Goal: Task Accomplishment & Management: Manage account settings

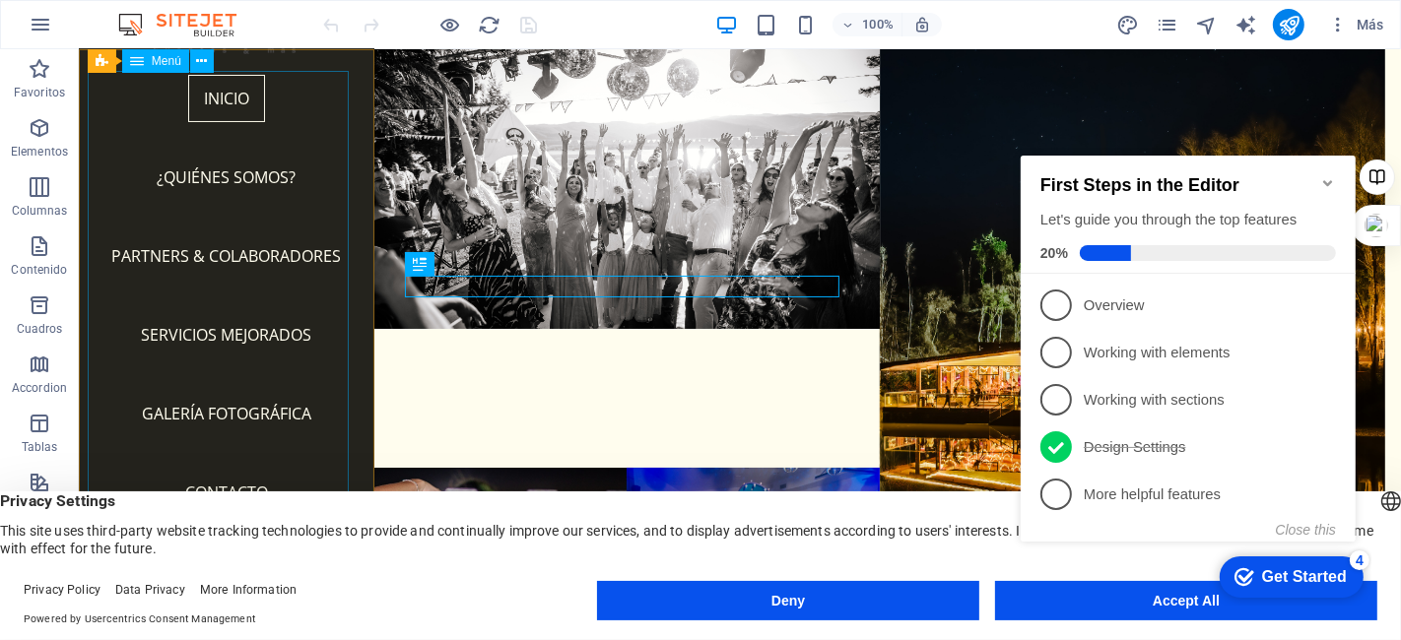
scroll to position [247, 0]
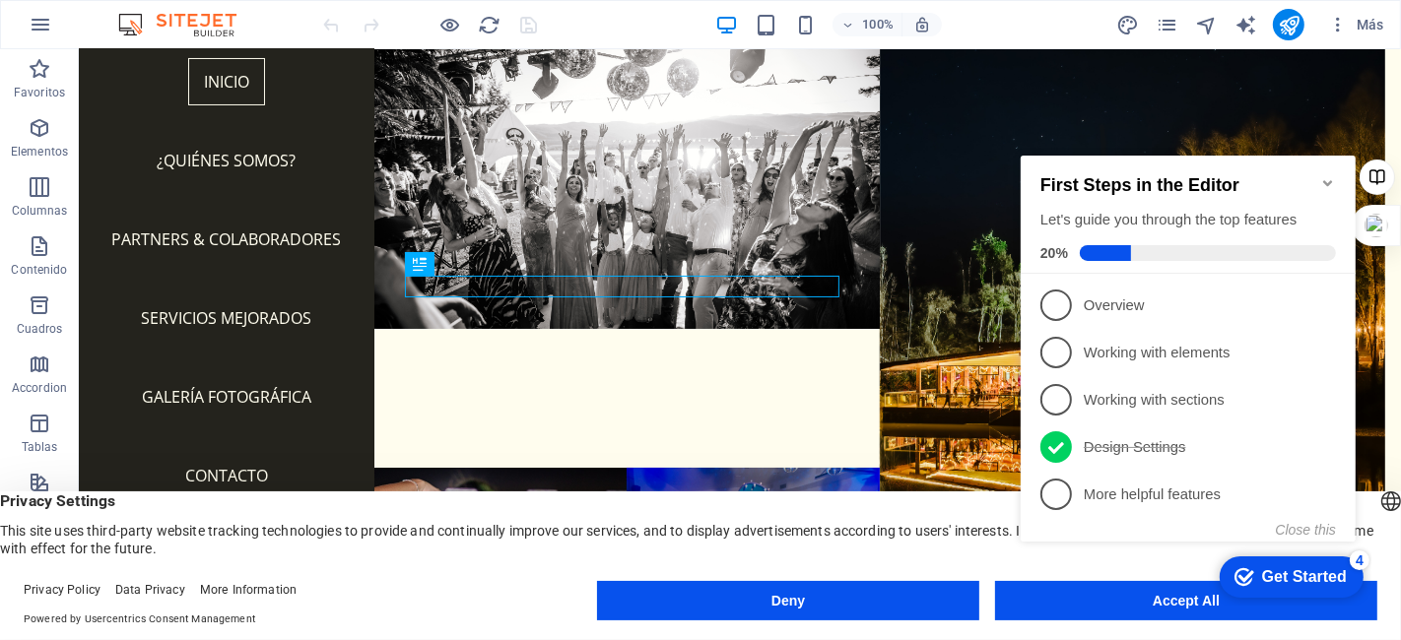
click at [1326, 174] on icon "Minimize checklist" at bounding box center [1327, 182] width 16 height 16
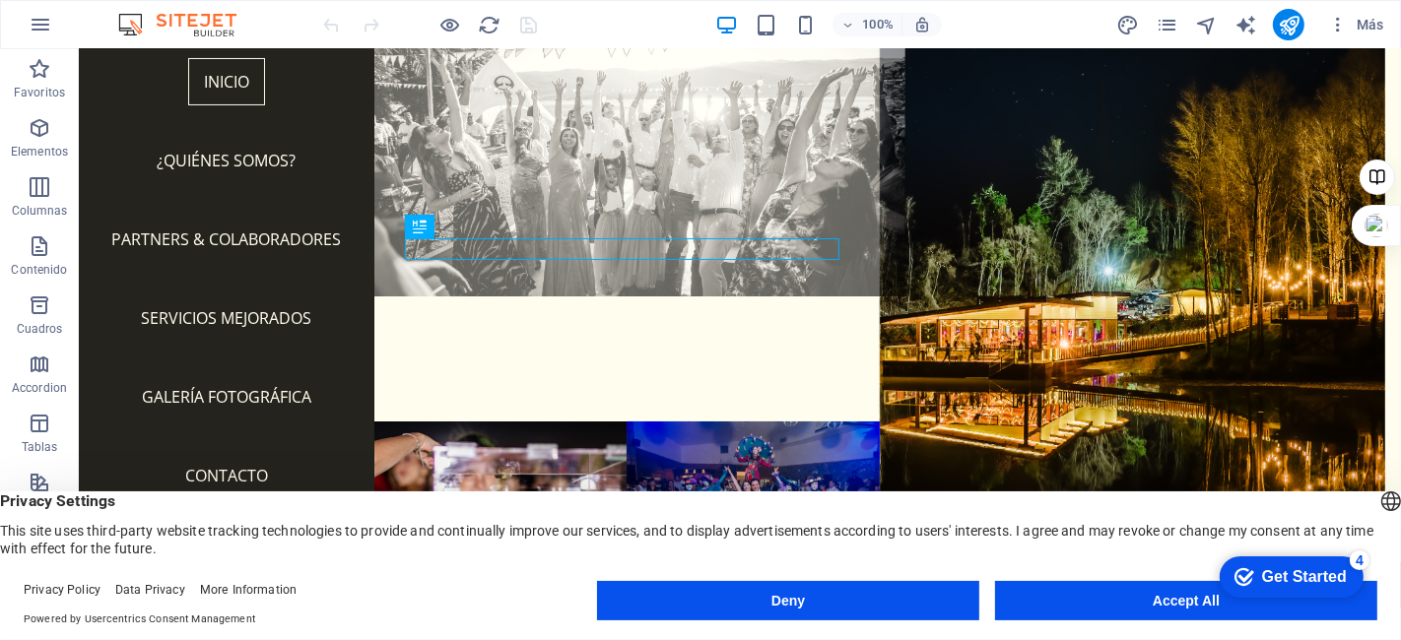
scroll to position [62, 0]
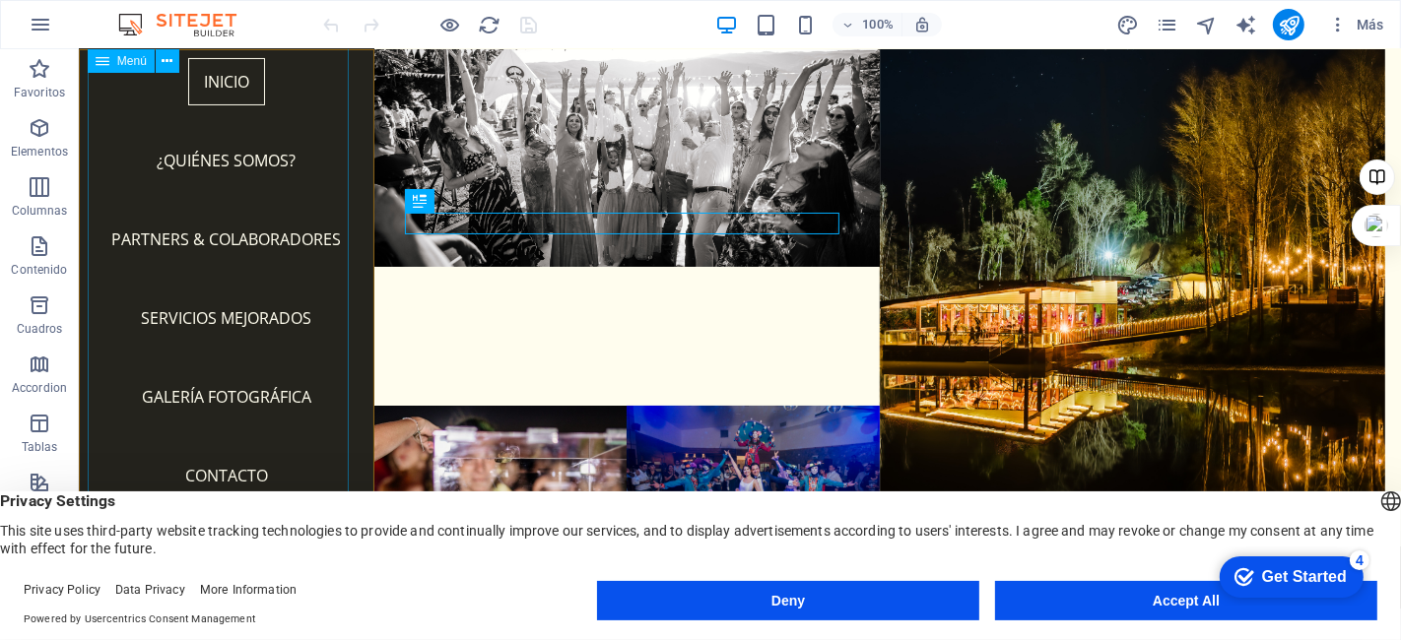
click at [257, 156] on nav "Inicio ¿Quiénes somos? Partners & colaboradores Servicios mejorados Galería Fot…" at bounding box center [226, 278] width 264 height 473
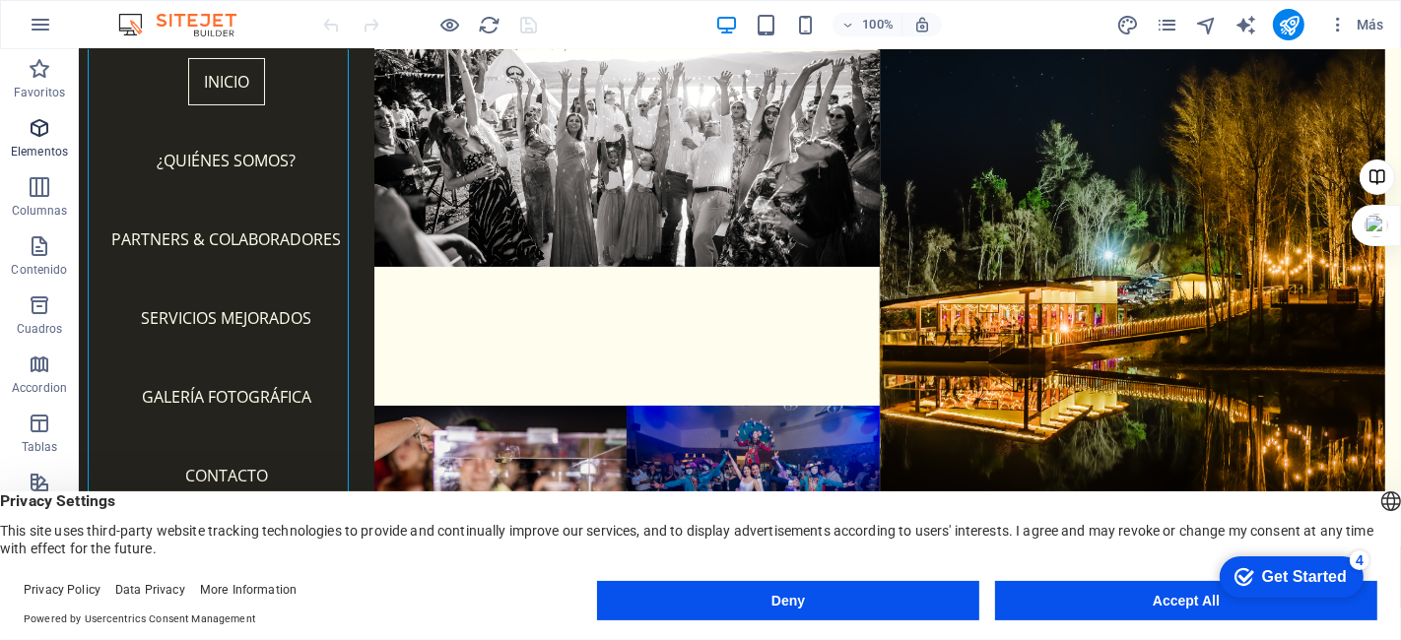
click at [33, 130] on icon "button" at bounding box center [40, 128] width 24 height 24
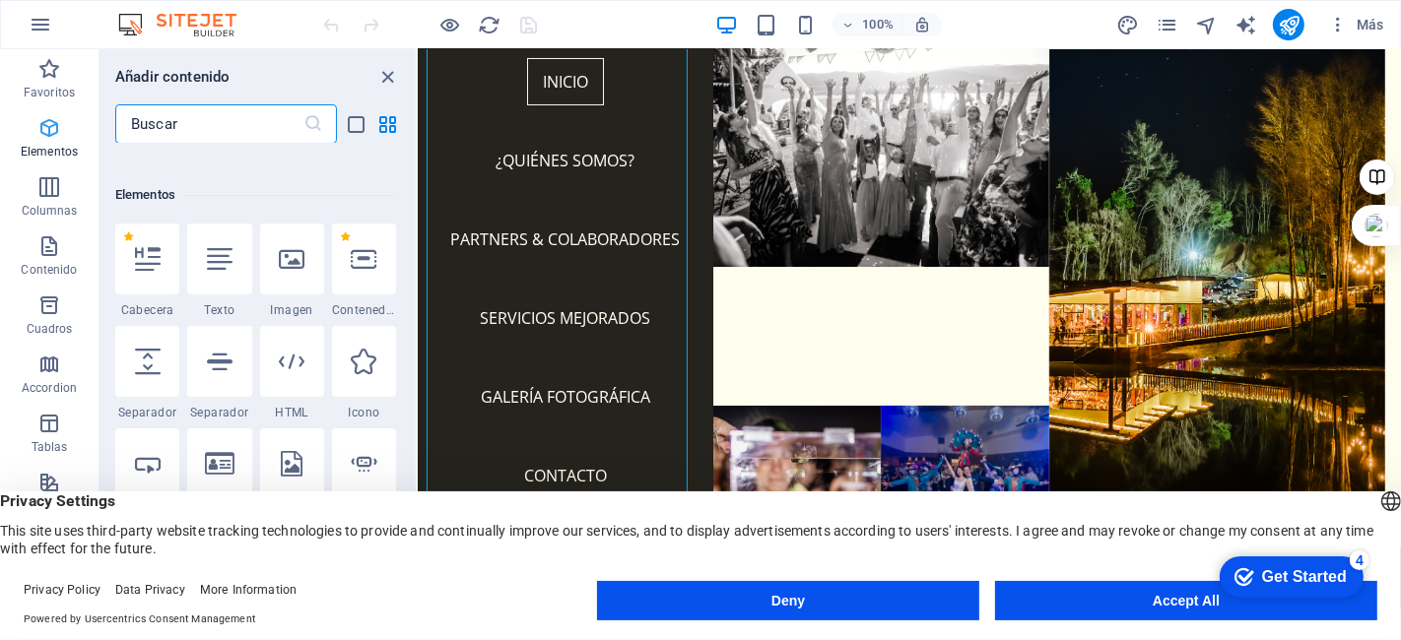
scroll to position [371, 0]
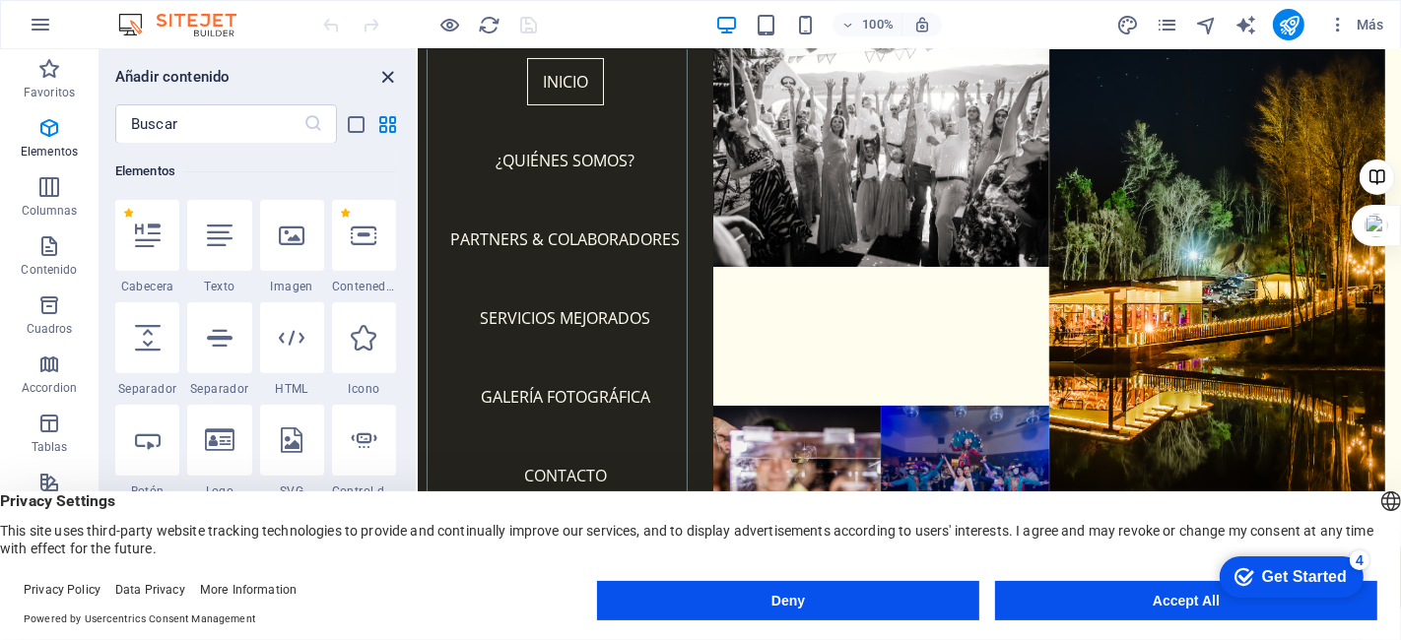
click at [390, 71] on icon "close panel" at bounding box center [388, 77] width 23 height 23
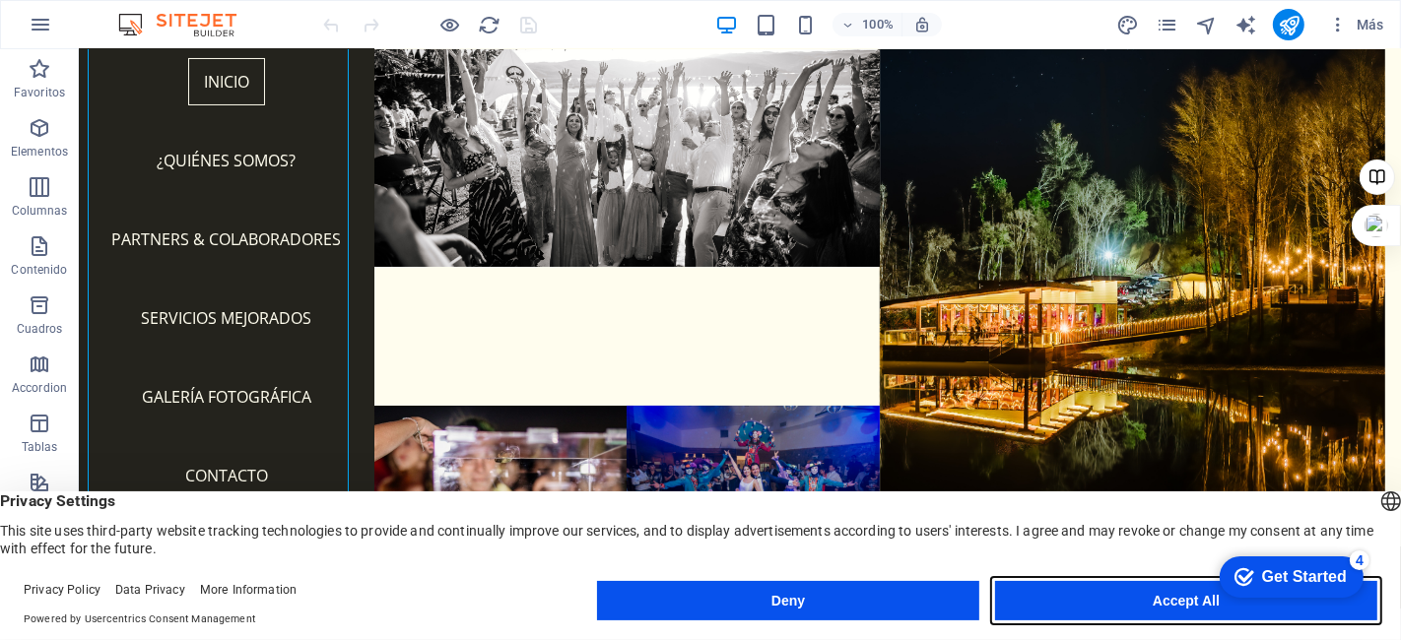
click at [1126, 606] on button "Accept All" at bounding box center [1186, 600] width 382 height 39
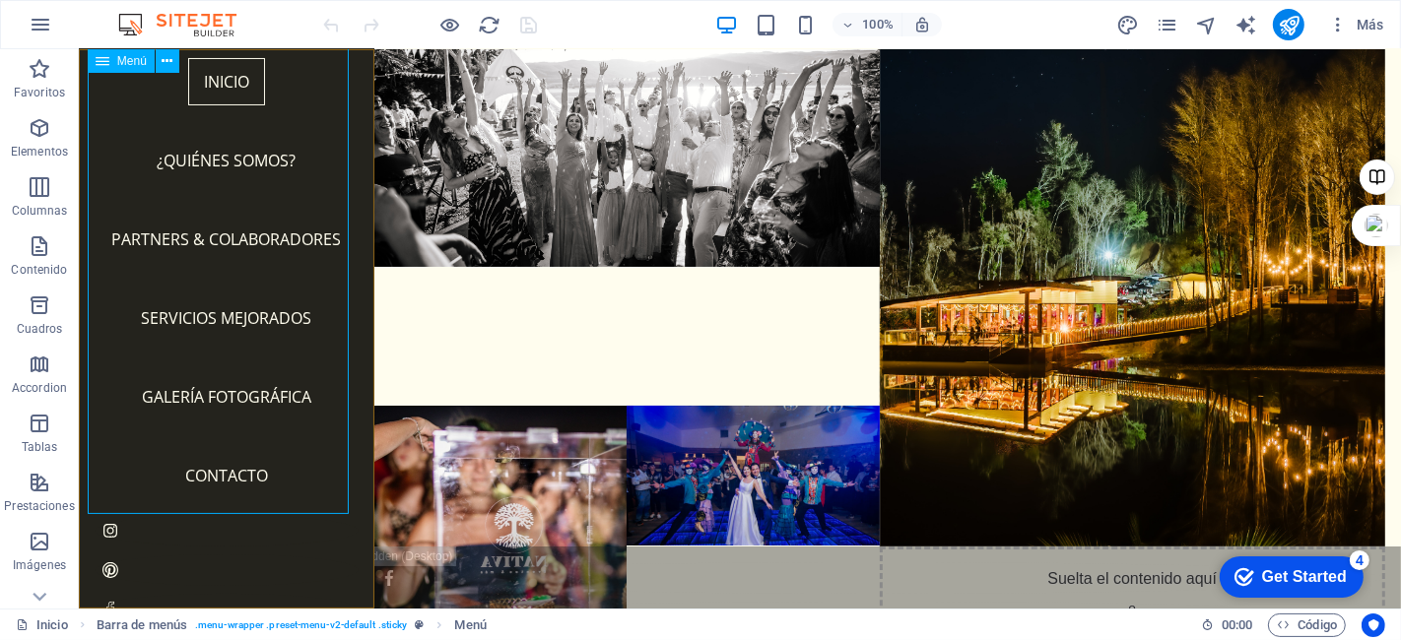
click at [271, 402] on nav "Inicio ¿Quiénes somos? Partners & colaboradores Servicios mejorados Galería Fot…" at bounding box center [226, 278] width 264 height 473
click at [169, 60] on icon at bounding box center [167, 61] width 11 height 21
click at [212, 474] on nav "Inicio ¿Quiénes somos? Partners & colaboradores Servicios mejorados Galería Fot…" at bounding box center [226, 278] width 264 height 473
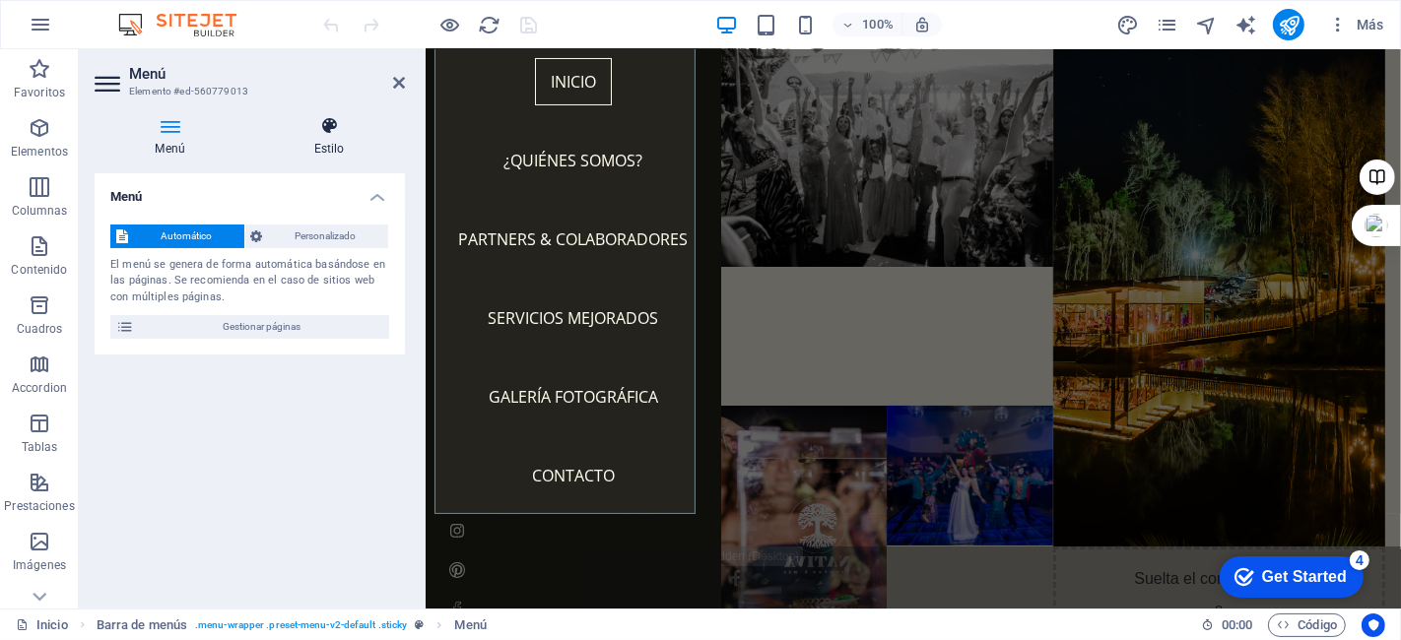
click at [331, 130] on icon at bounding box center [329, 126] width 152 height 20
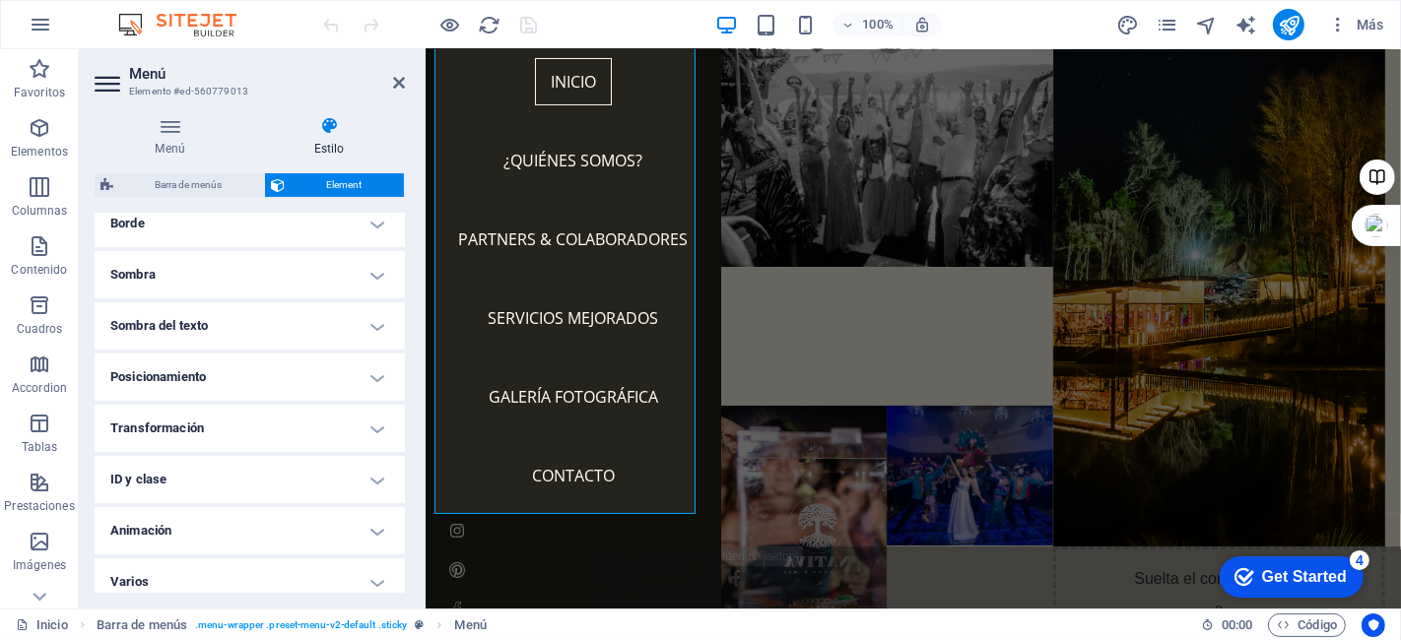
scroll to position [468, 0]
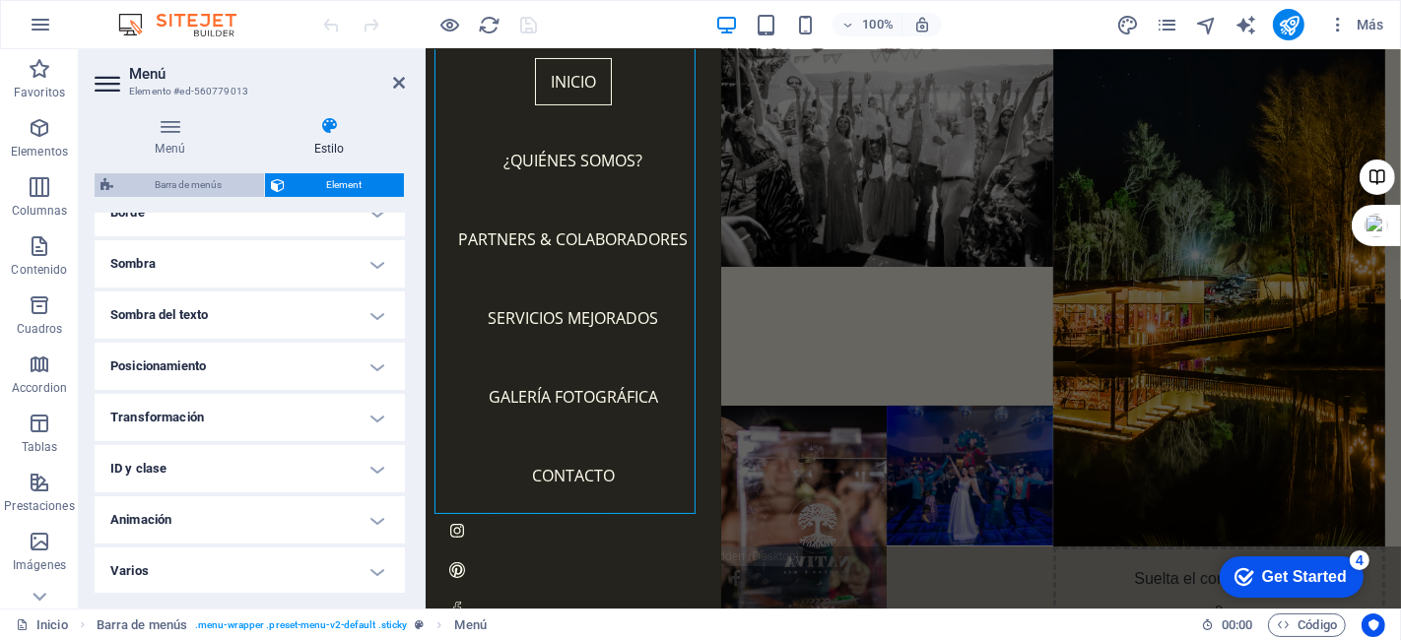
click at [184, 182] on span "Barra de menús" at bounding box center [188, 185] width 139 height 24
select select "rem"
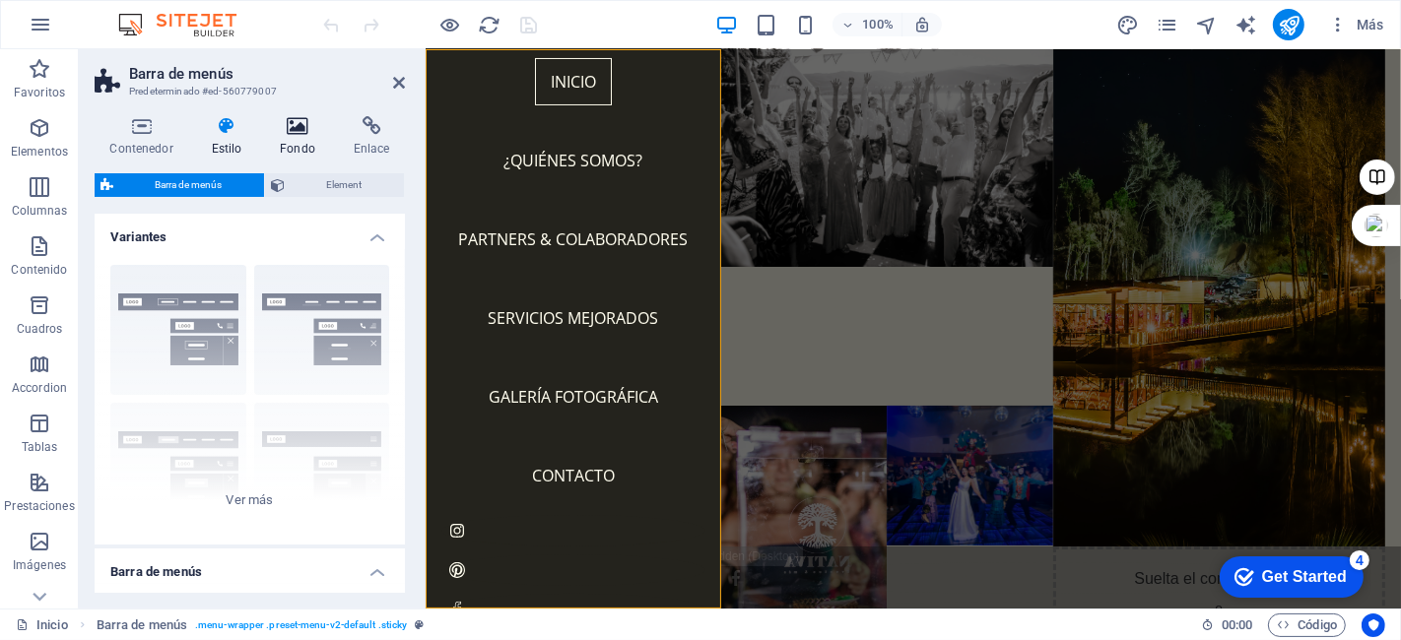
click at [295, 126] on icon at bounding box center [298, 126] width 66 height 20
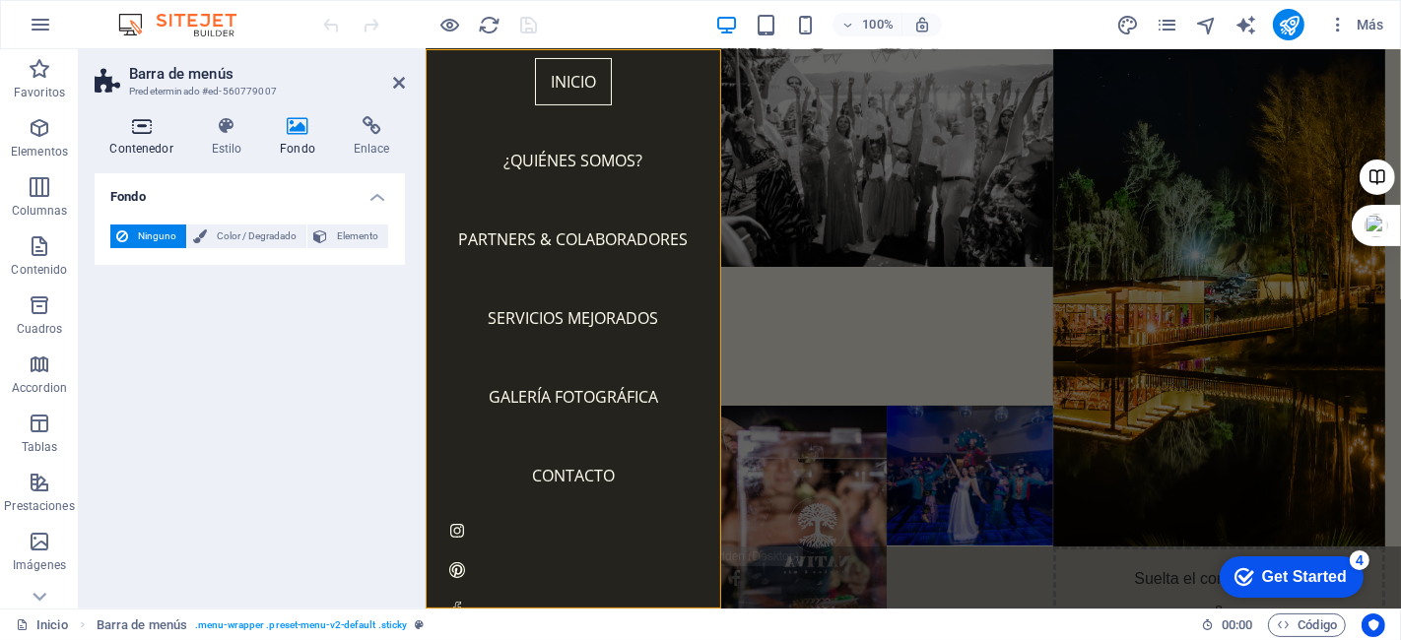
click at [141, 132] on icon at bounding box center [142, 126] width 94 height 20
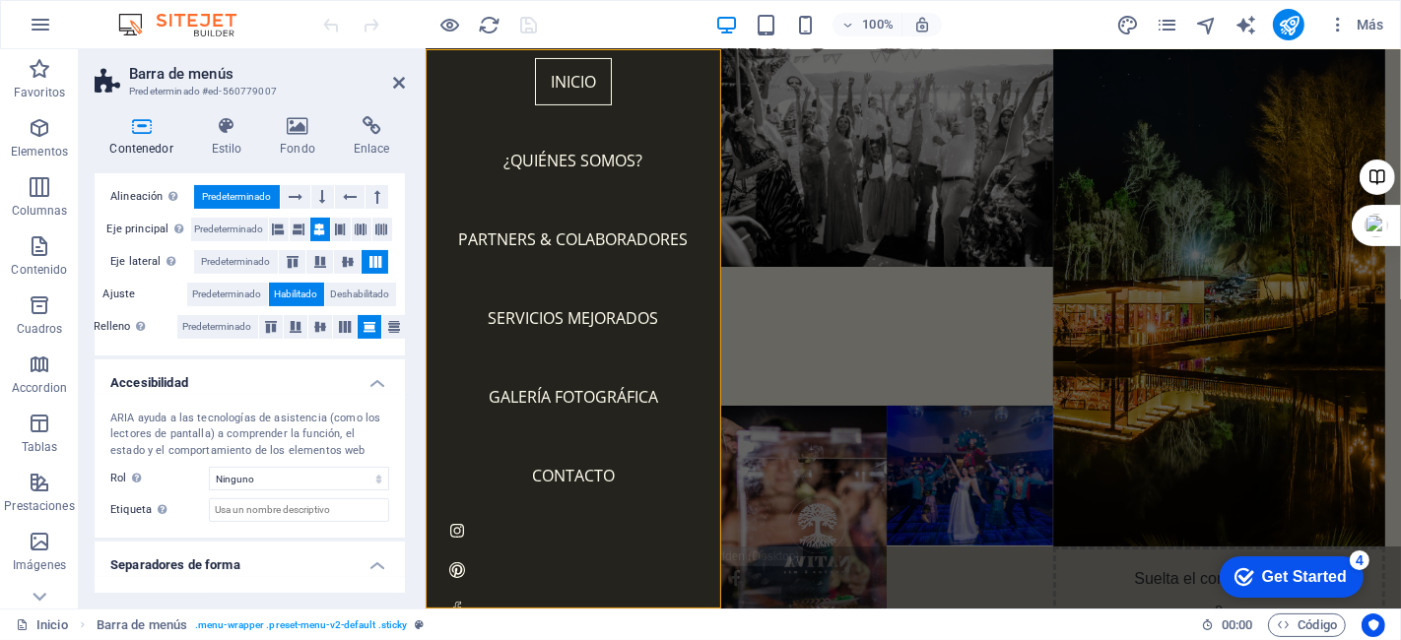
scroll to position [365, 0]
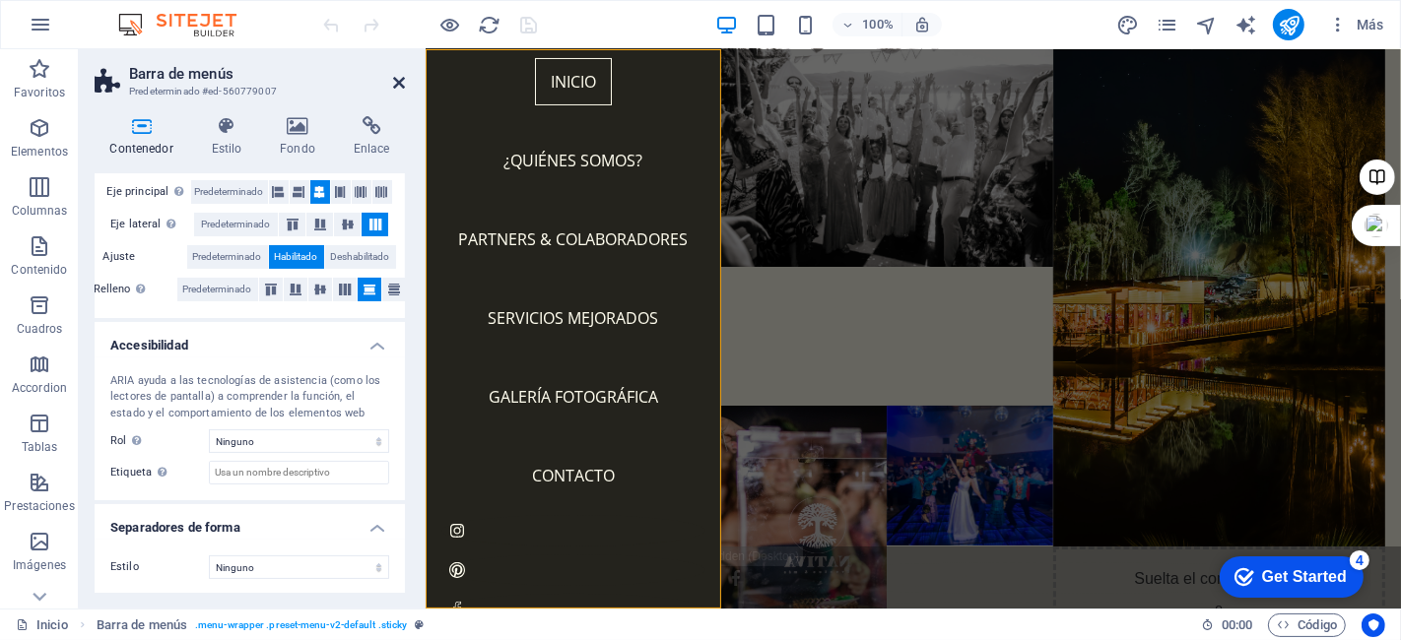
click at [396, 87] on icon at bounding box center [399, 83] width 12 height 16
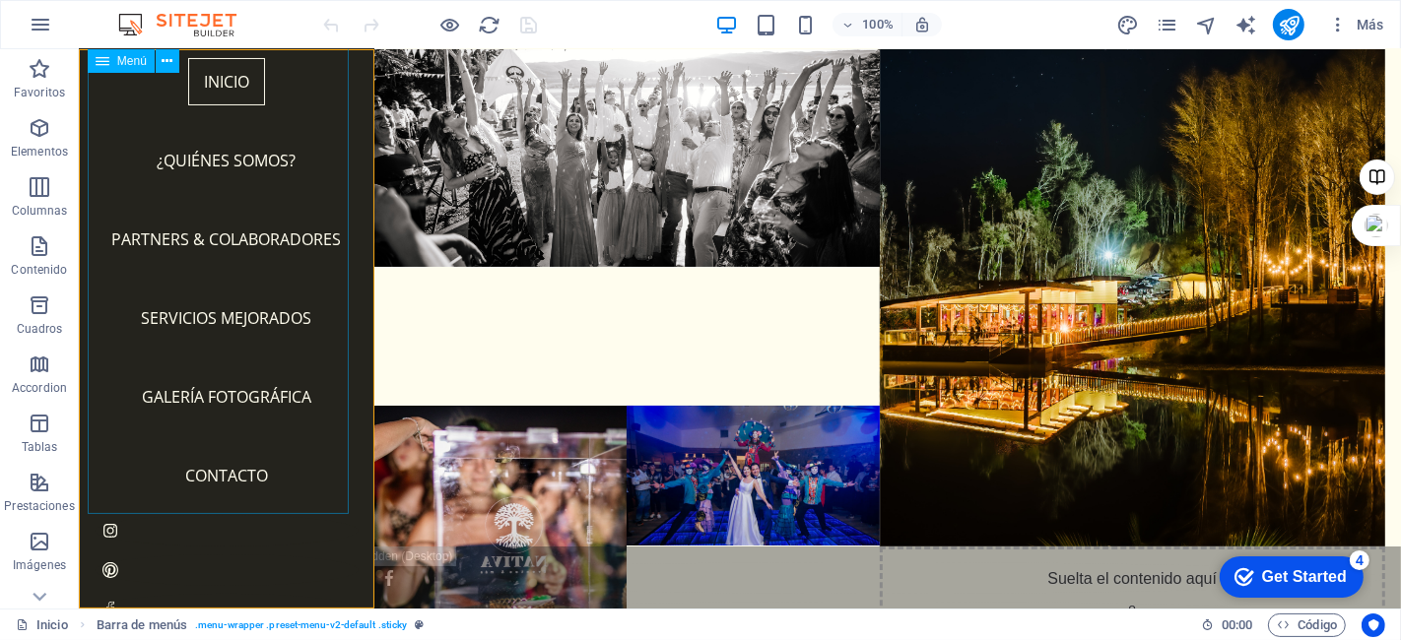
click at [114, 59] on div "Menú" at bounding box center [121, 61] width 67 height 24
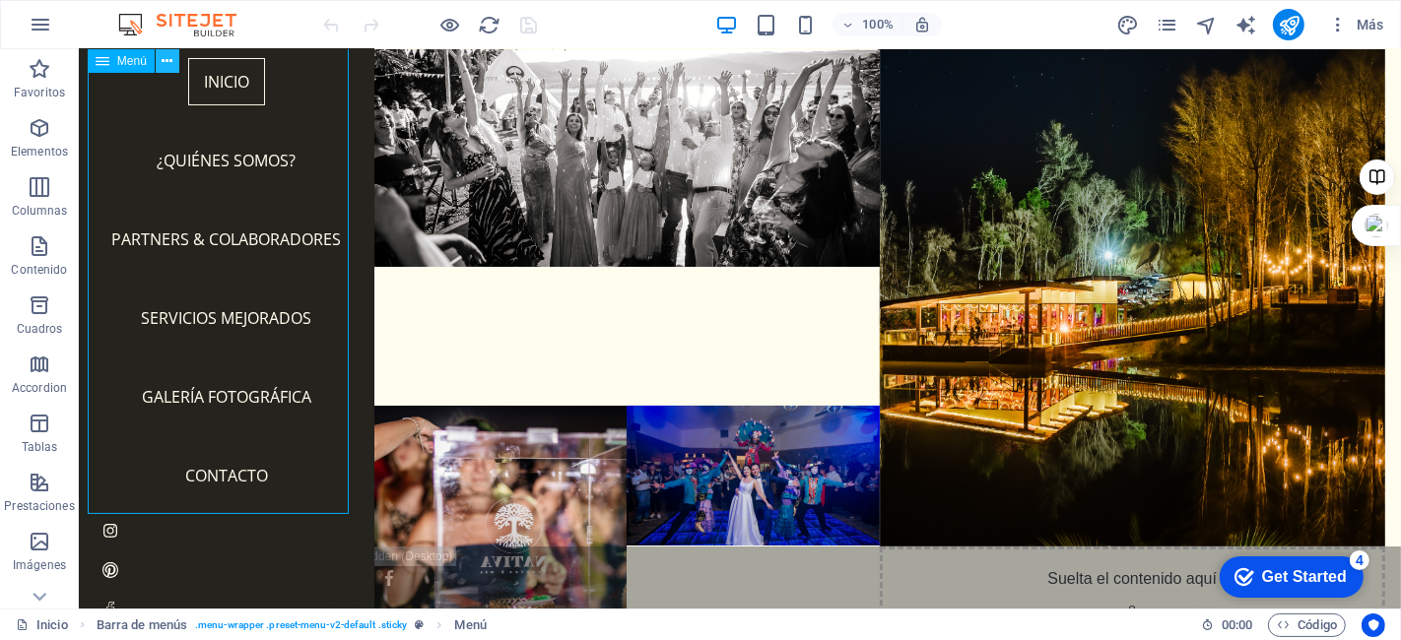
click at [170, 60] on icon at bounding box center [167, 61] width 11 height 21
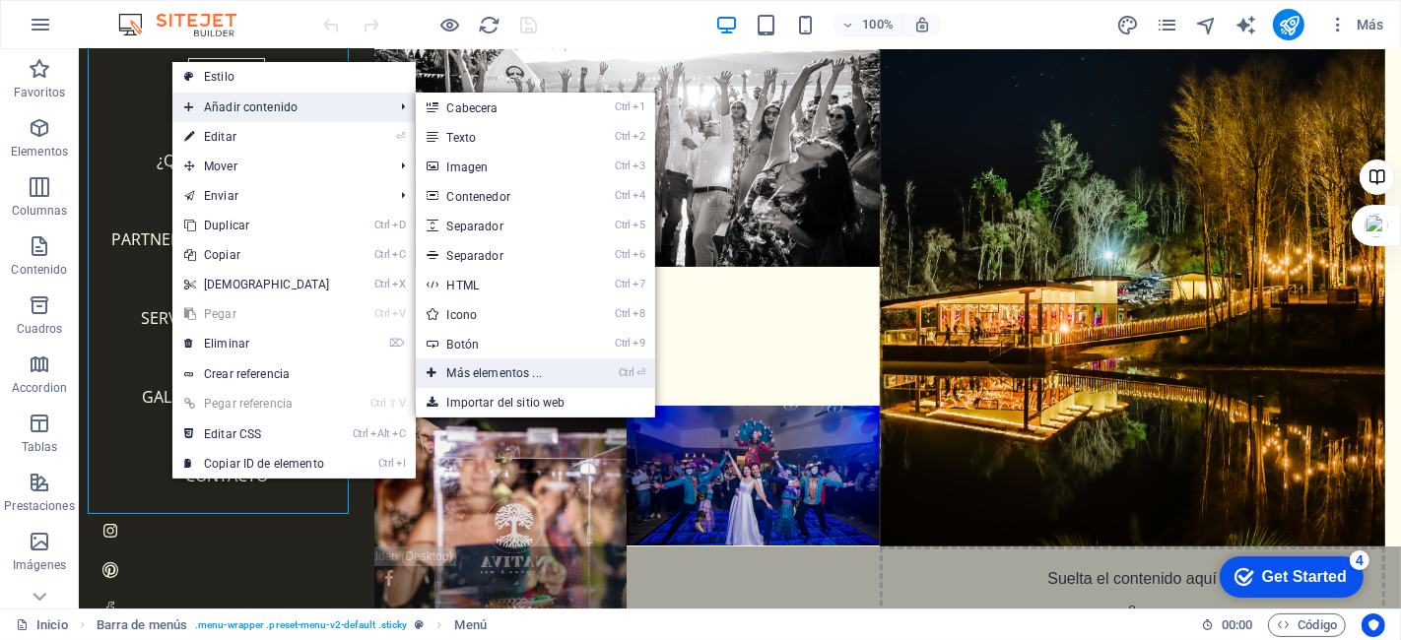
click at [491, 374] on link "Ctrl ⏎ Más elementos ..." at bounding box center [498, 374] width 165 height 30
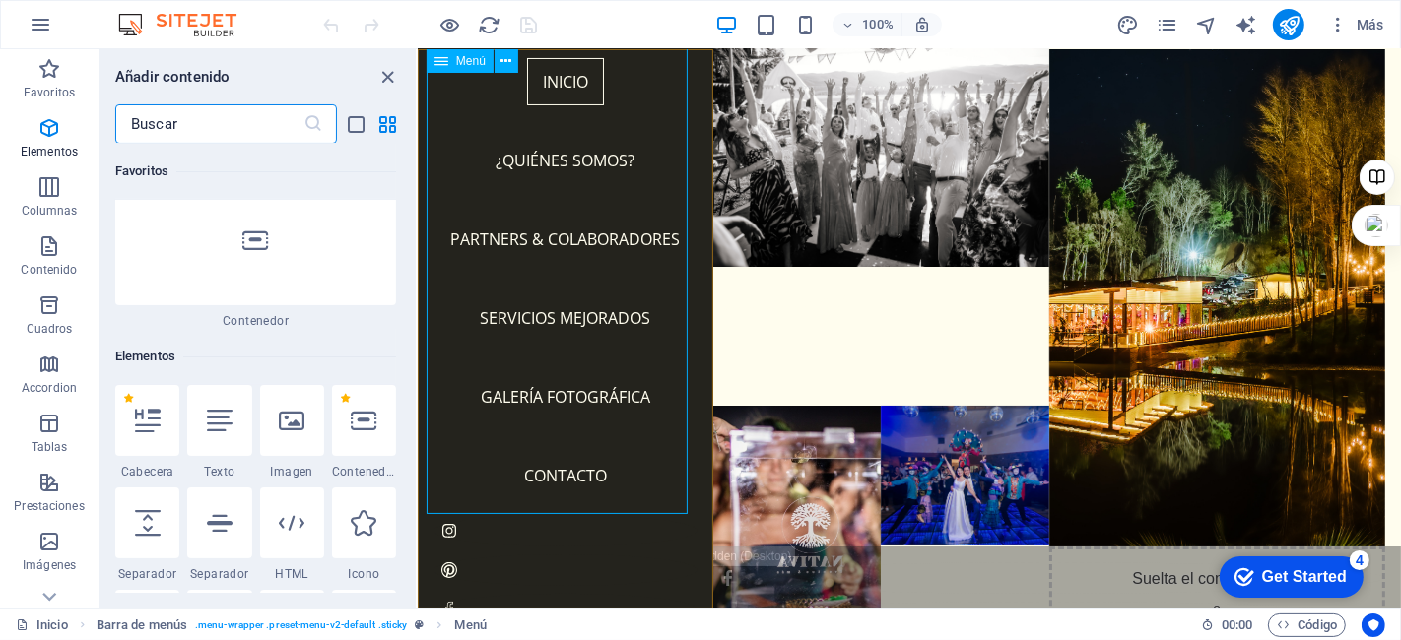
scroll to position [371, 0]
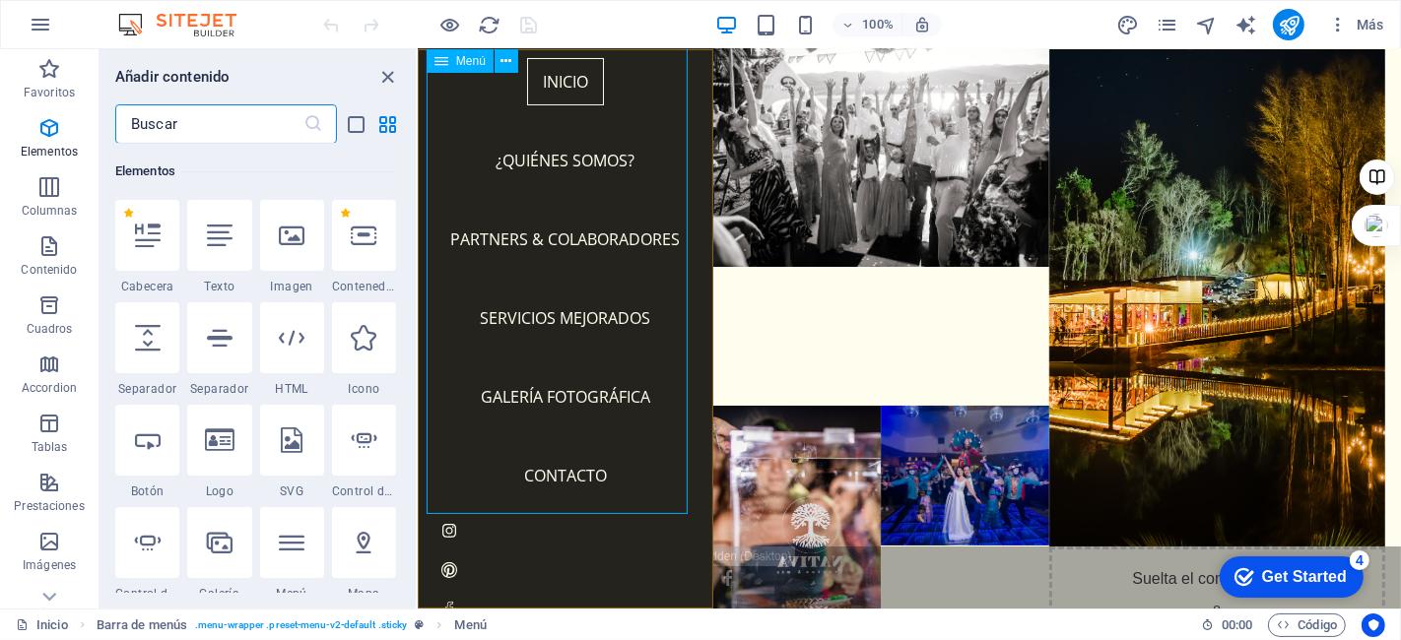
click at [621, 481] on nav "Inicio ¿Quiénes somos? Partners & colaboradores Servicios mejorados Galería Fot…" at bounding box center [564, 278] width 264 height 473
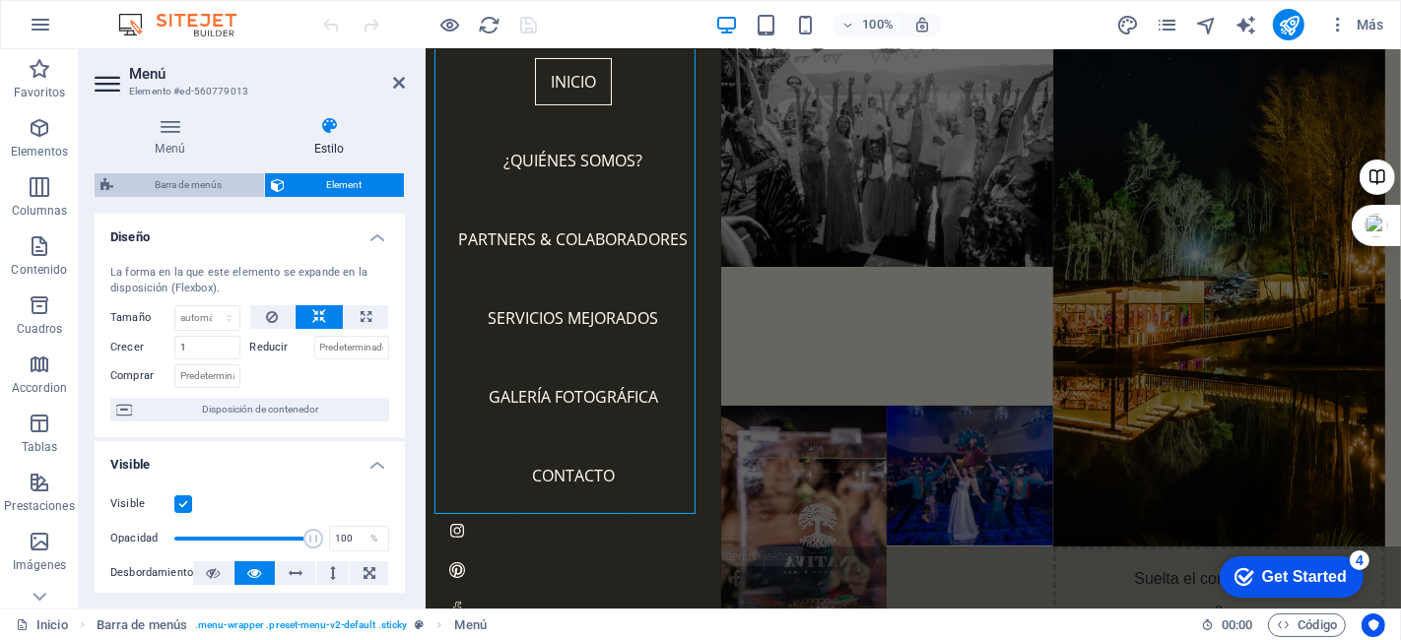
click at [179, 184] on span "Barra de menús" at bounding box center [188, 185] width 139 height 24
select select "rem"
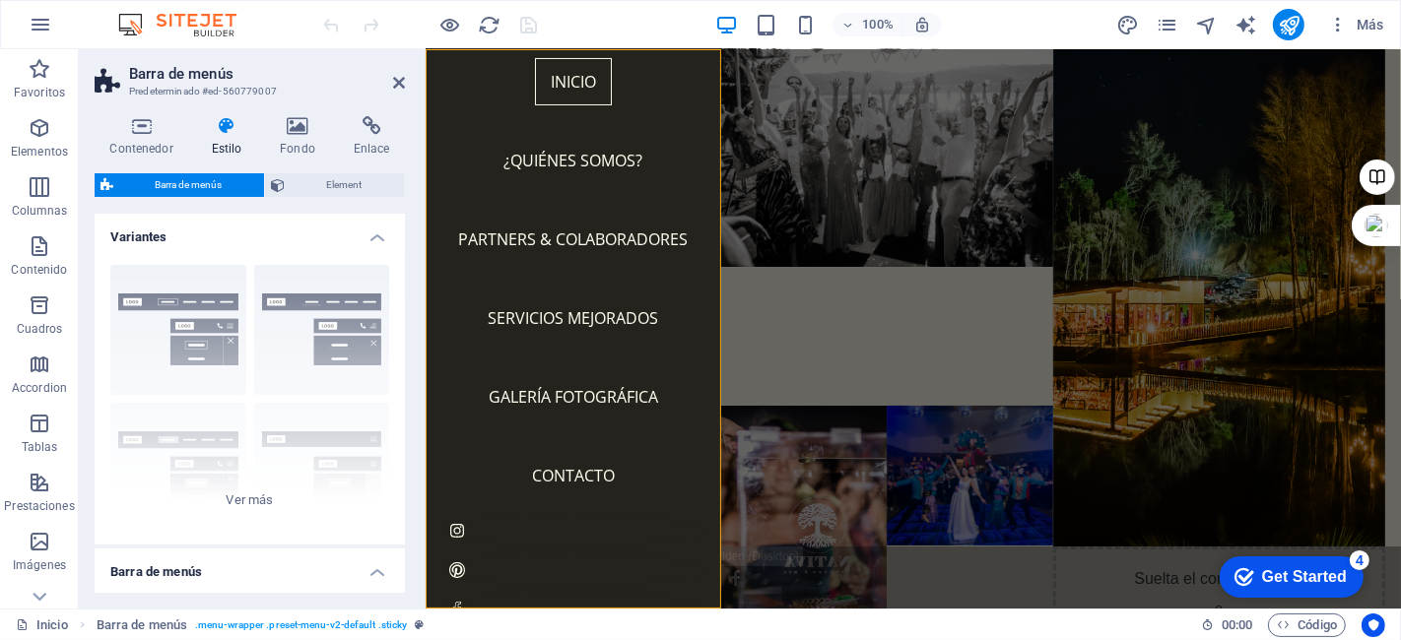
click at [365, 576] on h4 "Barra de menús" at bounding box center [250, 566] width 310 height 35
click at [365, 576] on h4 "Barra de menús" at bounding box center [250, 572] width 310 height 47
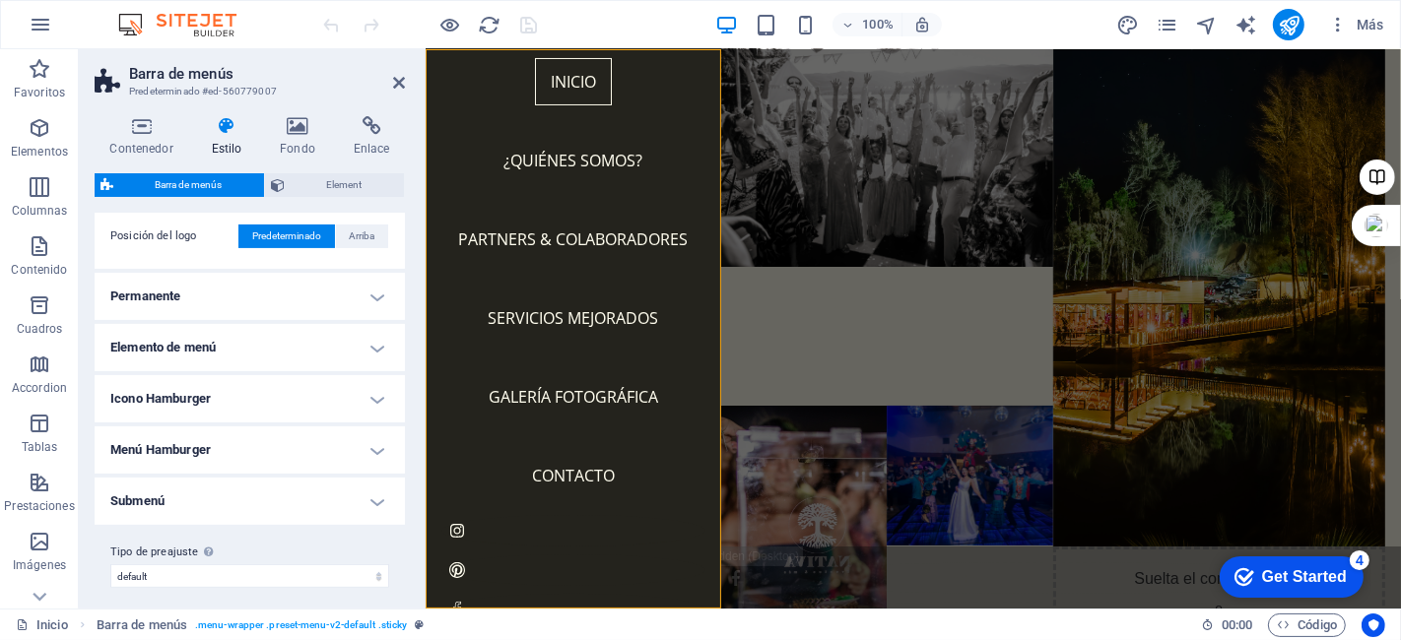
scroll to position [582, 0]
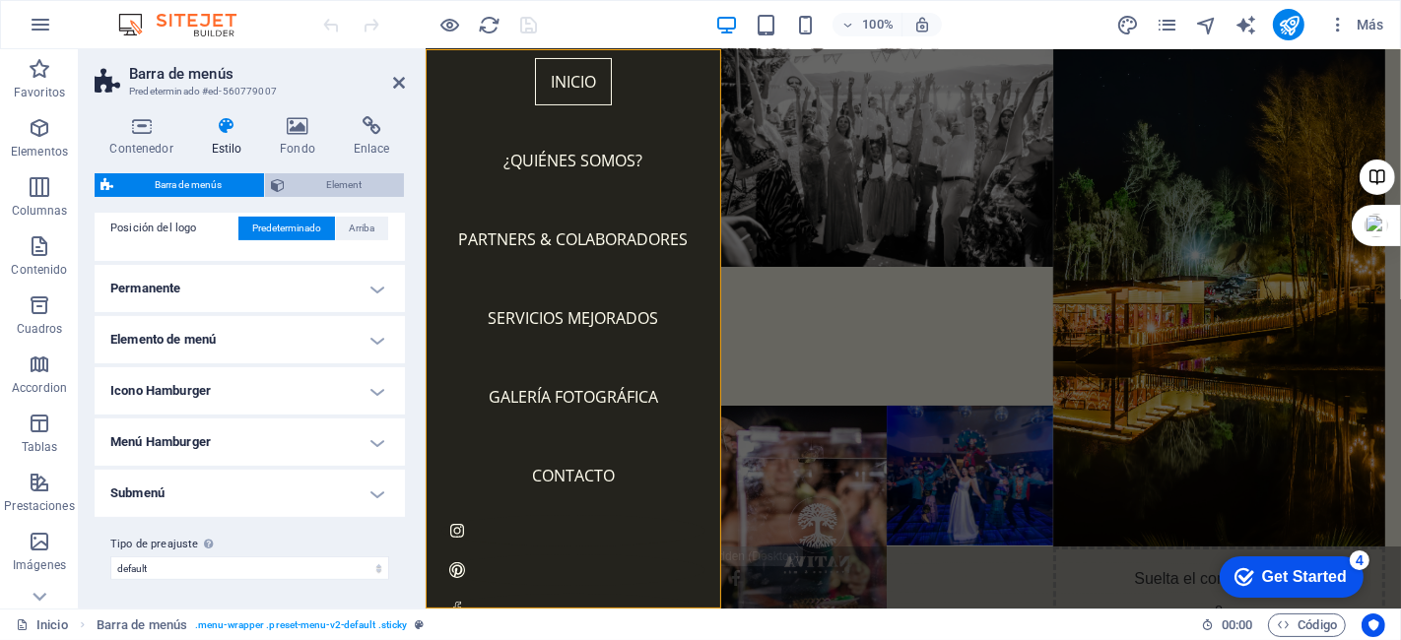
click at [357, 181] on span "Element" at bounding box center [344, 185] width 107 height 24
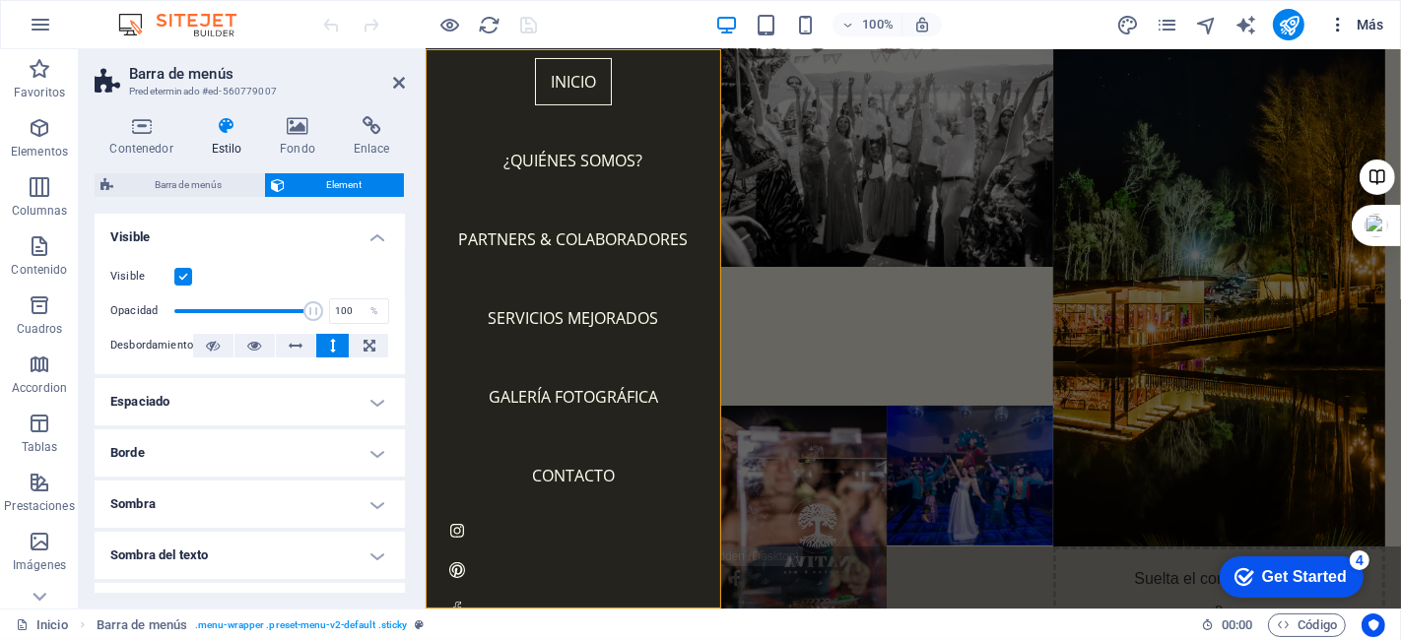
click at [1362, 28] on span "Más" at bounding box center [1356, 25] width 56 height 20
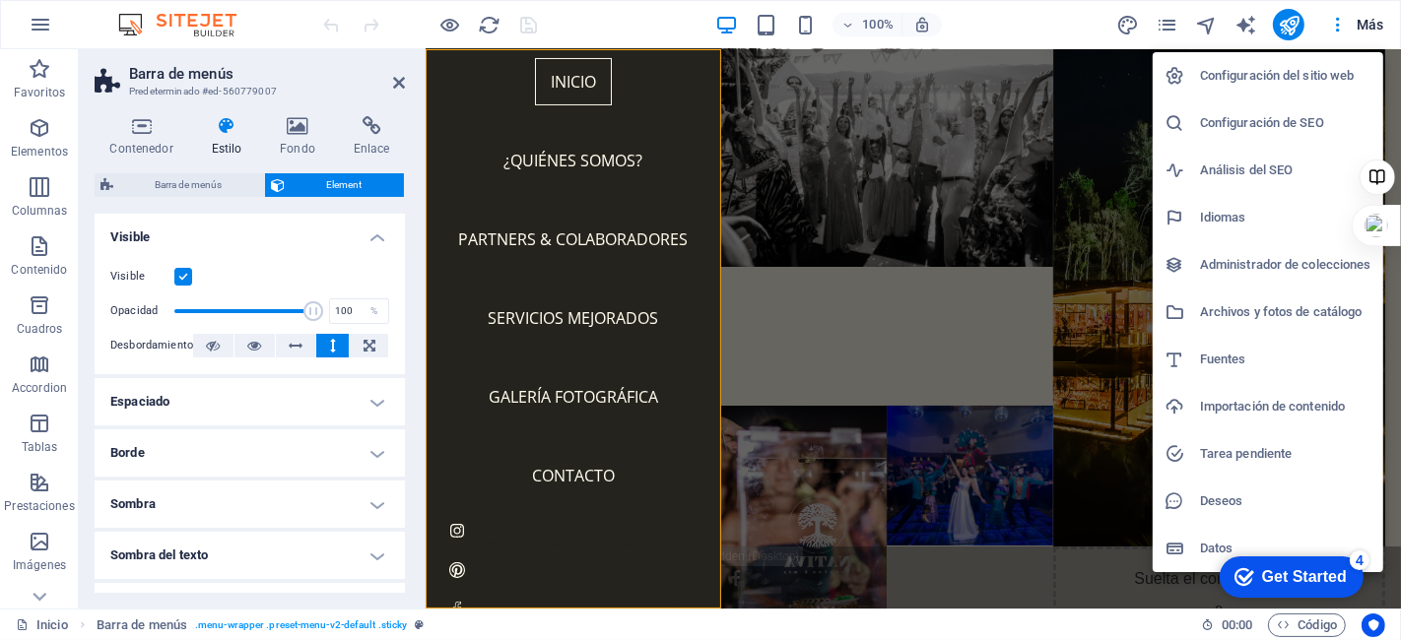
click at [1323, 77] on h6 "Configuración del sitio web" at bounding box center [1285, 76] width 171 height 24
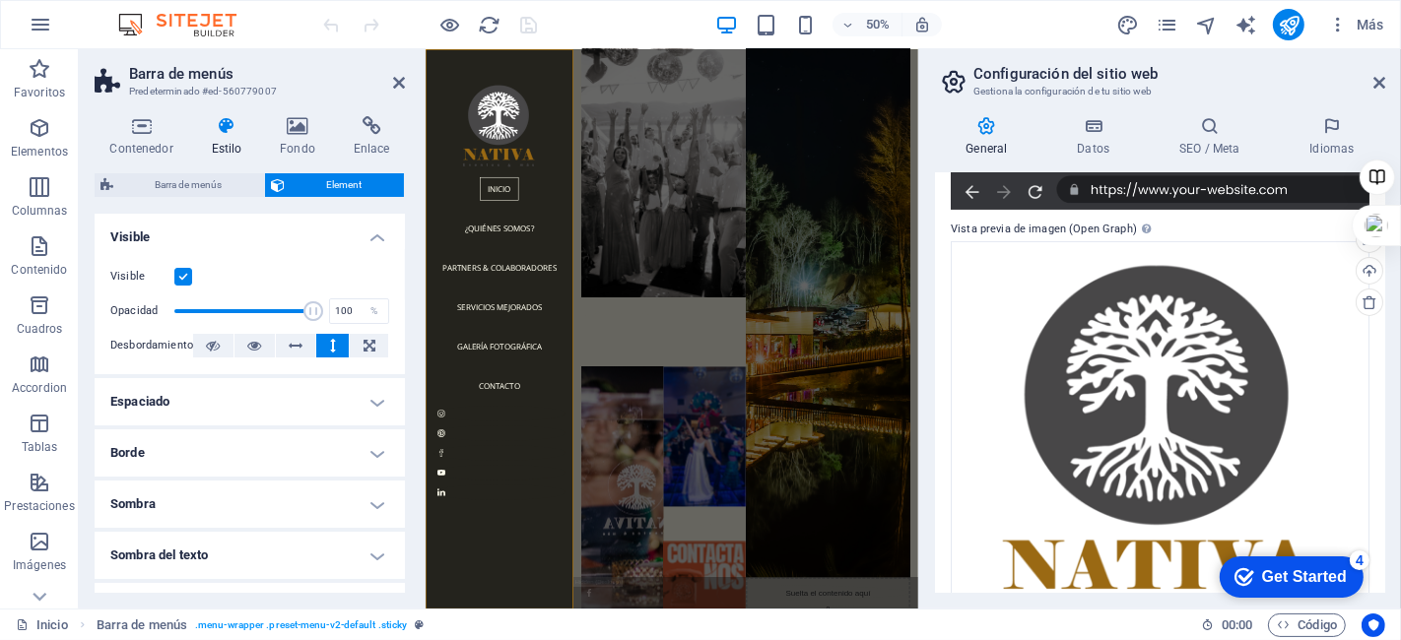
scroll to position [549, 0]
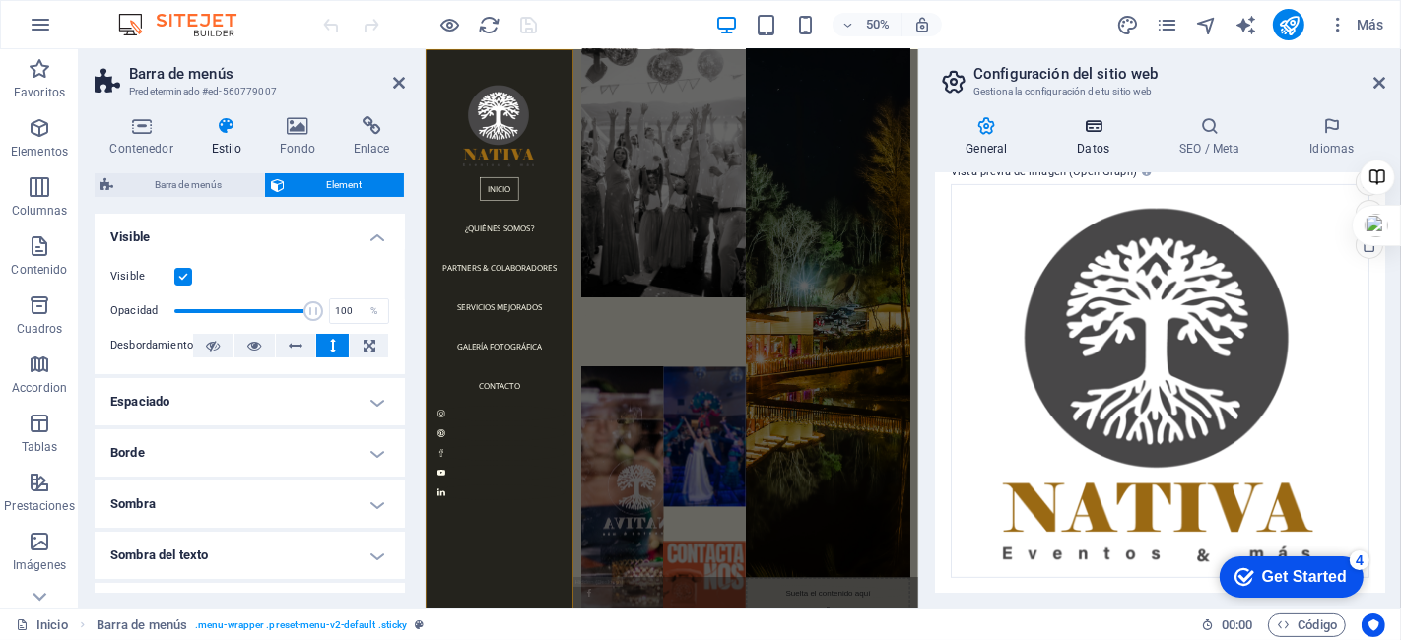
click at [1090, 133] on icon at bounding box center [1093, 126] width 95 height 20
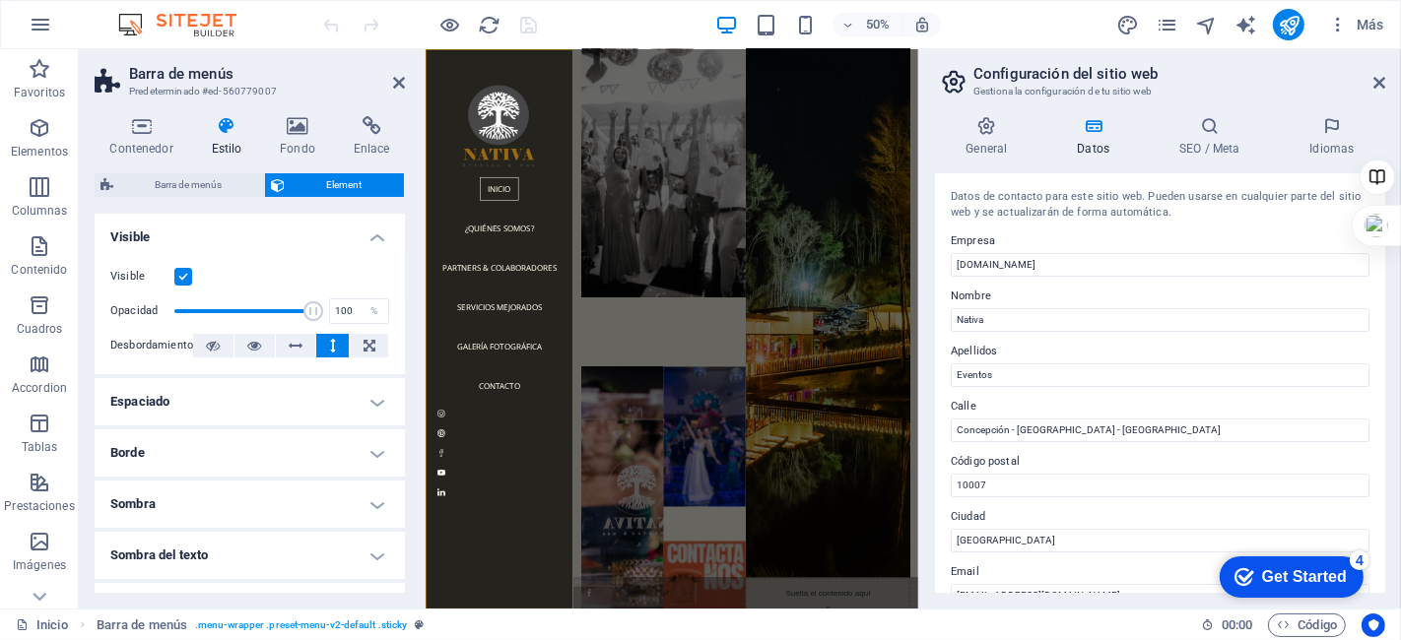
scroll to position [219, 0]
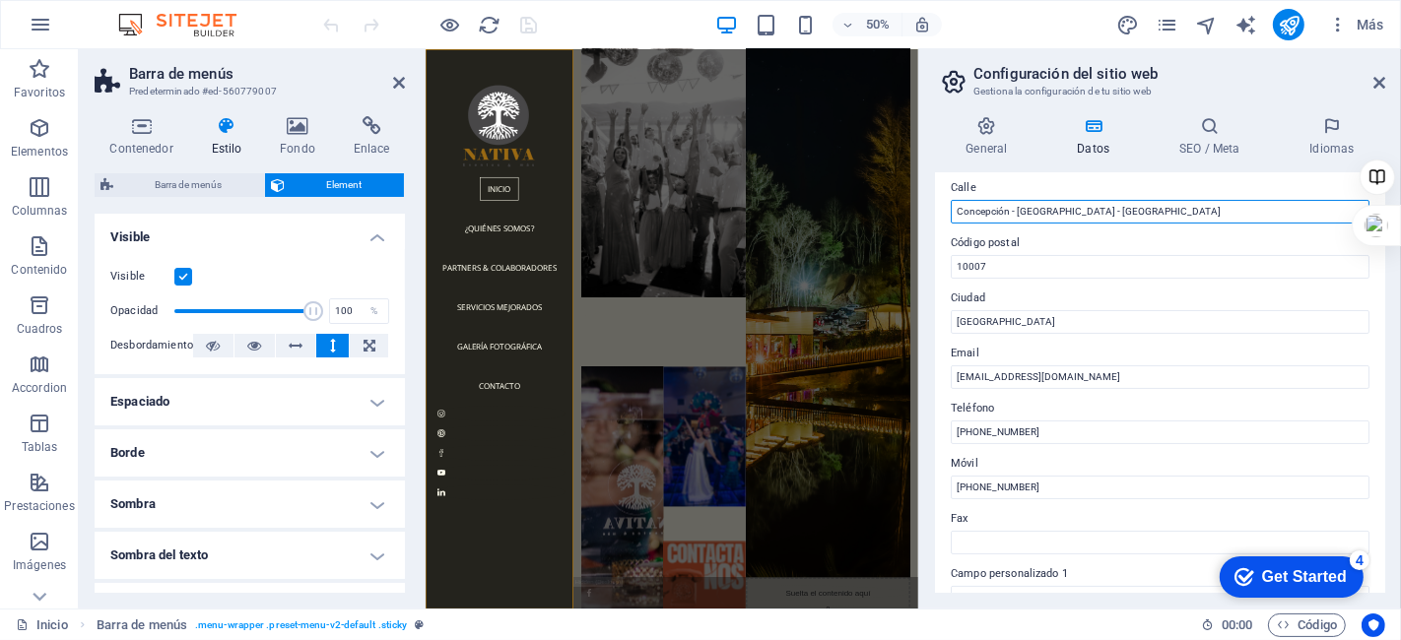
click at [1122, 204] on input "Concepción - [GEOGRAPHIC_DATA] - [GEOGRAPHIC_DATA]" at bounding box center [1160, 212] width 419 height 24
drag, startPoint x: 1131, startPoint y: 206, endPoint x: 1017, endPoint y: 201, distance: 114.4
click at [1017, 201] on input "Concepción - [GEOGRAPHIC_DATA] - [GEOGRAPHIC_DATA]" at bounding box center [1160, 212] width 419 height 24
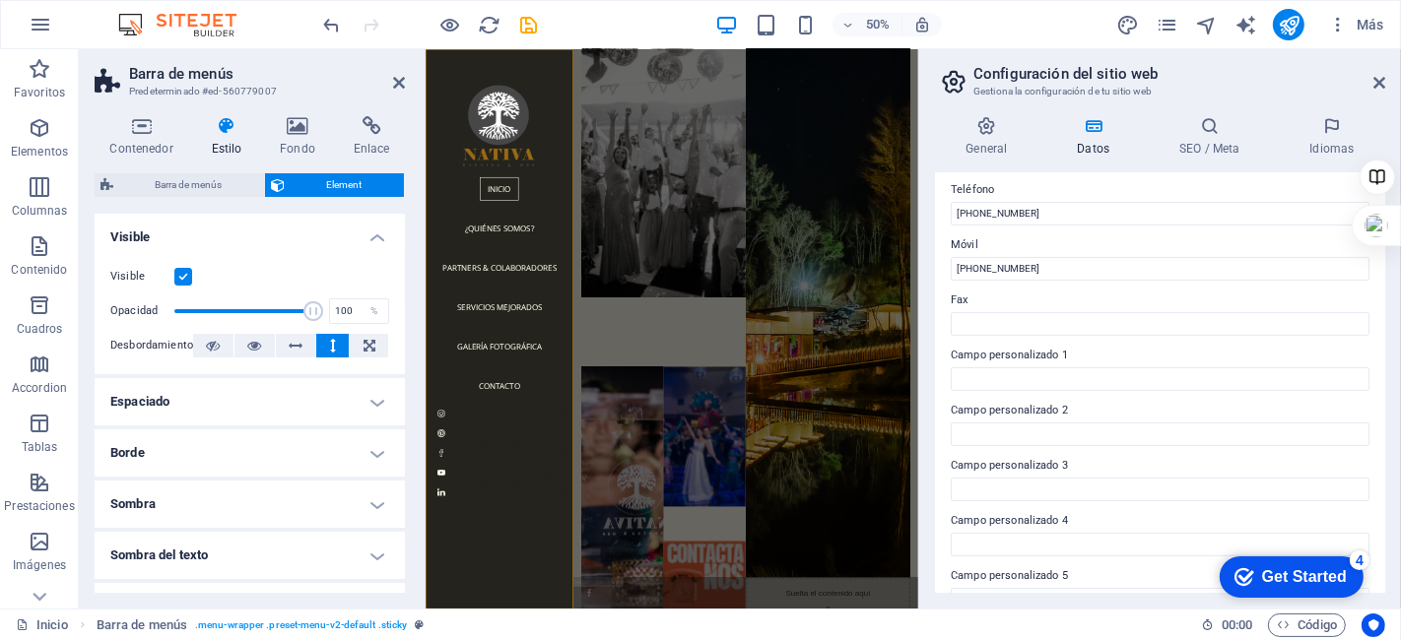
scroll to position [328, 0]
type input "Concepción - Sur de [GEOGRAPHIC_DATA]"
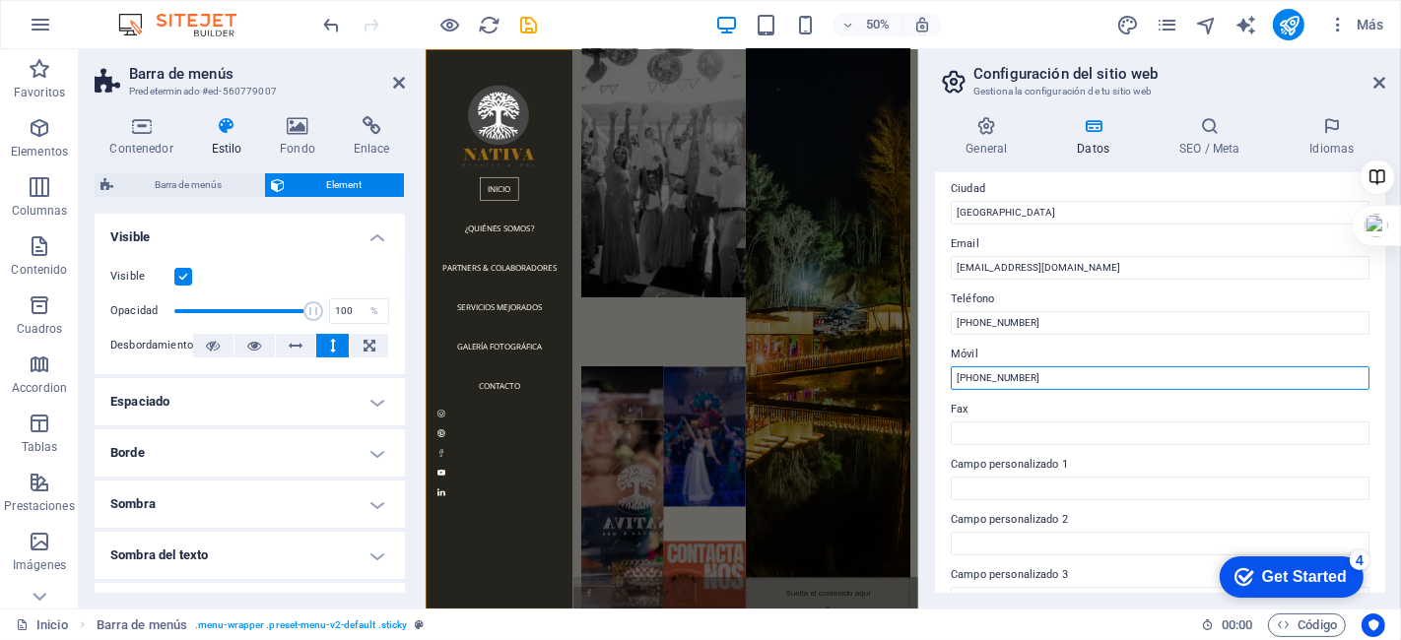
click at [1052, 382] on input "[PHONE_NUMBER]" at bounding box center [1160, 378] width 419 height 24
drag, startPoint x: 1489, startPoint y: 430, endPoint x: 1399, endPoint y: 688, distance: 272.6
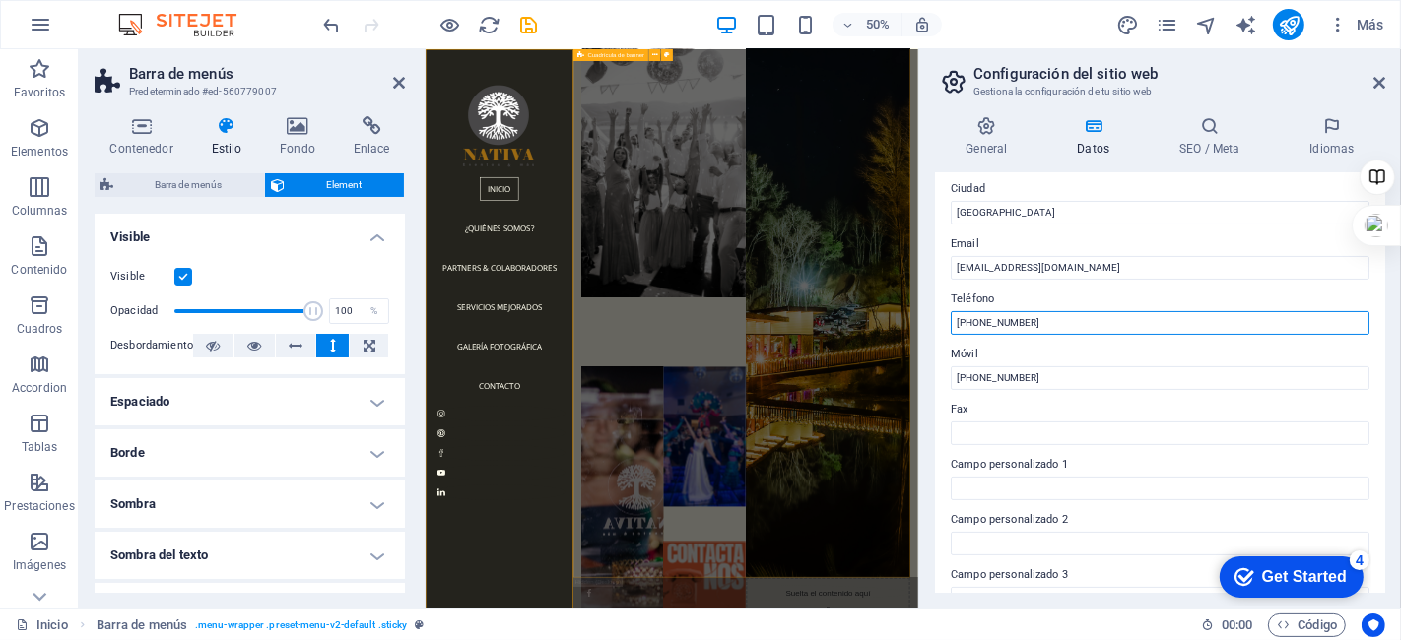
click at [1042, 319] on input "[PHONE_NUMBER]" at bounding box center [1160, 323] width 419 height 24
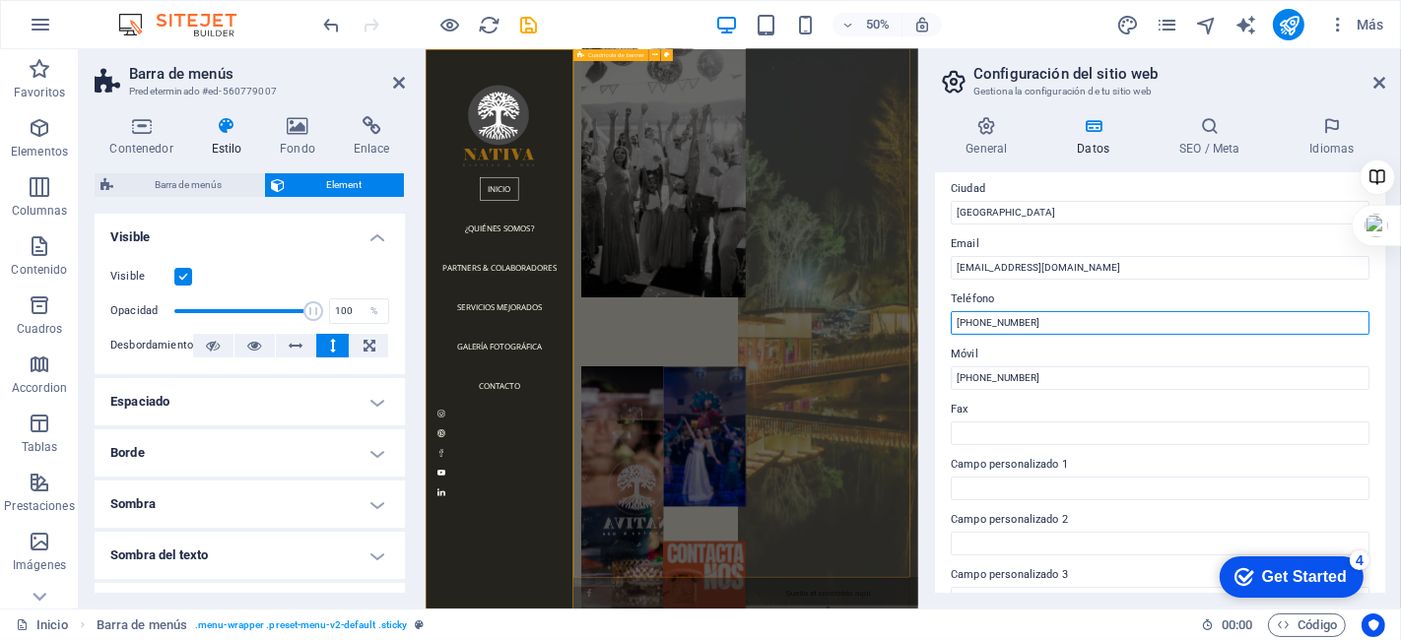
drag, startPoint x: 1467, startPoint y: 368, endPoint x: 1320, endPoint y: 584, distance: 260.9
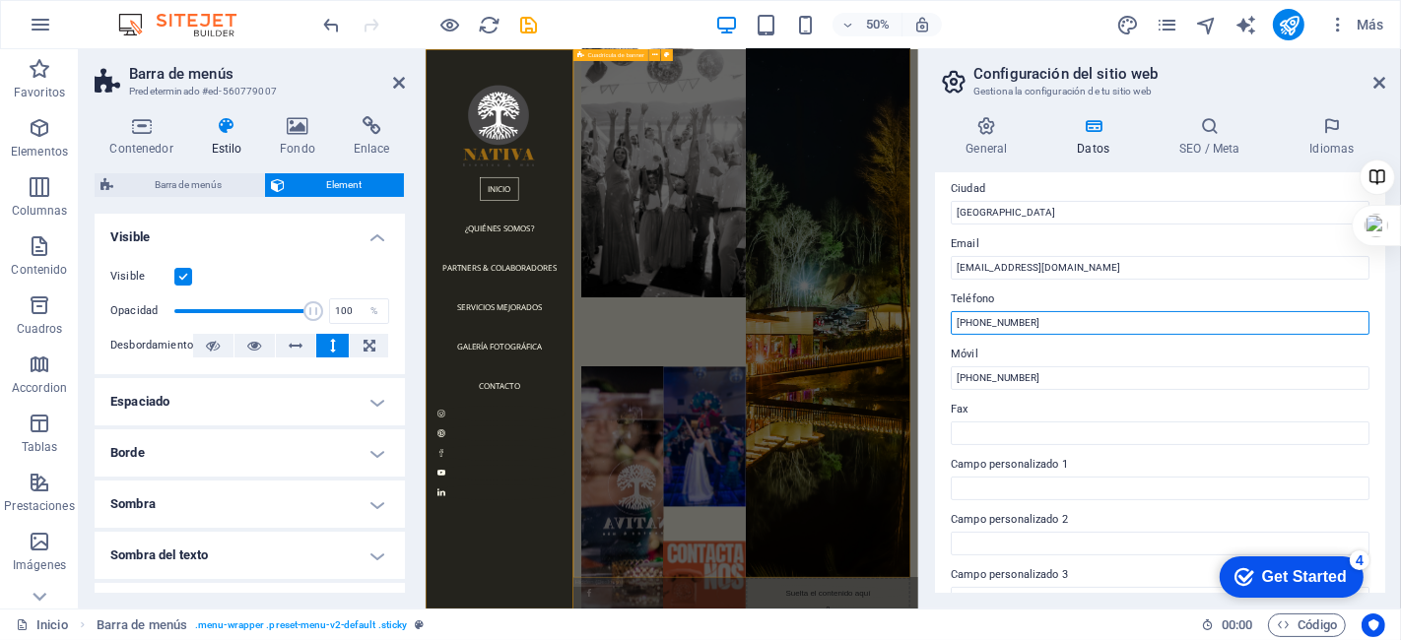
click at [1046, 322] on input "[PHONE_NUMBER]" at bounding box center [1160, 323] width 419 height 24
drag, startPoint x: 1046, startPoint y: 321, endPoint x: 947, endPoint y: 319, distance: 99.5
click at [947, 319] on div "Datos de contacto para este sitio web. Pueden usarse en cualquier parte del sit…" at bounding box center [1160, 383] width 450 height 420
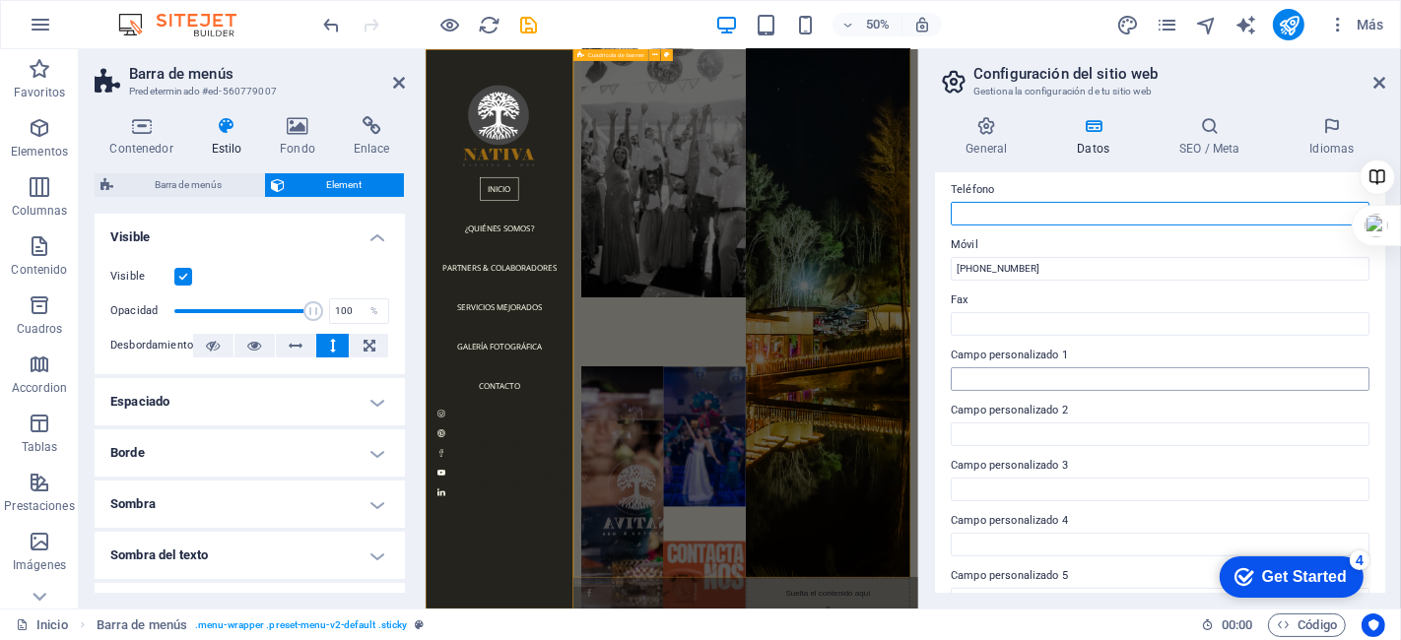
scroll to position [526, 0]
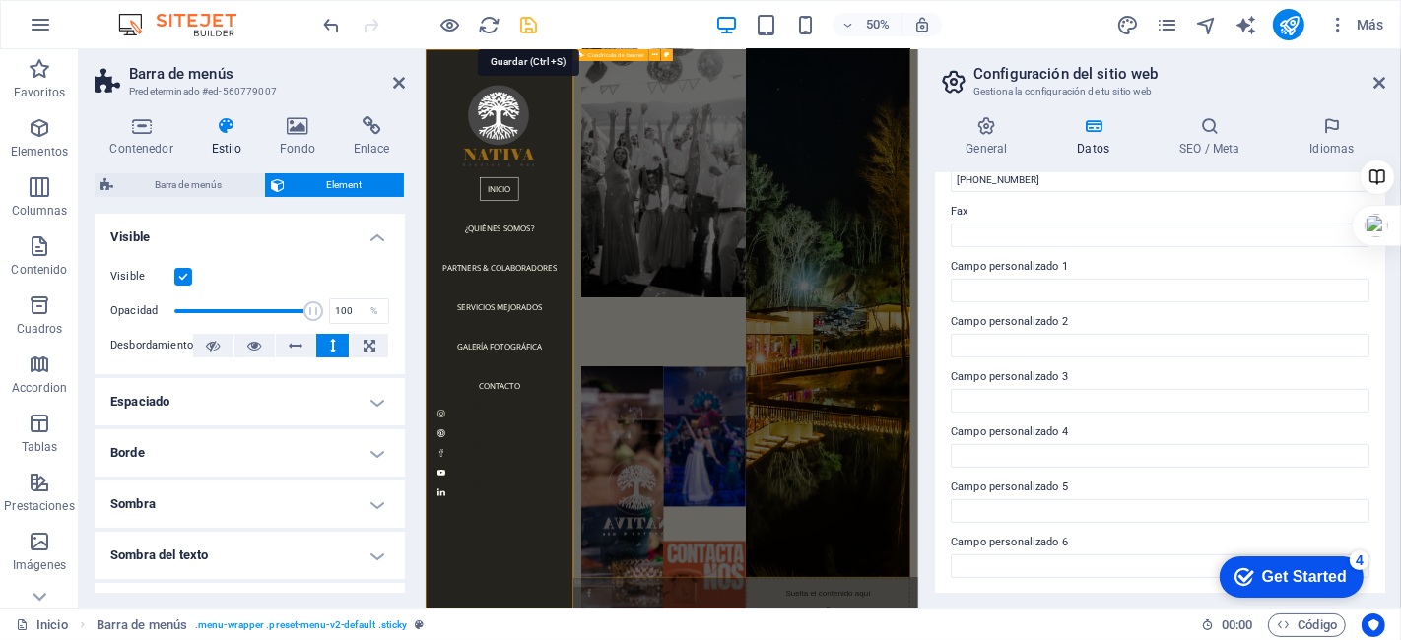
click at [524, 14] on icon "save" at bounding box center [529, 25] width 23 height 23
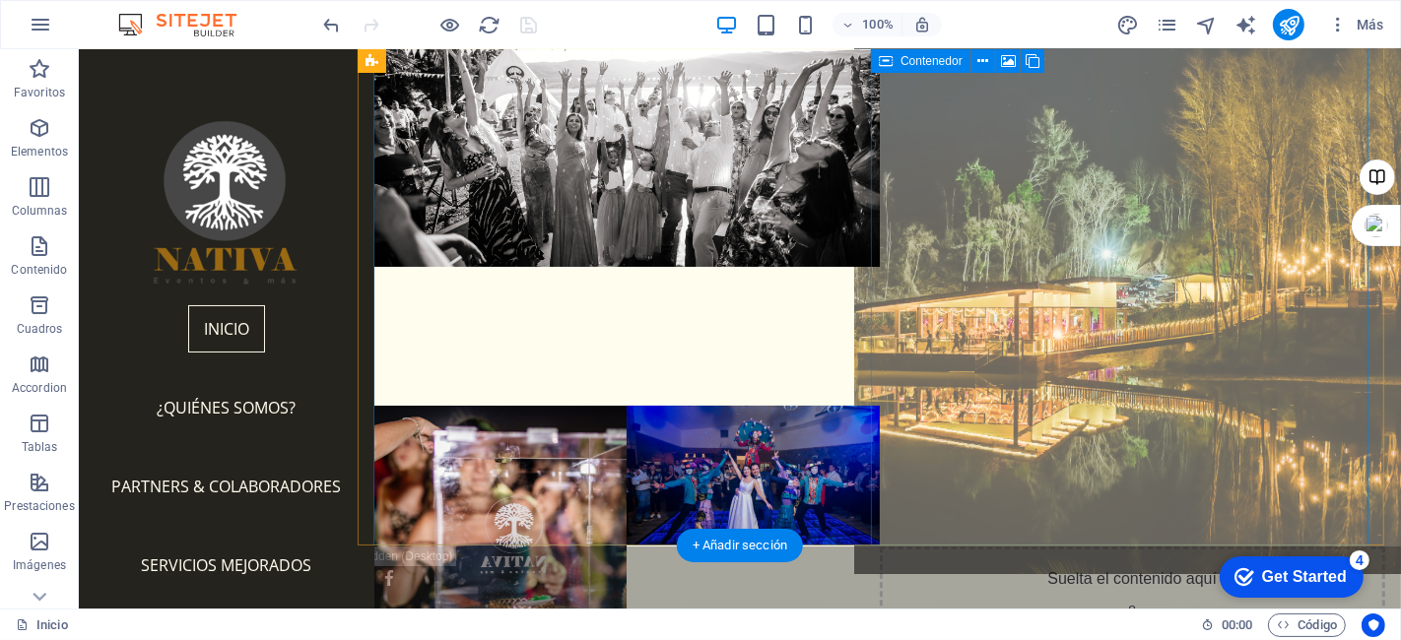
click at [1076, 547] on div "Suelta el contenido aquí o Añadir elementos Pegar portapapeles" at bounding box center [1132, 617] width 506 height 140
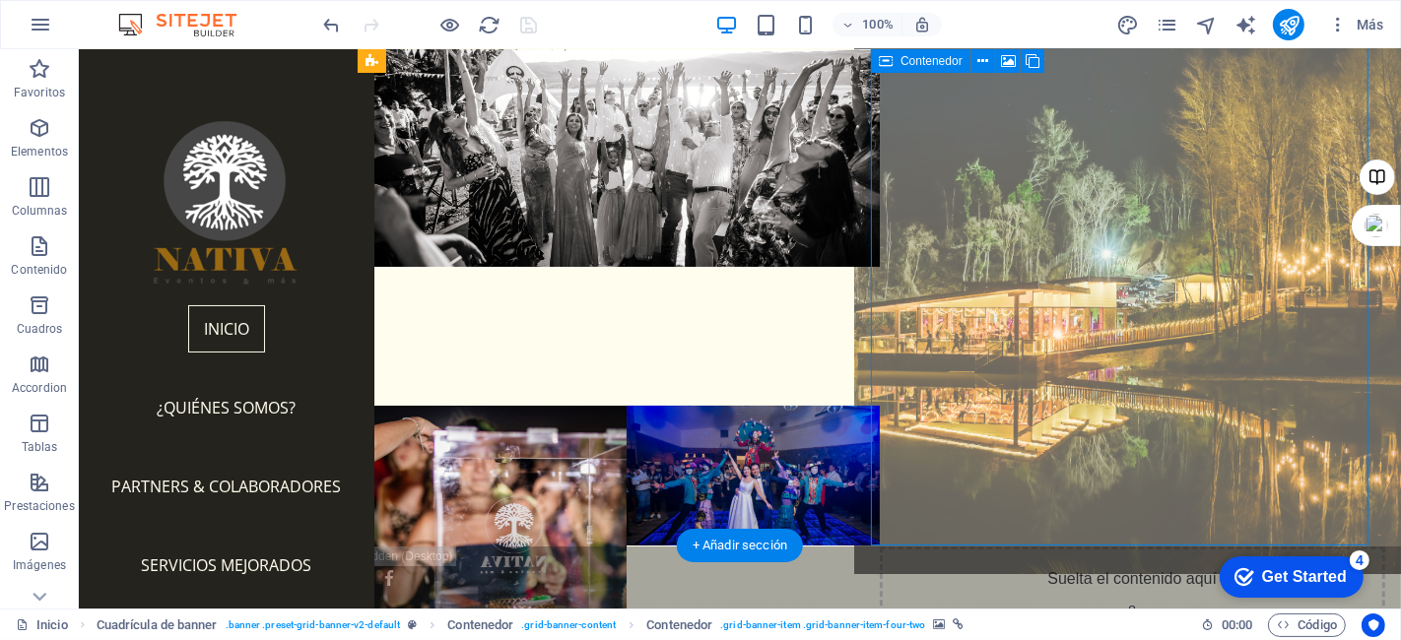
click at [1076, 547] on div "Suelta el contenido aquí o Añadir elementos Pegar portapapeles" at bounding box center [1132, 617] width 506 height 140
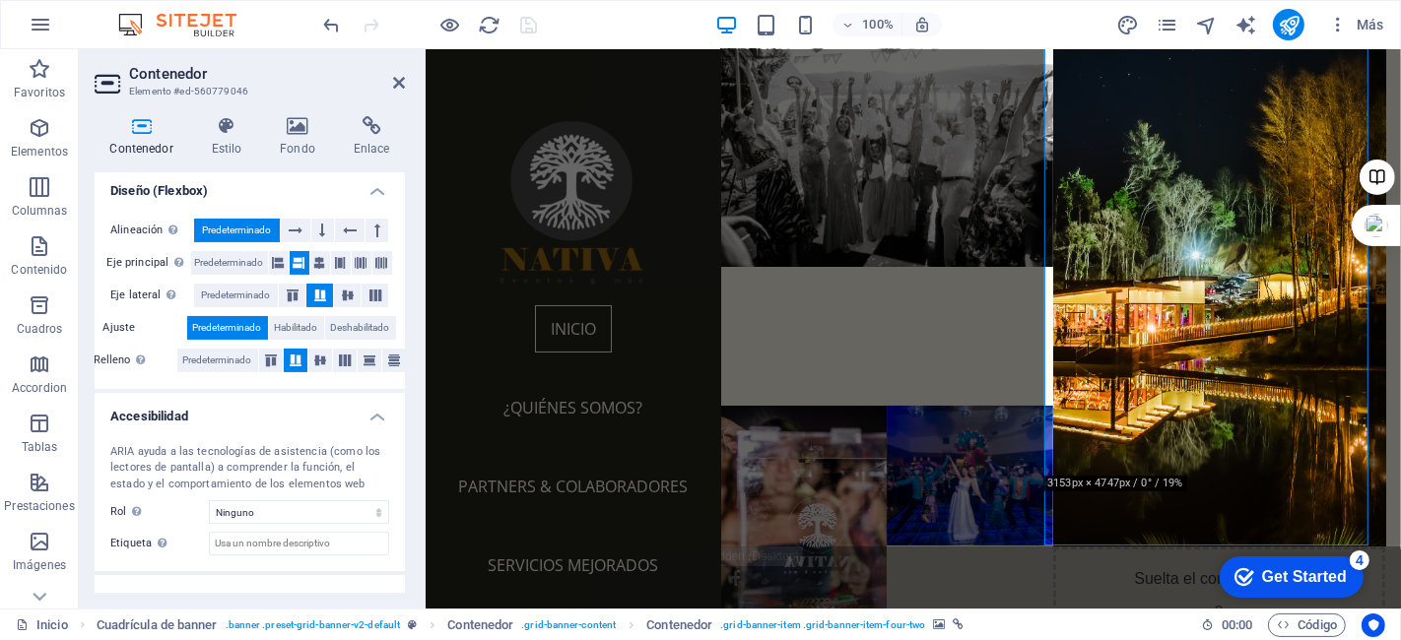
scroll to position [399, 0]
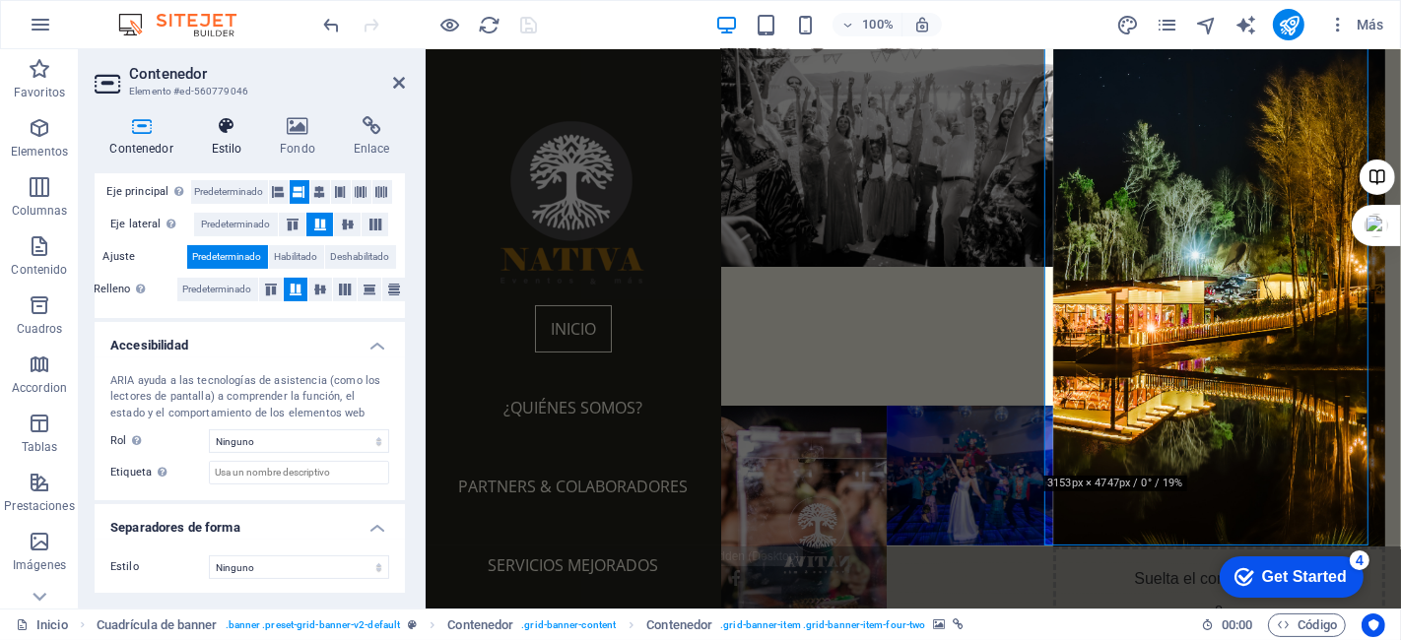
click at [230, 136] on h4 "Estilo" at bounding box center [230, 136] width 69 height 41
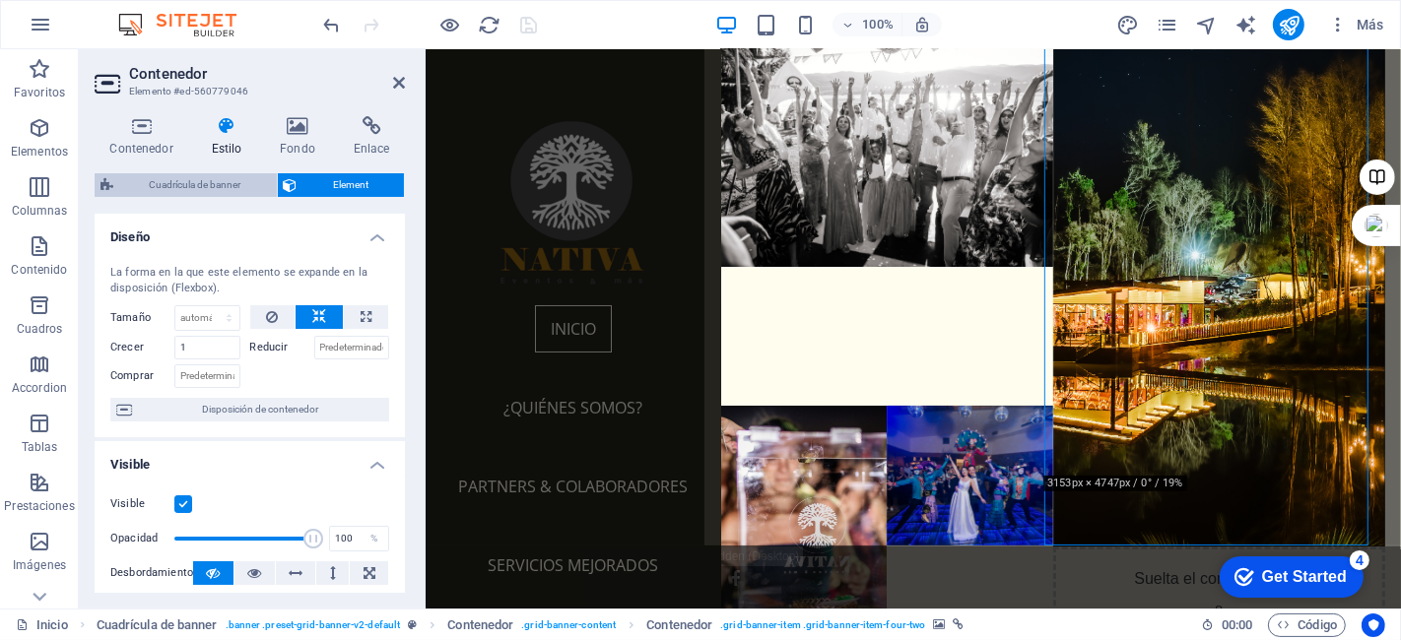
click at [184, 182] on span "Cuadrícula de banner" at bounding box center [195, 185] width 152 height 24
select select "vh"
select select "rem"
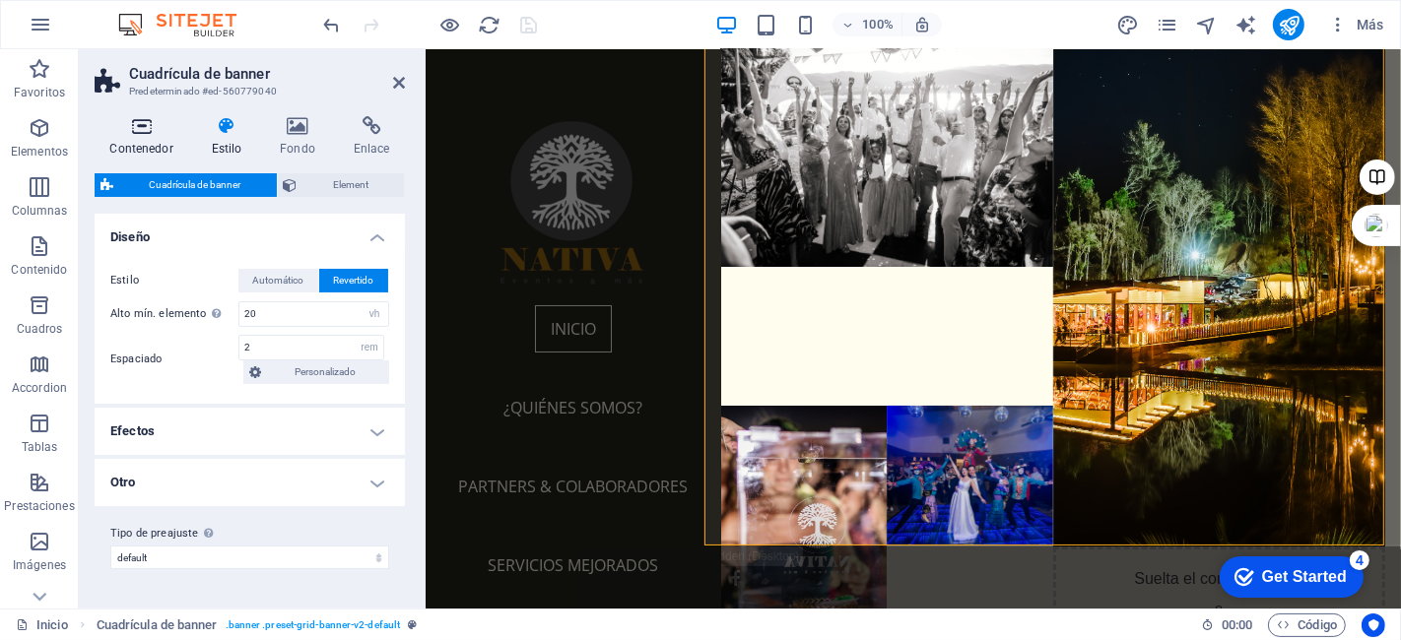
click at [141, 136] on h4 "Contenedor" at bounding box center [145, 136] width 101 height 41
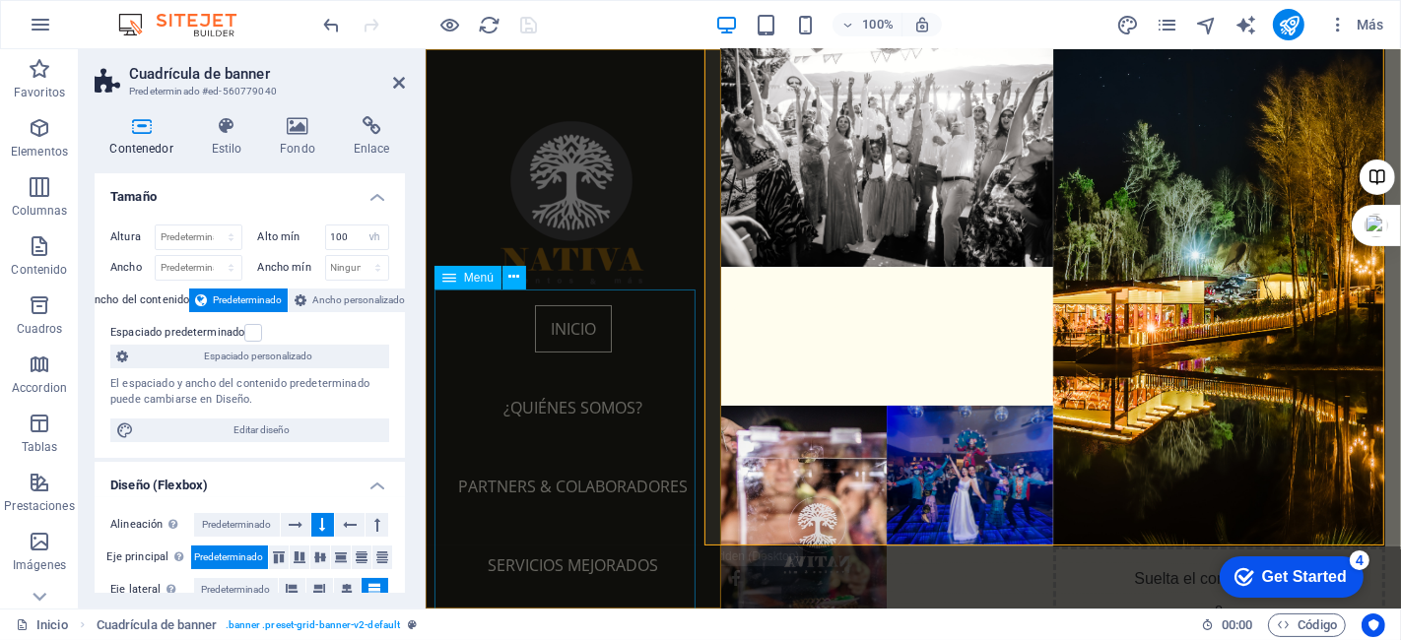
click at [646, 398] on nav "Inicio ¿Quiénes somos? Partners & colaboradores Servicios mejorados Galería Fot…" at bounding box center [572, 526] width 264 height 473
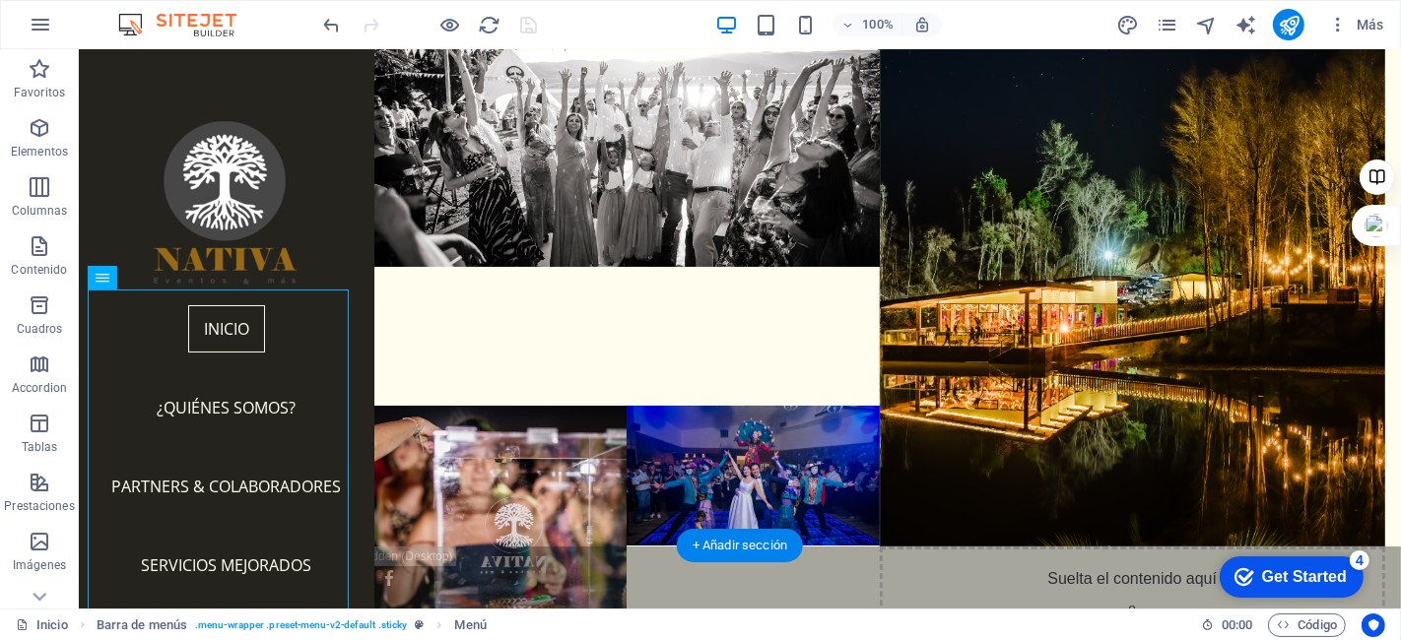
click at [646, 406] on figure at bounding box center [751, 476] width 253 height 140
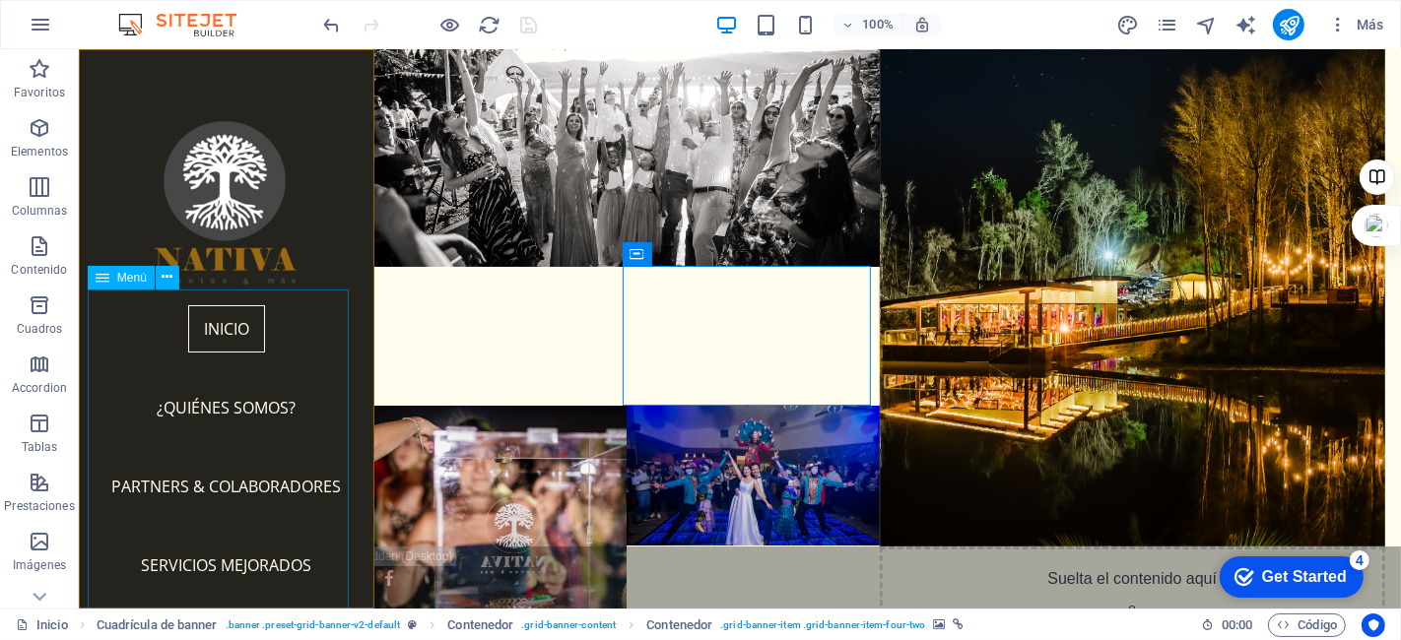
click at [301, 350] on nav "Inicio ¿Quiénes somos? Partners & colaboradores Servicios mejorados Galería Fot…" at bounding box center [226, 526] width 264 height 473
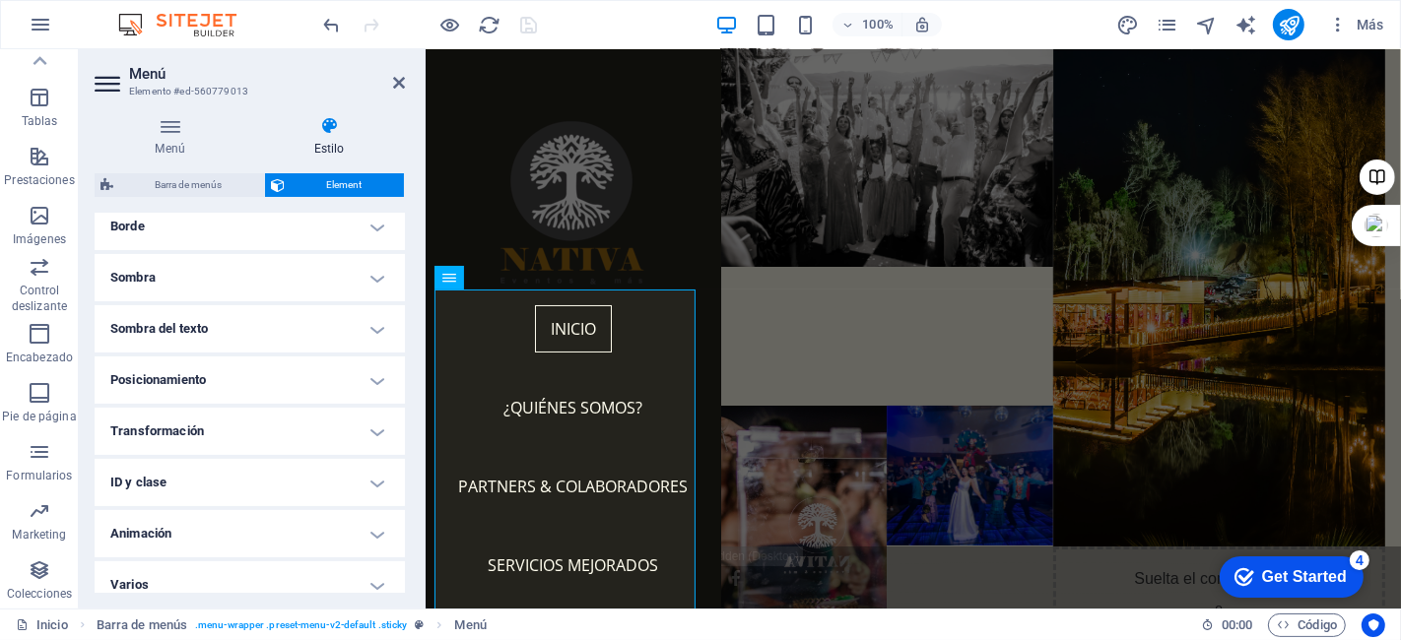
scroll to position [468, 0]
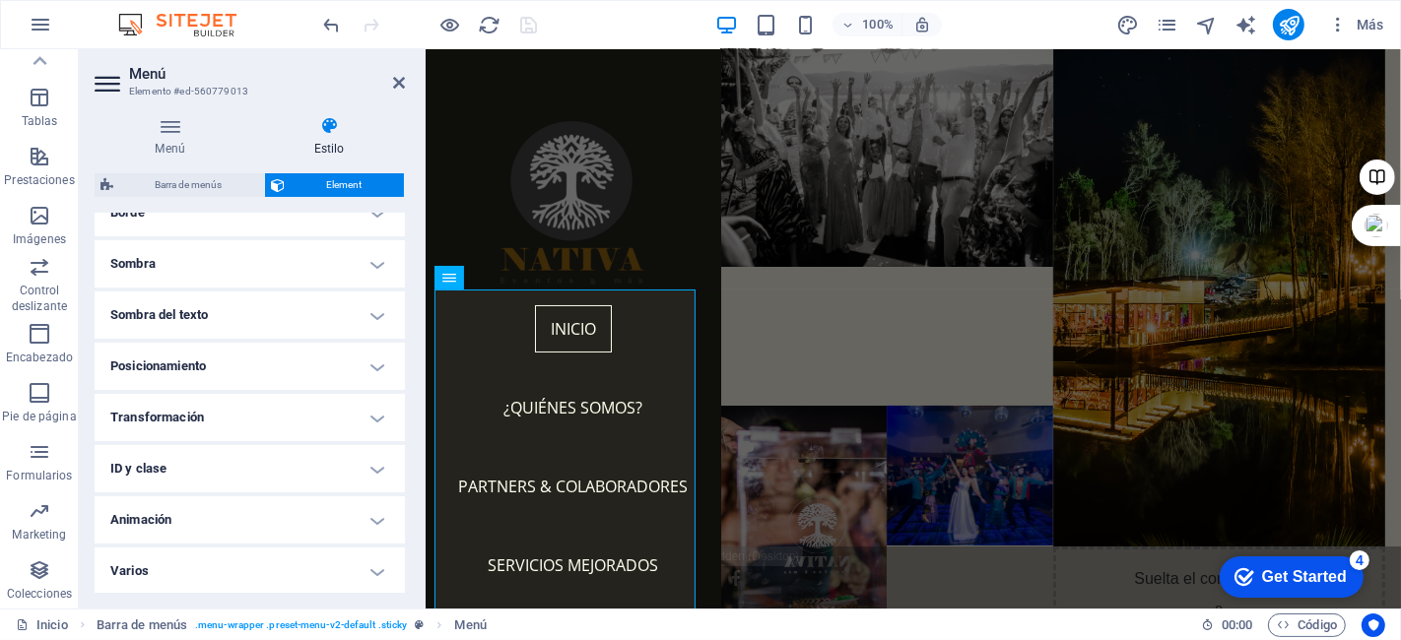
click at [391, 80] on h2 "Menú" at bounding box center [267, 74] width 276 height 18
click at [396, 82] on icon at bounding box center [399, 83] width 12 height 16
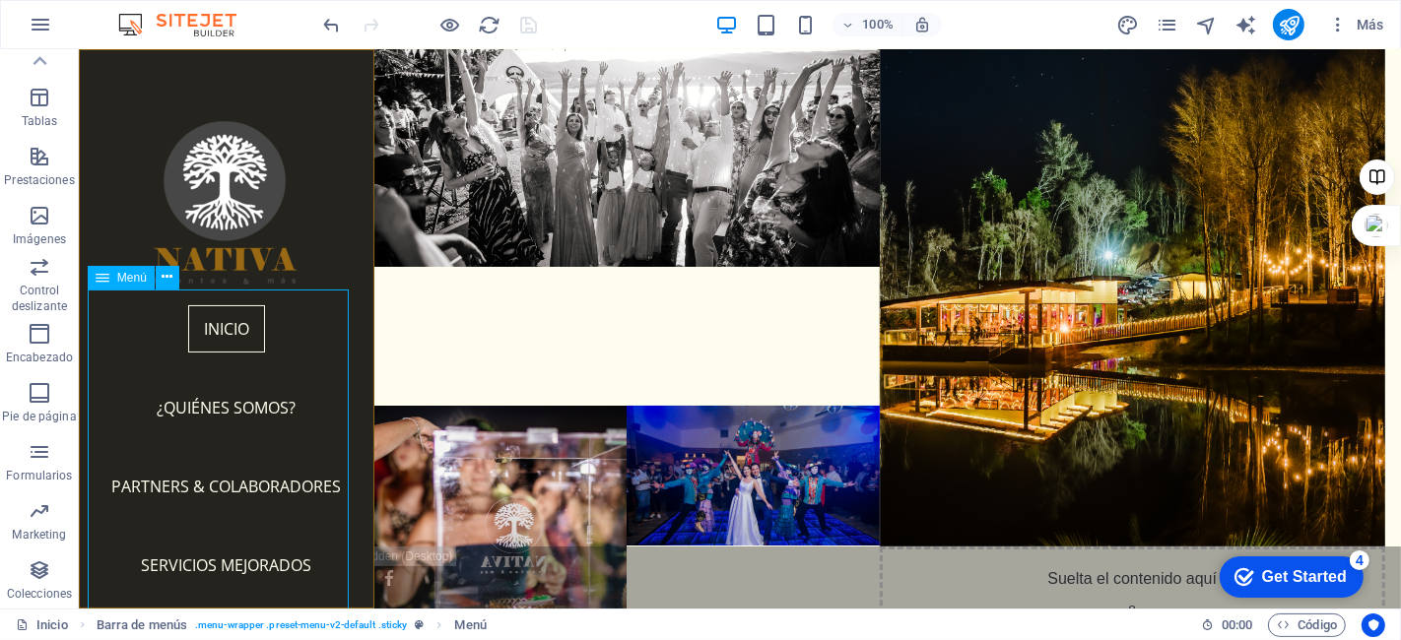
click at [286, 325] on nav "Inicio ¿Quiénes somos? Partners & colaboradores Servicios mejorados Galería Fot…" at bounding box center [226, 526] width 264 height 473
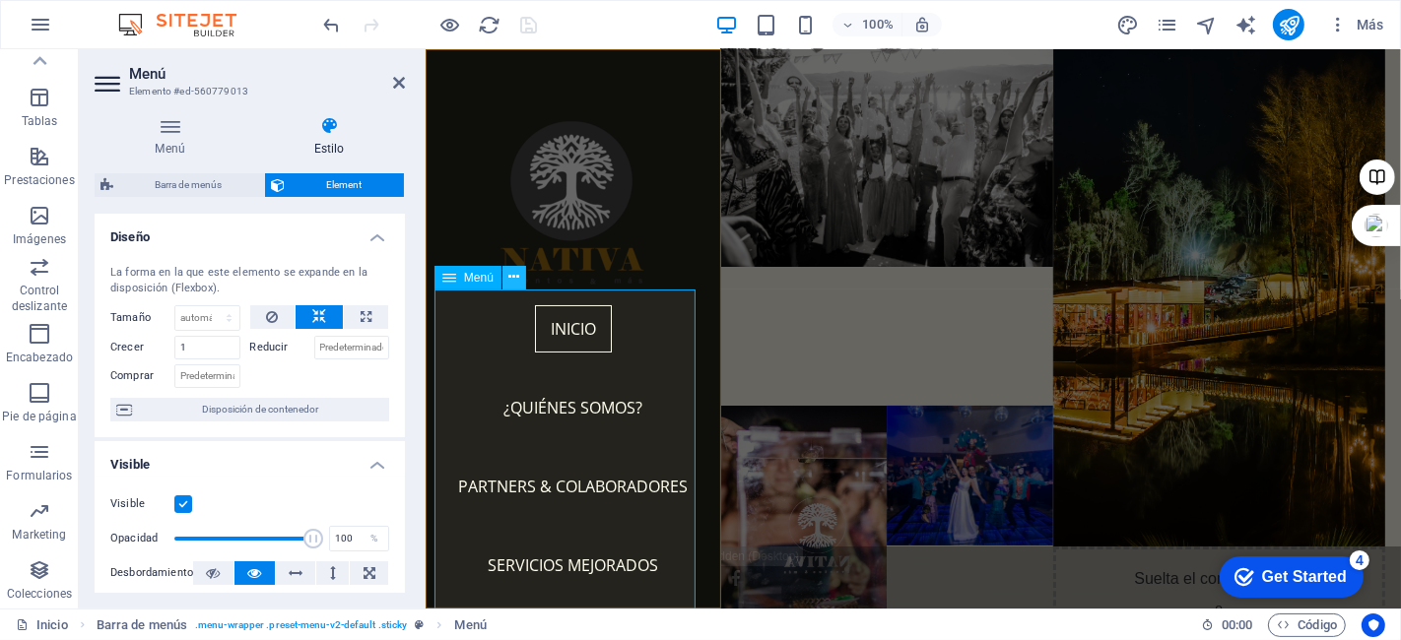
click at [514, 282] on icon at bounding box center [513, 277] width 11 height 21
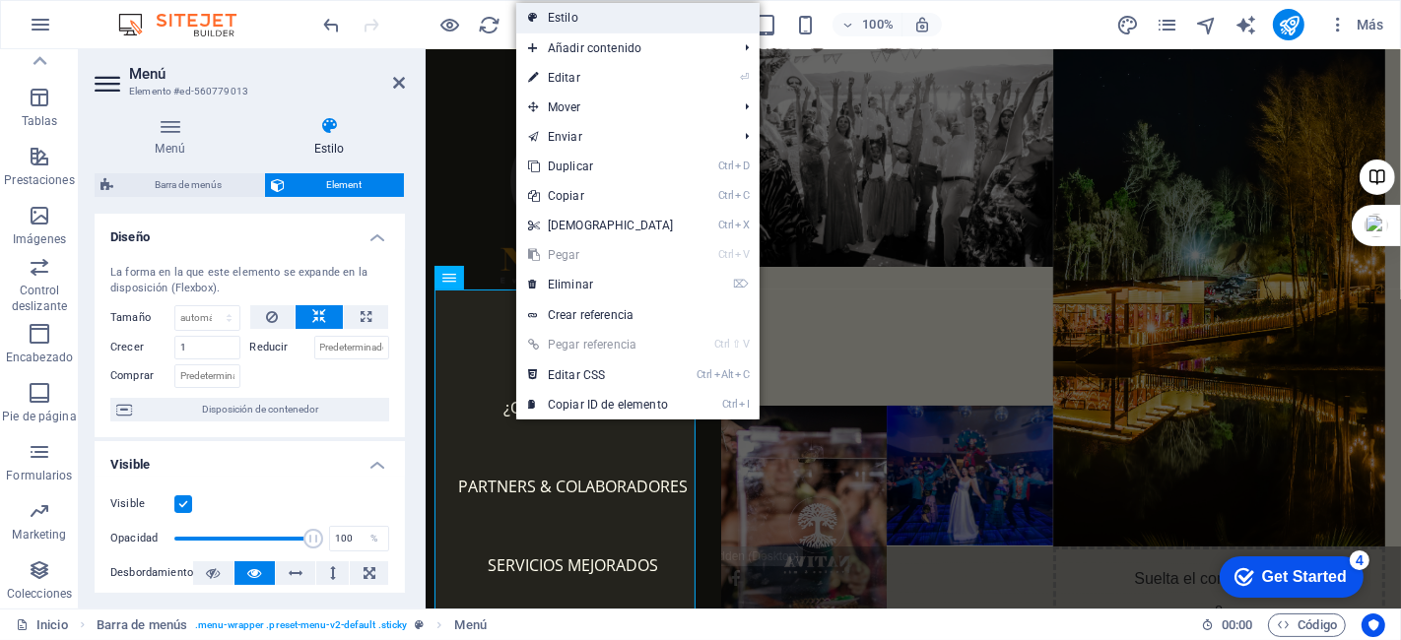
click at [585, 10] on link "Estilo" at bounding box center [637, 18] width 243 height 30
select select "rem"
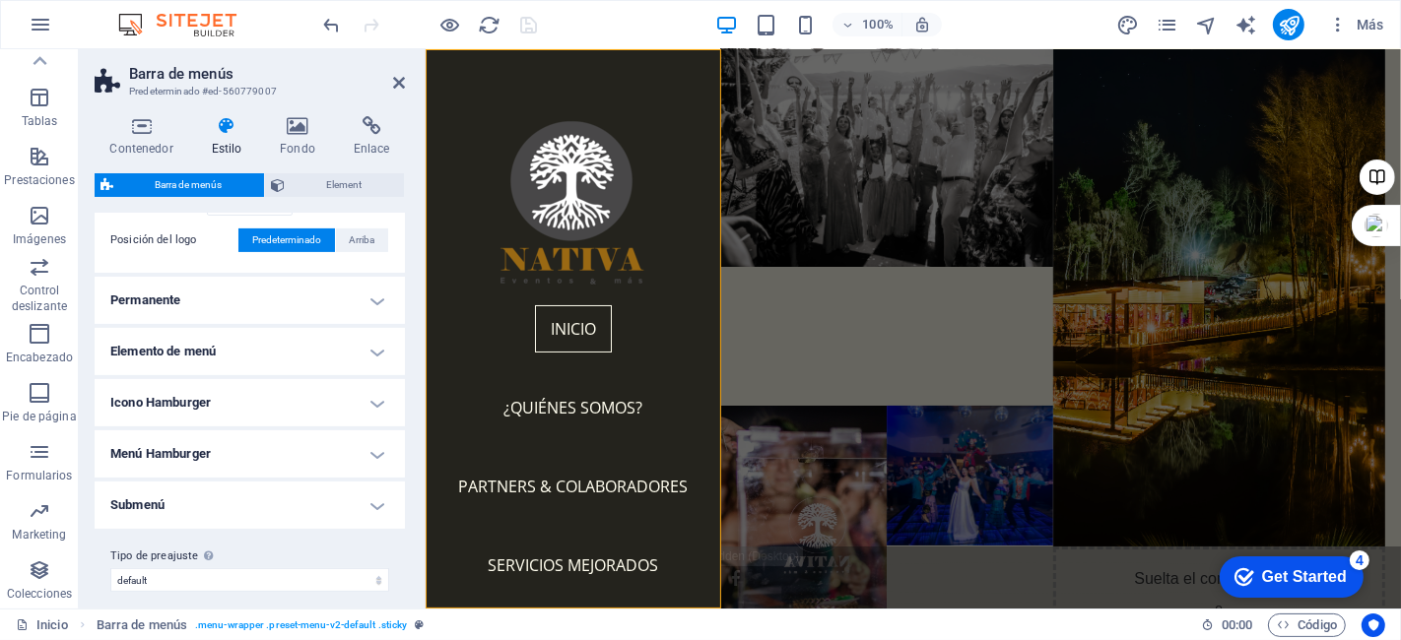
scroll to position [582, 0]
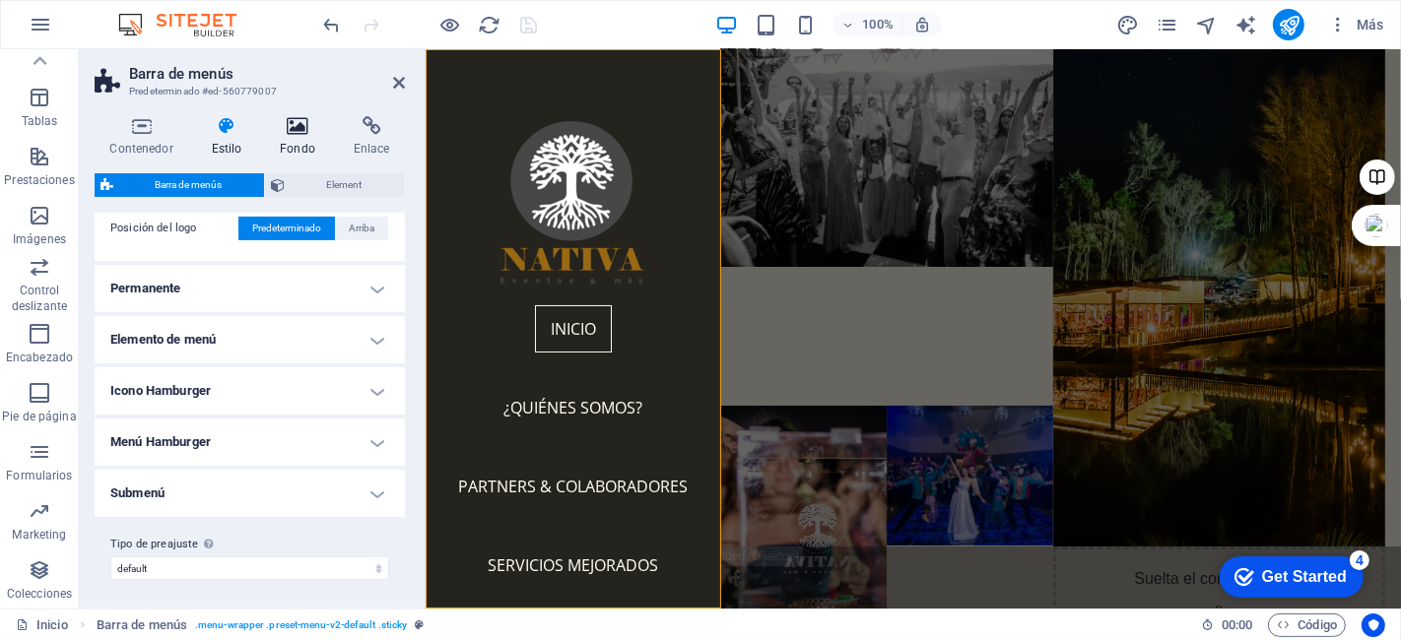
click at [302, 125] on icon at bounding box center [298, 126] width 66 height 20
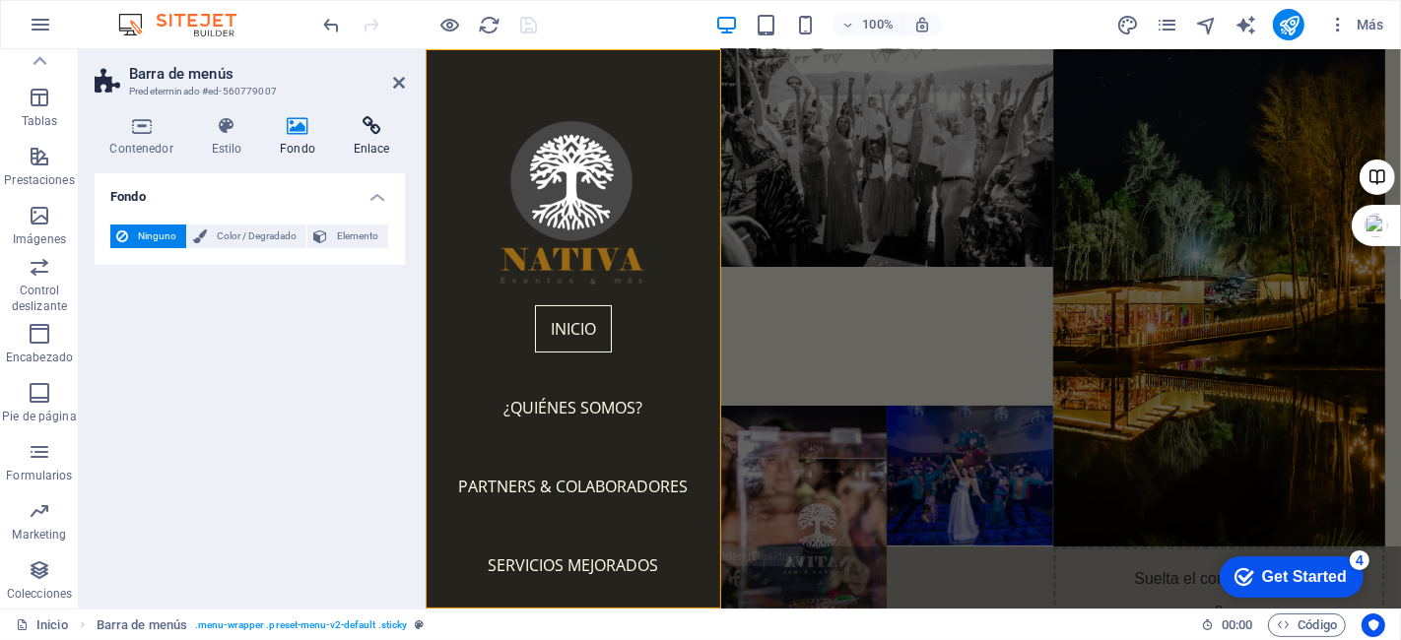
click at [368, 127] on icon at bounding box center [371, 126] width 67 height 20
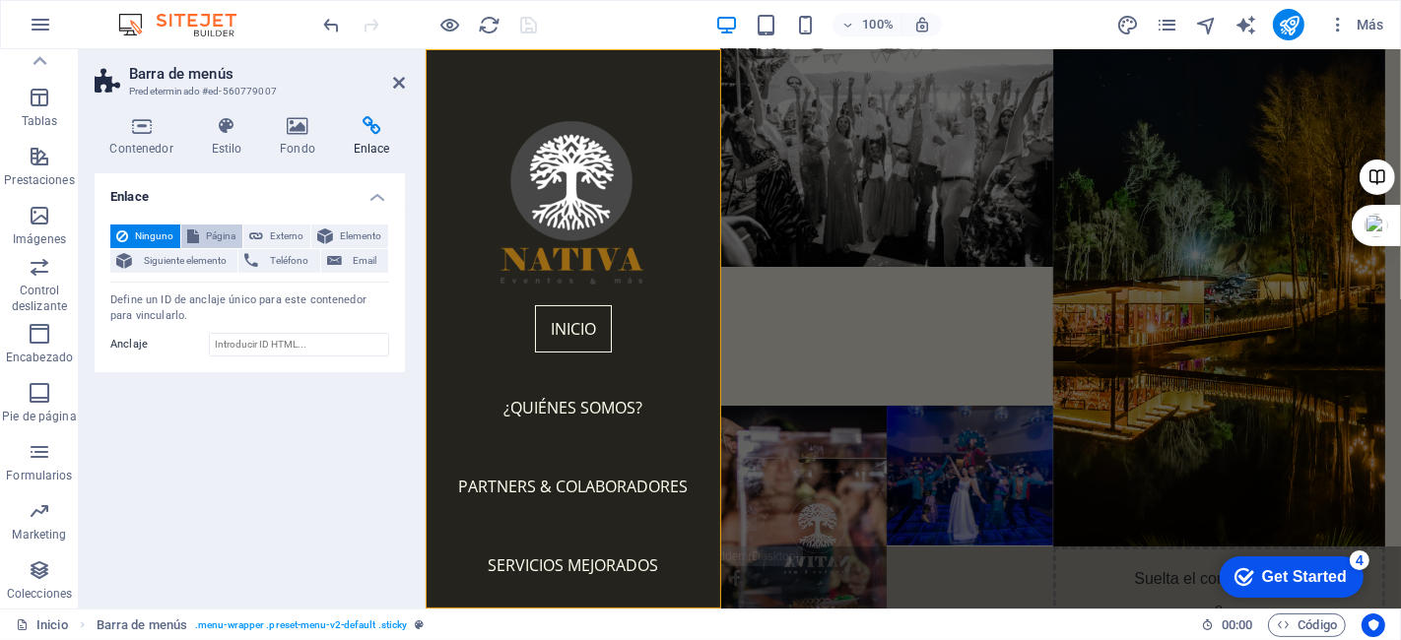
click at [221, 234] on span "Página" at bounding box center [221, 237] width 32 height 24
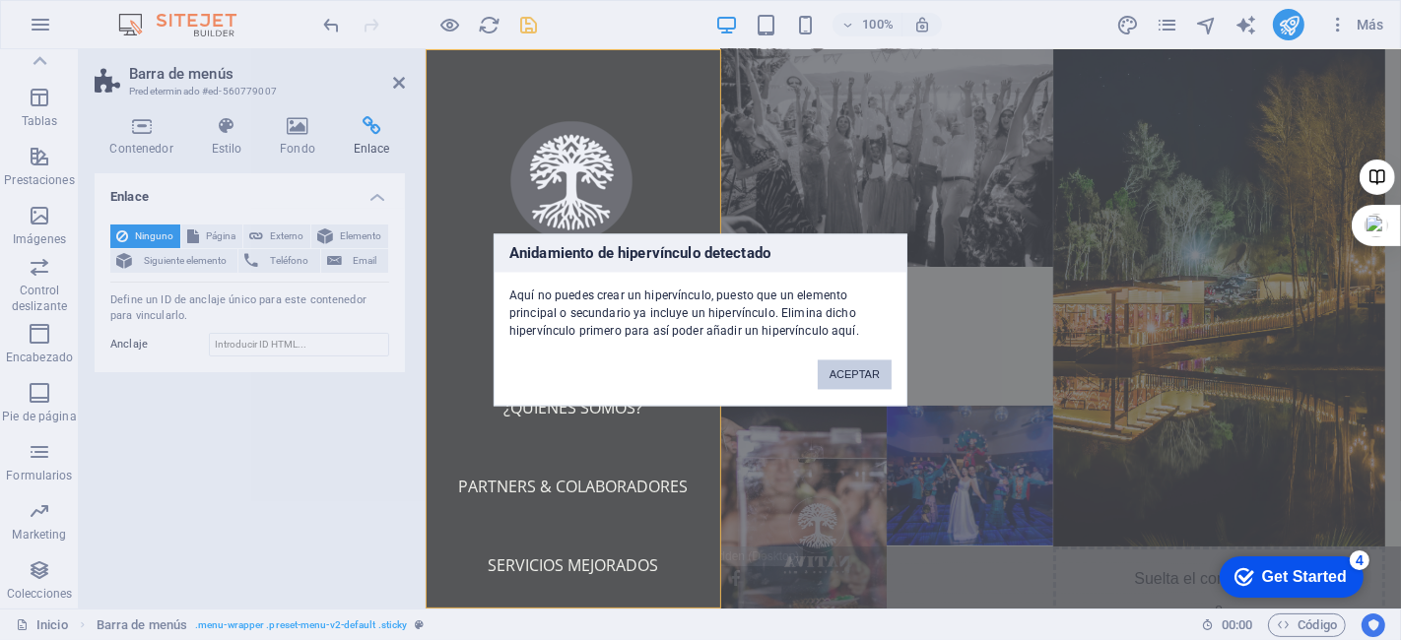
click at [871, 370] on button "ACEPTAR" at bounding box center [855, 376] width 74 height 30
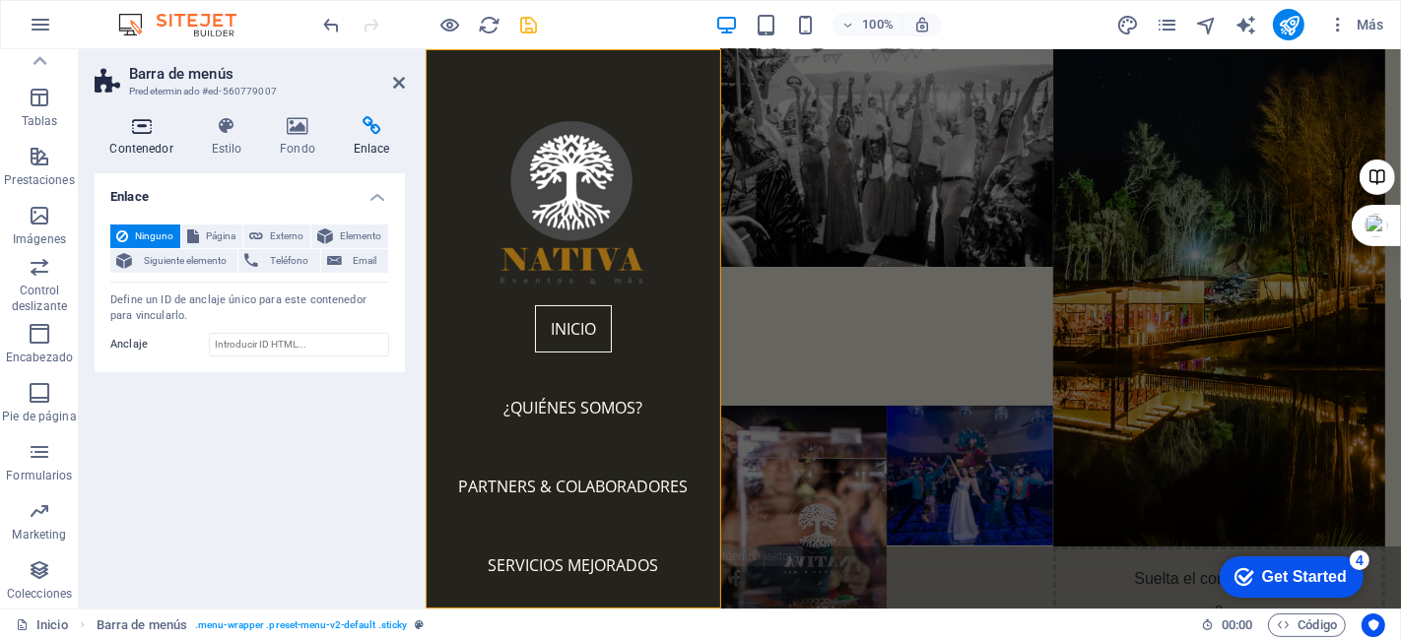
click at [126, 133] on icon at bounding box center [142, 126] width 94 height 20
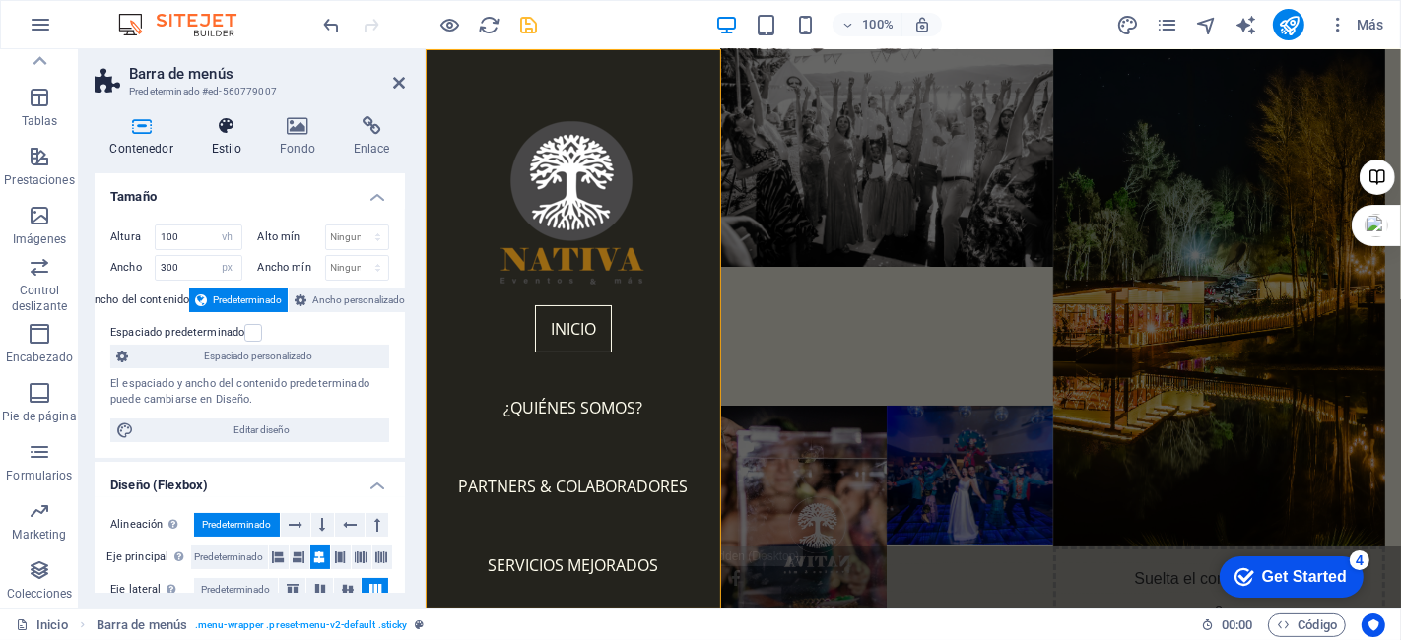
click at [215, 134] on icon at bounding box center [226, 126] width 61 height 20
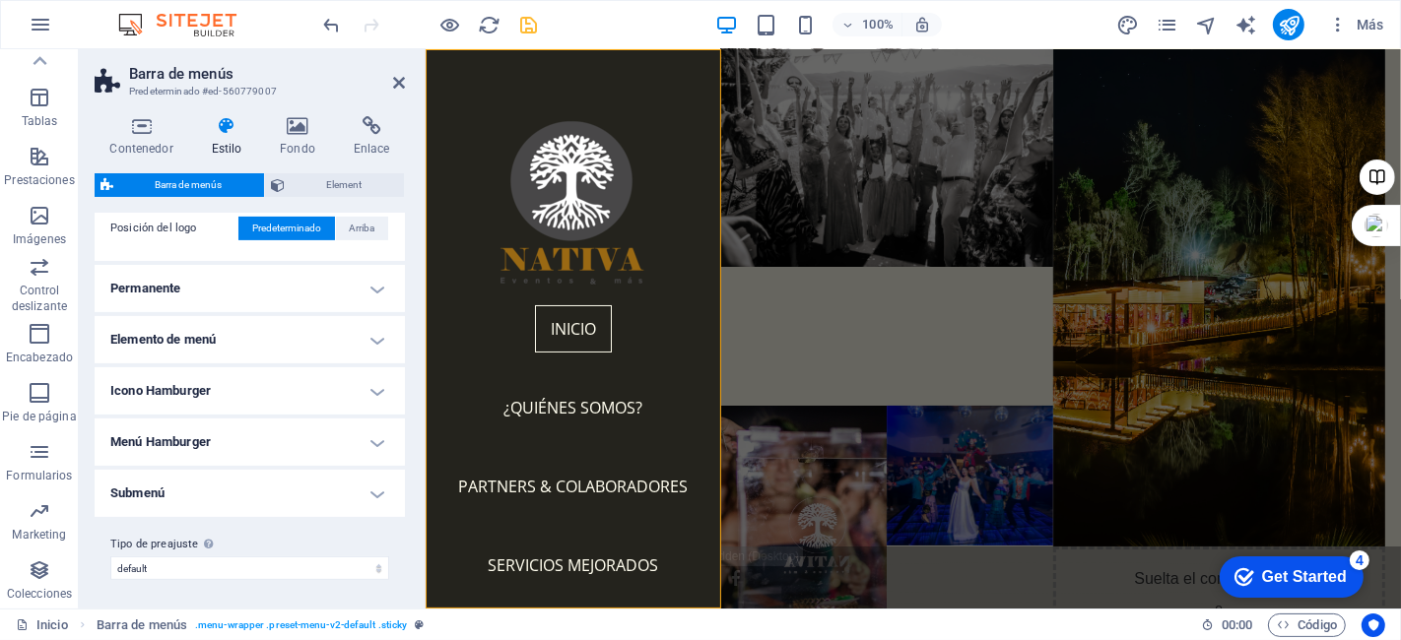
click at [366, 331] on h4 "Elemento de menú" at bounding box center [250, 339] width 310 height 47
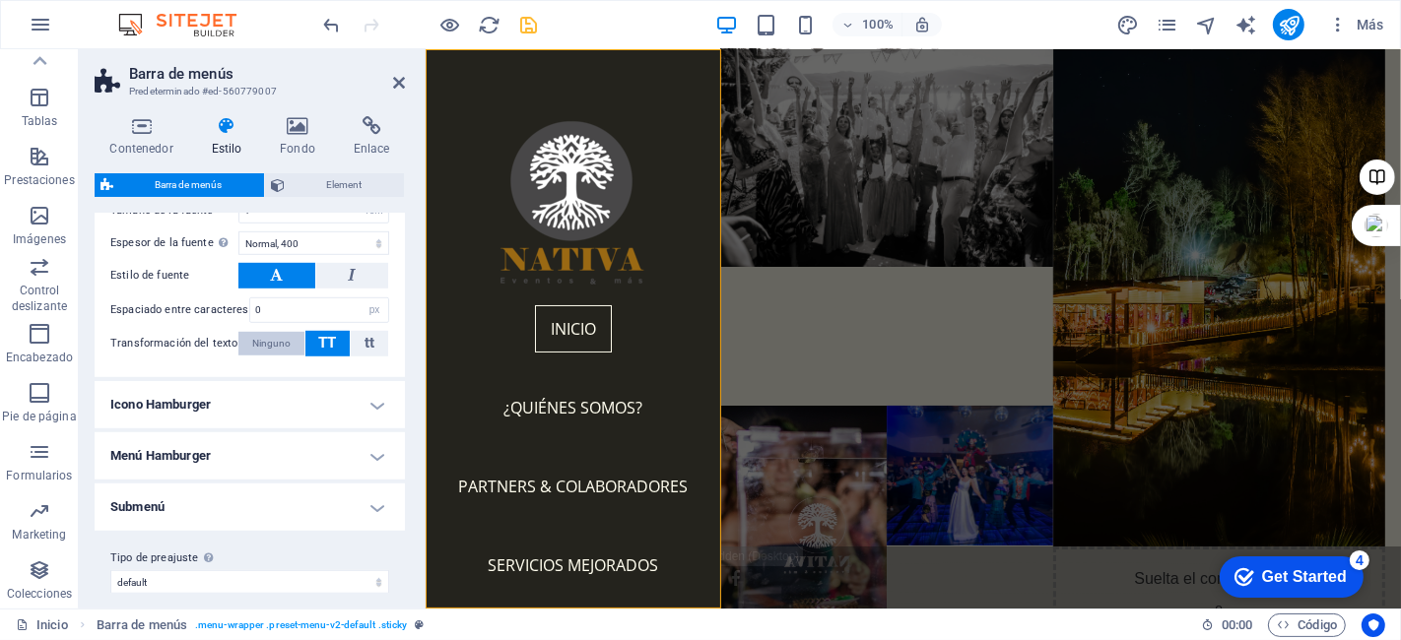
scroll to position [1166, 0]
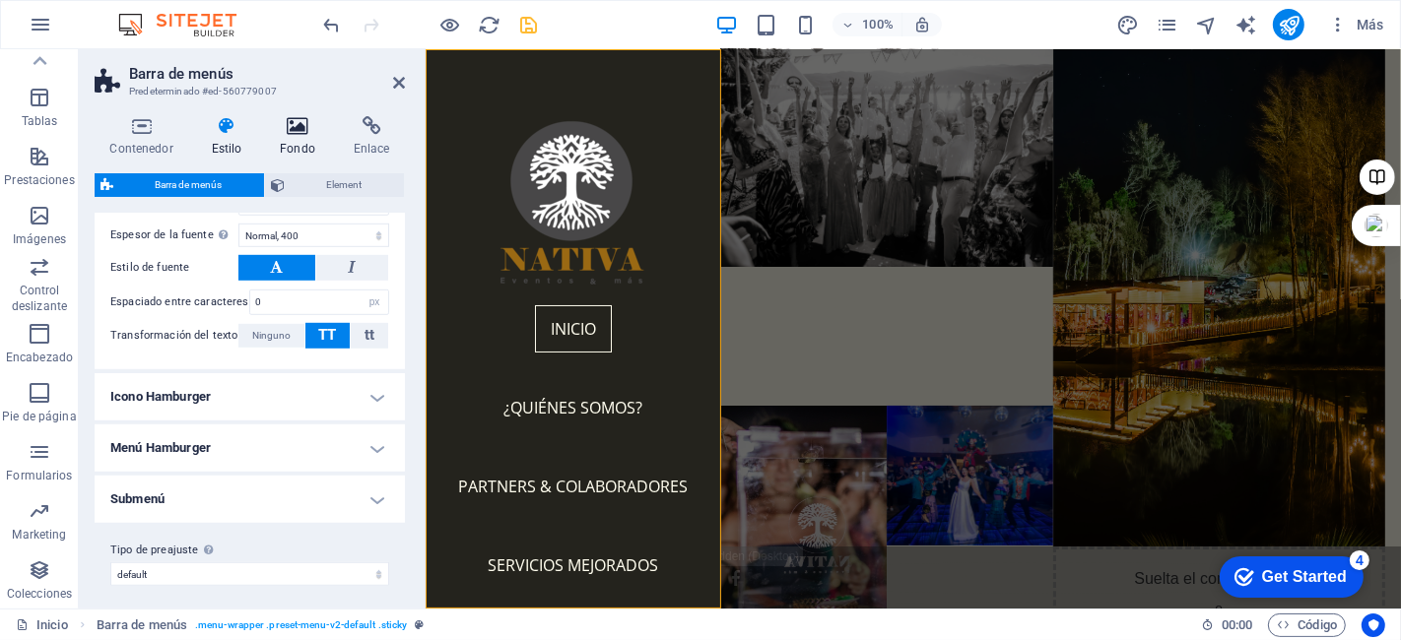
click at [312, 125] on icon at bounding box center [298, 126] width 66 height 20
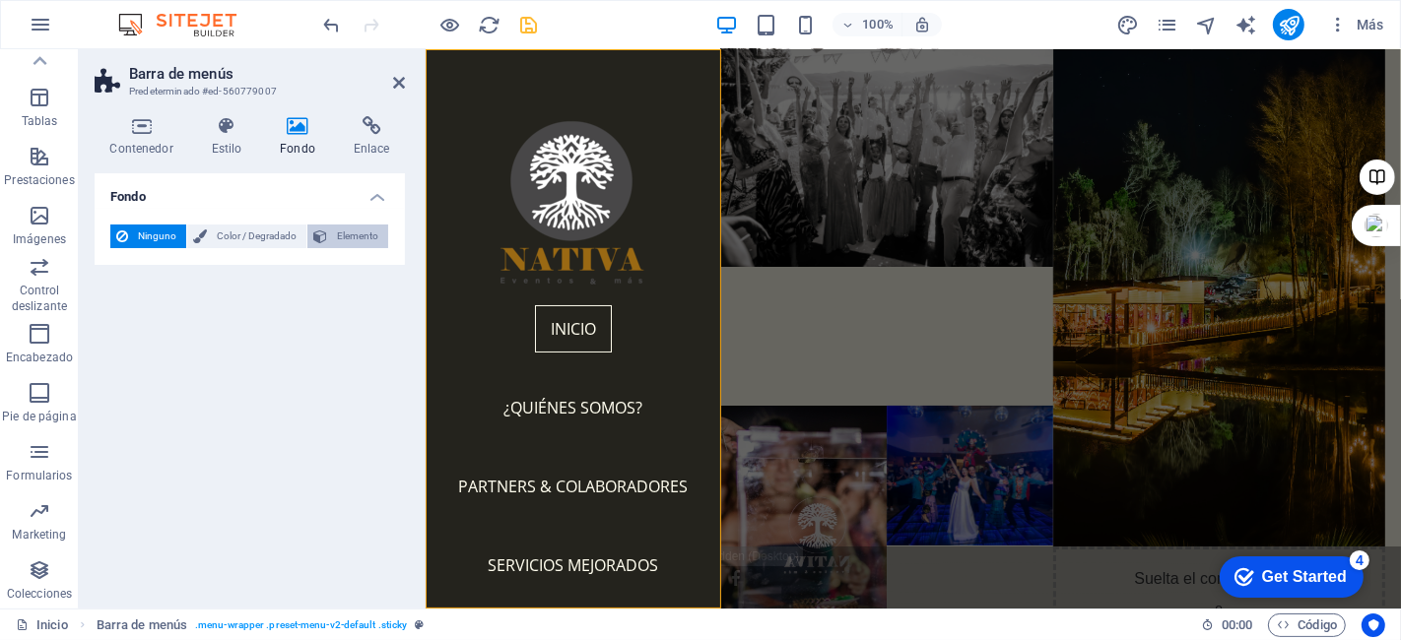
click at [333, 238] on span "Elemento" at bounding box center [357, 237] width 49 height 24
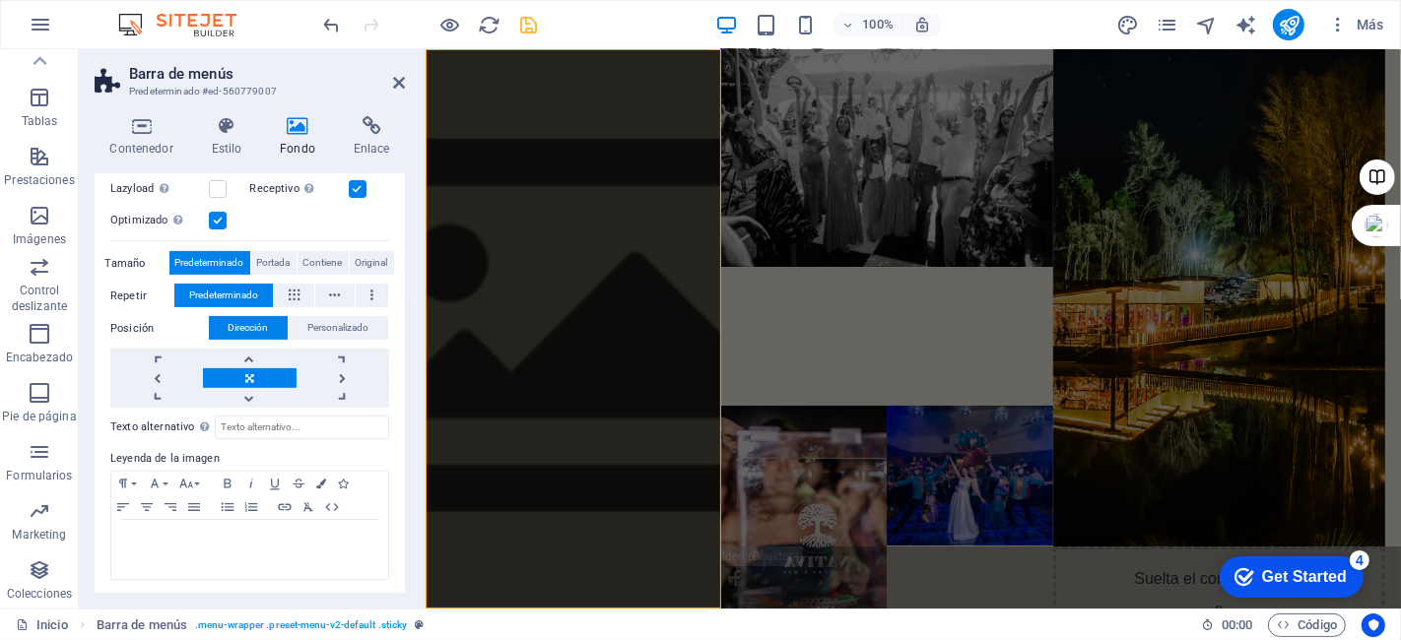
scroll to position [0, 0]
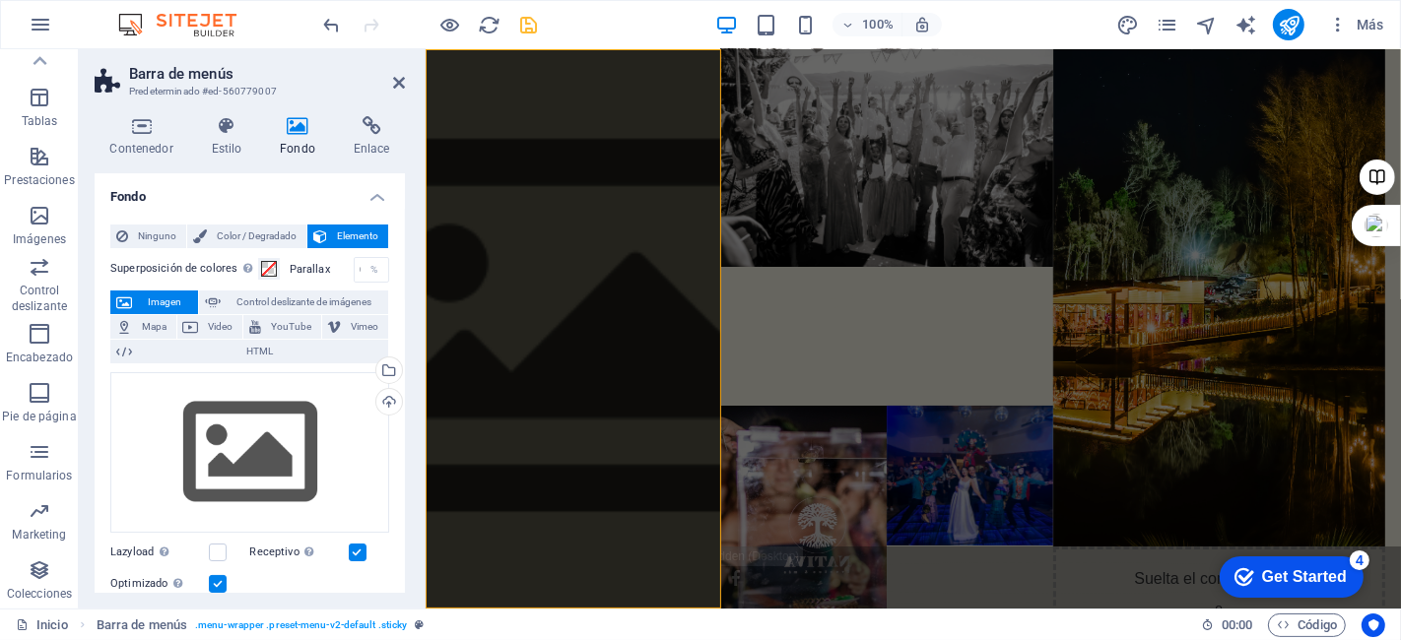
click at [391, 82] on h2 "Barra de menús" at bounding box center [267, 74] width 276 height 18
click at [399, 81] on icon at bounding box center [399, 83] width 12 height 16
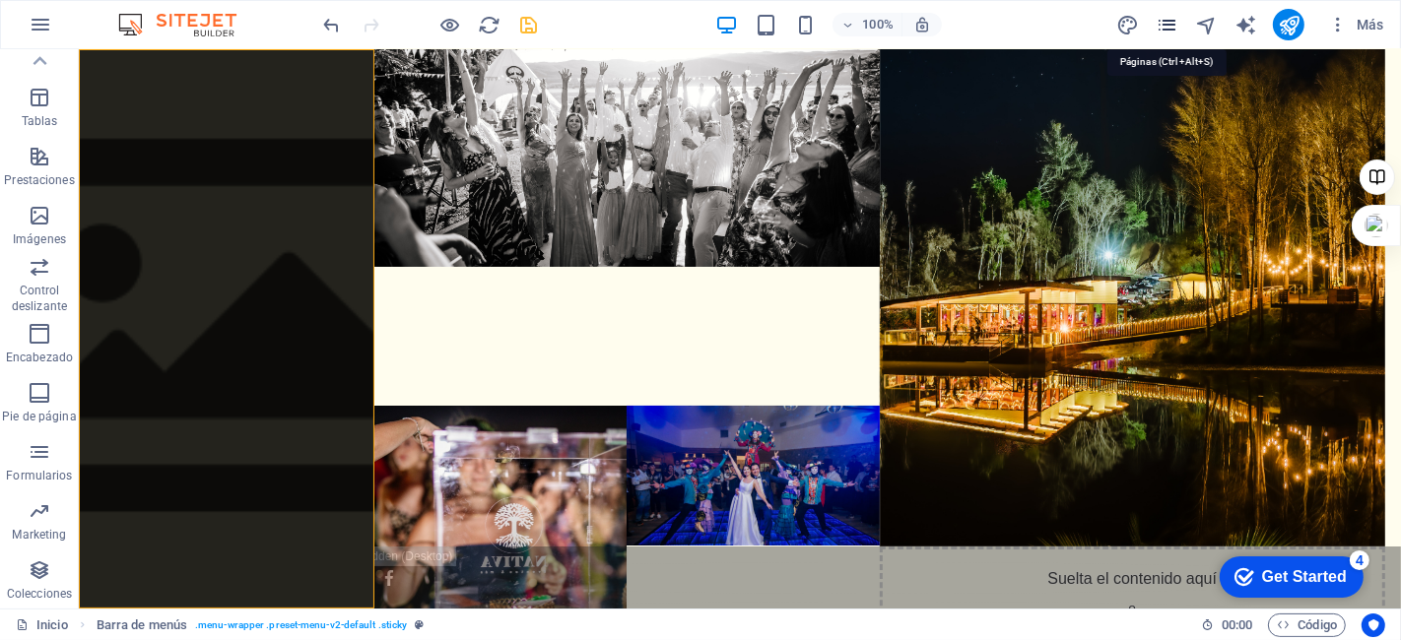
click at [1172, 21] on icon "pages" at bounding box center [1166, 25] width 23 height 23
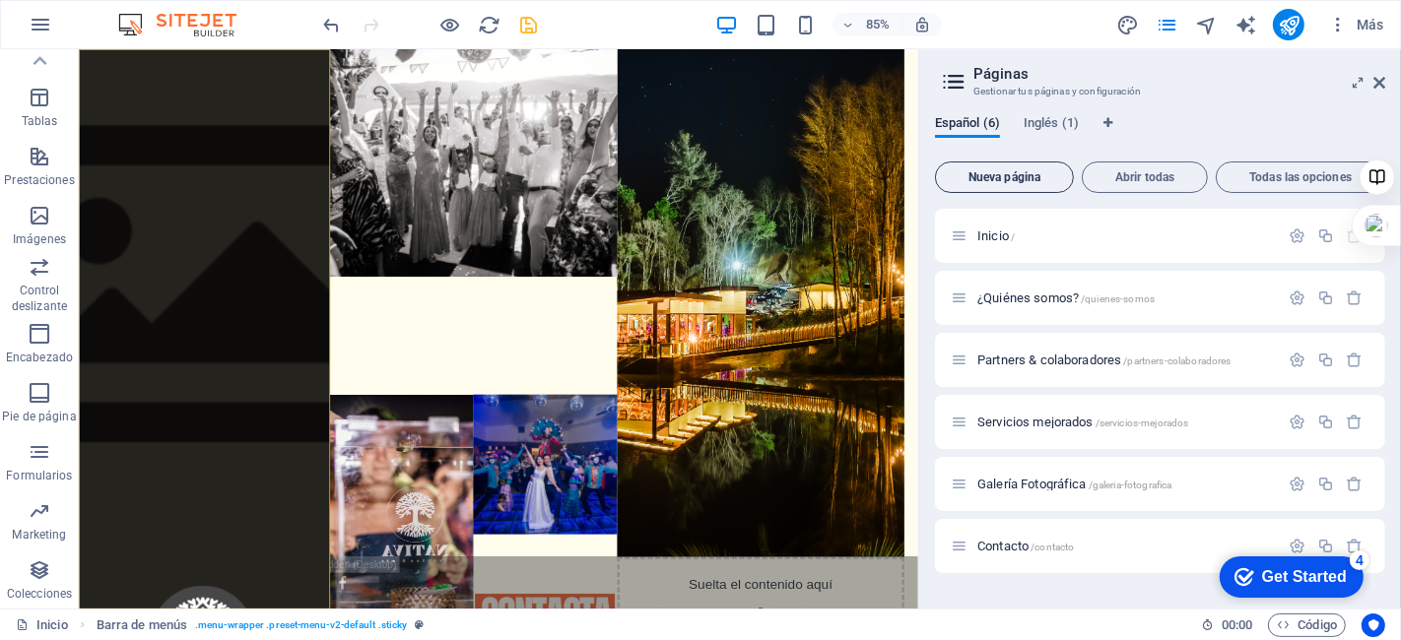
click at [996, 174] on span "Nueva página" at bounding box center [1004, 177] width 121 height 12
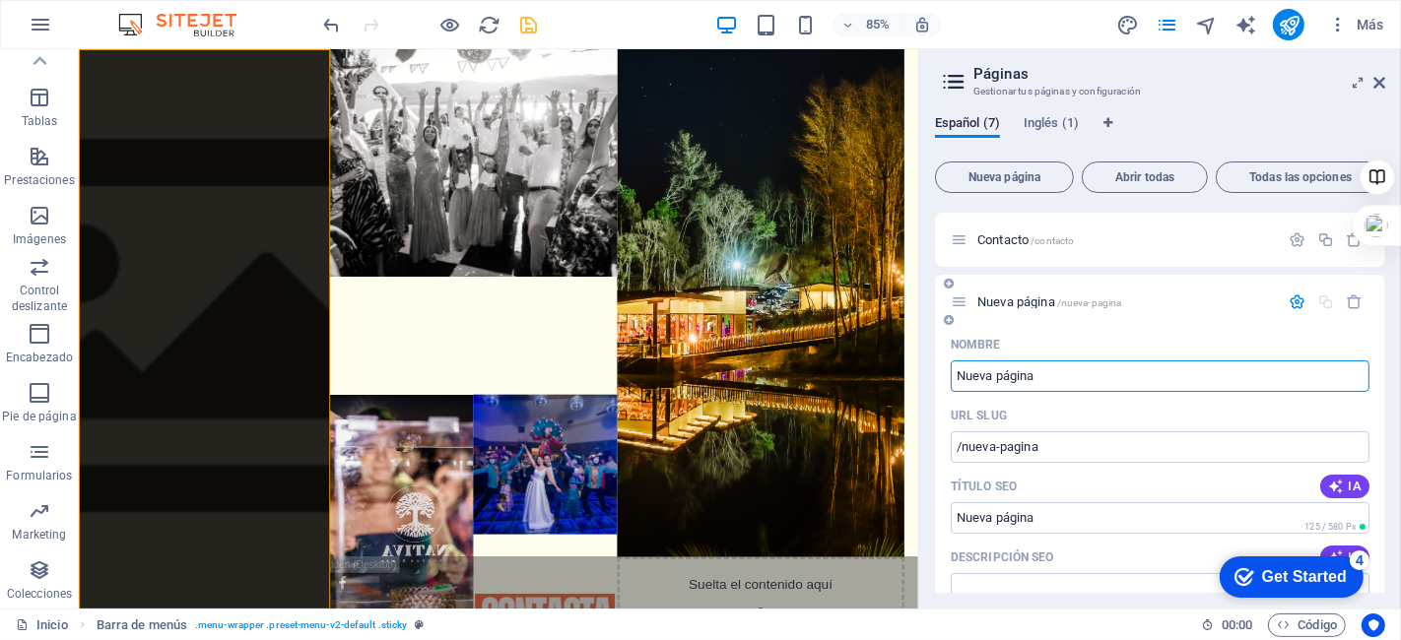
scroll to position [281, 0]
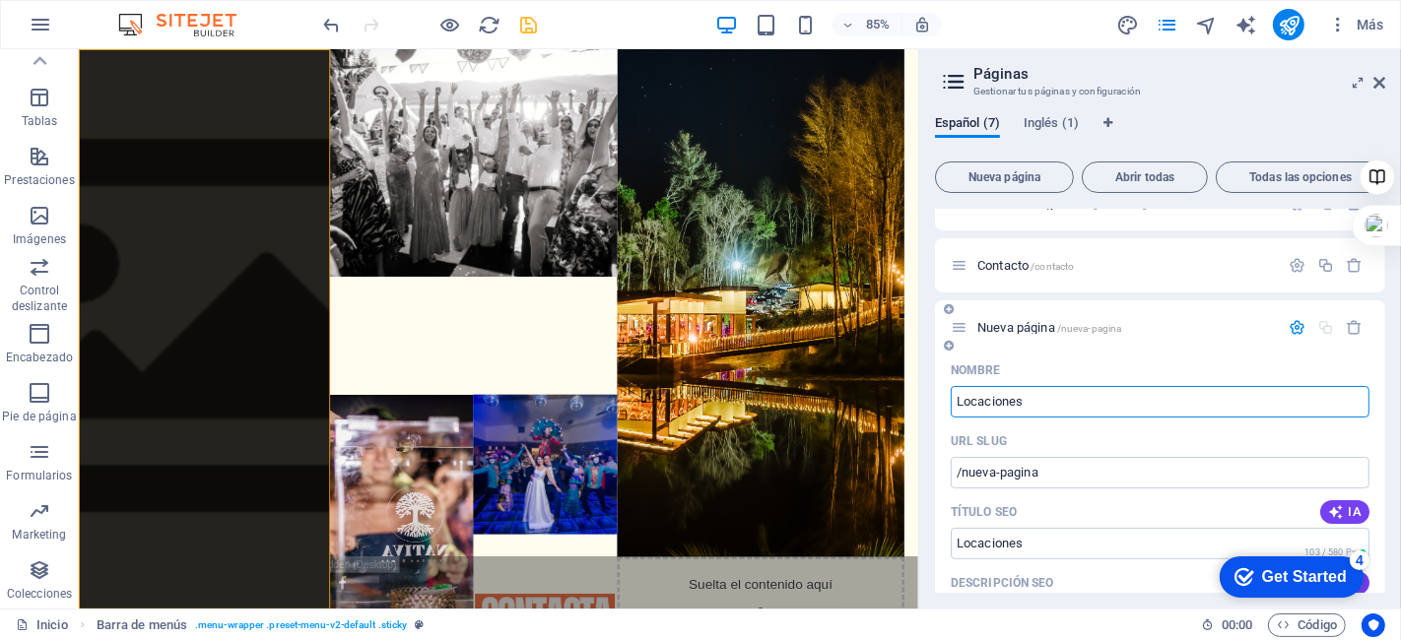
type input "Locaciones"
type input "/locaciones"
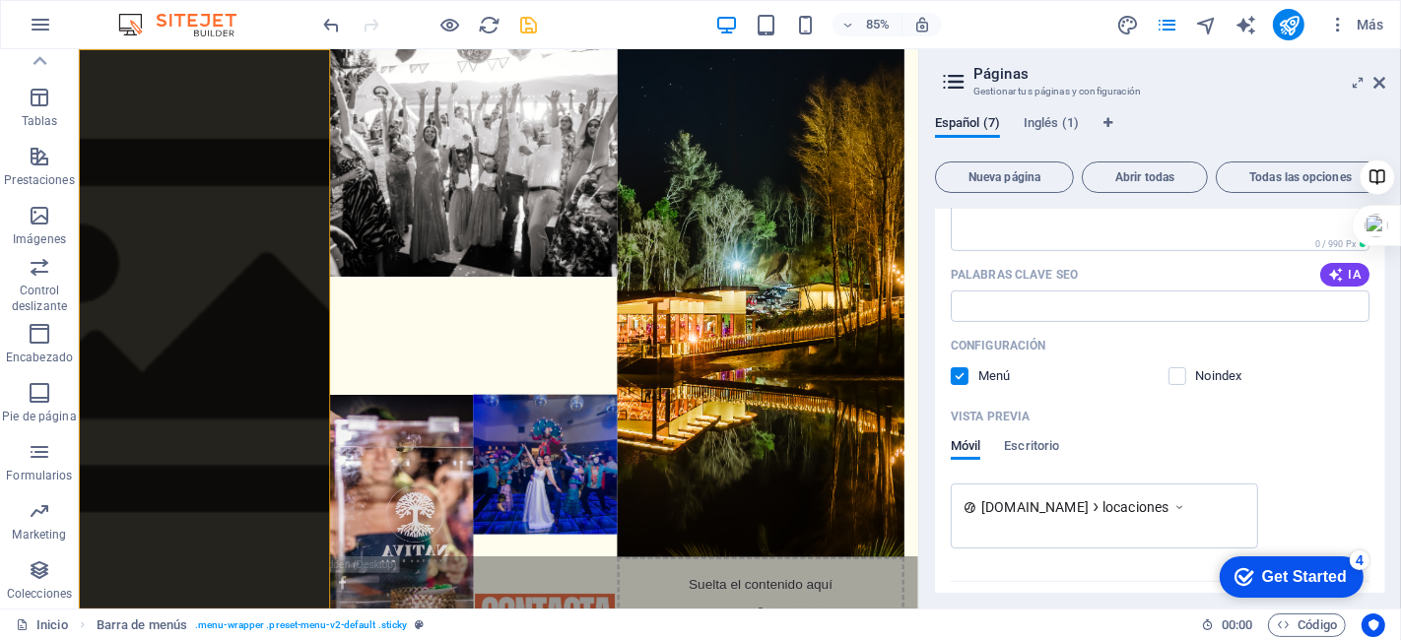
scroll to position [719, 0]
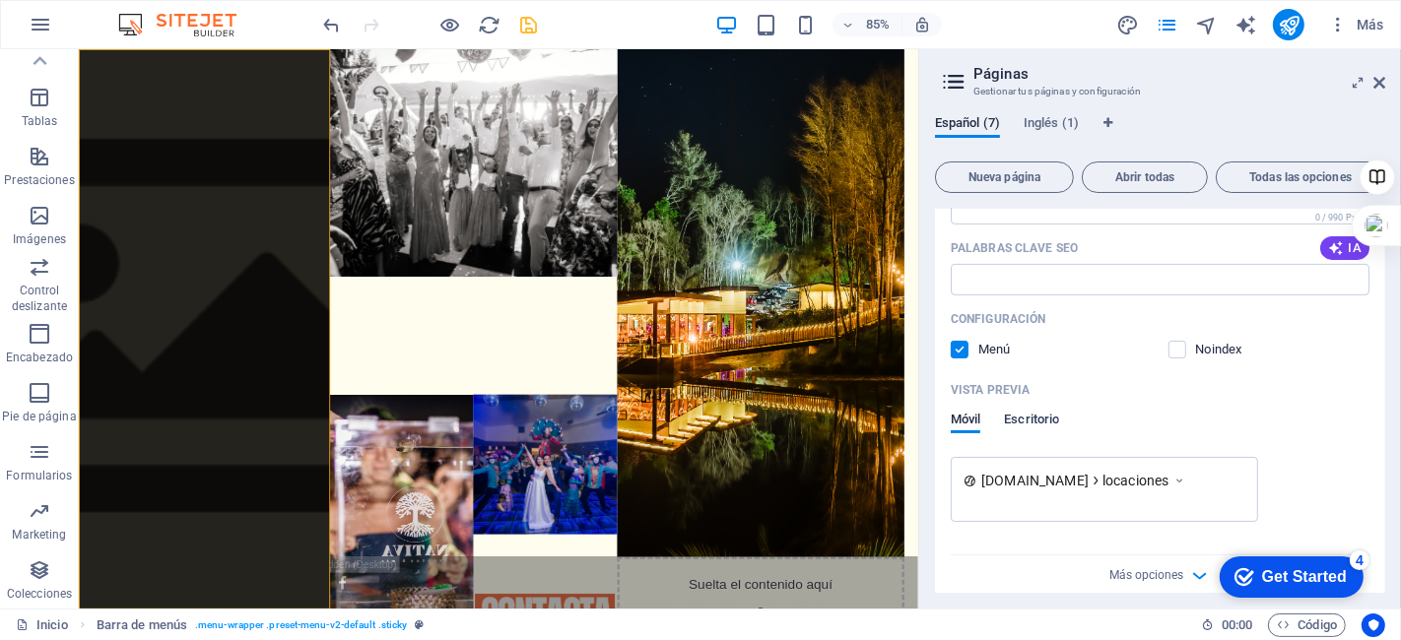
type input "Locaciones"
click at [1041, 410] on div "Vista previa Móvil Escritorio" at bounding box center [1160, 415] width 419 height 83
click at [1042, 418] on span "Escritorio" at bounding box center [1031, 422] width 55 height 28
click at [953, 421] on span "Móvil" at bounding box center [966, 425] width 30 height 28
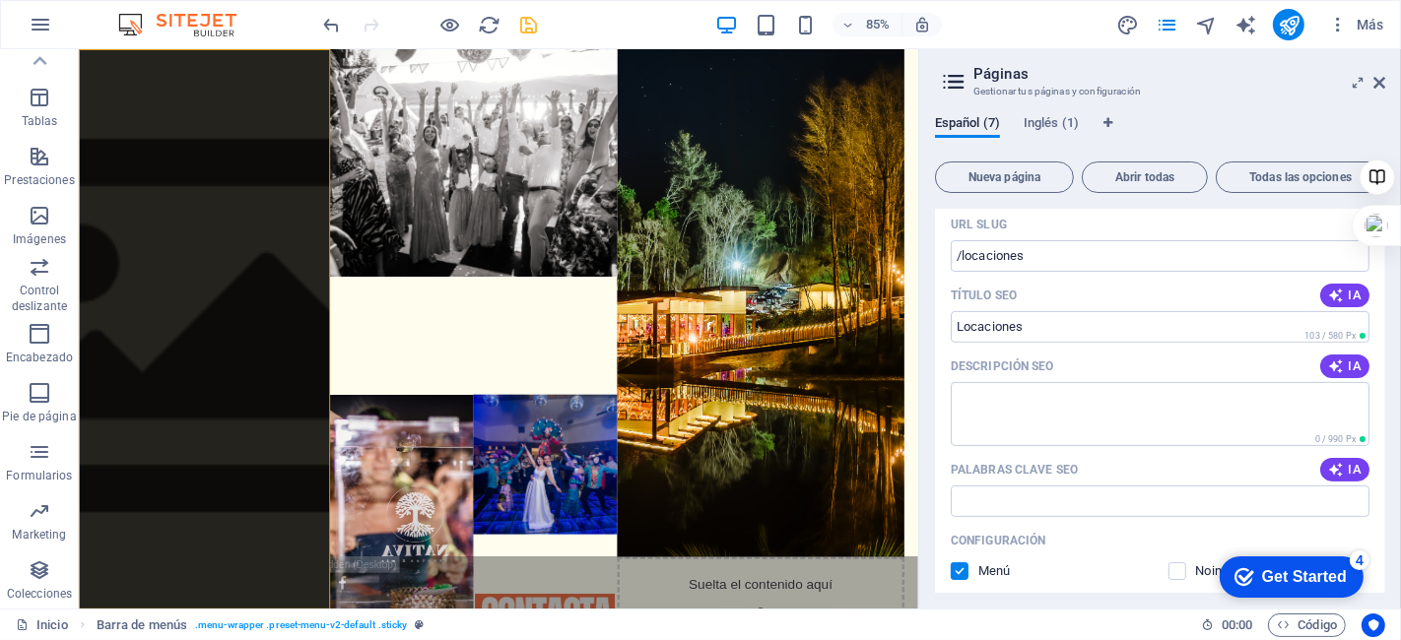
scroll to position [607, 0]
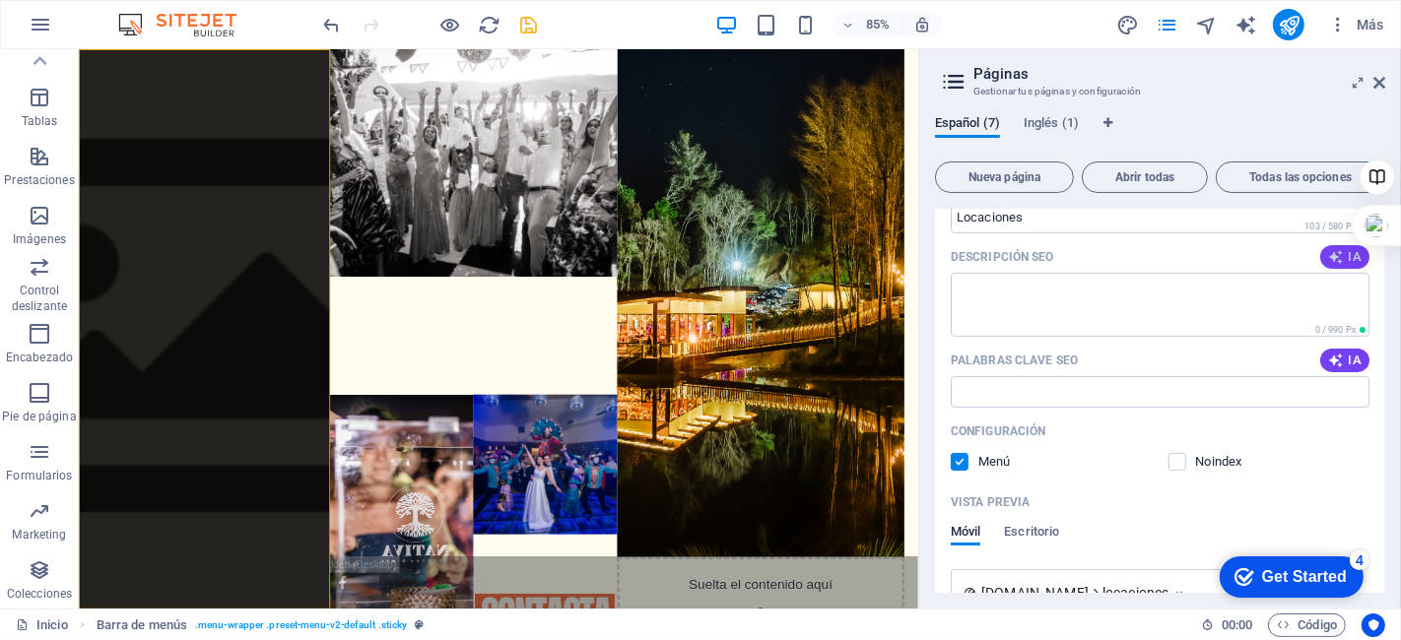
click at [1345, 258] on span "IA" at bounding box center [1344, 257] width 33 height 16
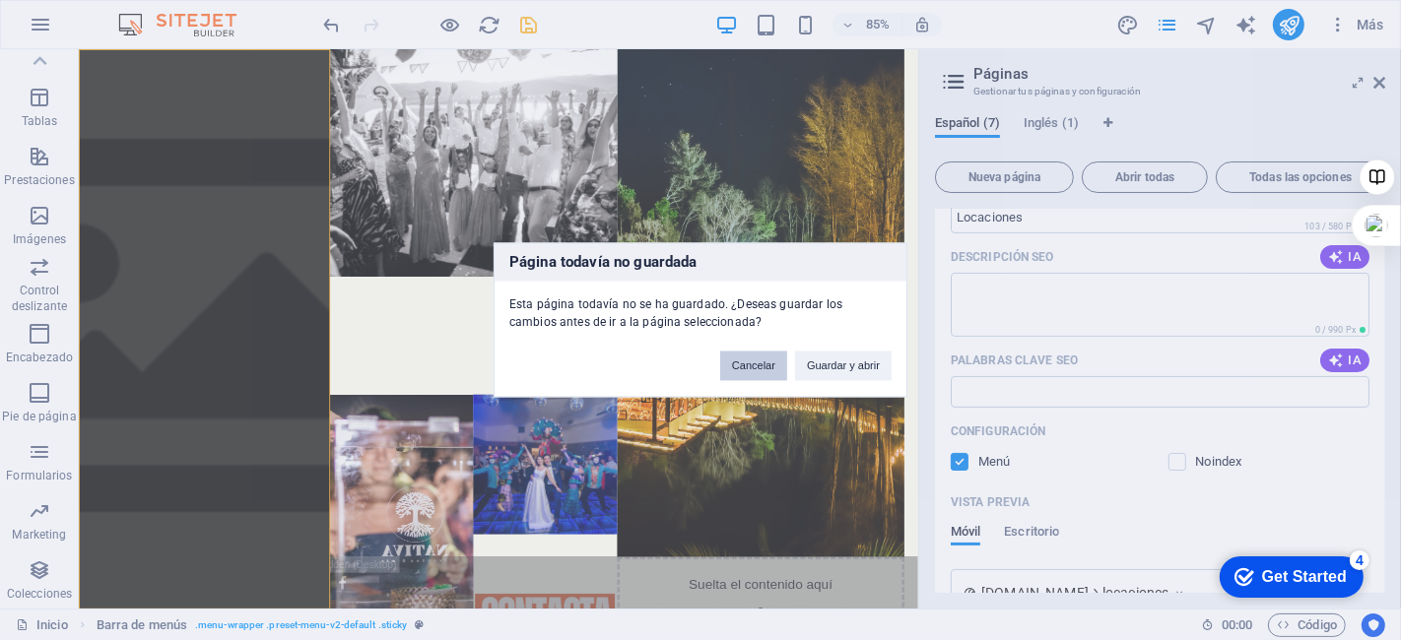
click at [749, 368] on button "Cancelar" at bounding box center [753, 367] width 67 height 30
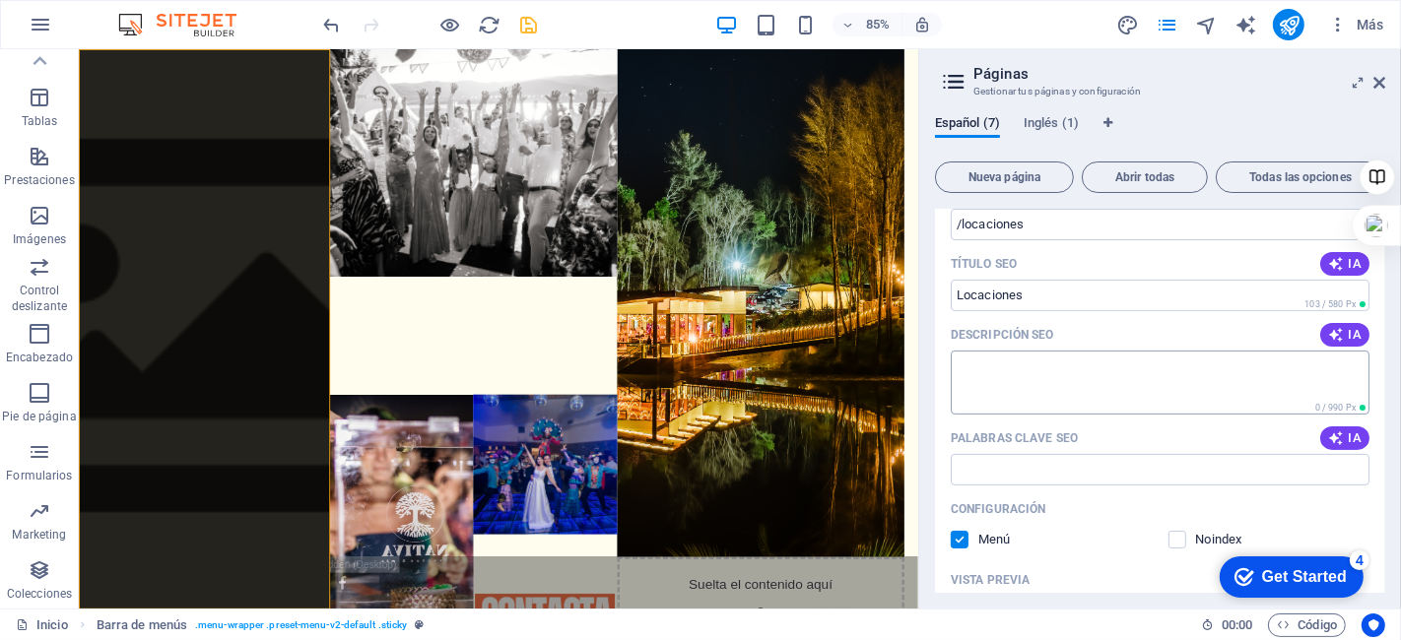
scroll to position [497, 0]
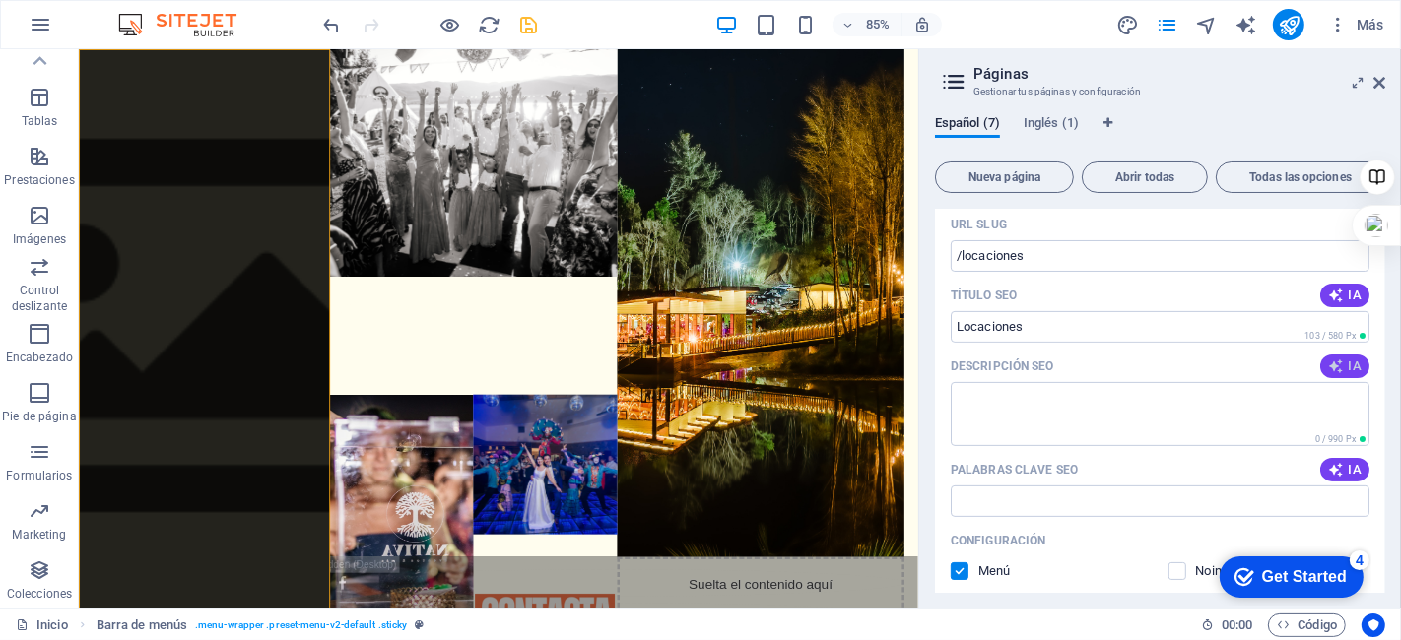
click at [1340, 359] on icon "button" at bounding box center [1336, 367] width 16 height 16
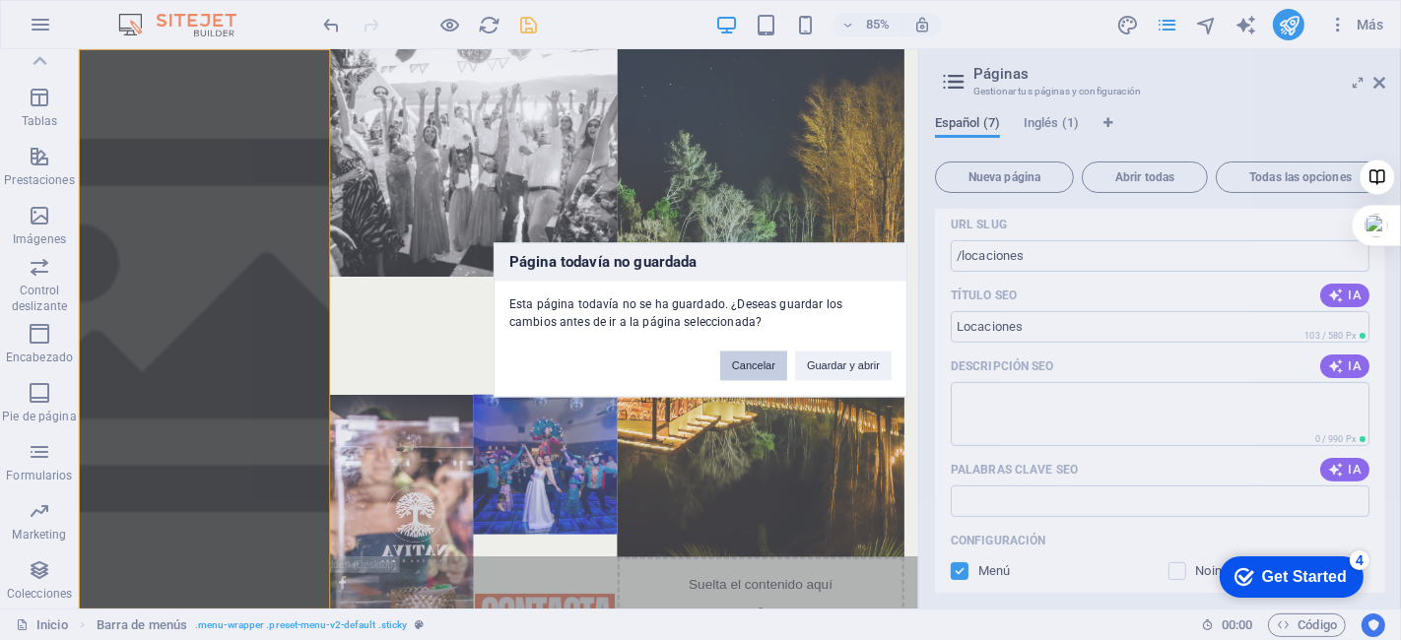
drag, startPoint x: 765, startPoint y: 368, endPoint x: 972, endPoint y: 397, distance: 208.8
click at [765, 368] on button "Cancelar" at bounding box center [753, 367] width 67 height 30
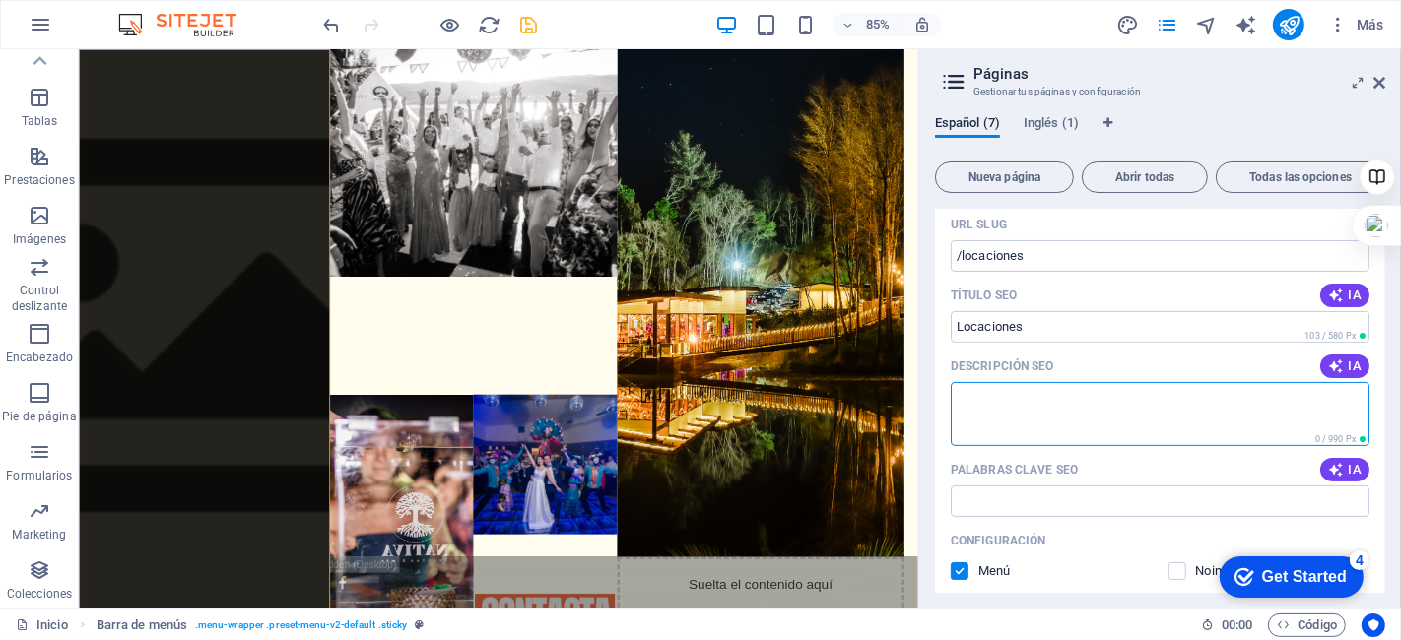
click at [1003, 406] on textarea "Descripción SEO" at bounding box center [1160, 414] width 419 height 64
click at [1341, 372] on span "IA" at bounding box center [1344, 367] width 33 height 16
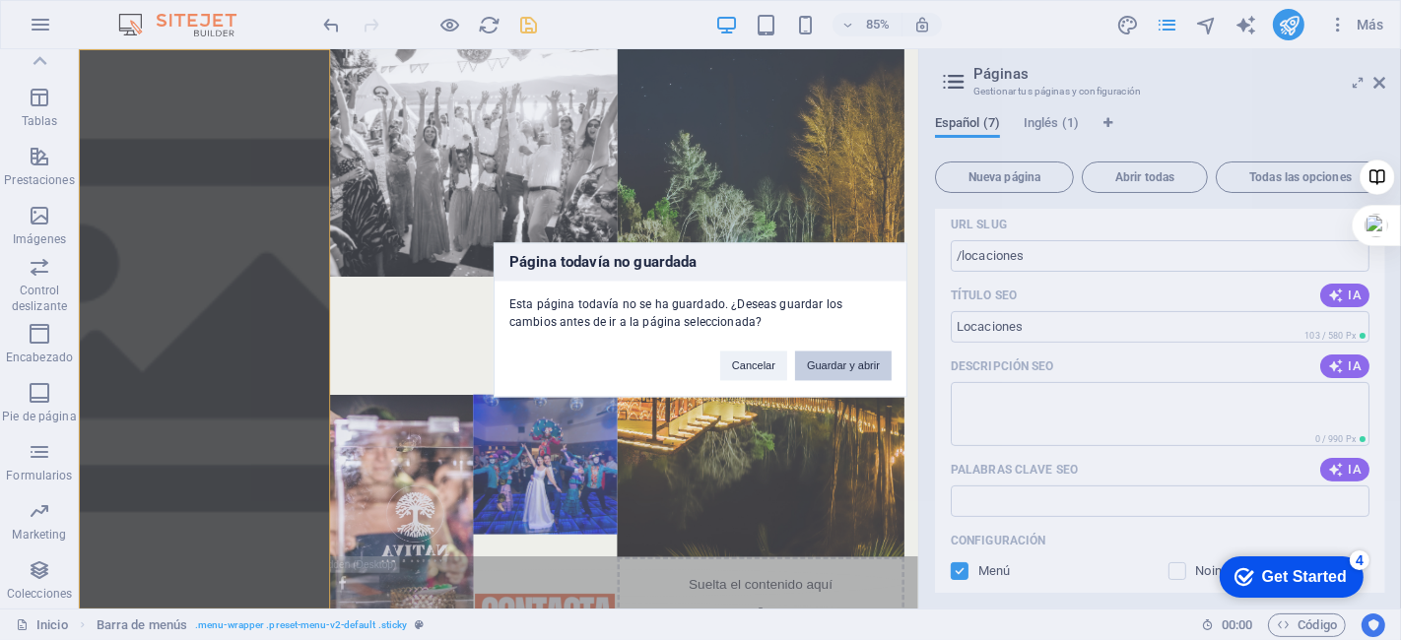
click at [825, 364] on button "Guardar y abrir" at bounding box center [843, 367] width 97 height 30
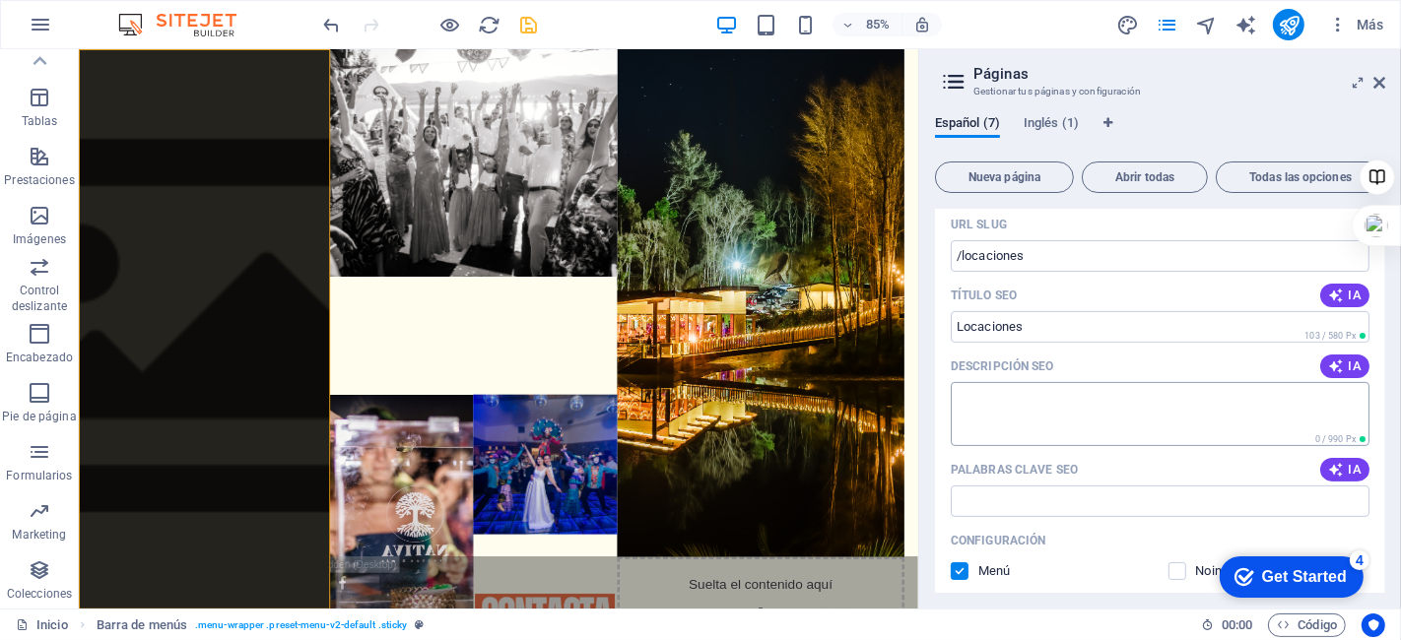
click at [996, 396] on textarea "Descripción SEO" at bounding box center [1160, 414] width 419 height 64
click at [1342, 369] on span "IA" at bounding box center [1344, 367] width 33 height 16
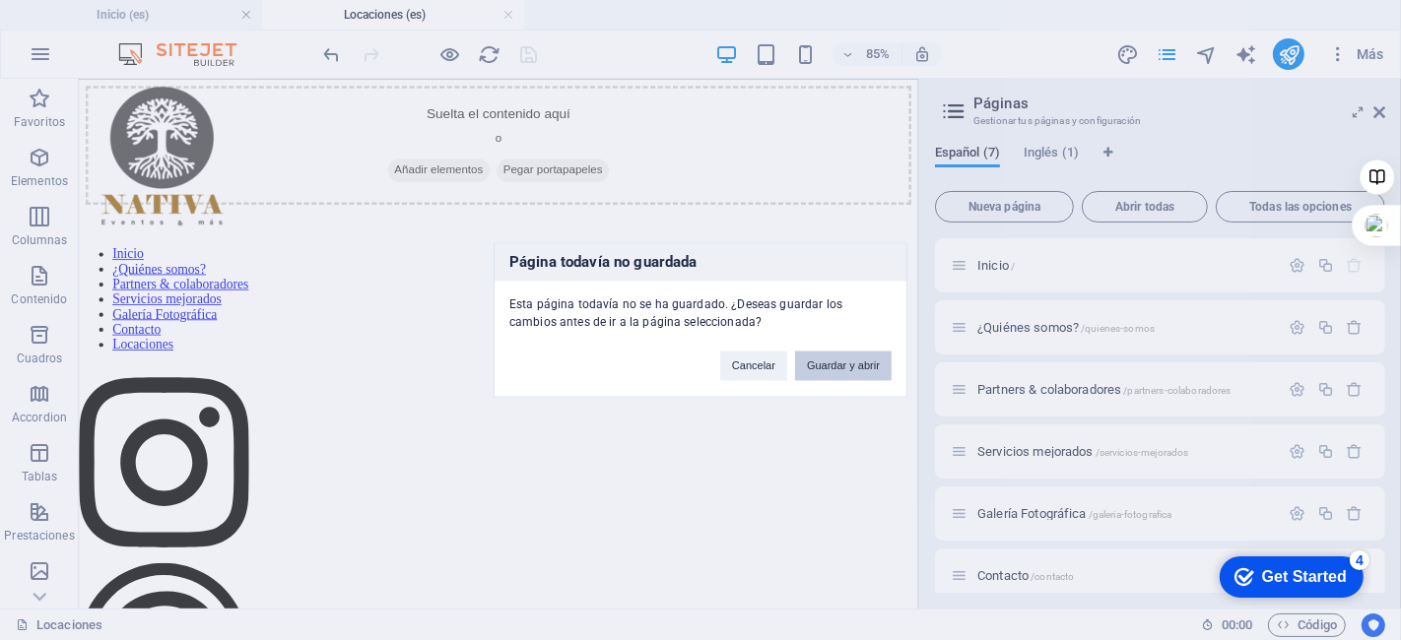
scroll to position [0, 0]
click at [845, 365] on button "Guardar y abrir" at bounding box center [843, 367] width 97 height 30
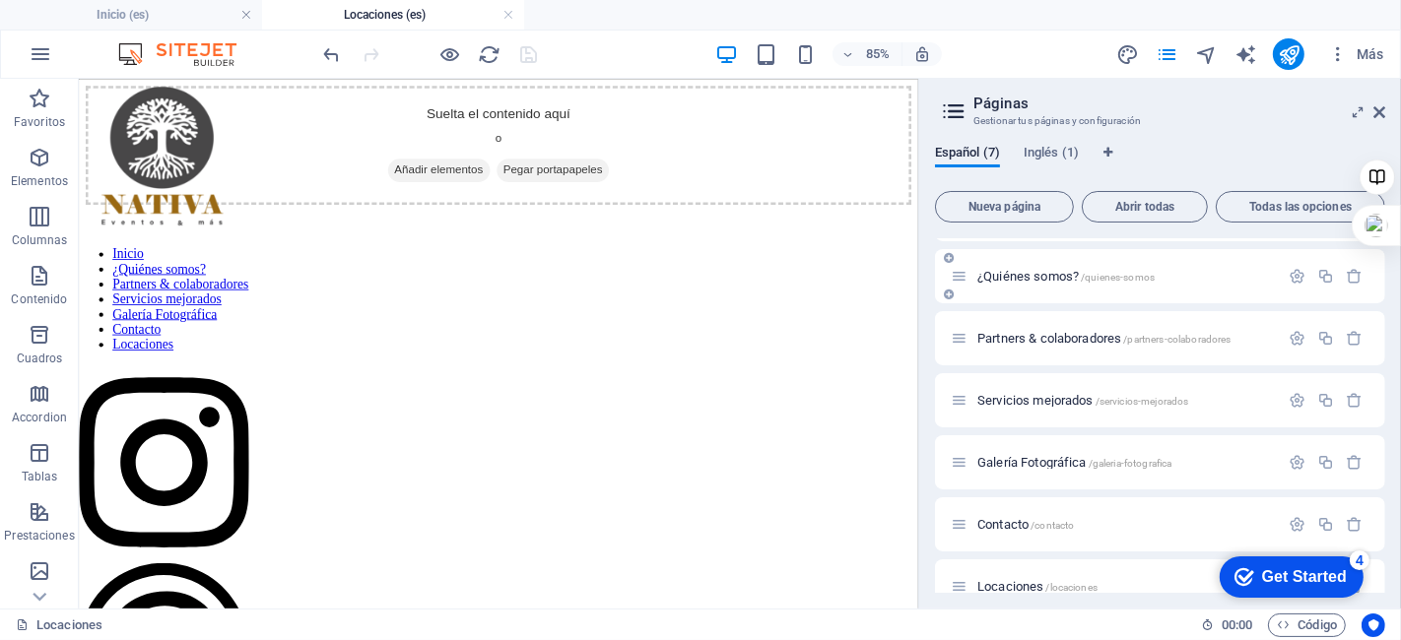
scroll to position [79, 0]
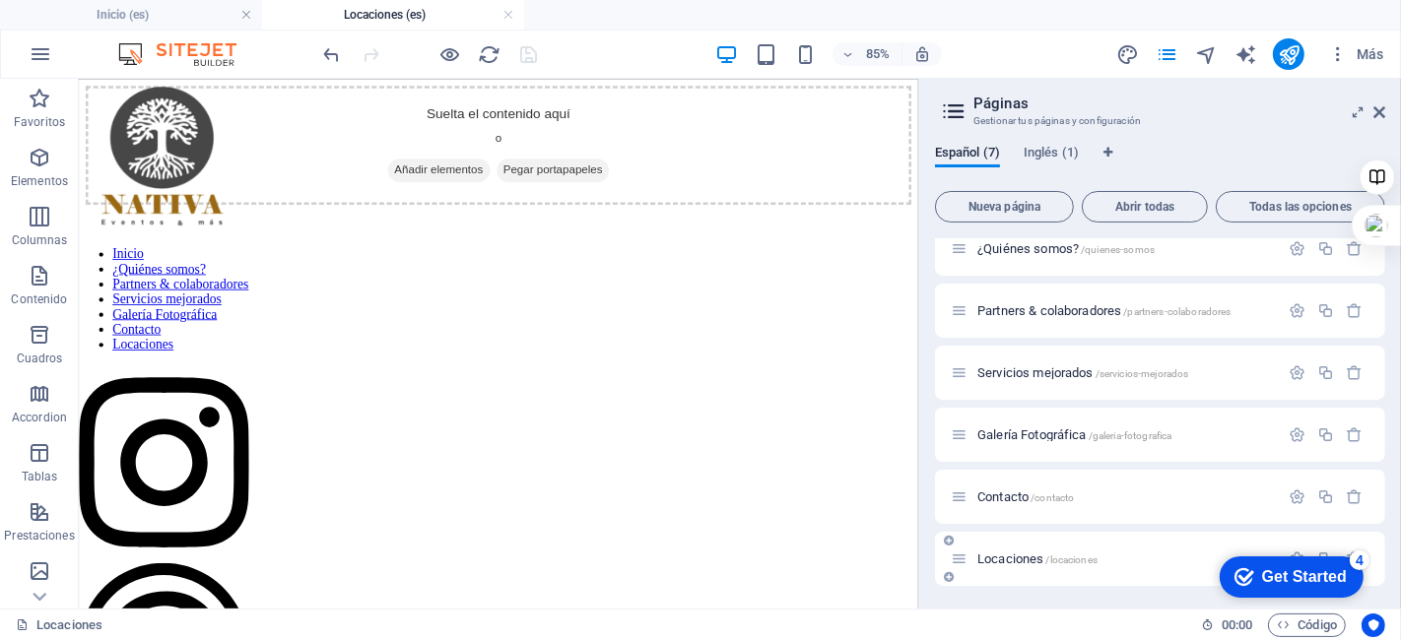
click at [997, 558] on span "Locaciones /locaciones" at bounding box center [1037, 559] width 120 height 15
click at [964, 558] on icon at bounding box center [959, 559] width 17 height 17
click div "checkmark Get Started 4 First Steps in the Editor Let's guide you through the t…"
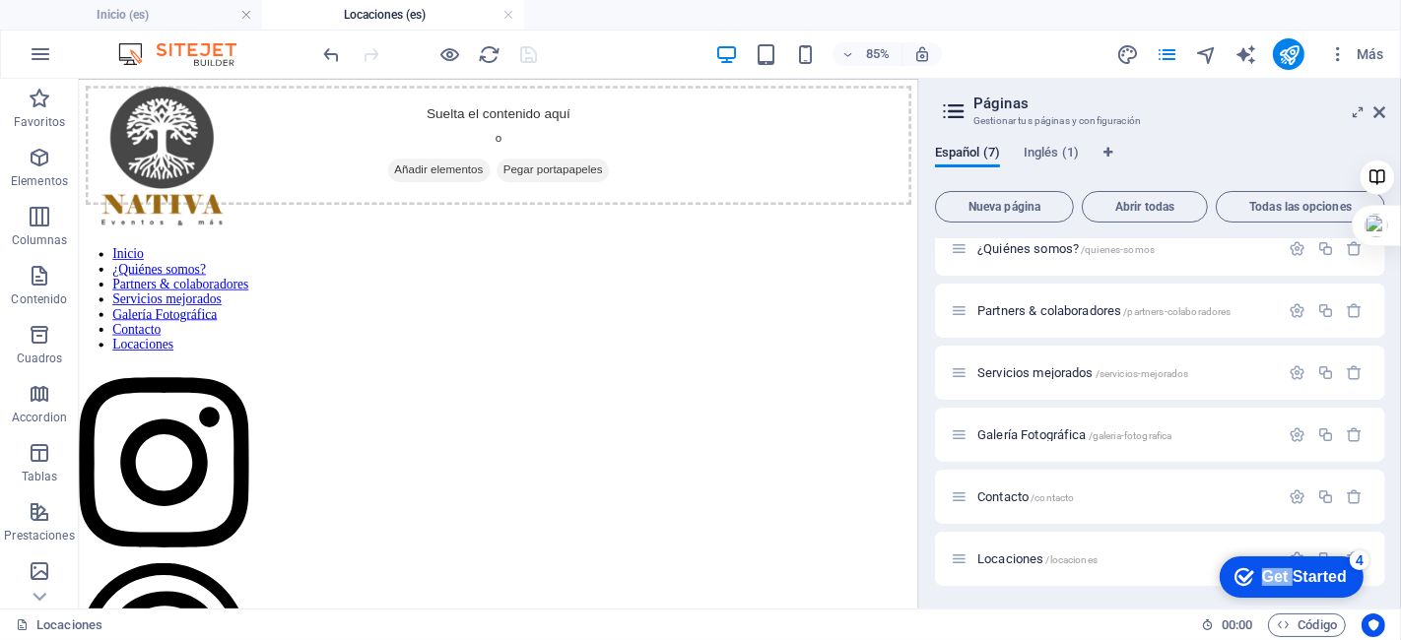
click div "checkmark Get Started 4 First Steps in the Editor Let's guide you through the t…"
drag, startPoint x: 1388, startPoint y: 434, endPoint x: 1396, endPoint y: 463, distance: 29.6
click at [1396, 460] on div "Español (7) Inglés (1) Nueva página Abrir todas Todas las opciones Inicio / ¿Qu…" at bounding box center [1160, 369] width 482 height 479
click at [1320, 577] on div "Get Started" at bounding box center [1303, 576] width 85 height 18
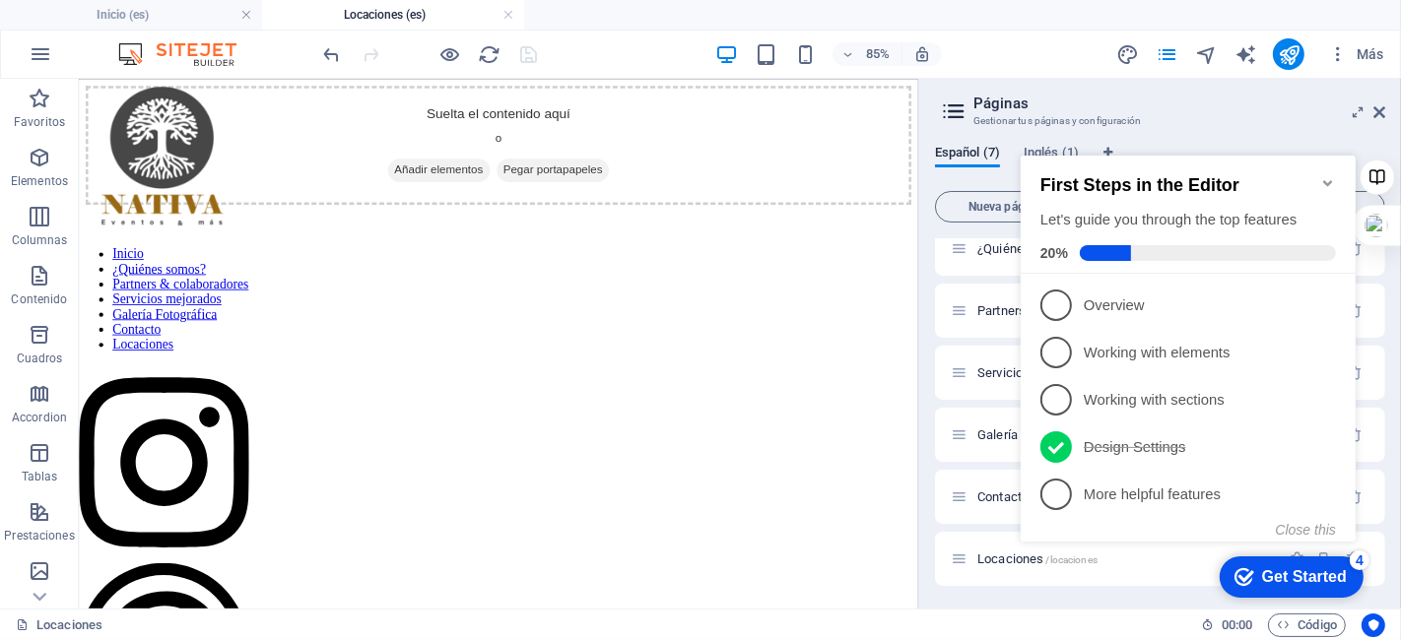
click at [1019, 233] on html "Inicio ¿Quiénes somos? Partners & colaboradores Servicios mejorados Galería Fot…" at bounding box center [571, 156] width 987 height 156
click at [993, 561] on span "Locaciones /locaciones" at bounding box center [1037, 559] width 120 height 15
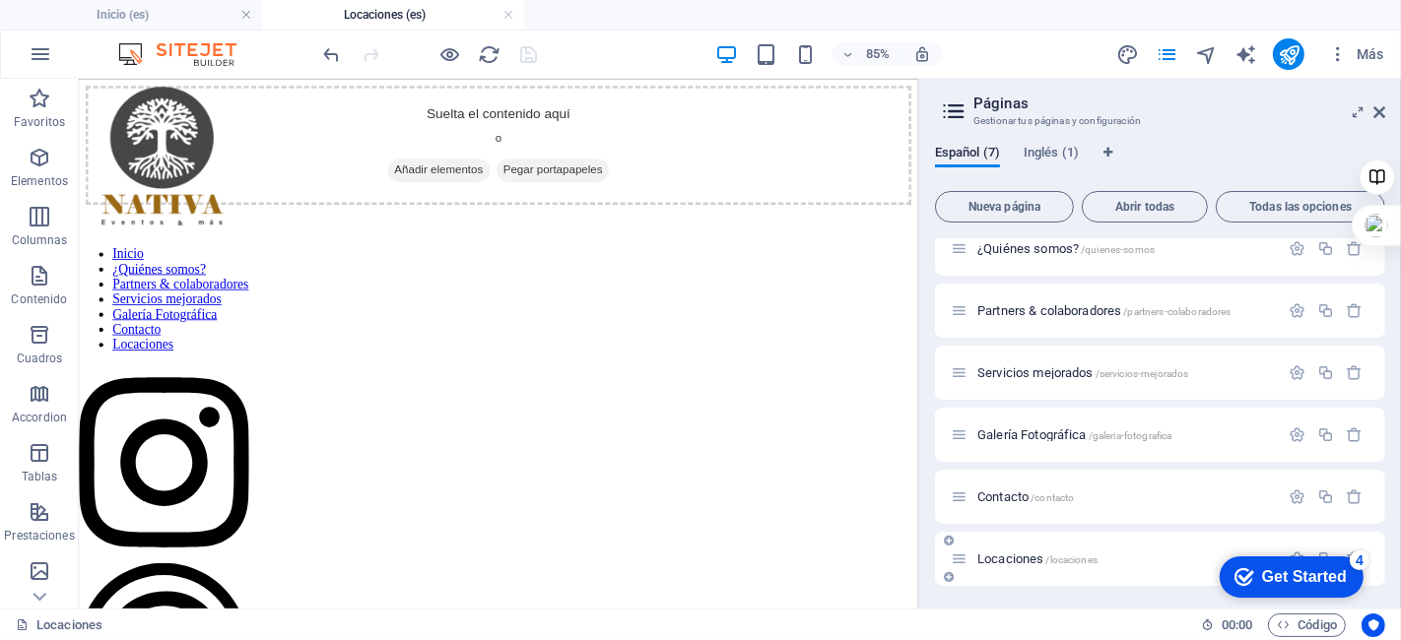
click at [993, 561] on span "Locaciones /locaciones" at bounding box center [1037, 559] width 120 height 15
click at [1007, 560] on span "Locaciones /locaciones" at bounding box center [1037, 559] width 120 height 15
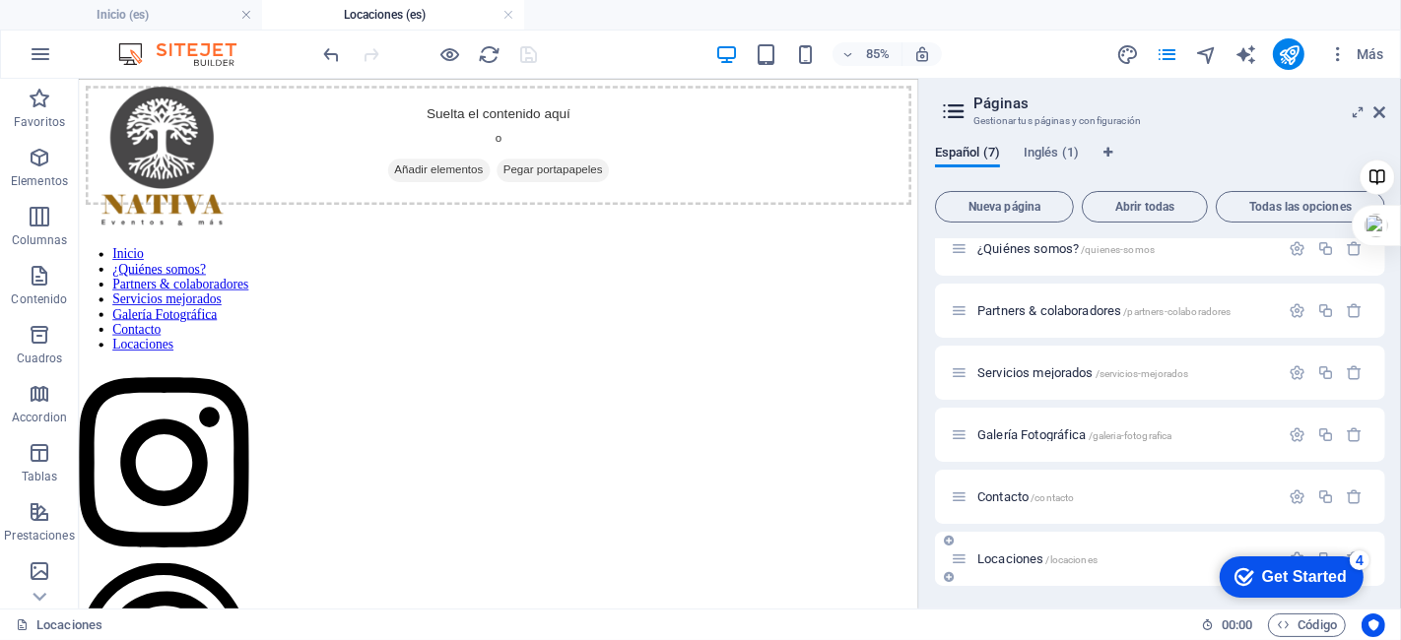
click at [959, 558] on icon at bounding box center [959, 559] width 17 height 17
click div "checkmark Get Started 4 First Steps in the Editor Let's guide you through the t…"
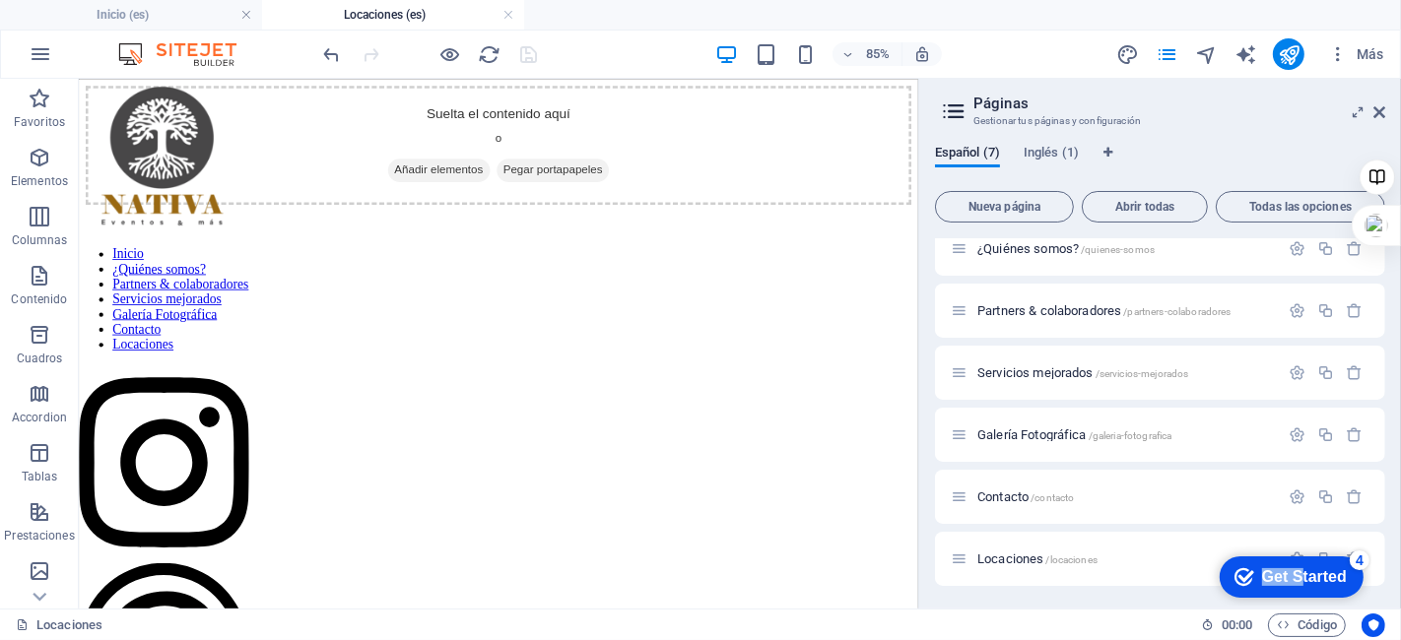
drag, startPoint x: 1332, startPoint y: 555, endPoint x: 1295, endPoint y: 574, distance: 41.4
click at [1295, 574] on div "checkmark Get Started 4" at bounding box center [1290, 576] width 144 height 41
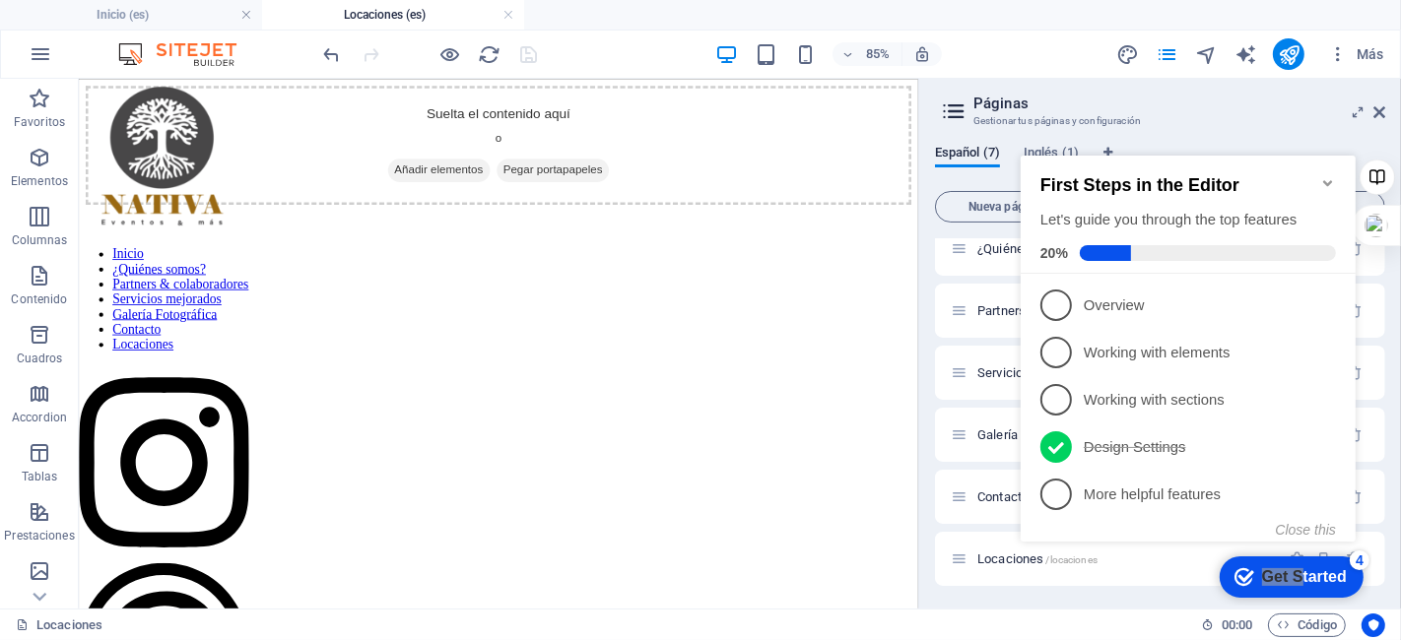
click at [1387, 513] on div "Español (7) Inglés (1) Nueva página Abrir todas Todas las opciones Inicio / ¿Qu…" at bounding box center [1160, 369] width 482 height 479
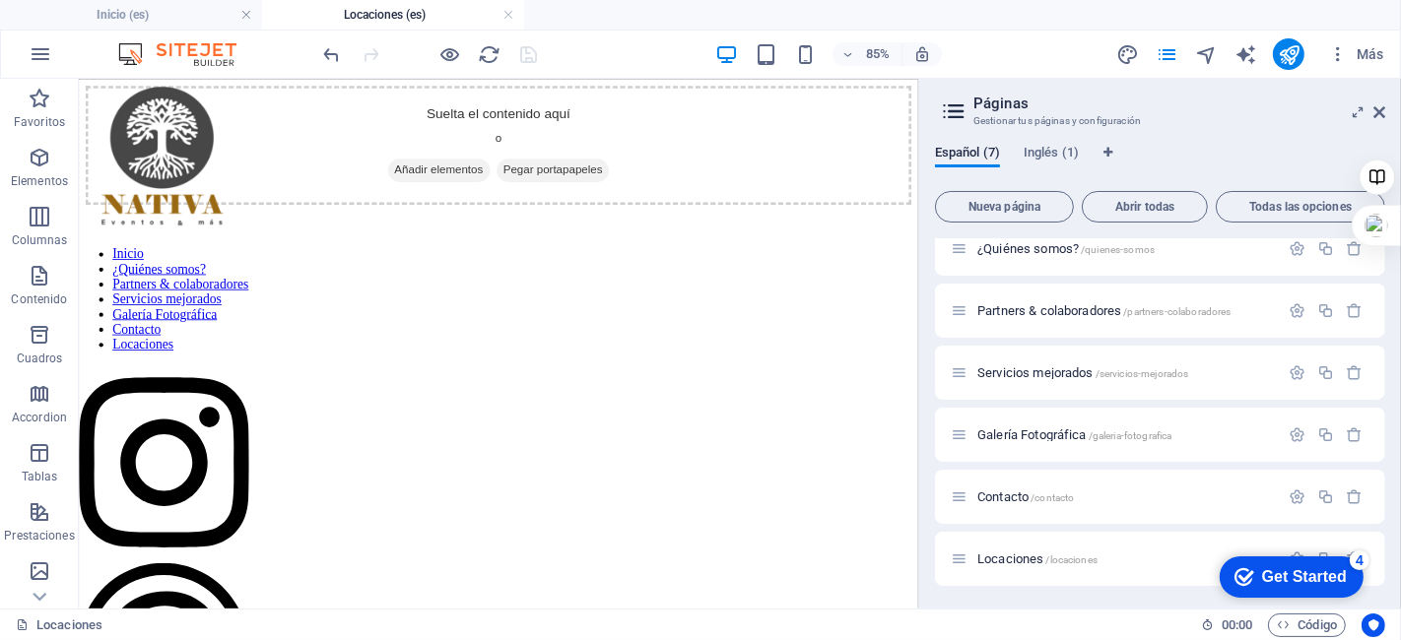
click at [1242, 573] on icon "Get Started 4 items remaining, 20% complete" at bounding box center [1243, 576] width 20 height 18
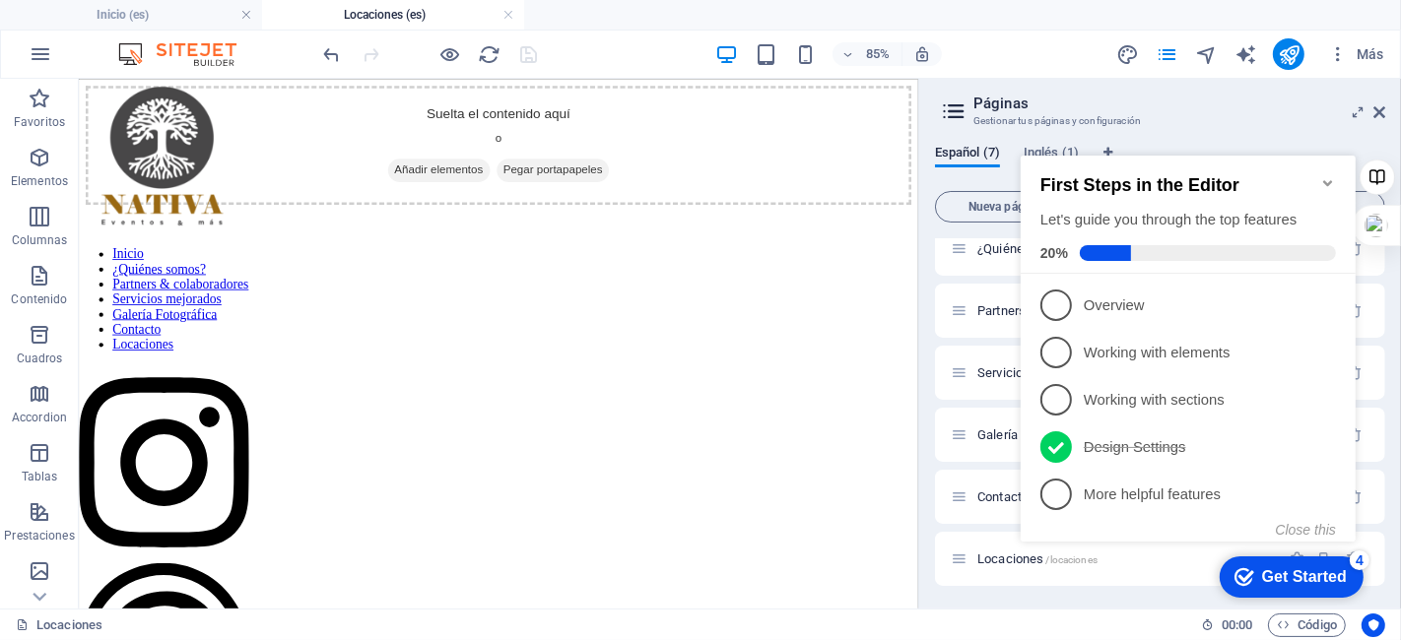
click at [1233, 574] on icon "checkmark" at bounding box center [1243, 576] width 20 height 20
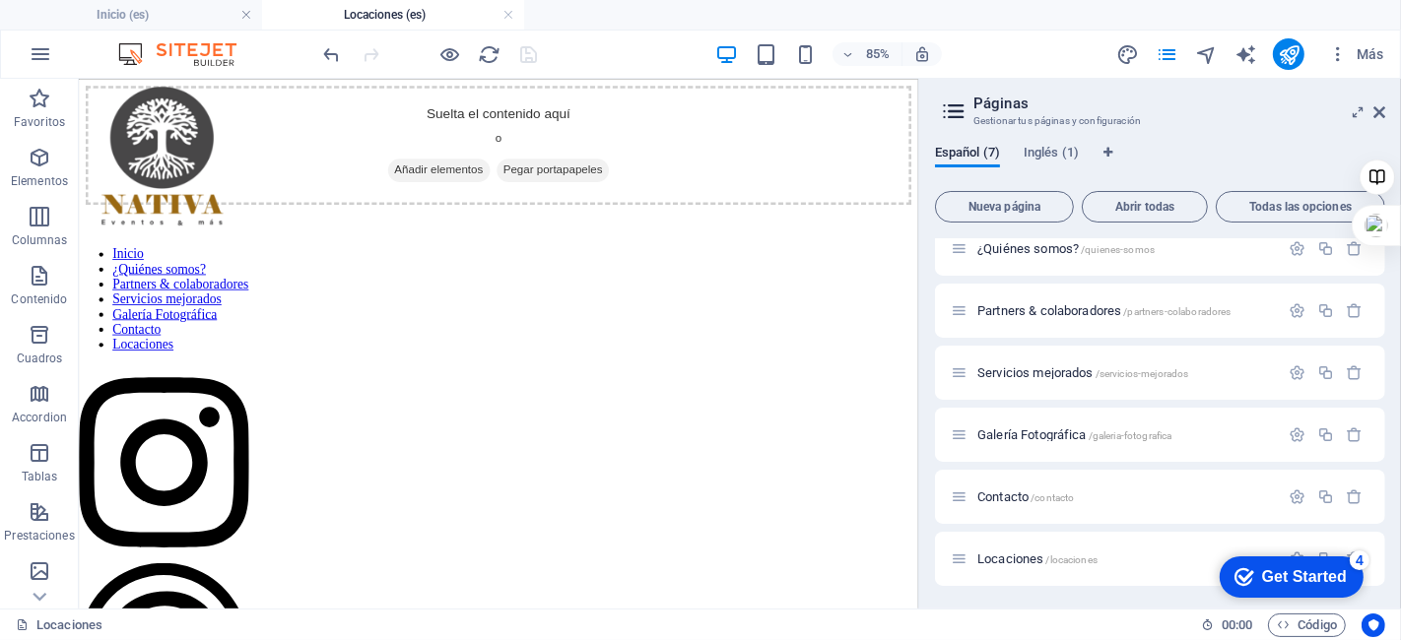
click at [1253, 586] on icon "checkmark" at bounding box center [1243, 576] width 20 height 20
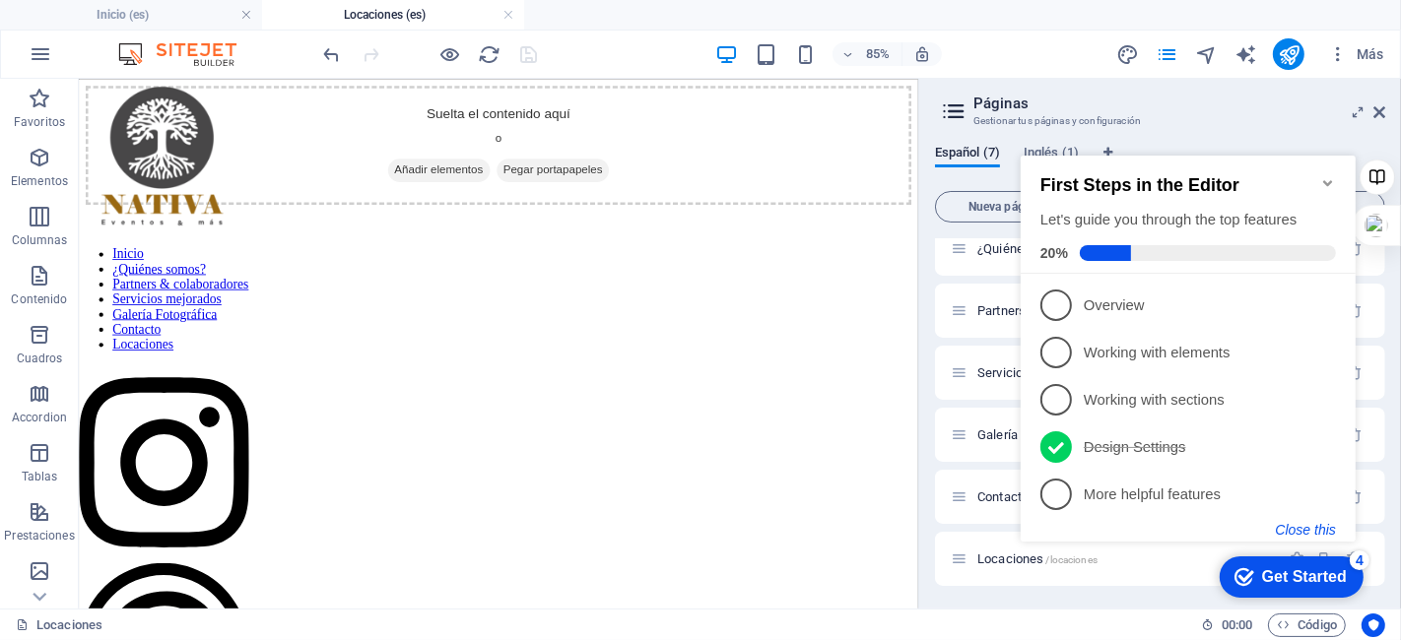
click at [1292, 529] on button "Close this" at bounding box center [1305, 529] width 60 height 16
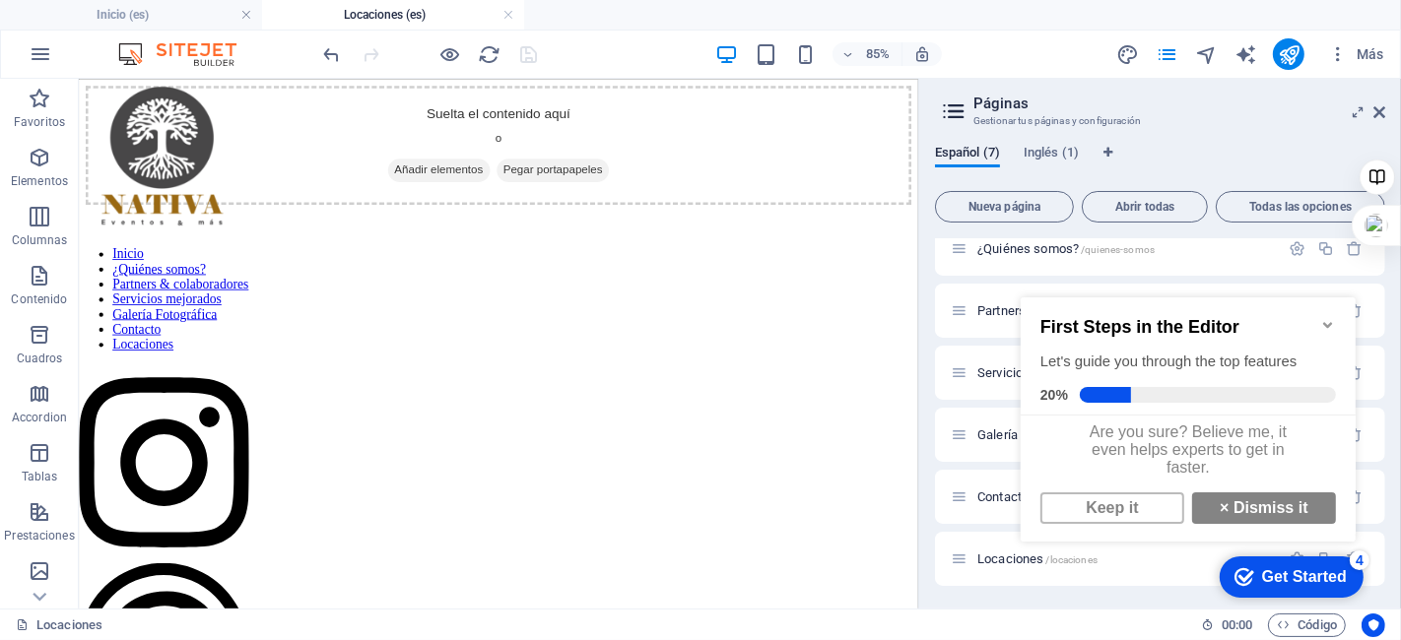
click div "checkmark Get Started 4 First Steps in the Editor Let's guide you through the t…"
click at [1326, 321] on icon "Minimize checklist" at bounding box center [1327, 324] width 16 height 16
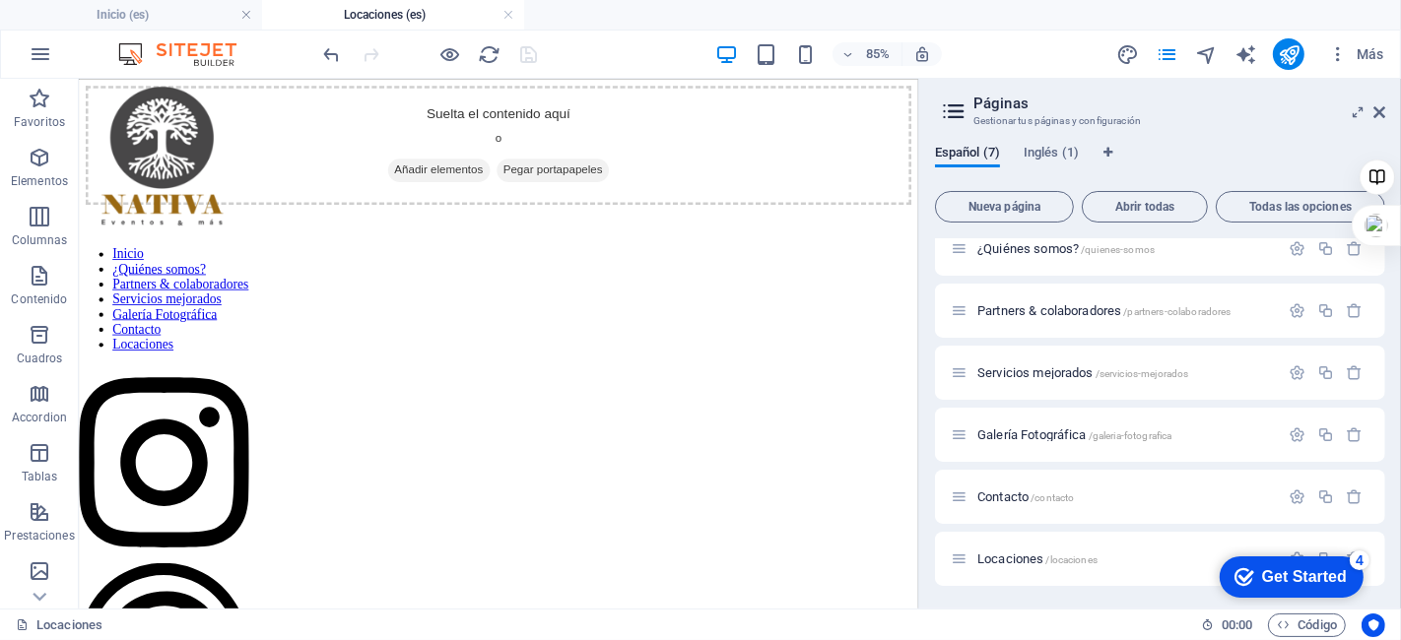
click div "checkmark Get Started 4 First Steps in the Editor Let's guide you through the t…"
click at [1060, 555] on span "/locaciones" at bounding box center [1072, 560] width 52 height 11
click at [1292, 556] on div "checkmark Get Started 4" at bounding box center [1290, 576] width 144 height 41
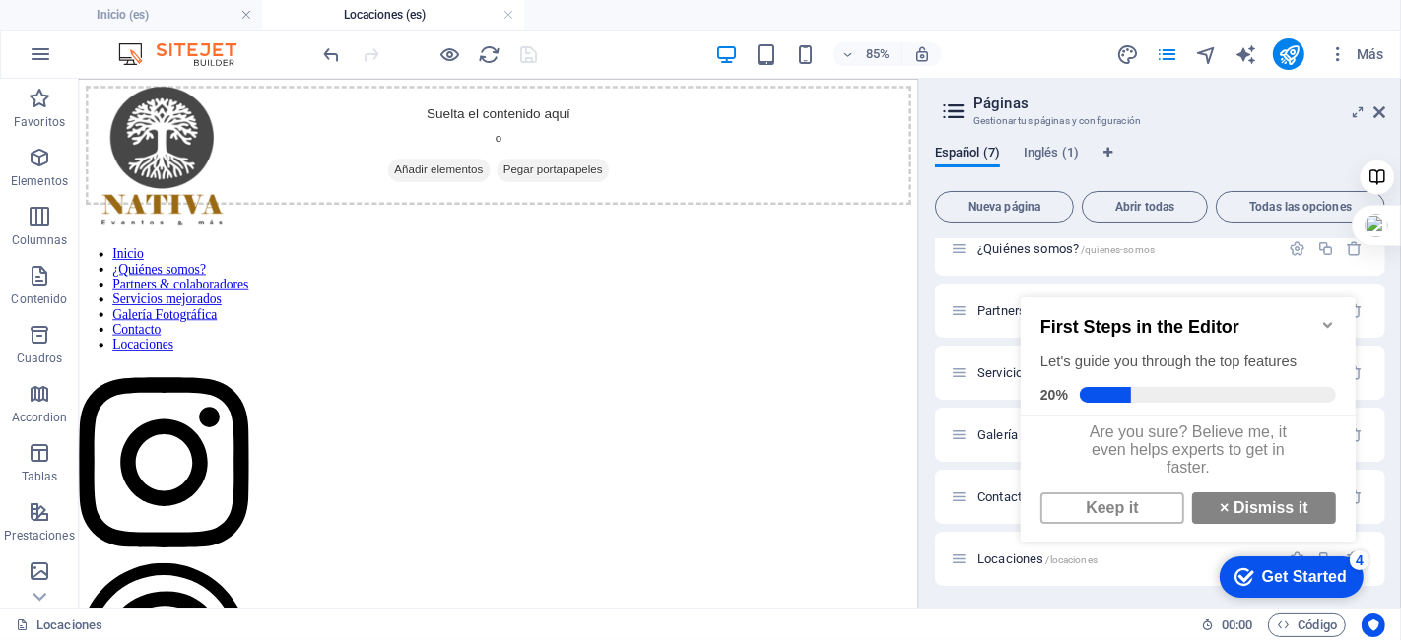
click div "checkmark Get Started 4 First Steps in the Editor Let's guide you through the t…"
click at [1283, 523] on link "× Dismiss it" at bounding box center [1263, 508] width 144 height 32
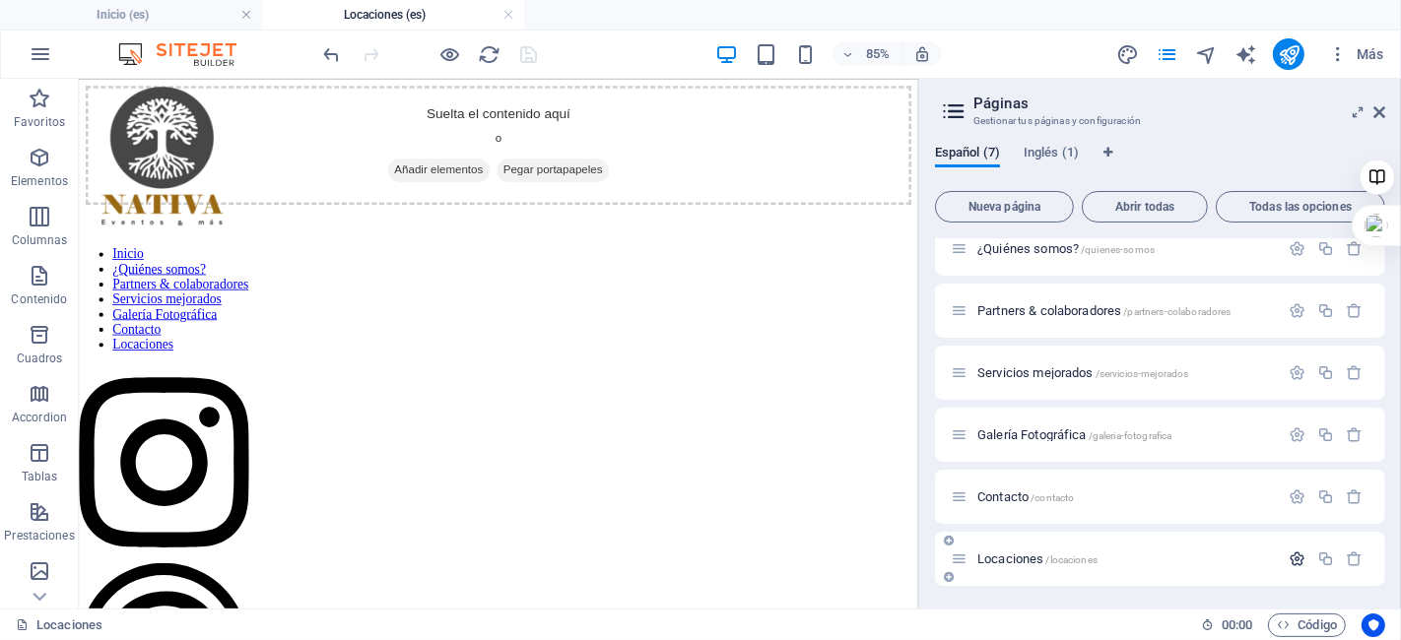
click at [1288, 559] on icon "button" at bounding box center [1296, 559] width 17 height 17
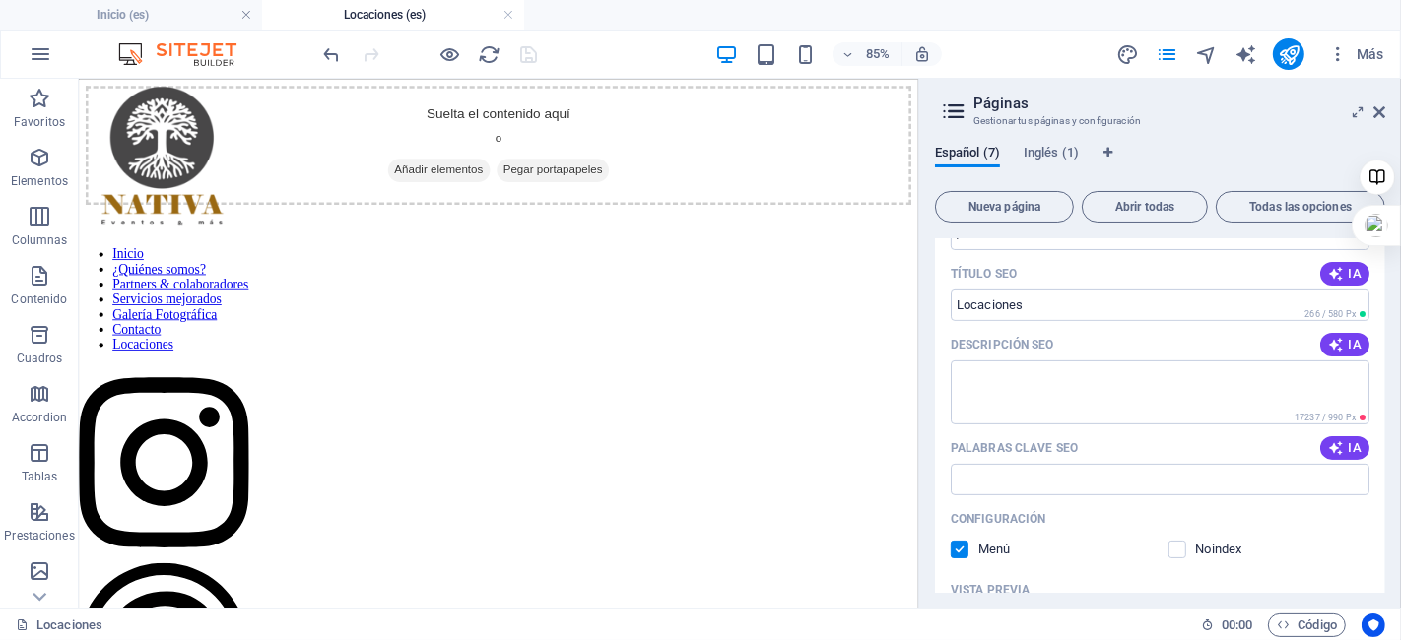
scroll to position [514, 0]
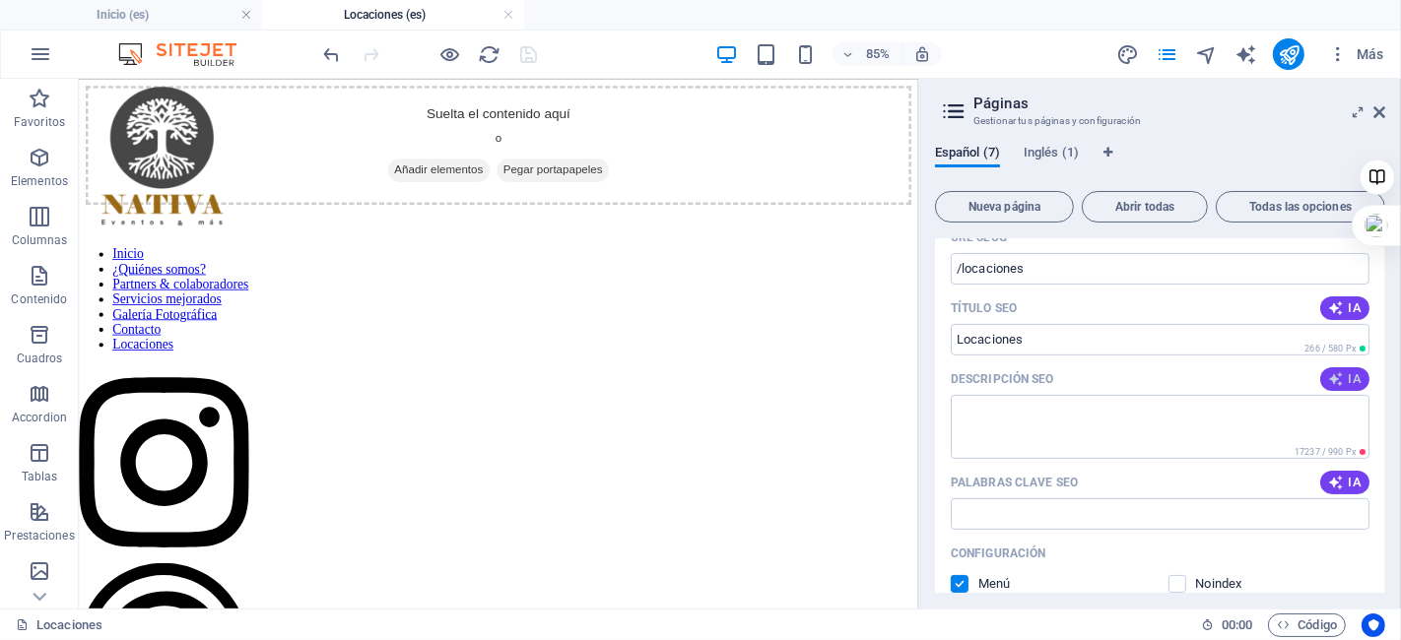
click at [1346, 384] on span "IA" at bounding box center [1344, 379] width 33 height 16
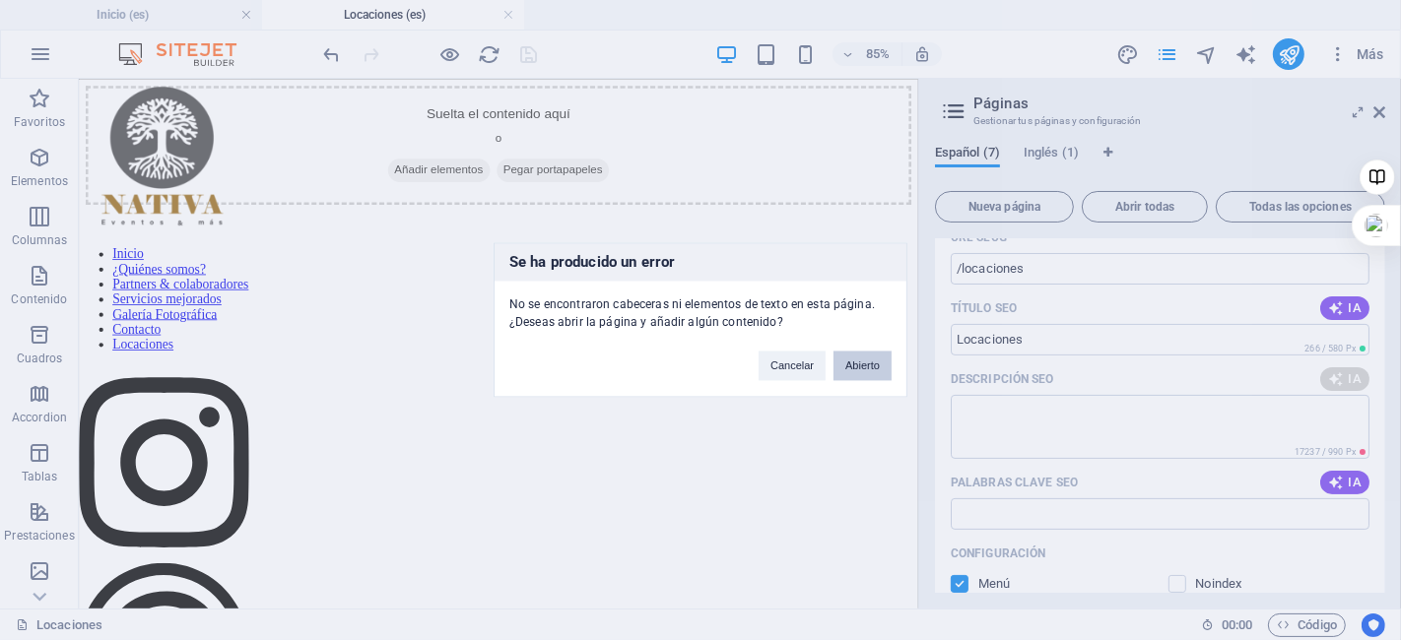
click at [864, 360] on button "Abierto" at bounding box center [862, 367] width 58 height 30
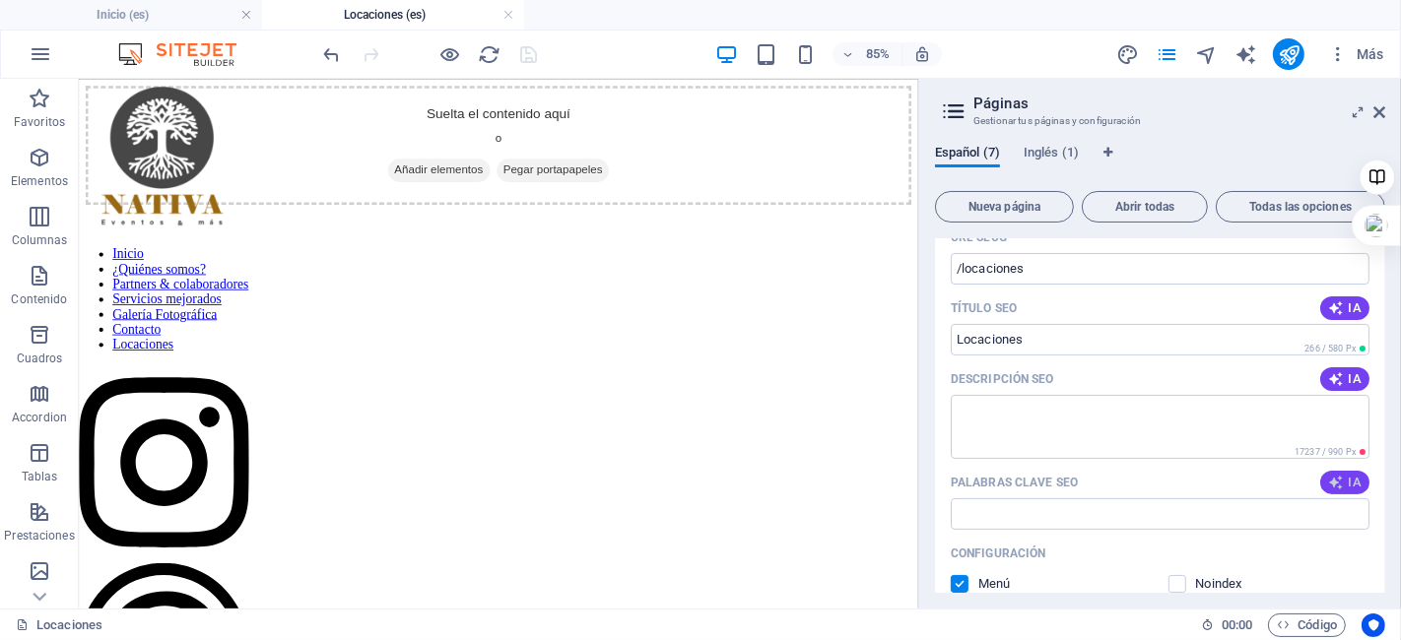
click at [1356, 482] on span "IA" at bounding box center [1344, 483] width 33 height 16
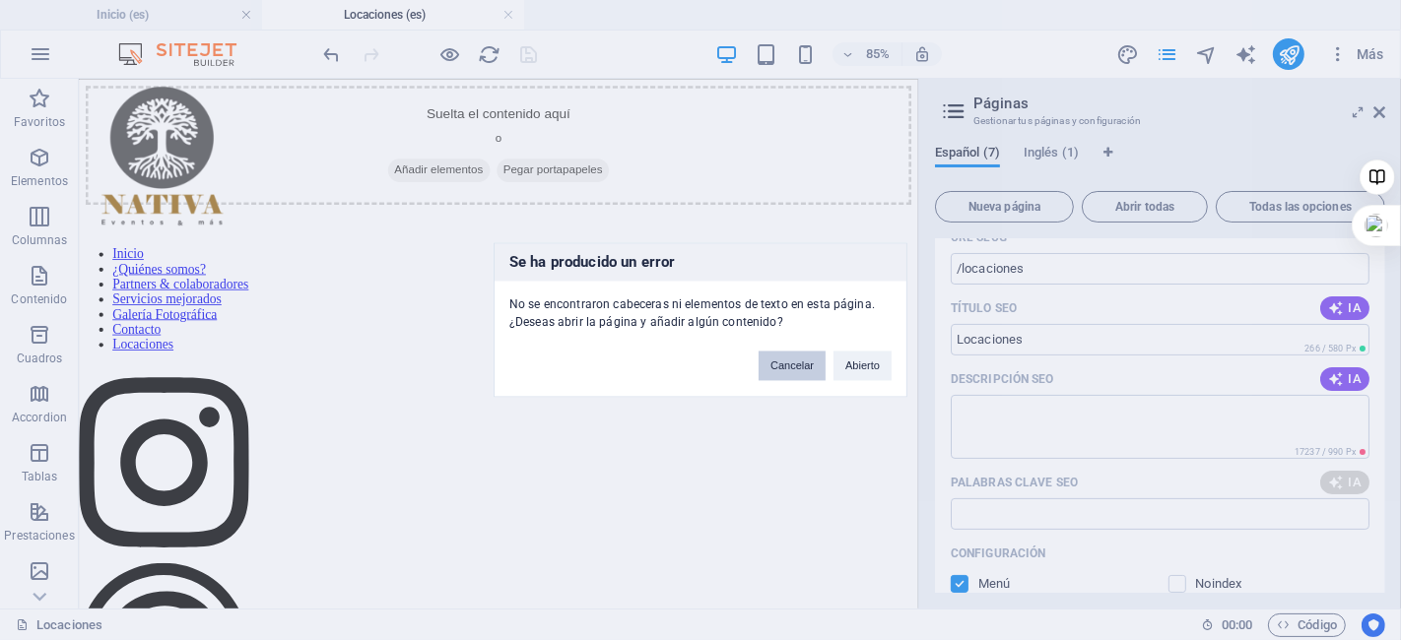
click at [786, 365] on button "Cancelar" at bounding box center [791, 367] width 67 height 30
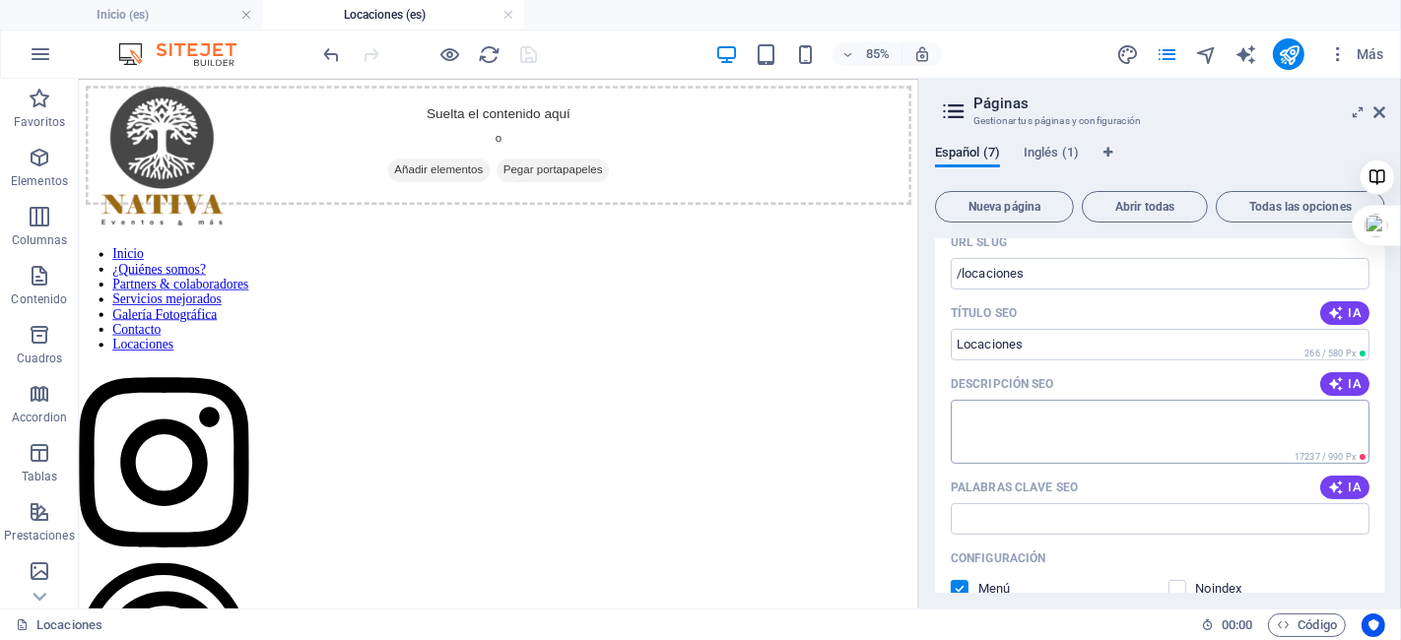
scroll to position [624, 0]
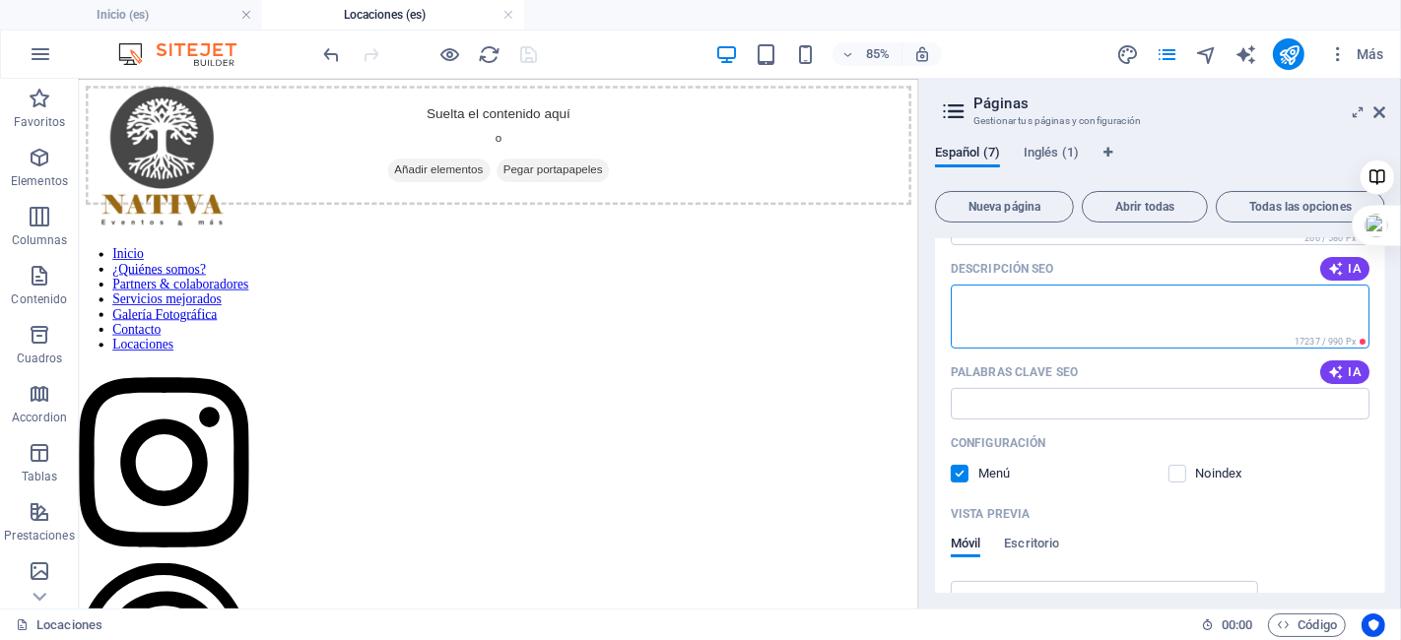
click at [1007, 296] on textarea "Descripción SEO" at bounding box center [1160, 317] width 419 height 64
click at [1336, 271] on icon "button" at bounding box center [1336, 269] width 16 height 16
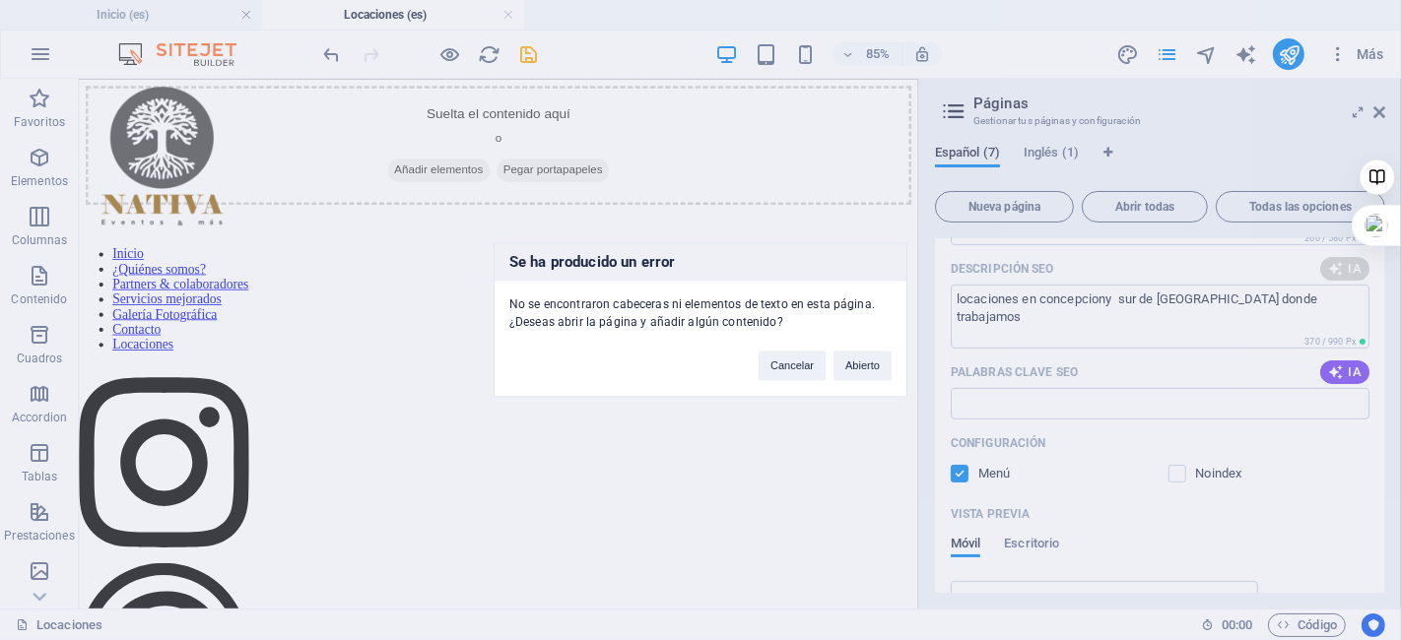
click at [1108, 302] on div "Se ha producido un error No se encontraron cabeceras ni elementos de texto en e…" at bounding box center [700, 320] width 1401 height 640
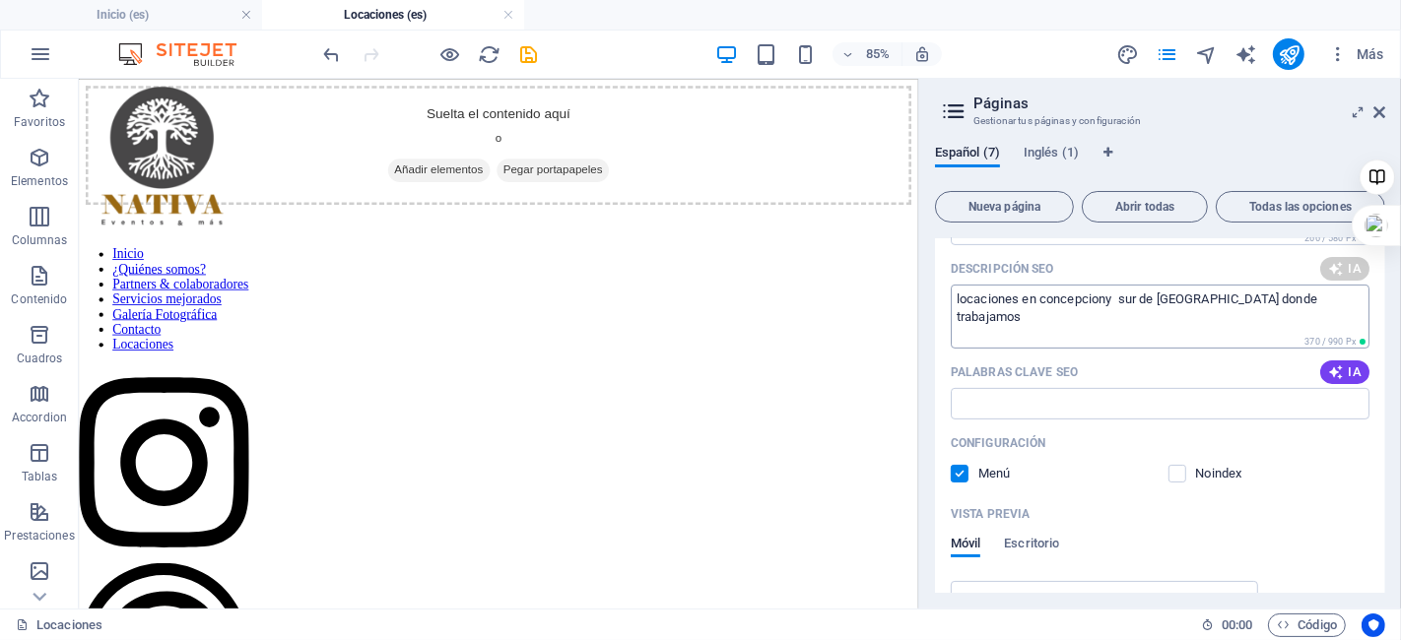
click at [1108, 299] on textarea "locaciones en concepciony sur de [GEOGRAPHIC_DATA] donde trabajamos" at bounding box center [1160, 317] width 419 height 64
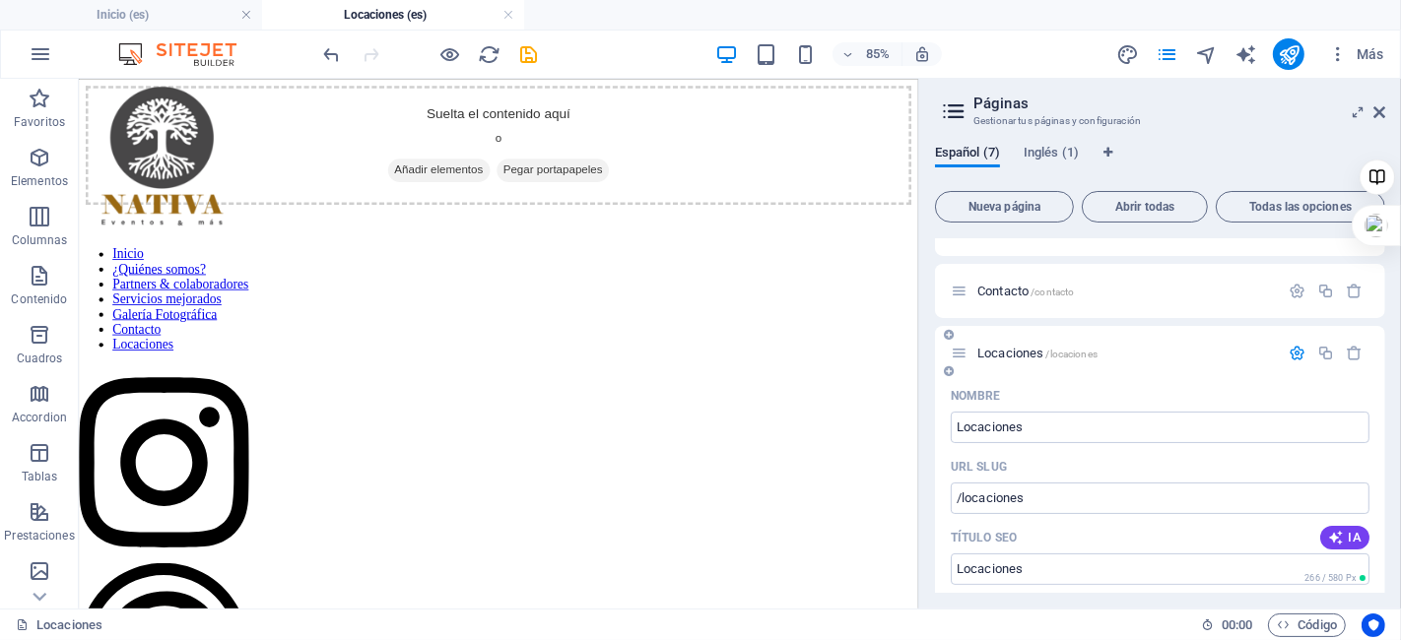
scroll to position [503, 0]
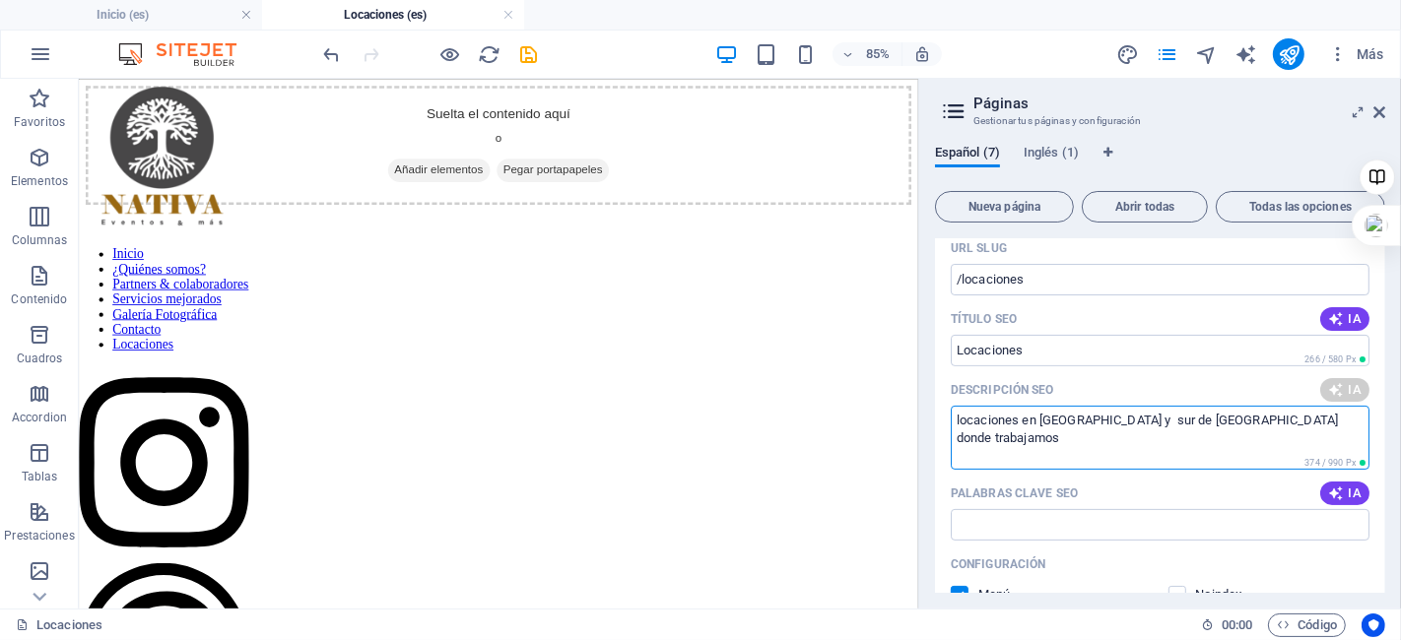
type textarea "locaciones en [GEOGRAPHIC_DATA] y sur de [GEOGRAPHIC_DATA] donde trabajamos"
click at [1134, 386] on div "Descripción SEO IA" at bounding box center [1160, 390] width 419 height 32
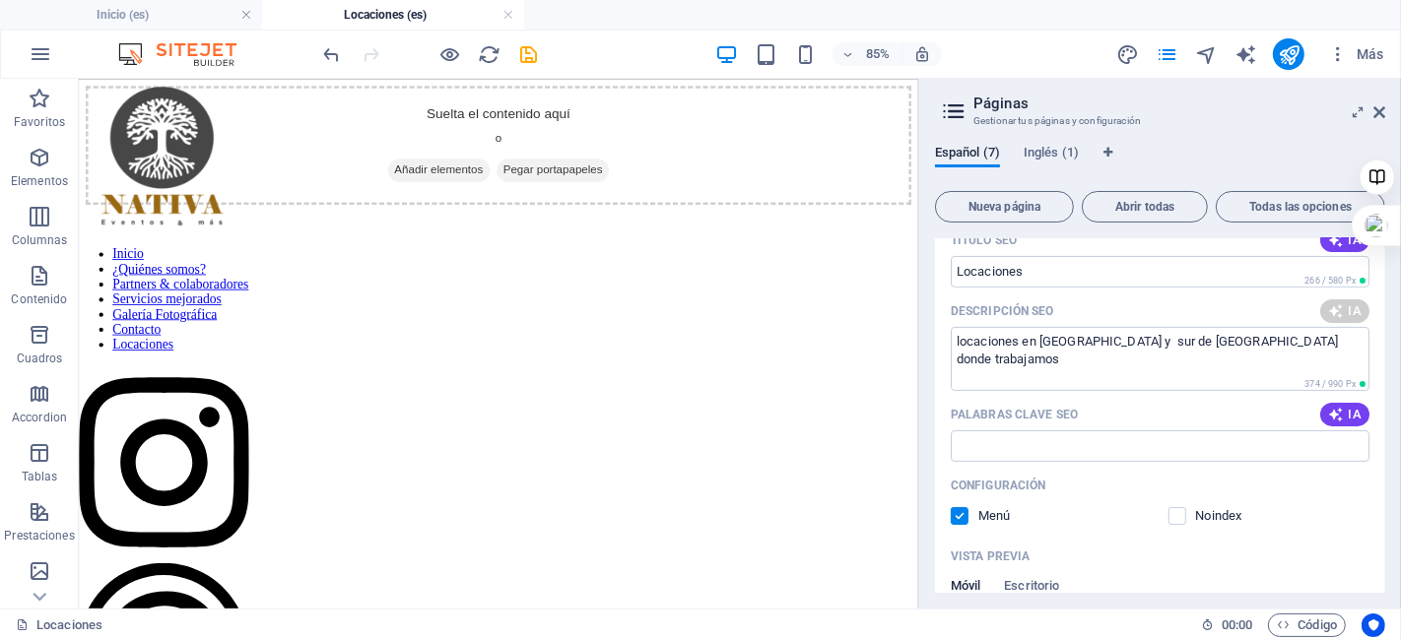
scroll to position [613, 0]
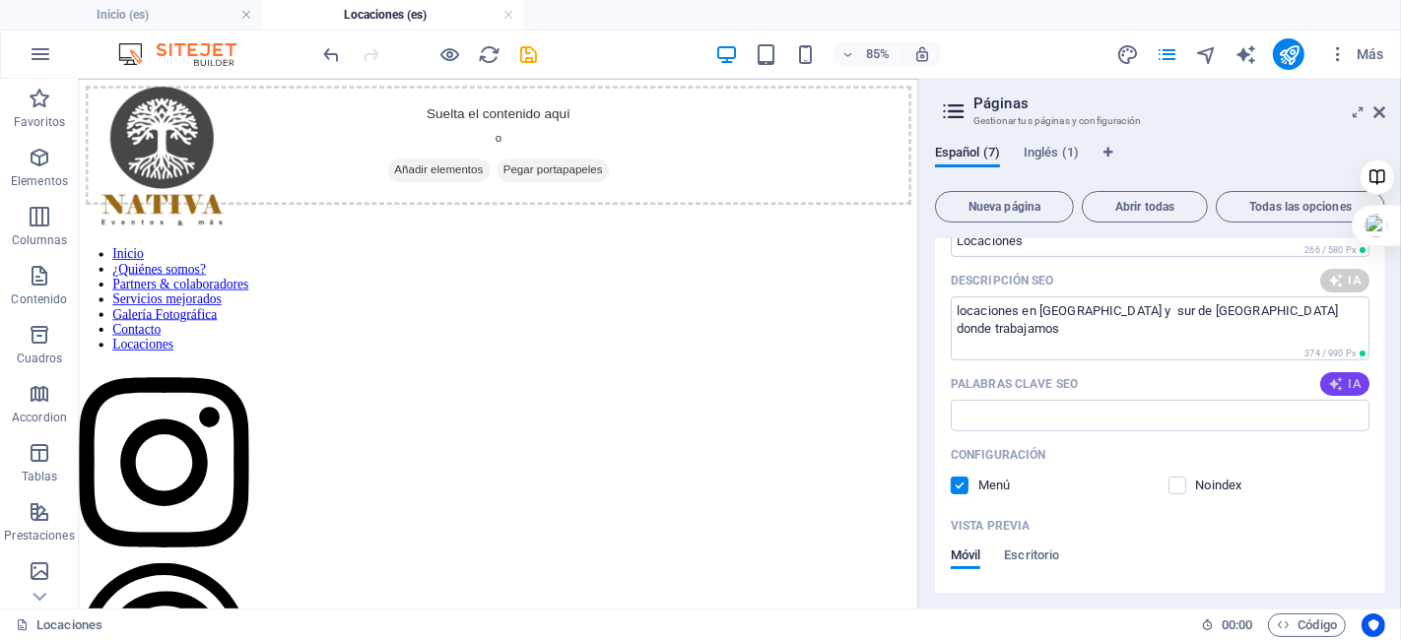
click at [1348, 378] on span "IA" at bounding box center [1344, 384] width 33 height 16
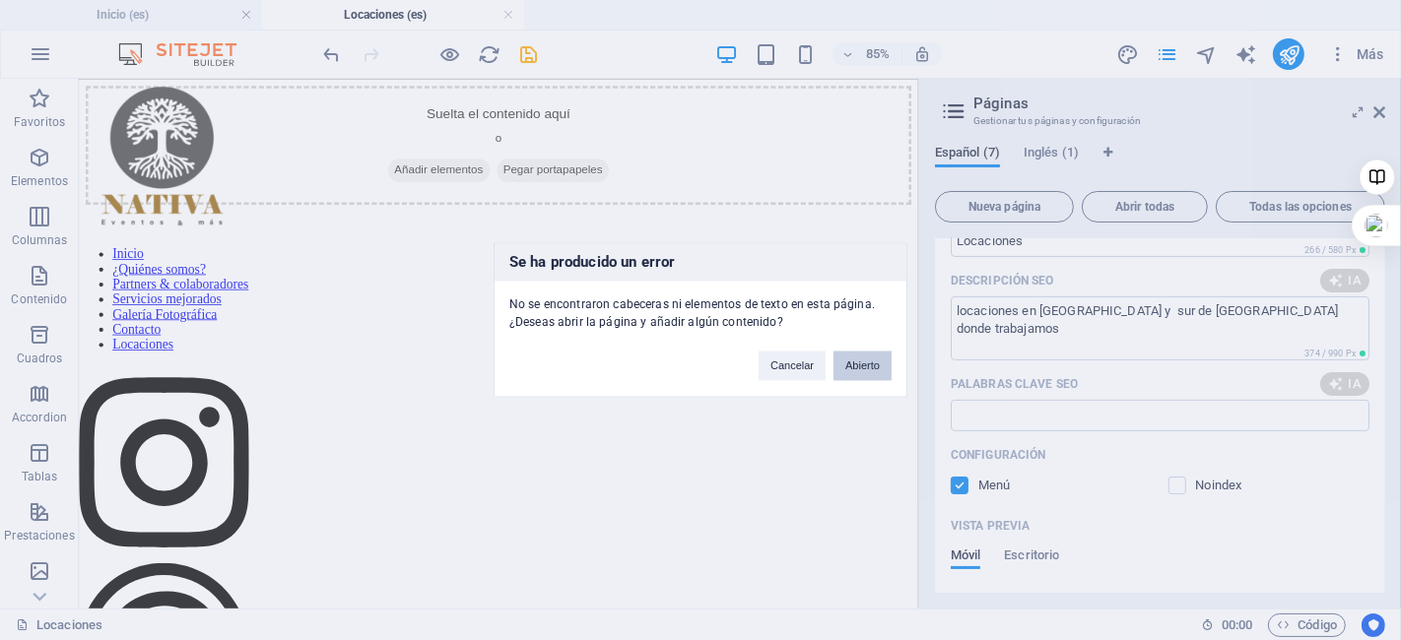
click at [868, 366] on button "Abierto" at bounding box center [862, 367] width 58 height 30
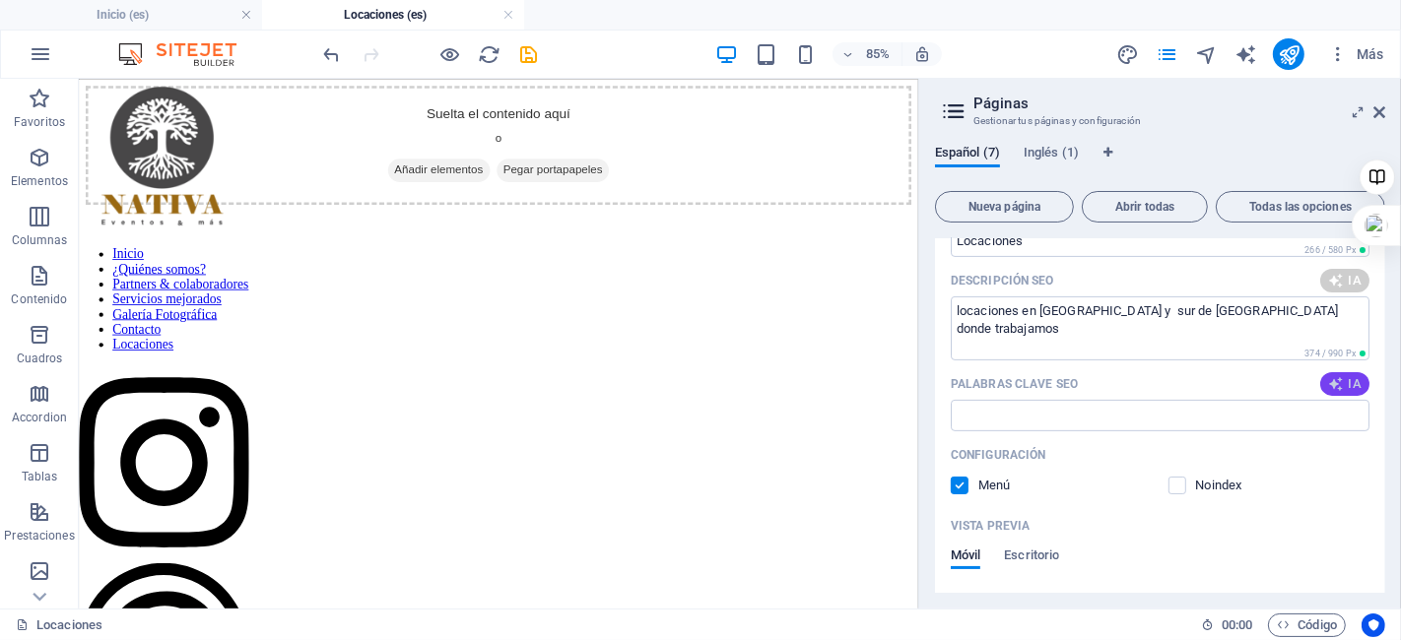
click at [1346, 384] on span "IA" at bounding box center [1344, 384] width 33 height 16
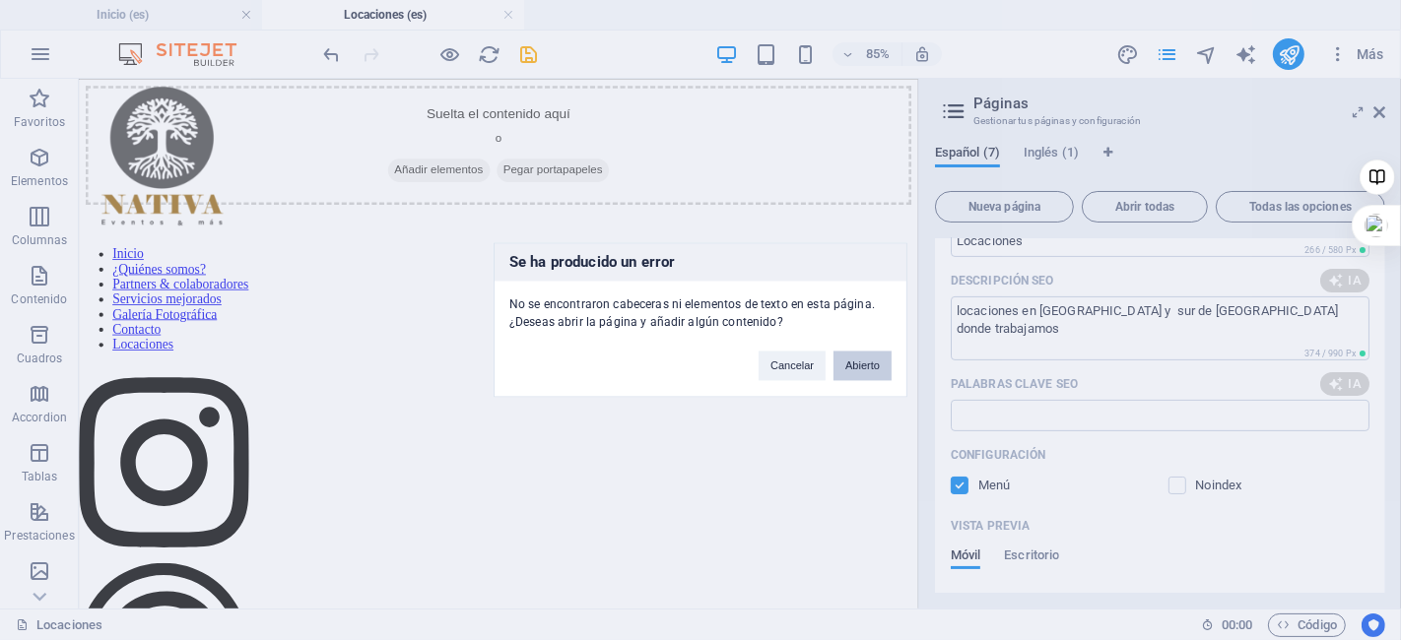
click at [870, 359] on button "Abierto" at bounding box center [862, 367] width 58 height 30
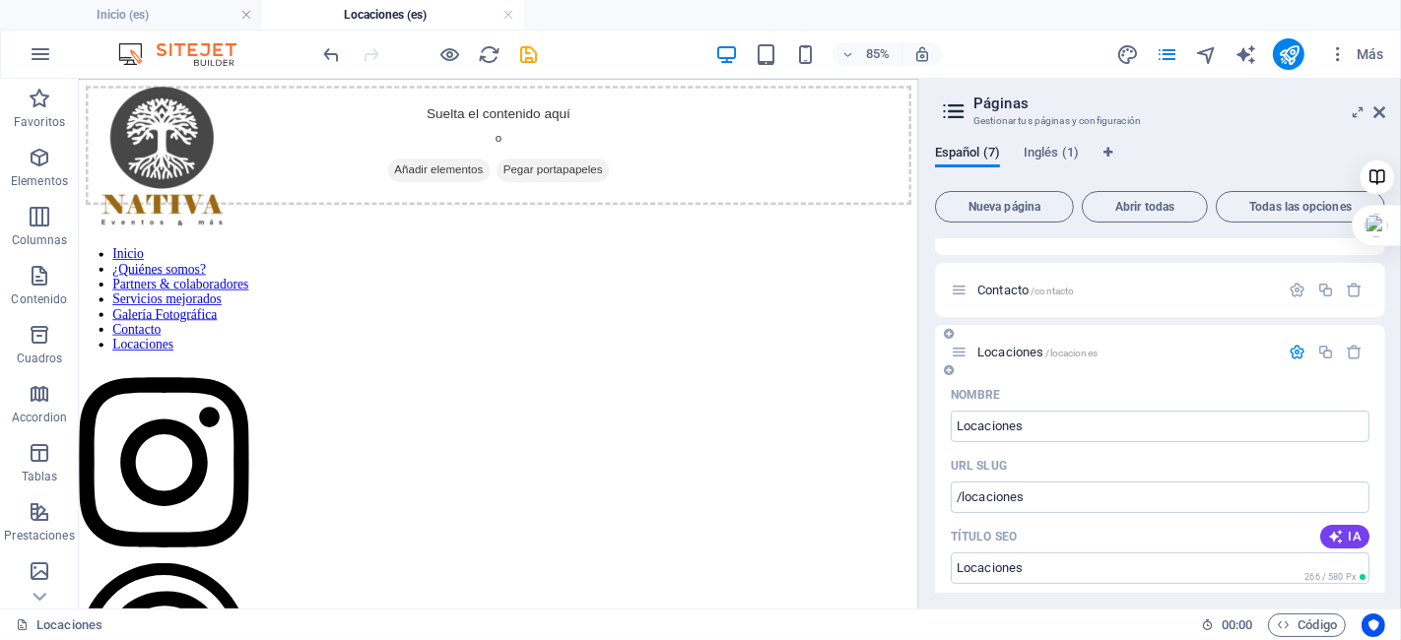
scroll to position [175, 0]
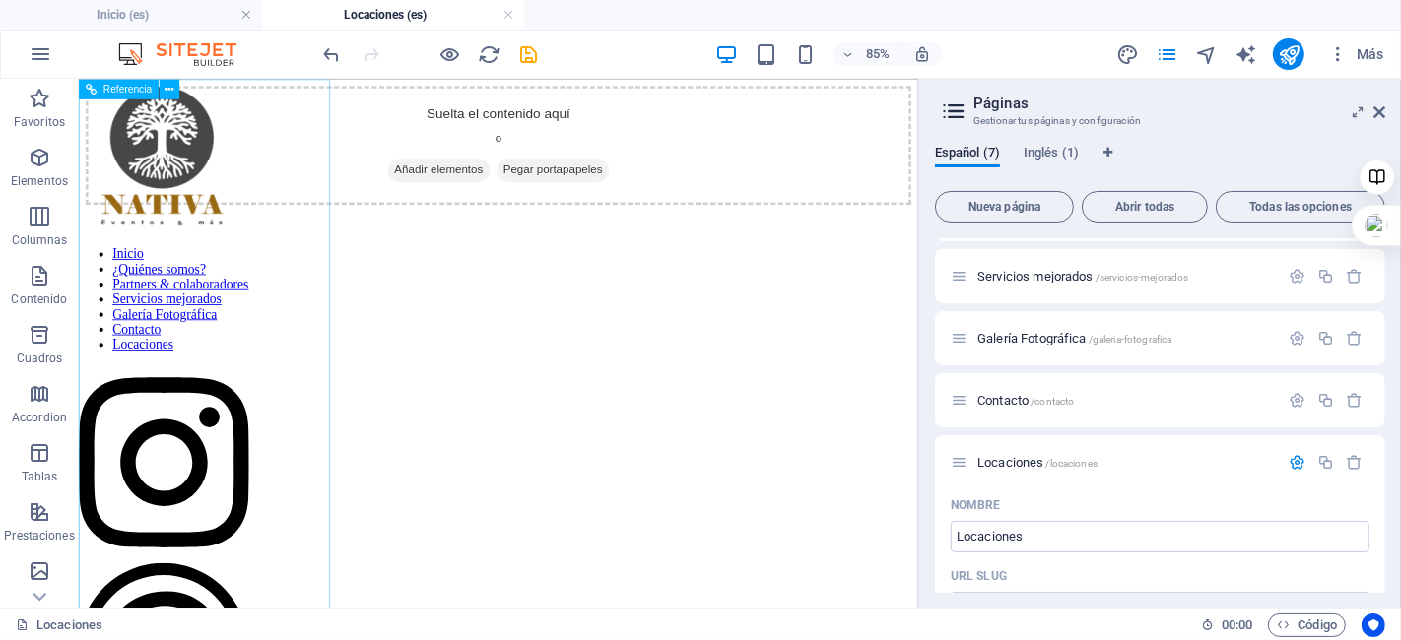
click at [201, 399] on nav "Inicio ¿Quiénes somos? Partners & colaboradores Servicios mejorados Galería Fot…" at bounding box center [178, 337] width 200 height 124
click at [192, 275] on nav "Inicio ¿Quiénes somos? Partners & colaboradores Servicios mejorados Galería Fot…" at bounding box center [178, 337] width 200 height 124
click at [225, 275] on nav "Inicio ¿Quiénes somos? Partners & colaboradores Servicios mejorados Galería Fot…" at bounding box center [178, 337] width 200 height 124
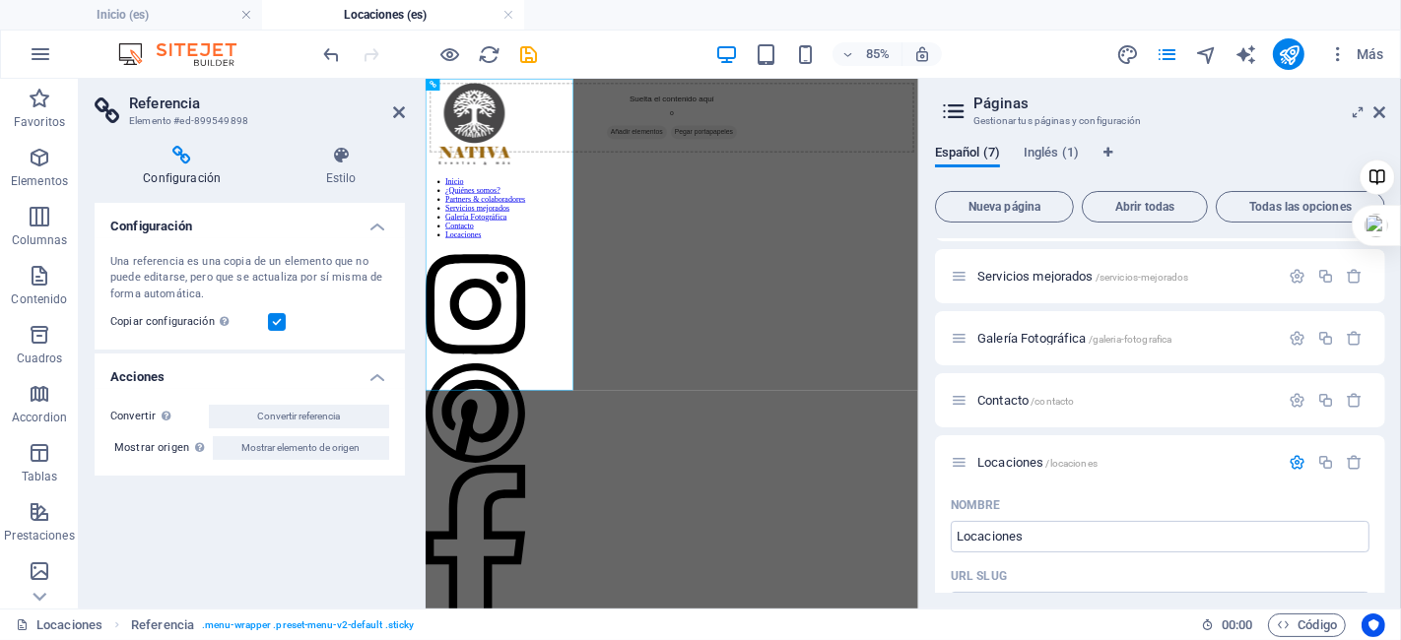
scroll to position [0, 0]
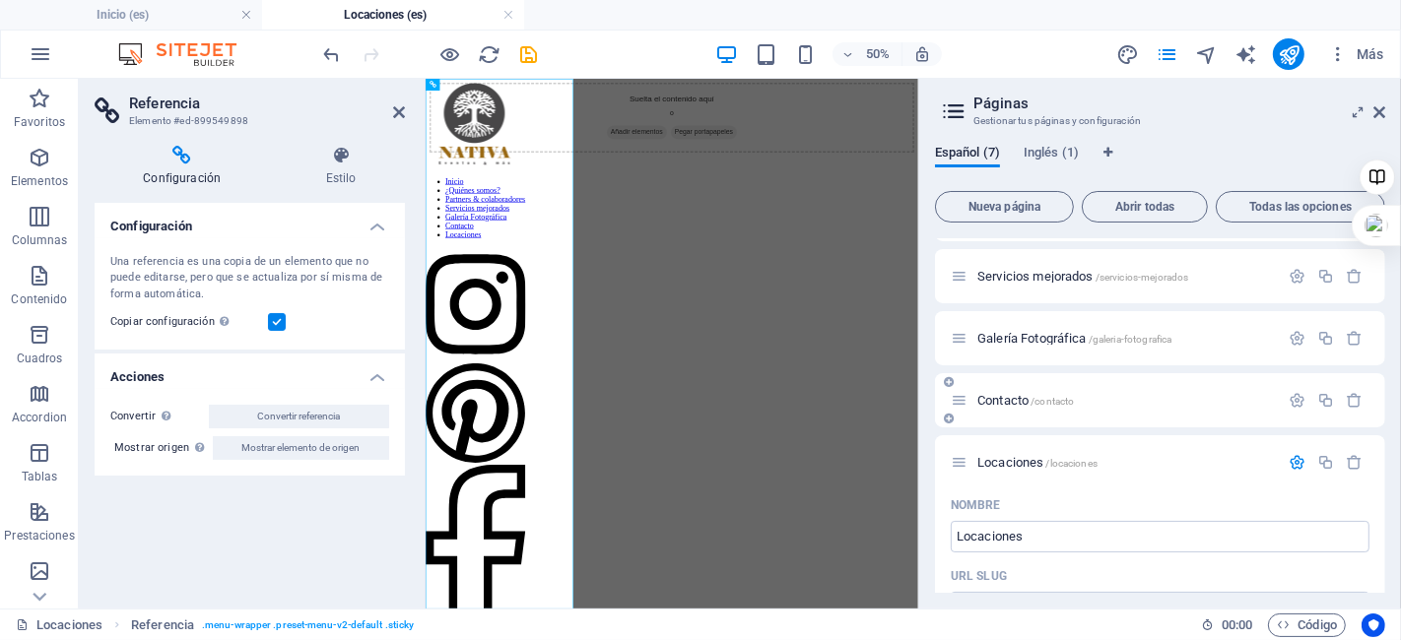
click at [1008, 394] on span "Contacto /contacto" at bounding box center [1025, 400] width 97 height 15
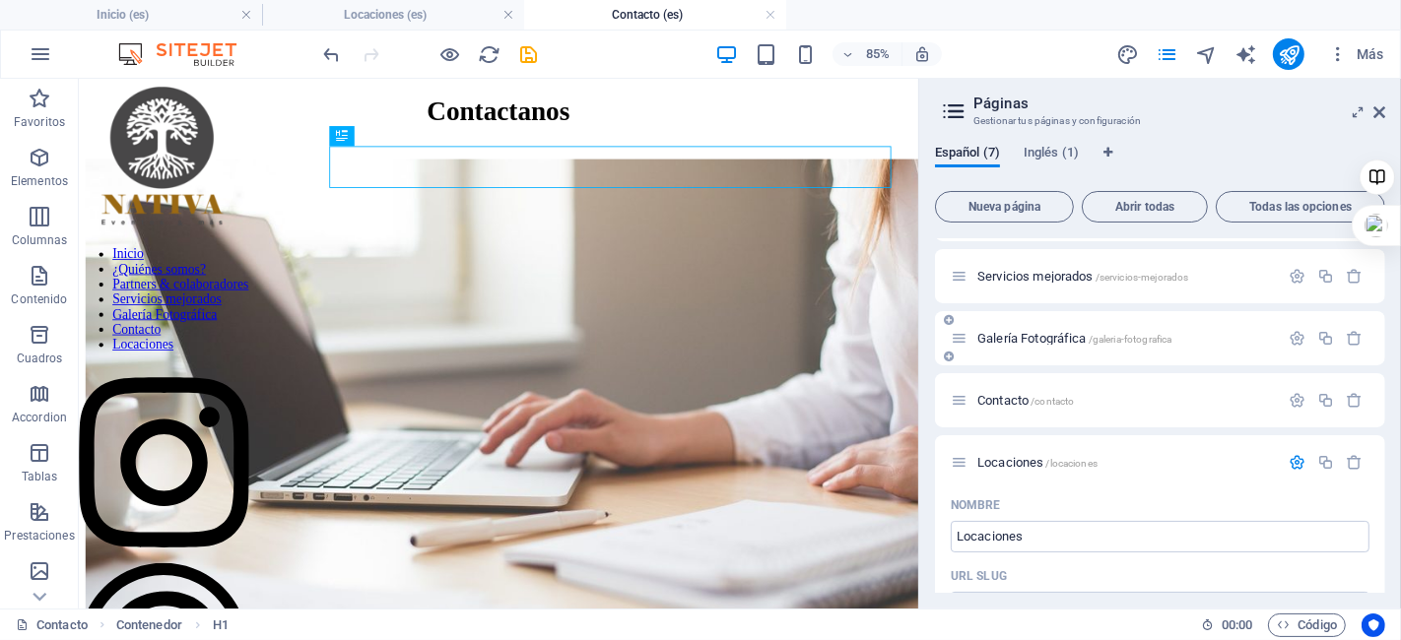
click at [1012, 338] on span "Galería Fotográfica /galeria-fotografica" at bounding box center [1074, 338] width 194 height 15
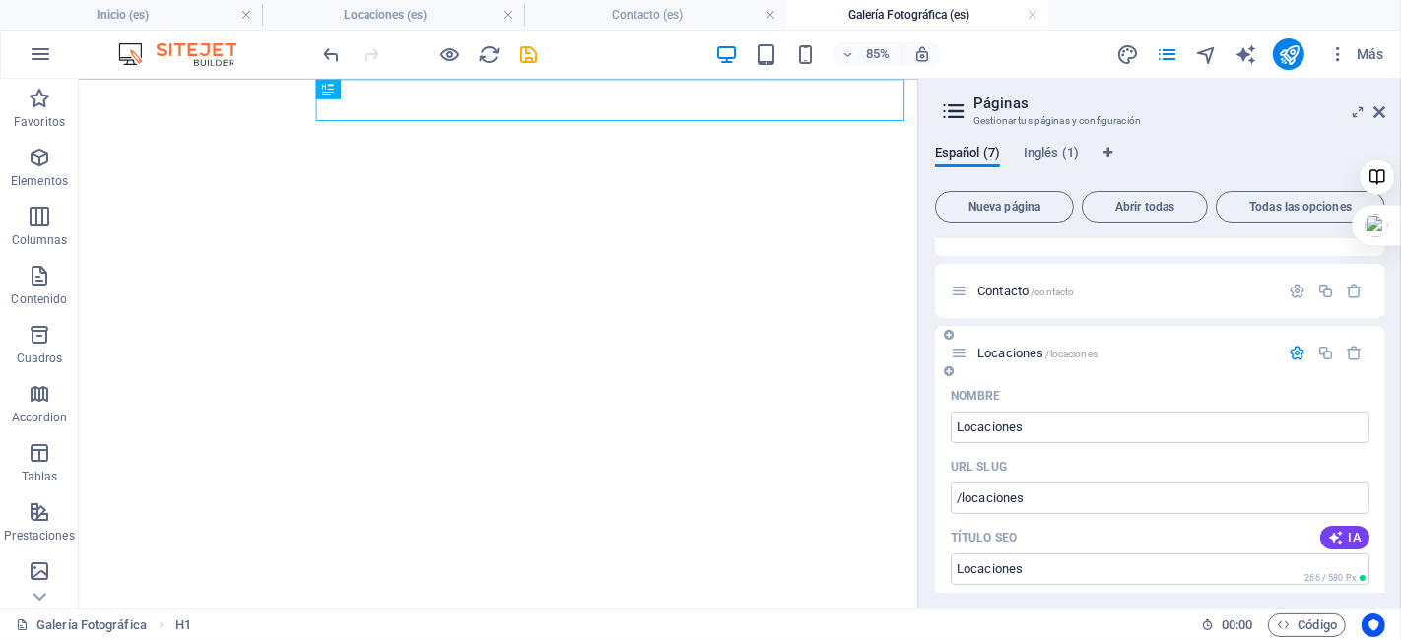
scroll to position [175, 0]
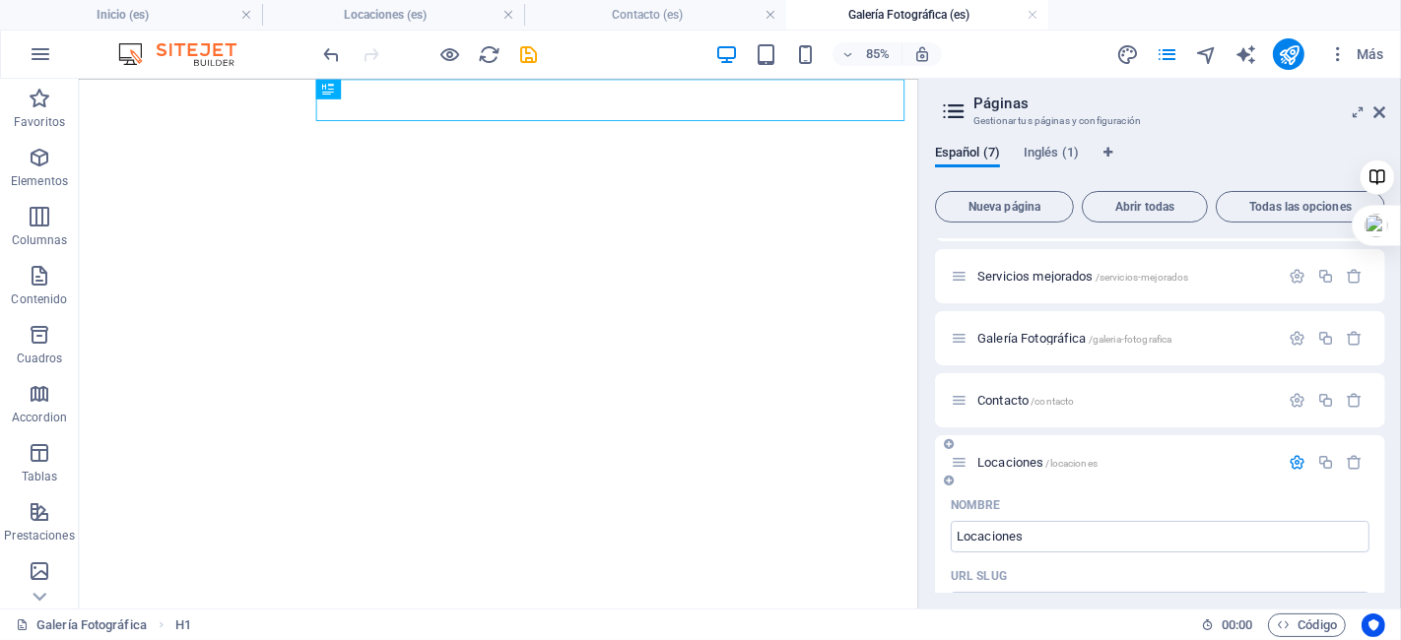
click at [1017, 462] on span "Locaciones /locaciones" at bounding box center [1037, 462] width 120 height 15
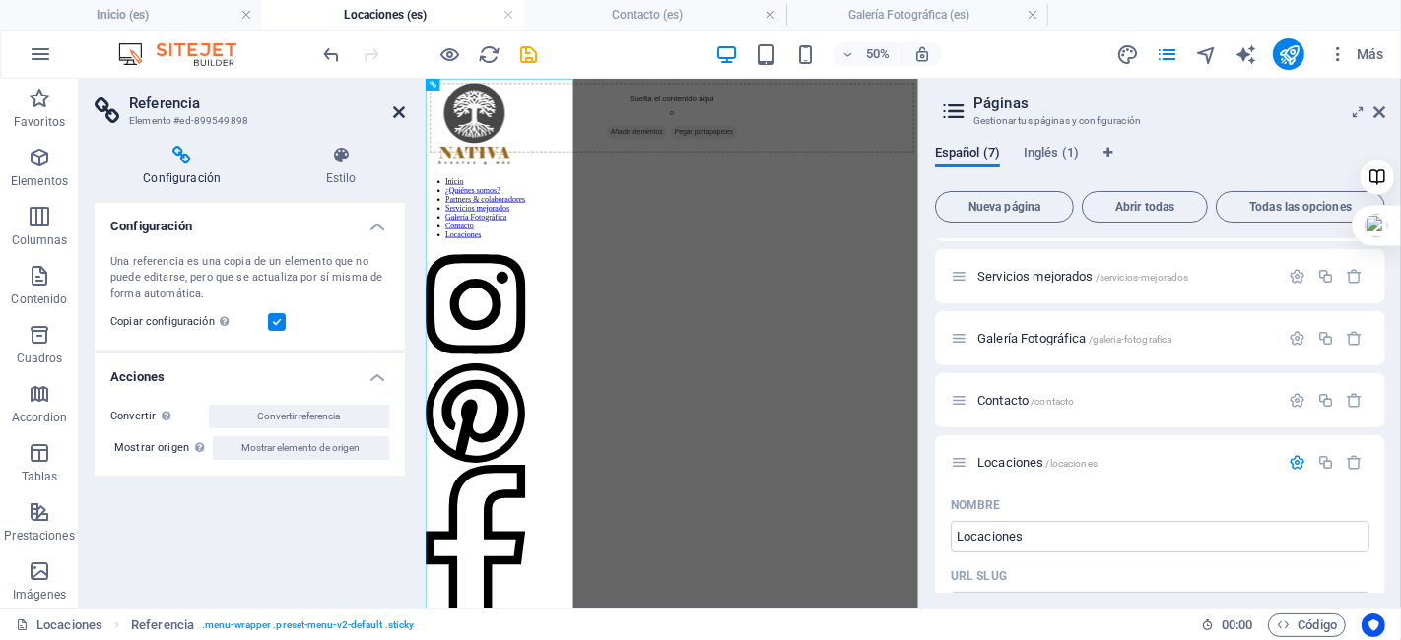
click at [402, 110] on icon at bounding box center [399, 112] width 12 height 16
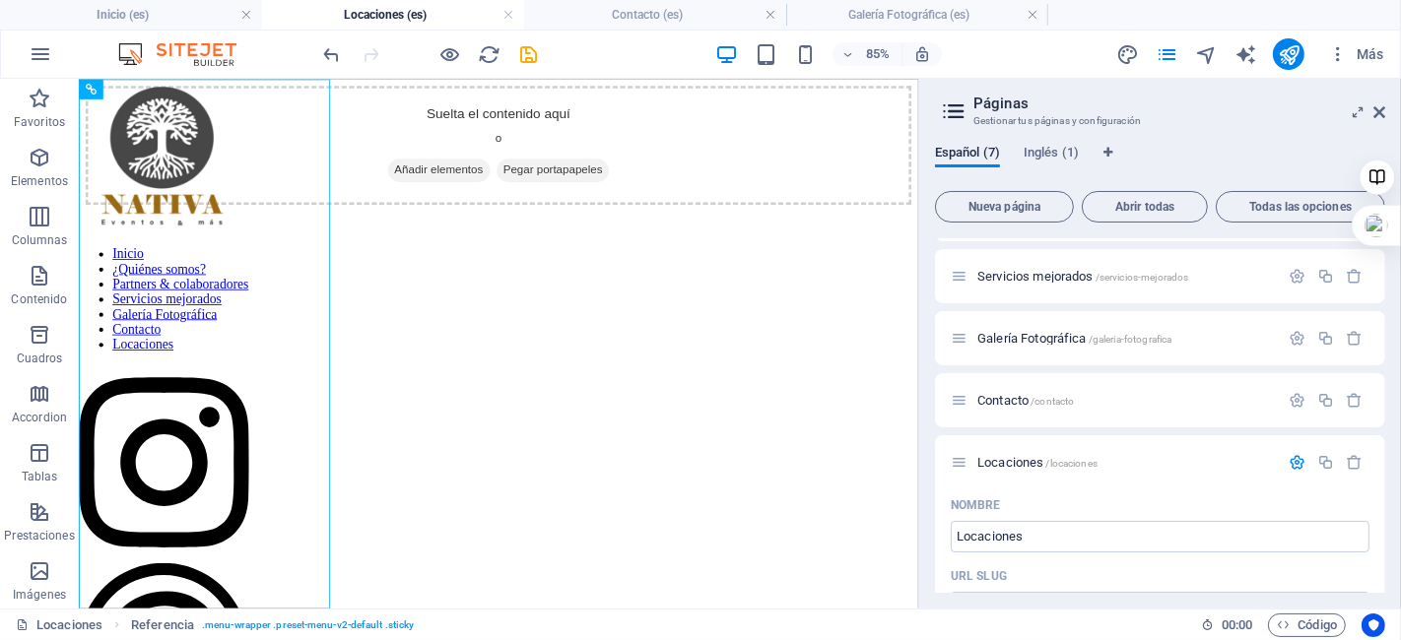
scroll to position [0, 0]
click at [22, 159] on span "Elementos" at bounding box center [39, 169] width 79 height 47
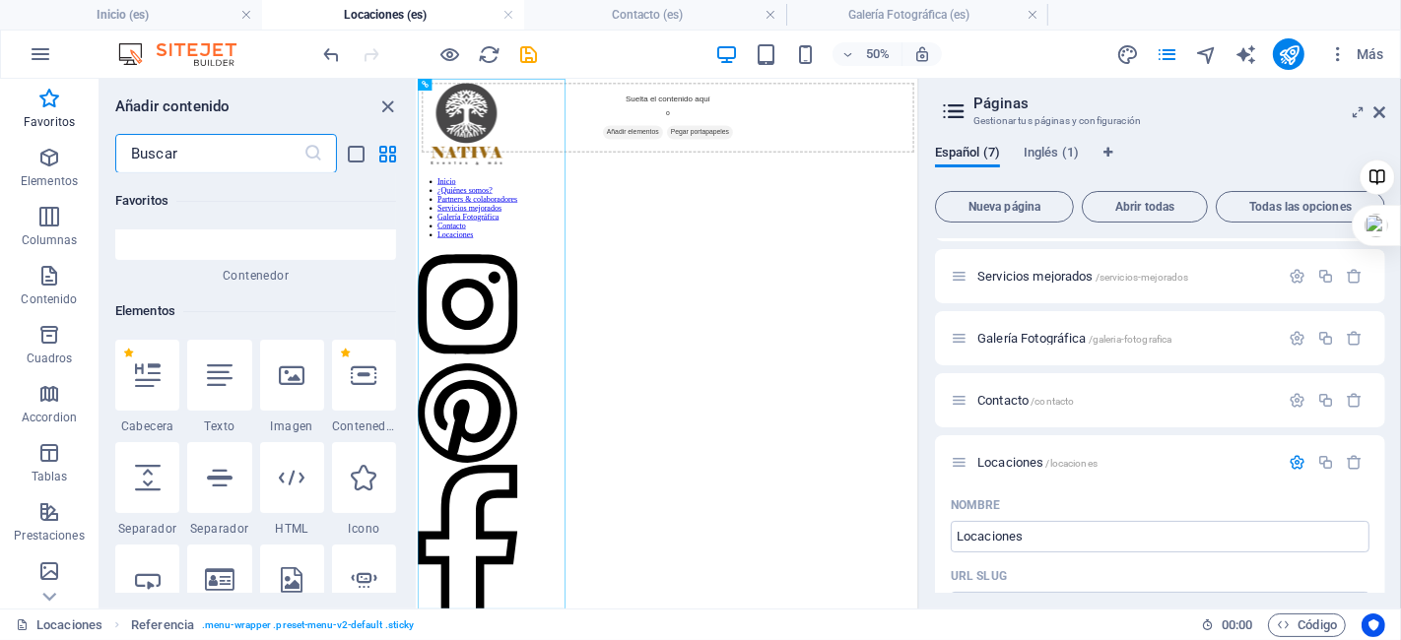
scroll to position [371, 0]
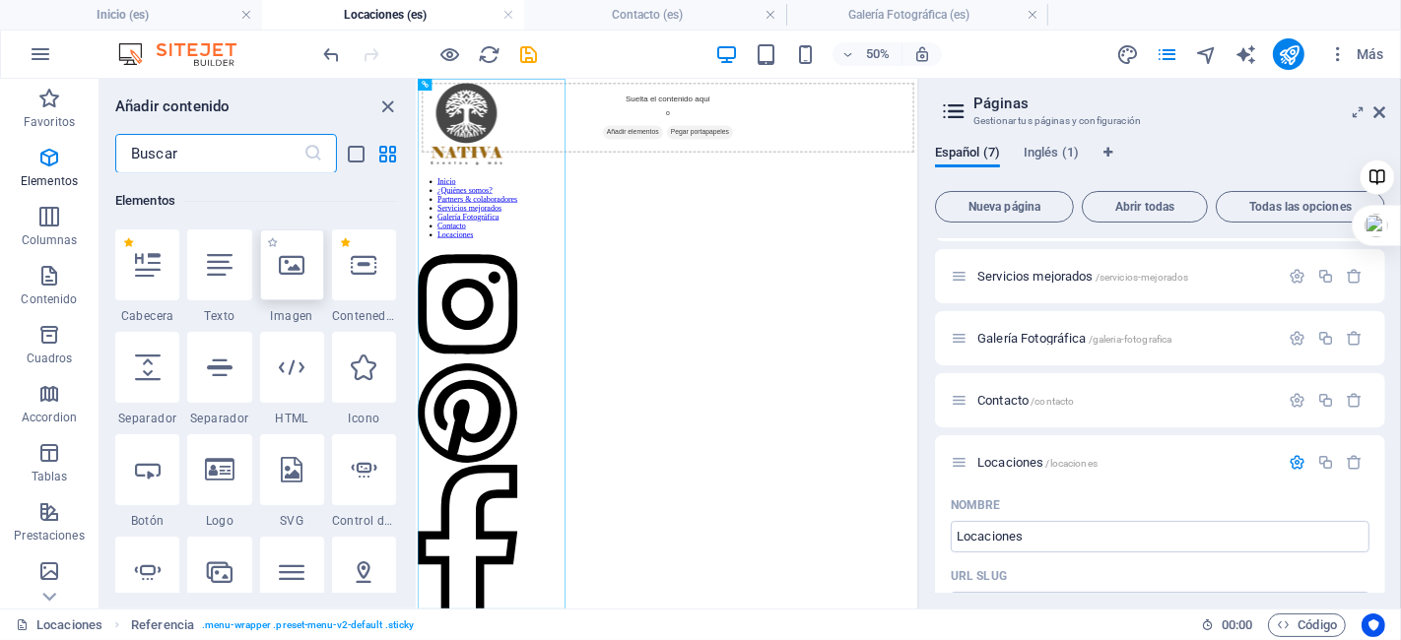
click at [290, 261] on icon at bounding box center [292, 265] width 26 height 26
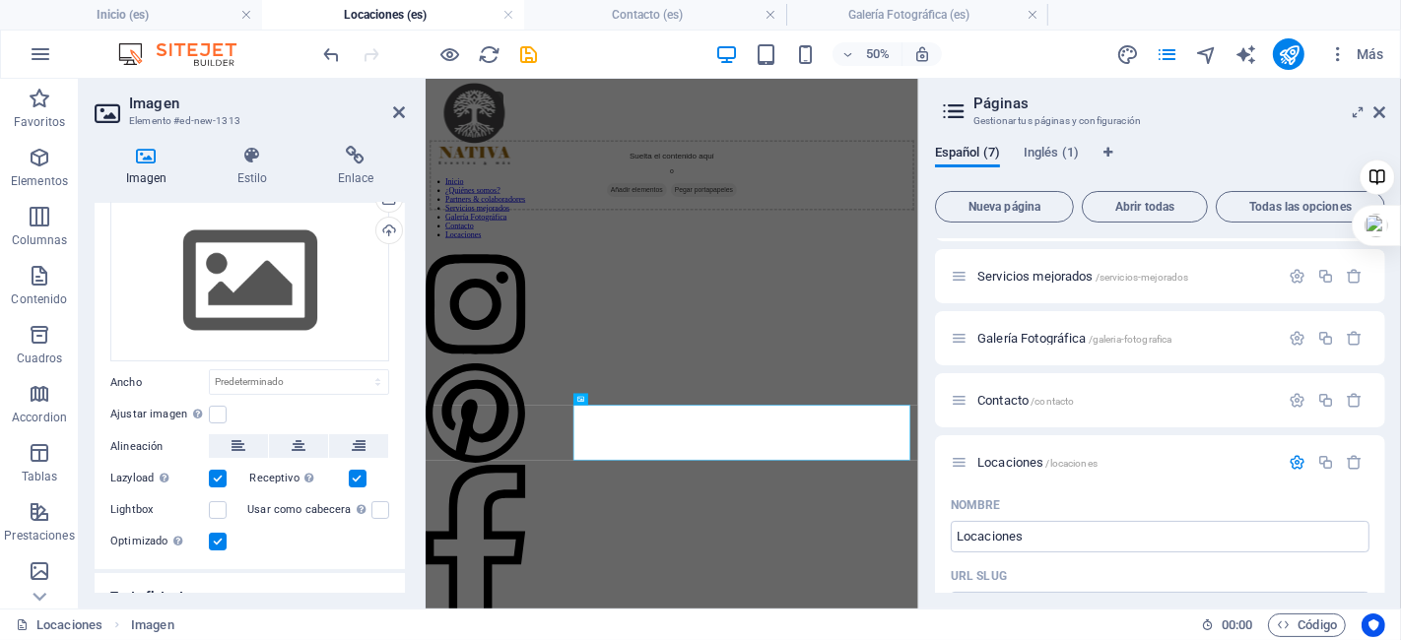
scroll to position [109, 0]
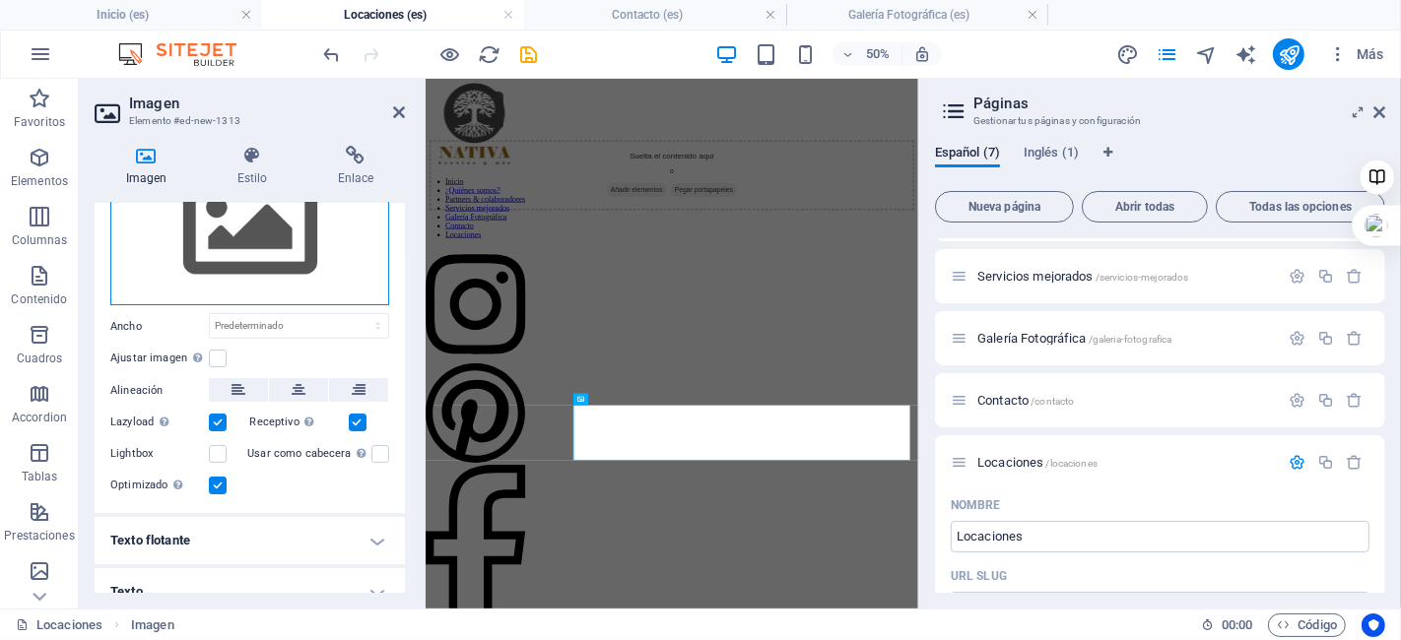
click at [297, 237] on div "Arrastra archivos aquí, haz clic para escoger archivos o selecciona archivos de…" at bounding box center [249, 226] width 279 height 162
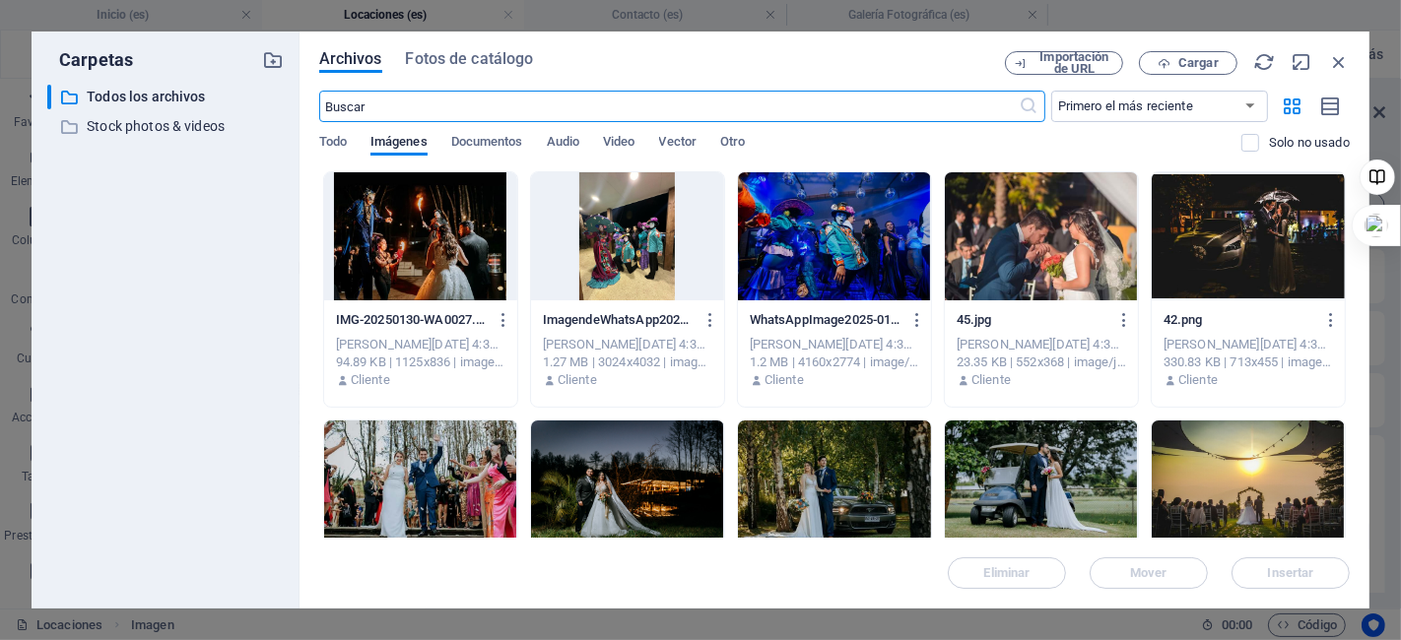
scroll to position [0, 0]
click at [1341, 63] on icon "button" at bounding box center [1339, 62] width 22 height 22
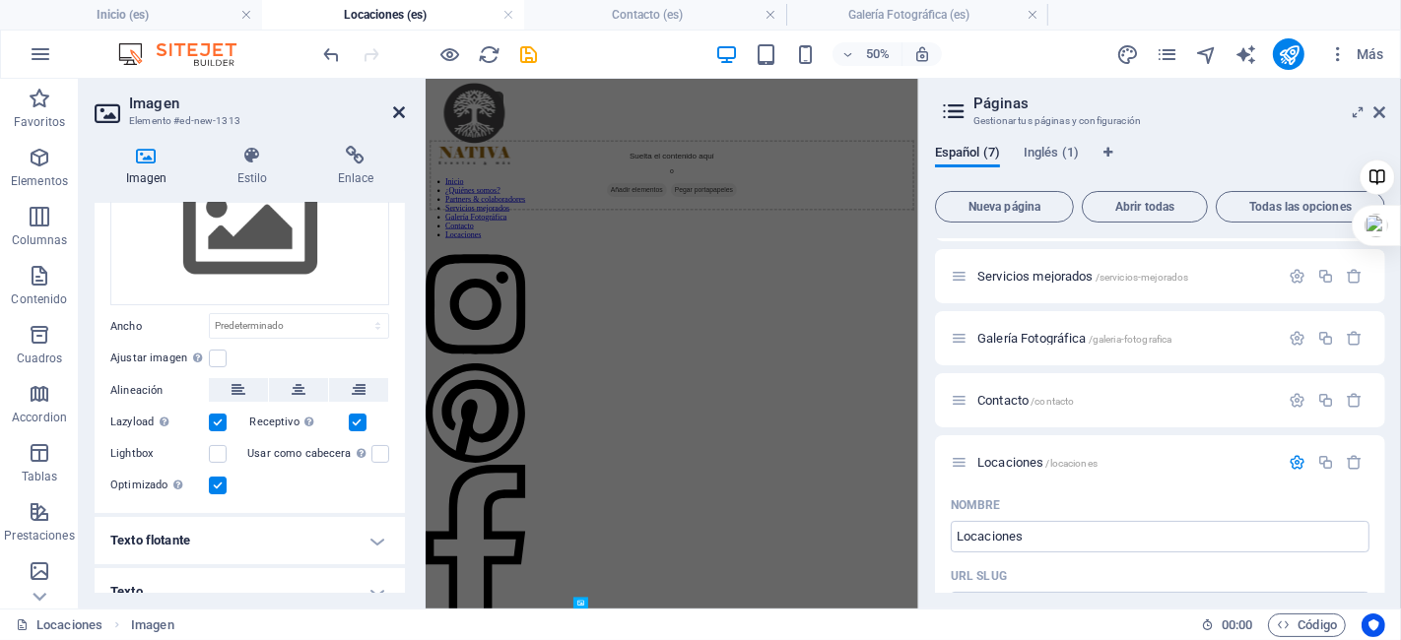
click at [400, 110] on icon at bounding box center [399, 112] width 12 height 16
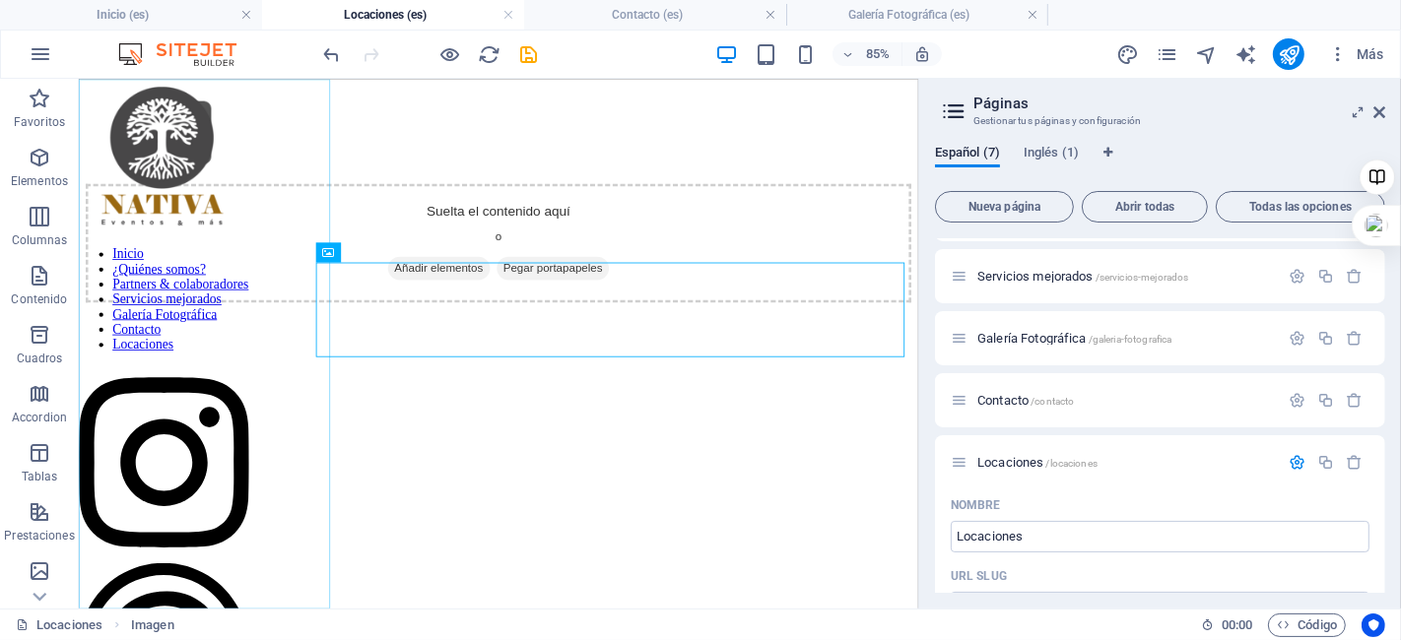
scroll to position [262, 0]
click at [468, 201] on figure at bounding box center [571, 143] width 971 height 115
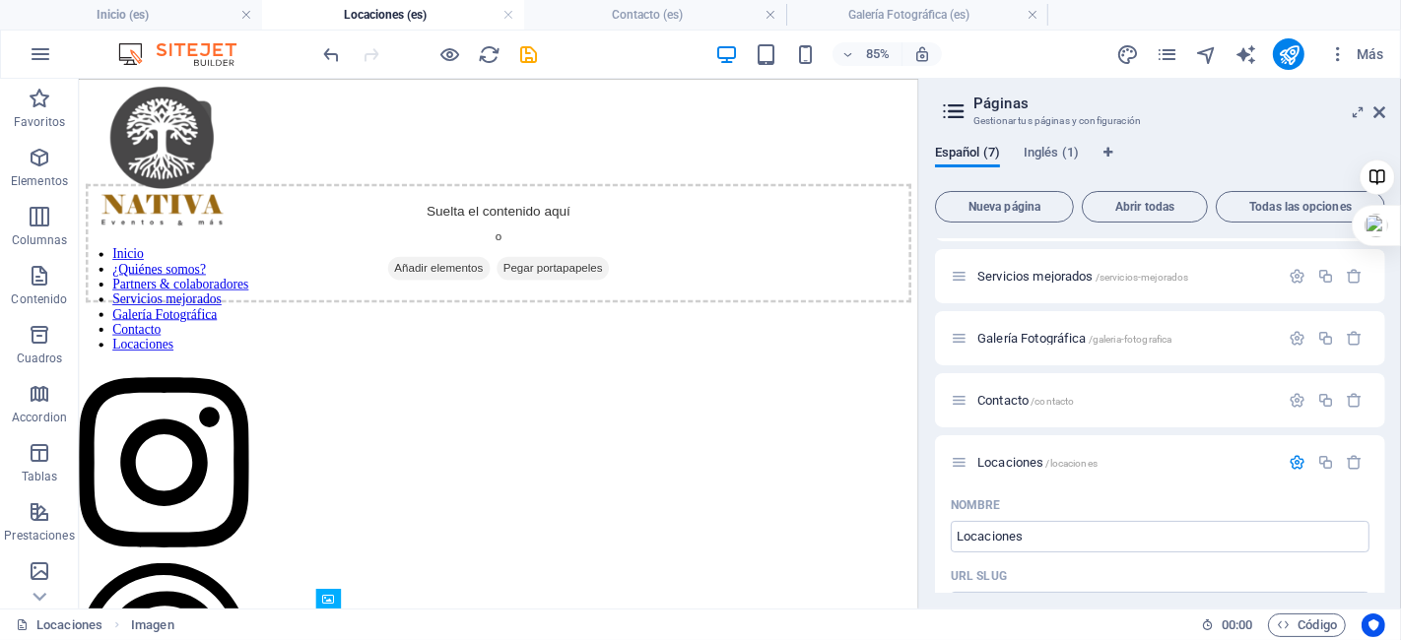
scroll to position [0, 0]
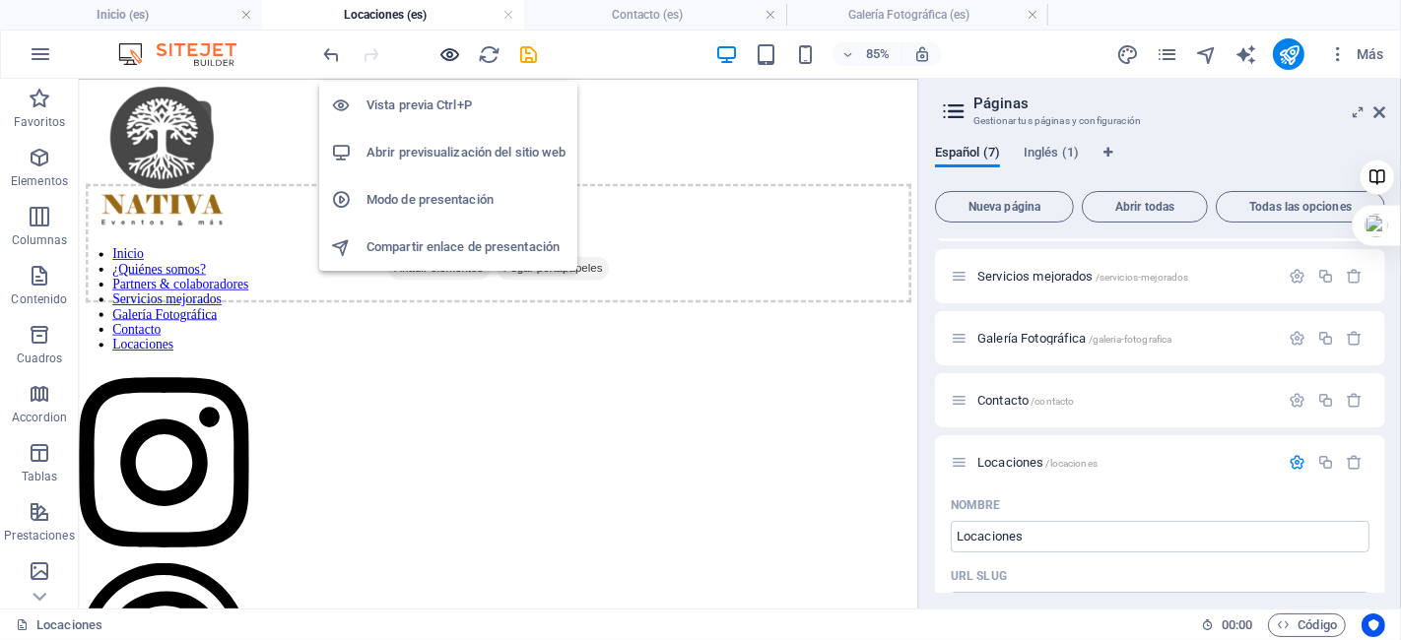
click at [440, 49] on icon "button" at bounding box center [450, 54] width 23 height 23
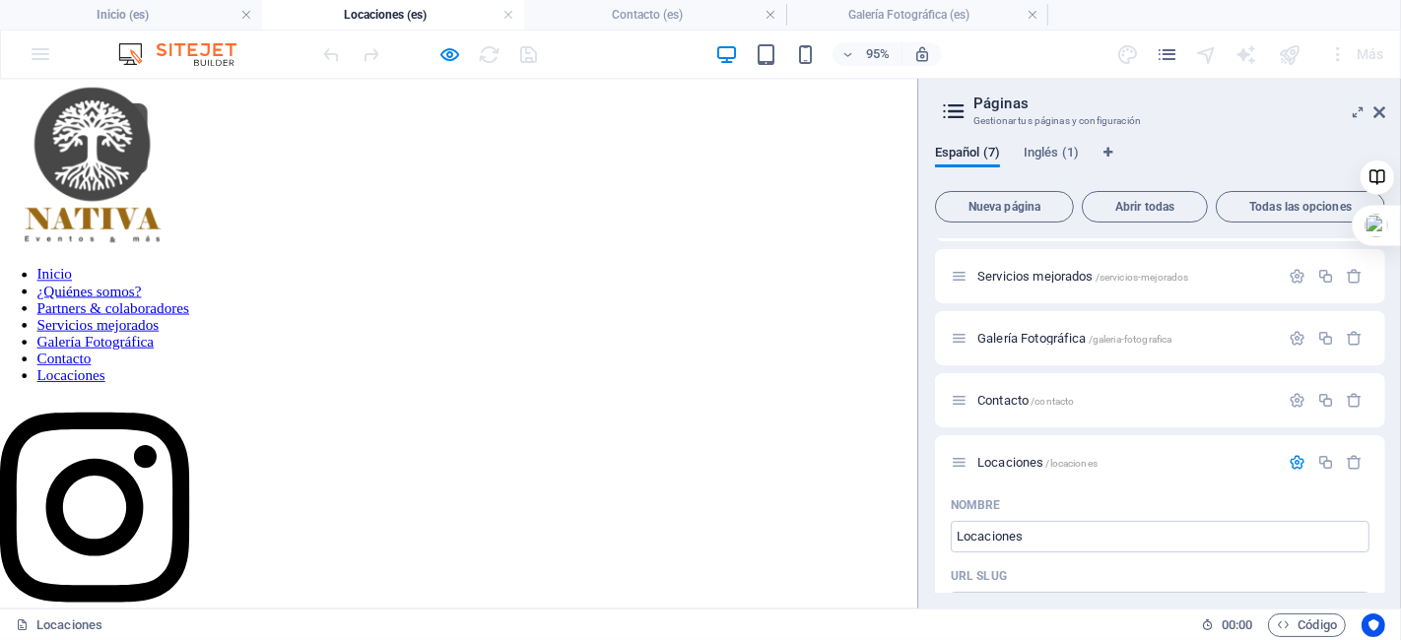
scroll to position [268, 0]
click at [205, 197] on img at bounding box center [106, 141] width 197 height 111
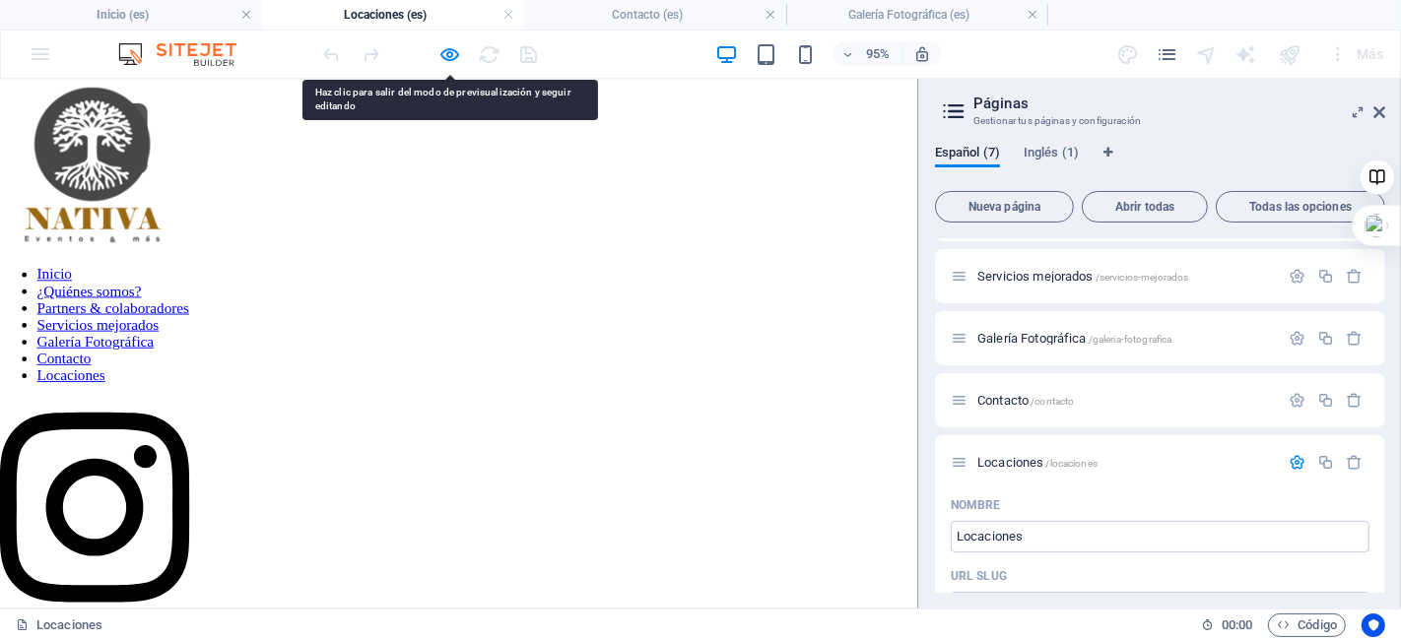
click at [205, 197] on img at bounding box center [106, 141] width 197 height 111
click at [1379, 117] on icon at bounding box center [1379, 112] width 12 height 16
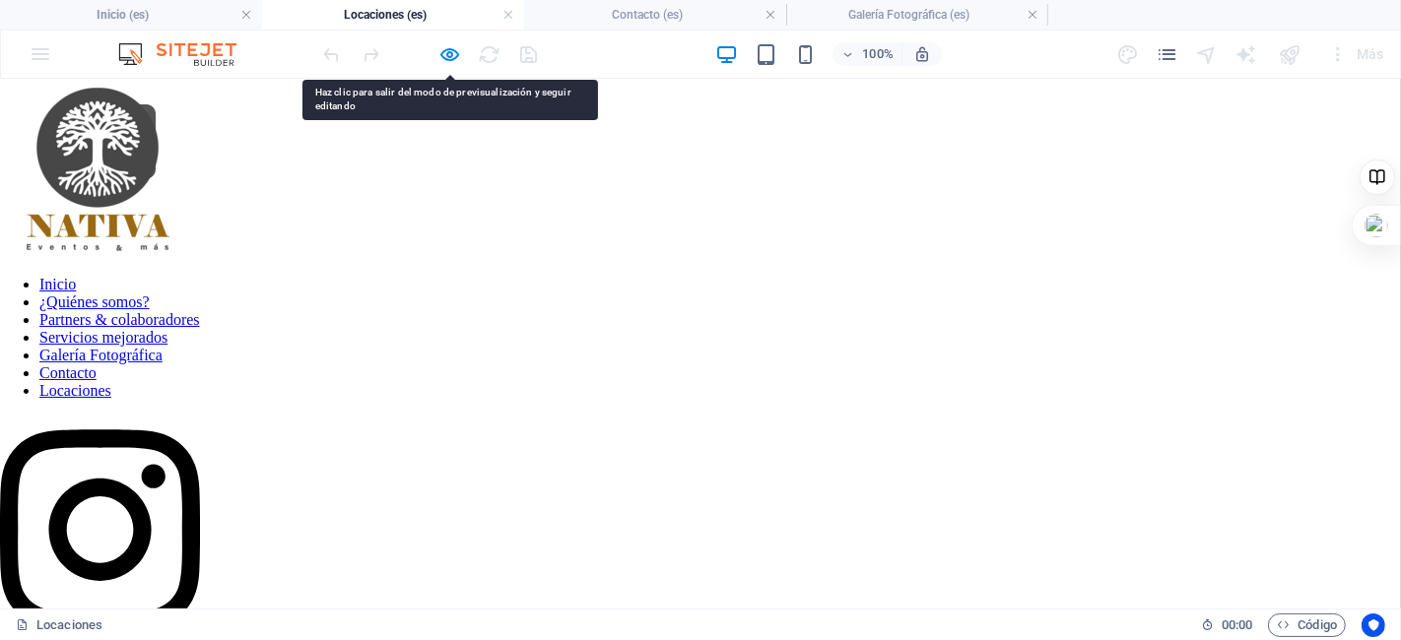
click at [205, 197] on img at bounding box center [106, 141] width 197 height 111
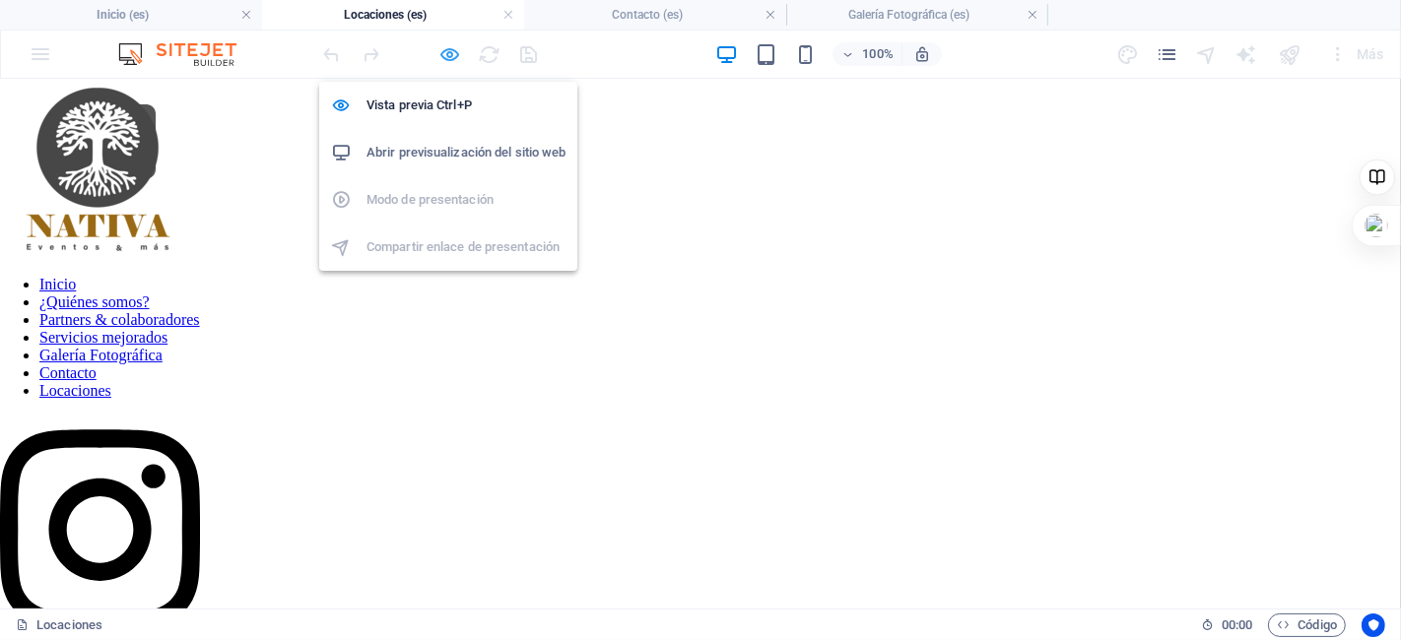
click at [450, 50] on icon "button" at bounding box center [450, 54] width 23 height 23
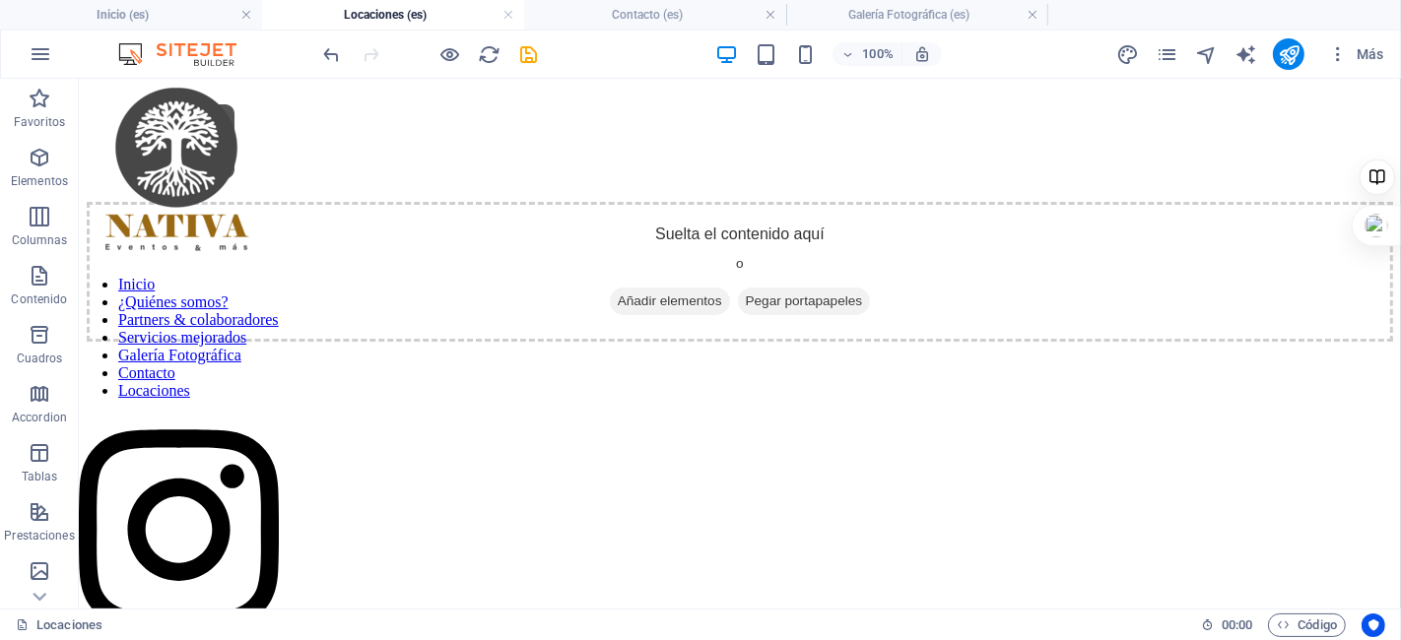
click at [808, 295] on html "Inicio ¿Quiénes somos? Partners & colaboradores Servicios mejorados Galería Fot…" at bounding box center [739, 213] width 1322 height 271
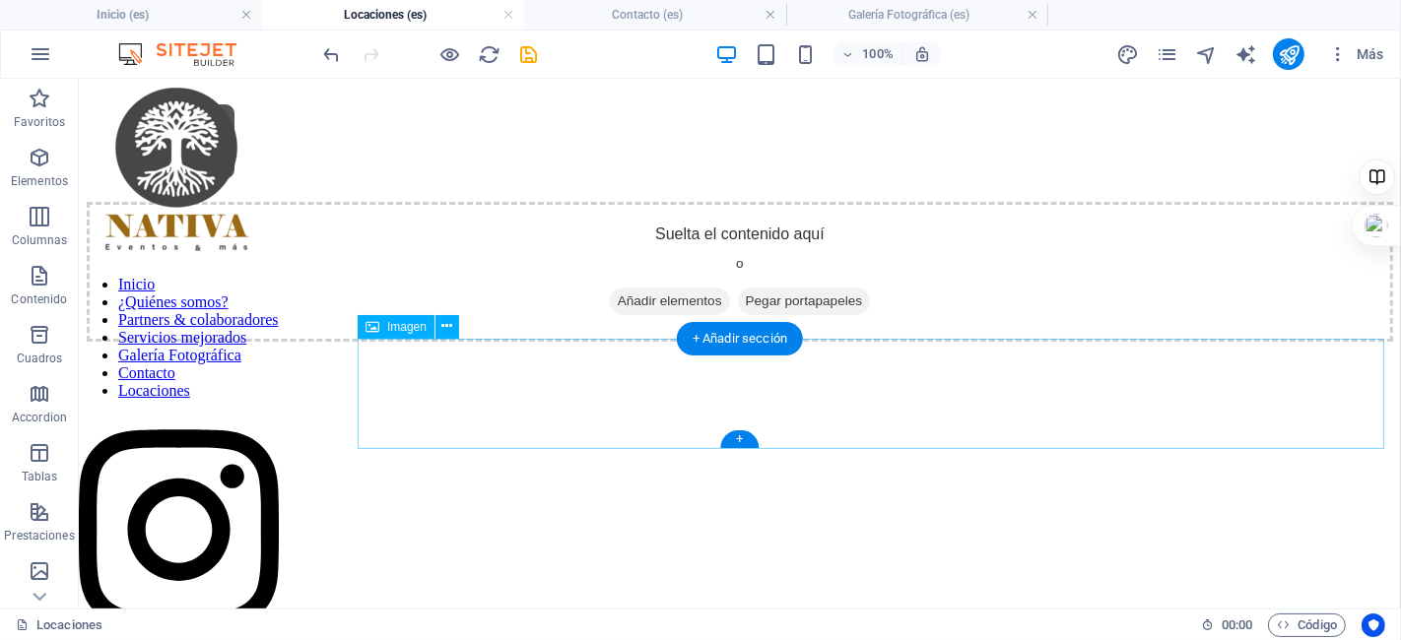
scroll to position [408, 0]
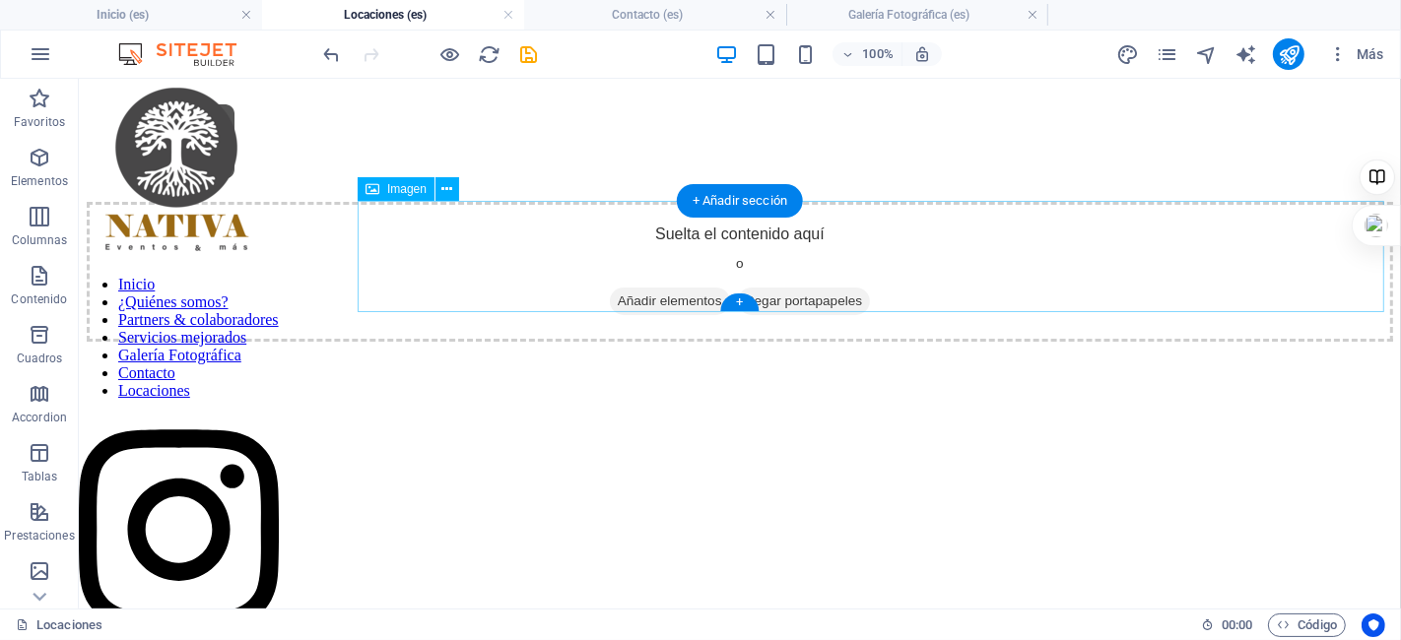
click at [466, 201] on figure at bounding box center [739, 143] width 1306 height 115
click at [445, 198] on icon at bounding box center [447, 189] width 11 height 21
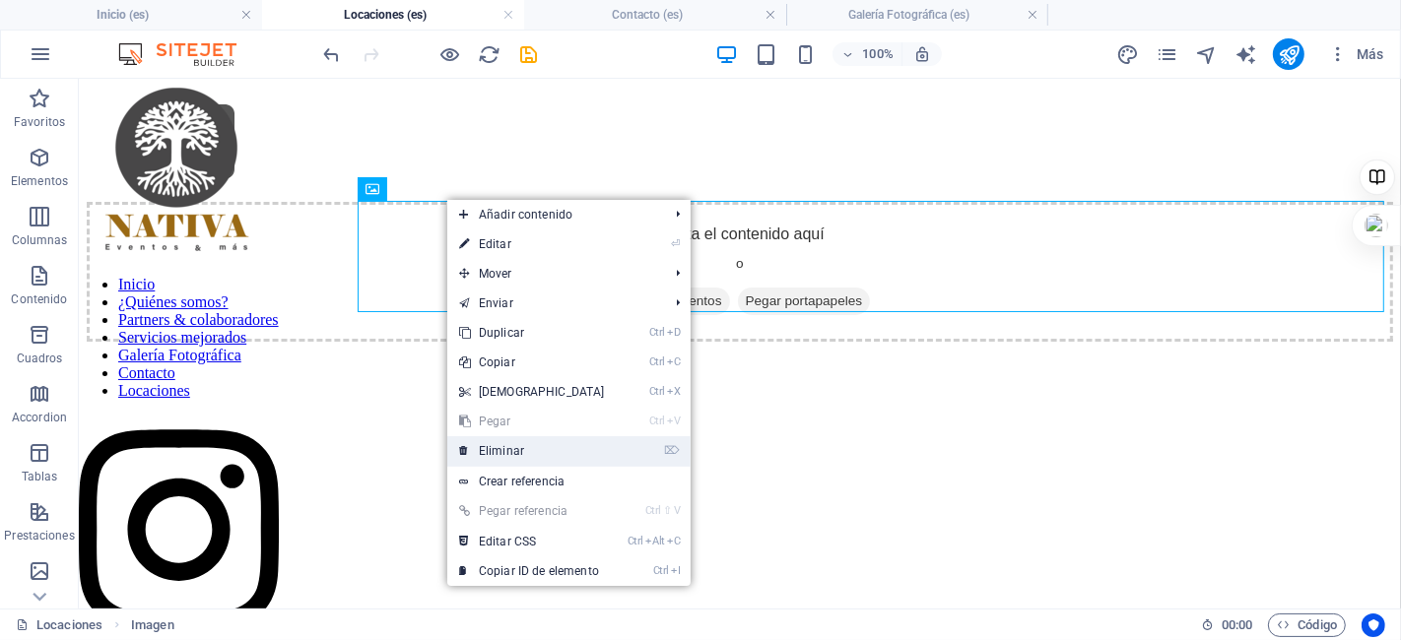
click at [532, 447] on link "⌦ Eliminar" at bounding box center [531, 451] width 169 height 30
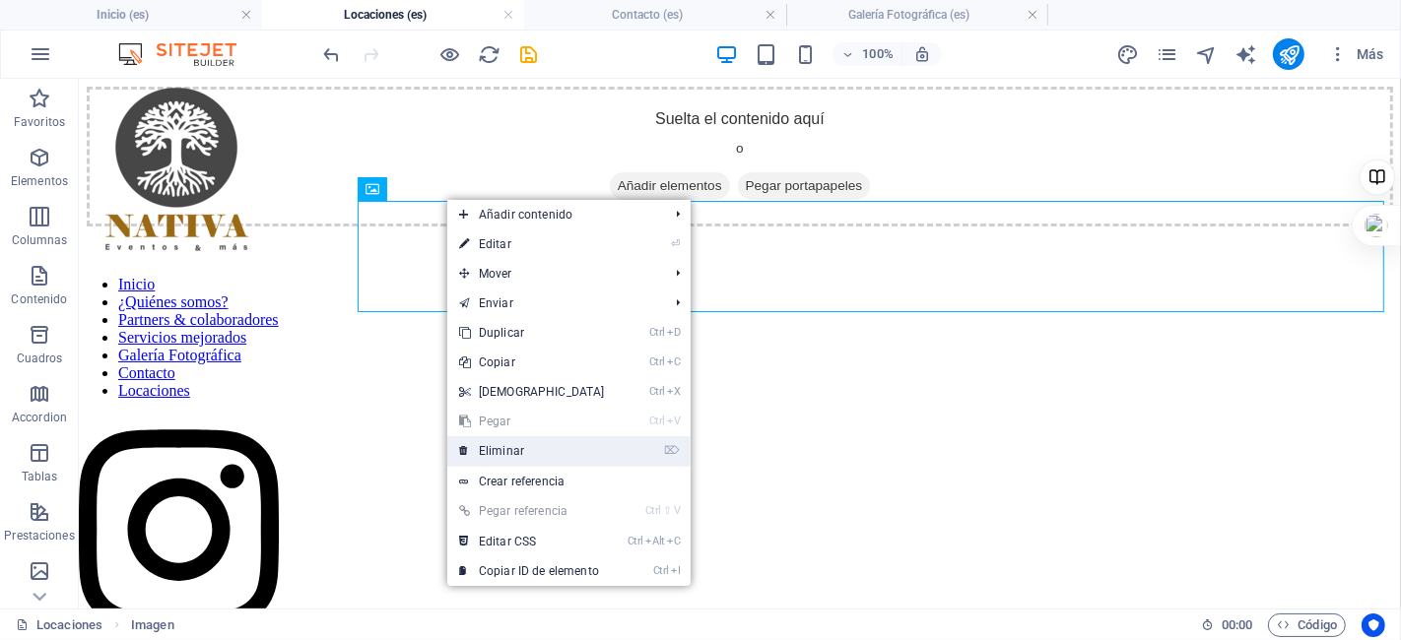
scroll to position [296, 0]
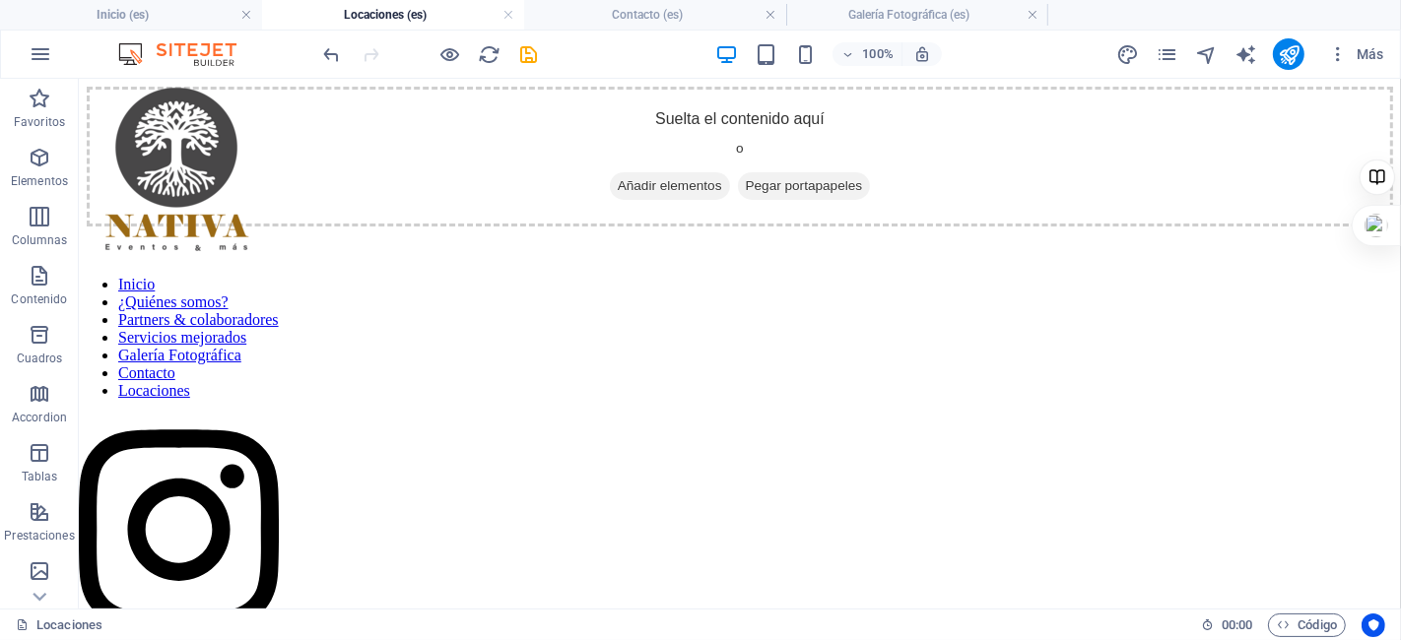
click at [864, 117] on html "Inicio ¿Quiénes somos? Partners & colaboradores Servicios mejorados Galería Fot…" at bounding box center [739, 156] width 1322 height 156
click at [34, 164] on icon "button" at bounding box center [40, 158] width 24 height 24
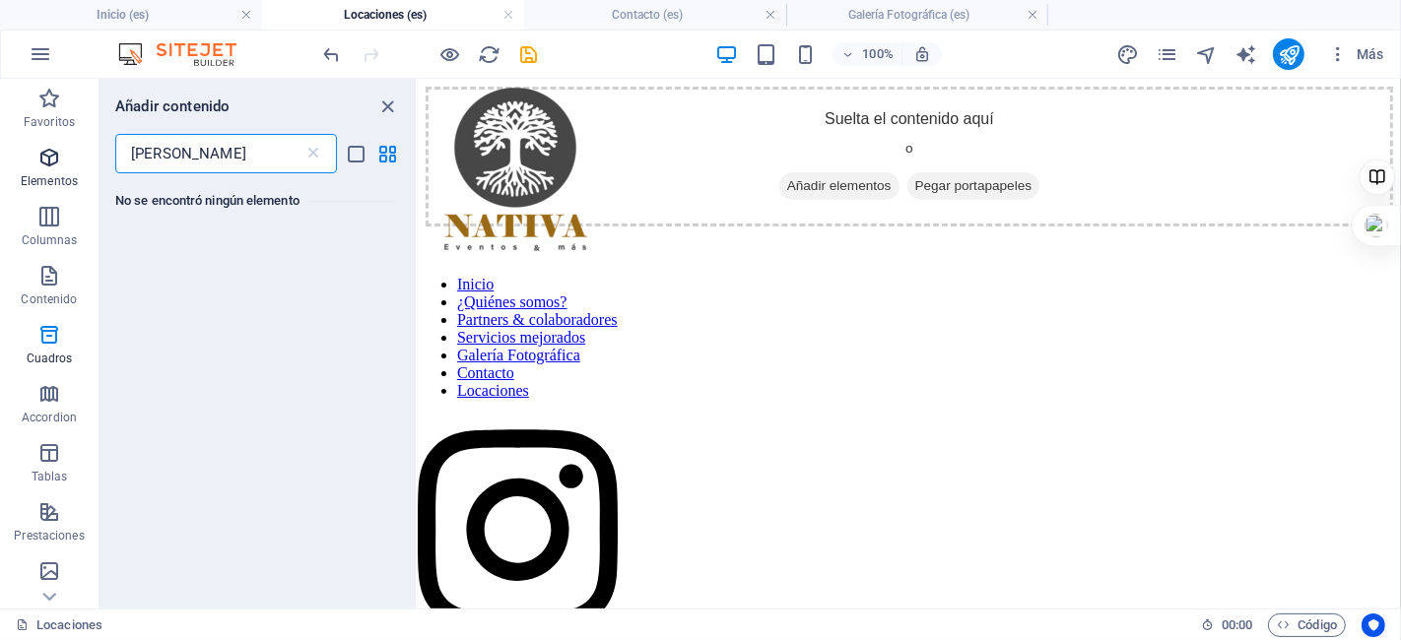
type input "[PERSON_NAME]"
click at [37, 162] on icon "button" at bounding box center [49, 158] width 24 height 24
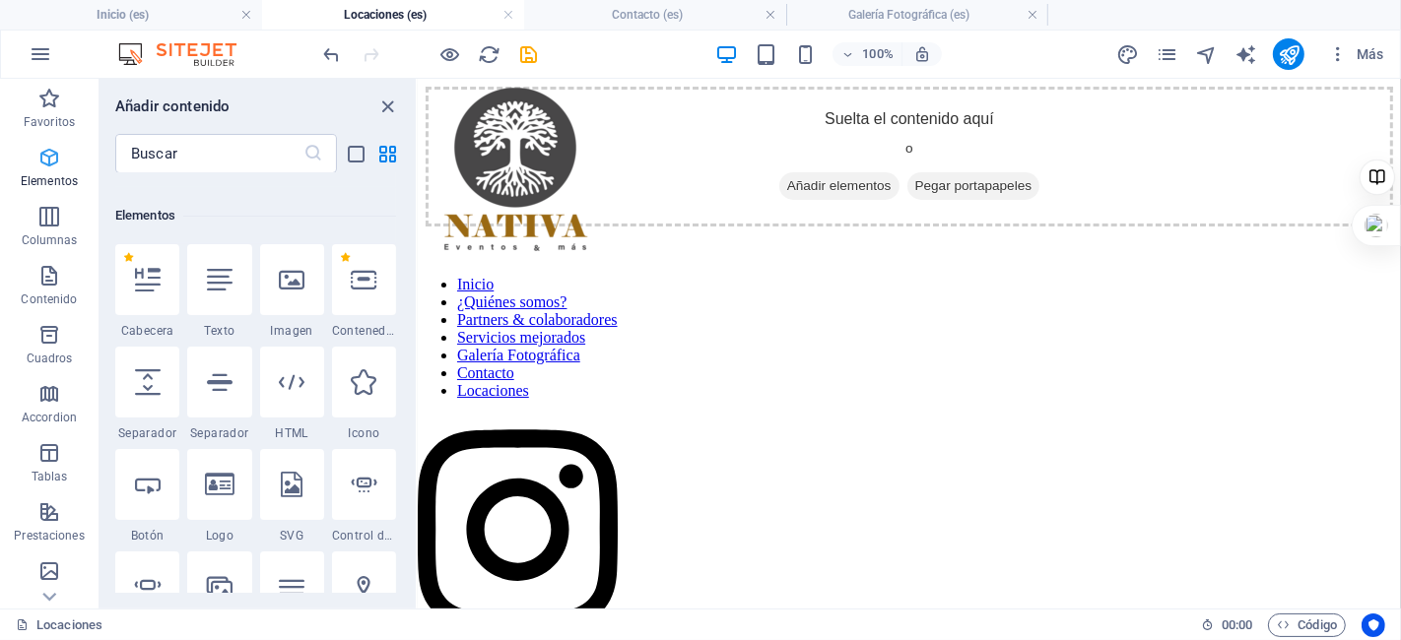
scroll to position [371, 0]
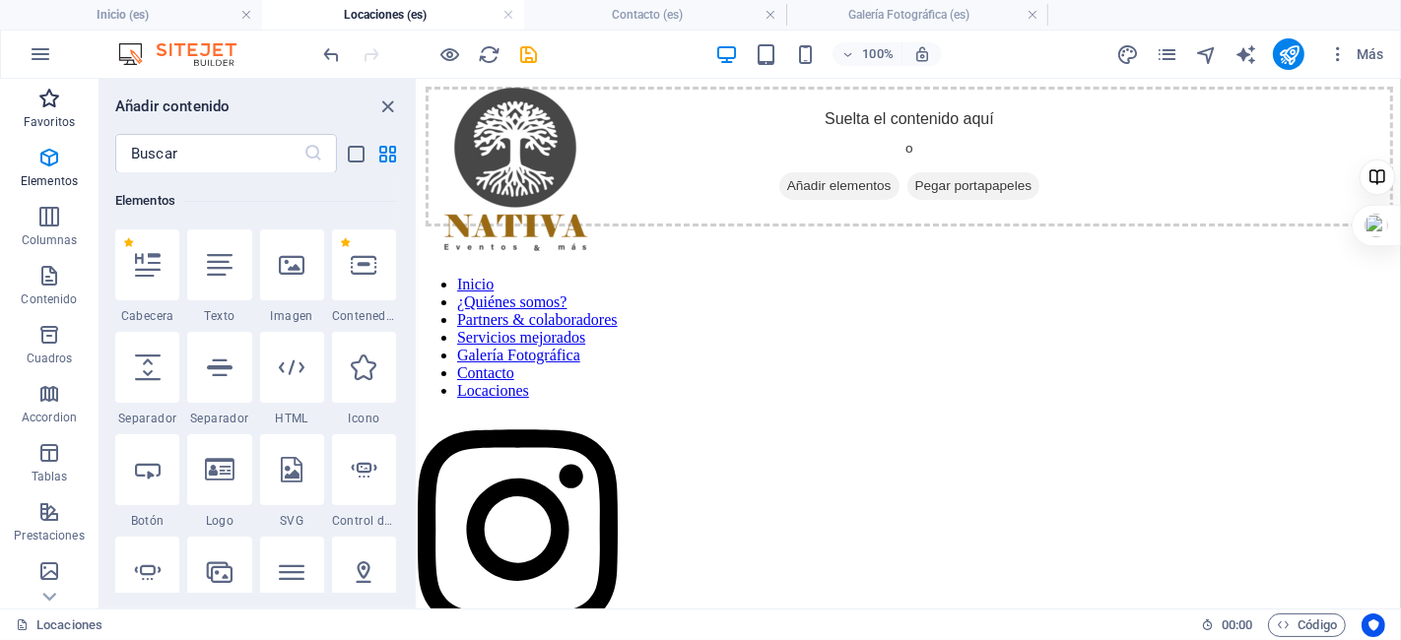
click at [54, 113] on span "Favoritos" at bounding box center [49, 110] width 98 height 47
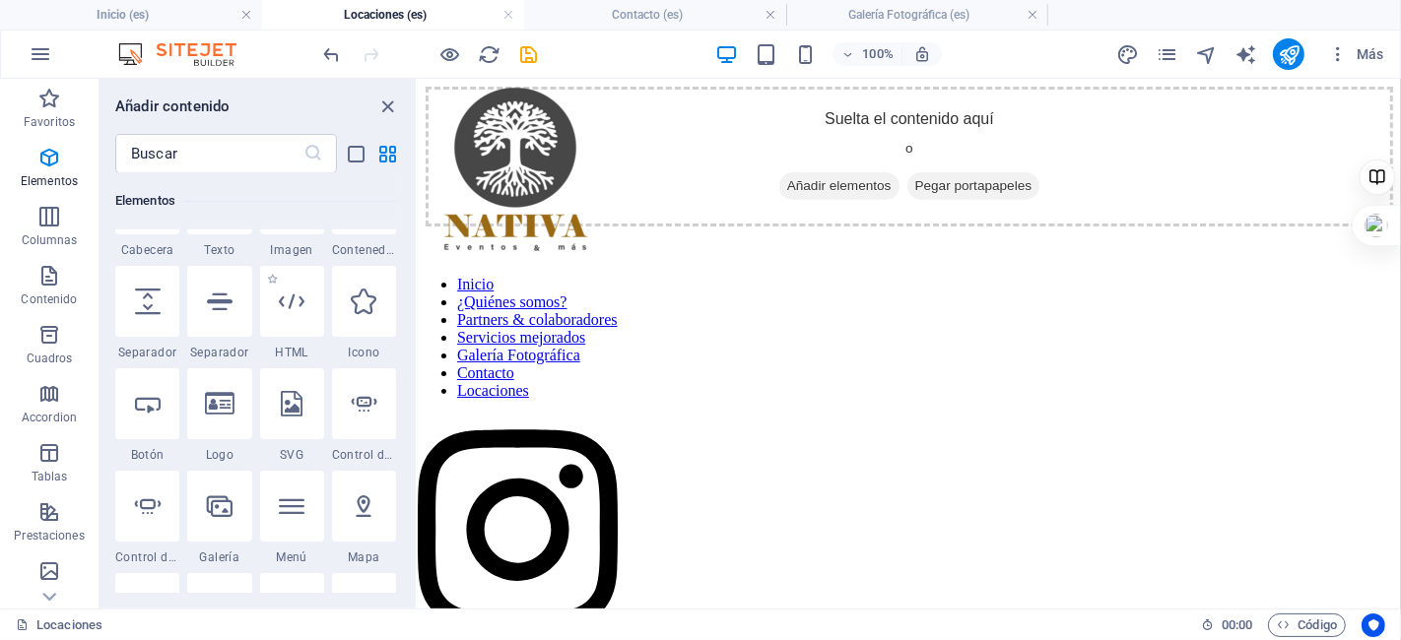
scroll to position [328, 0]
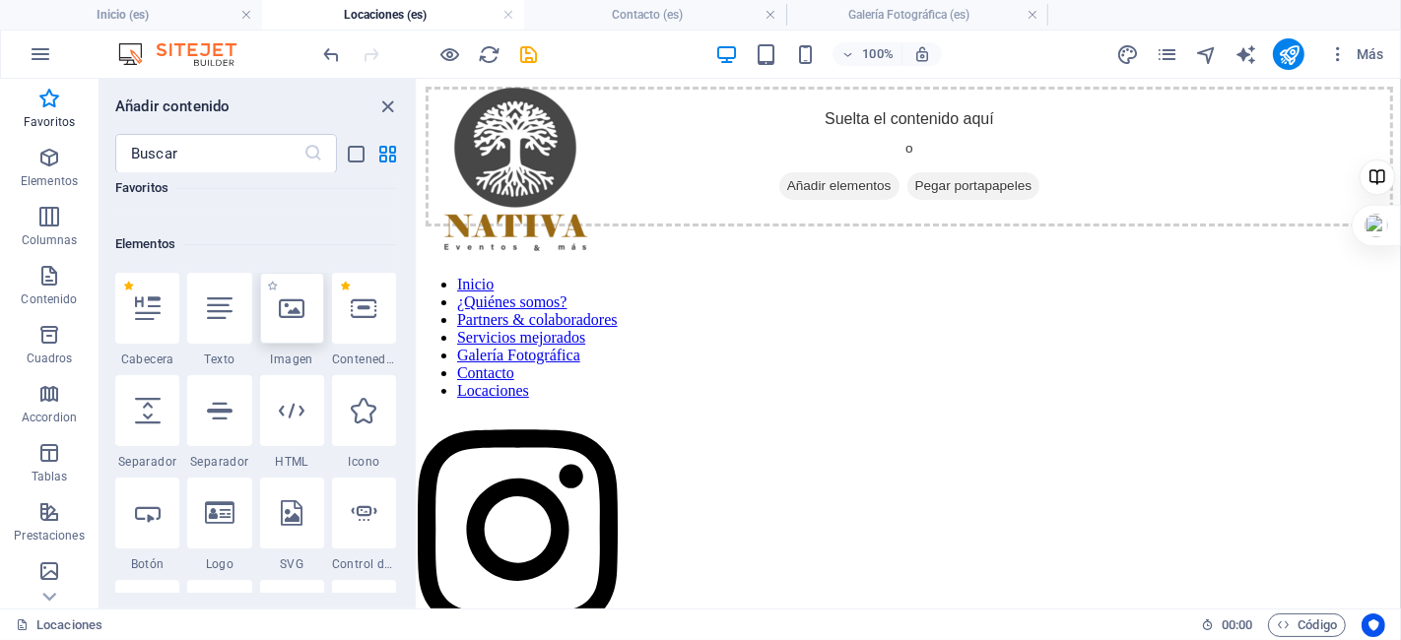
click at [281, 313] on icon at bounding box center [292, 308] width 26 height 26
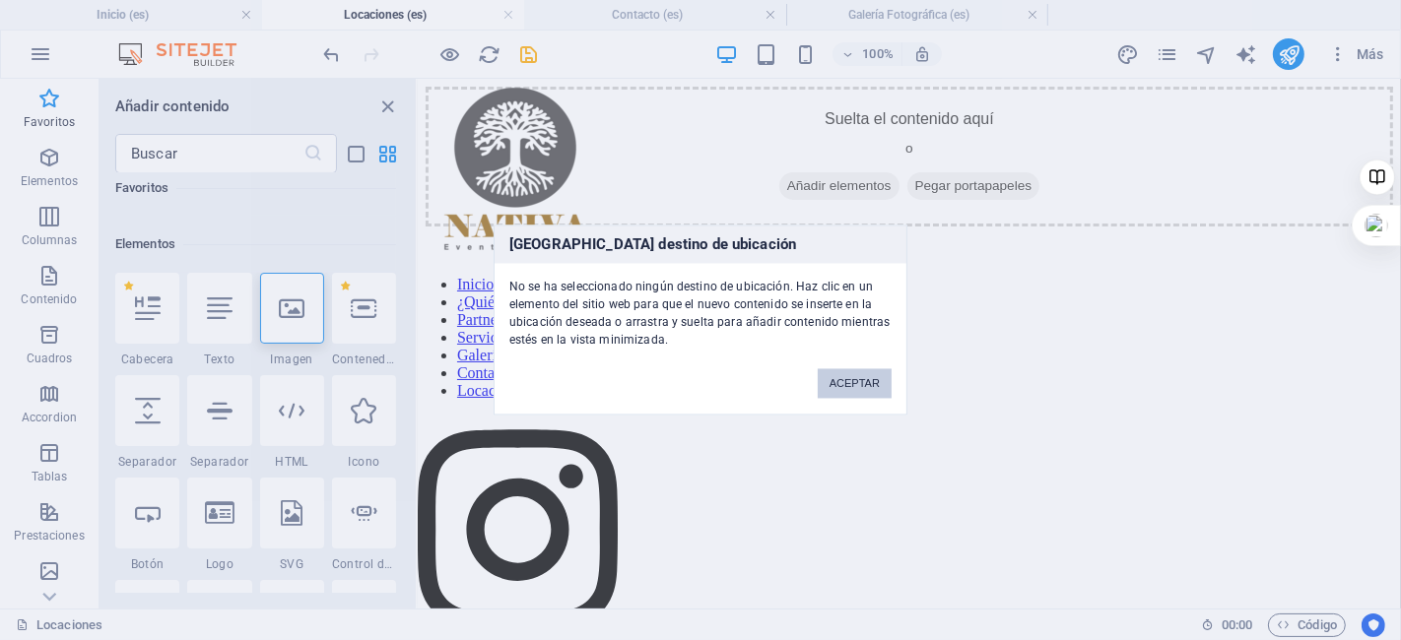
click at [863, 376] on button "ACEPTAR" at bounding box center [855, 384] width 74 height 30
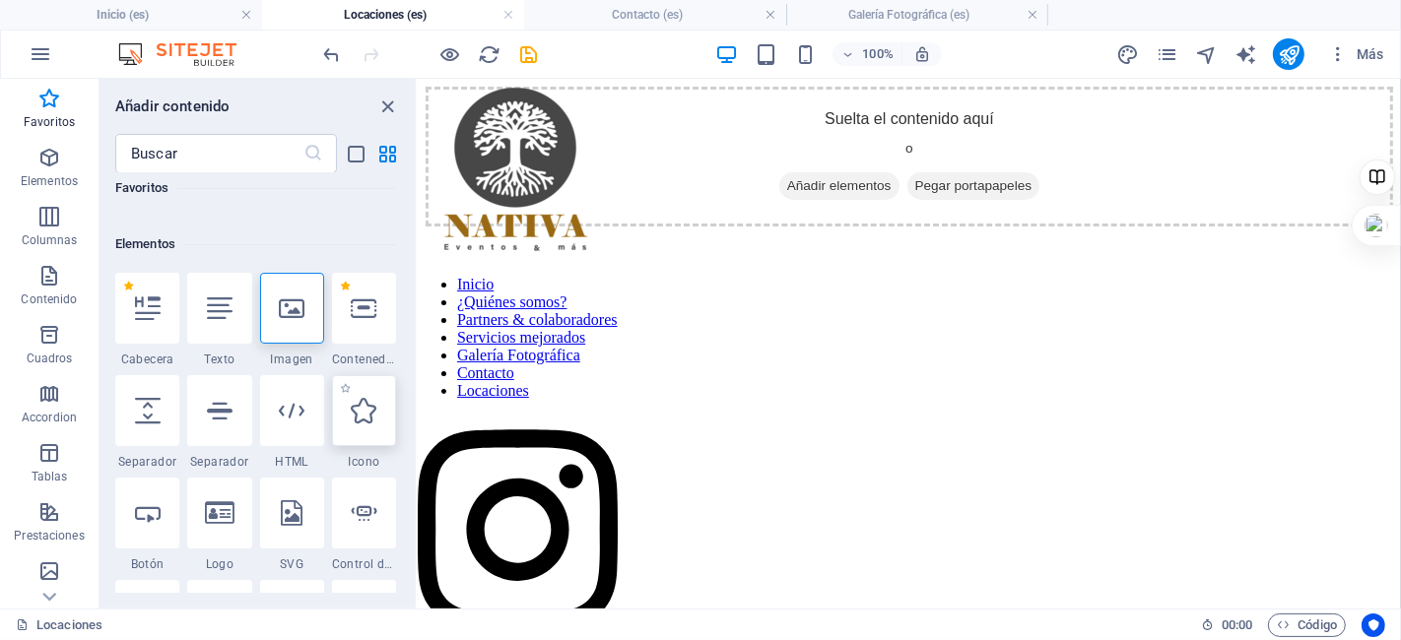
scroll to position [547, 0]
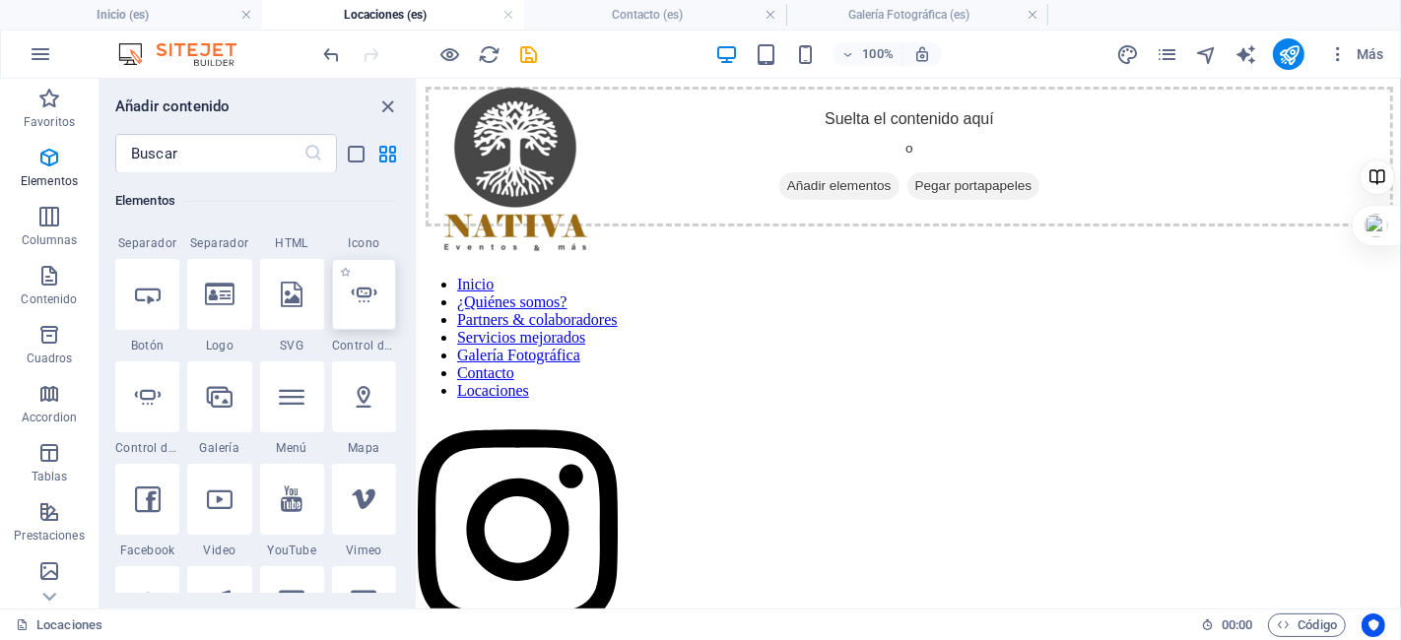
click at [362, 291] on icon at bounding box center [364, 295] width 26 height 26
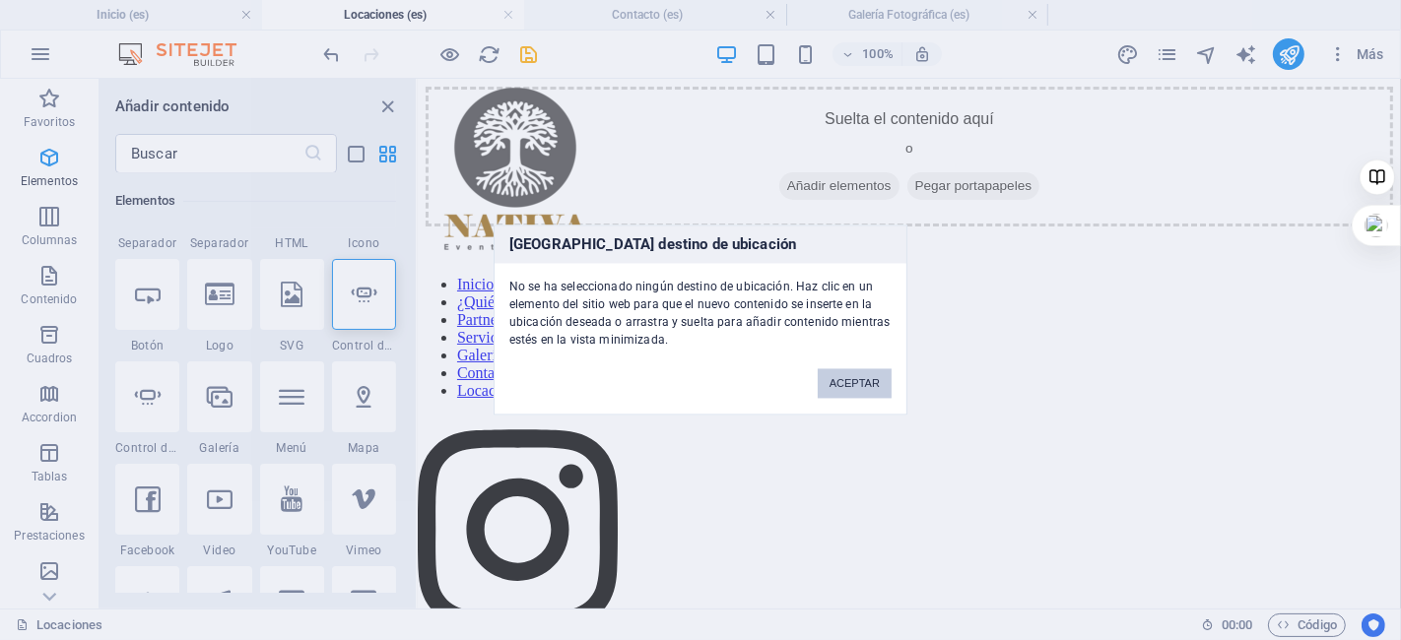
click at [856, 387] on button "ACEPTAR" at bounding box center [855, 384] width 74 height 30
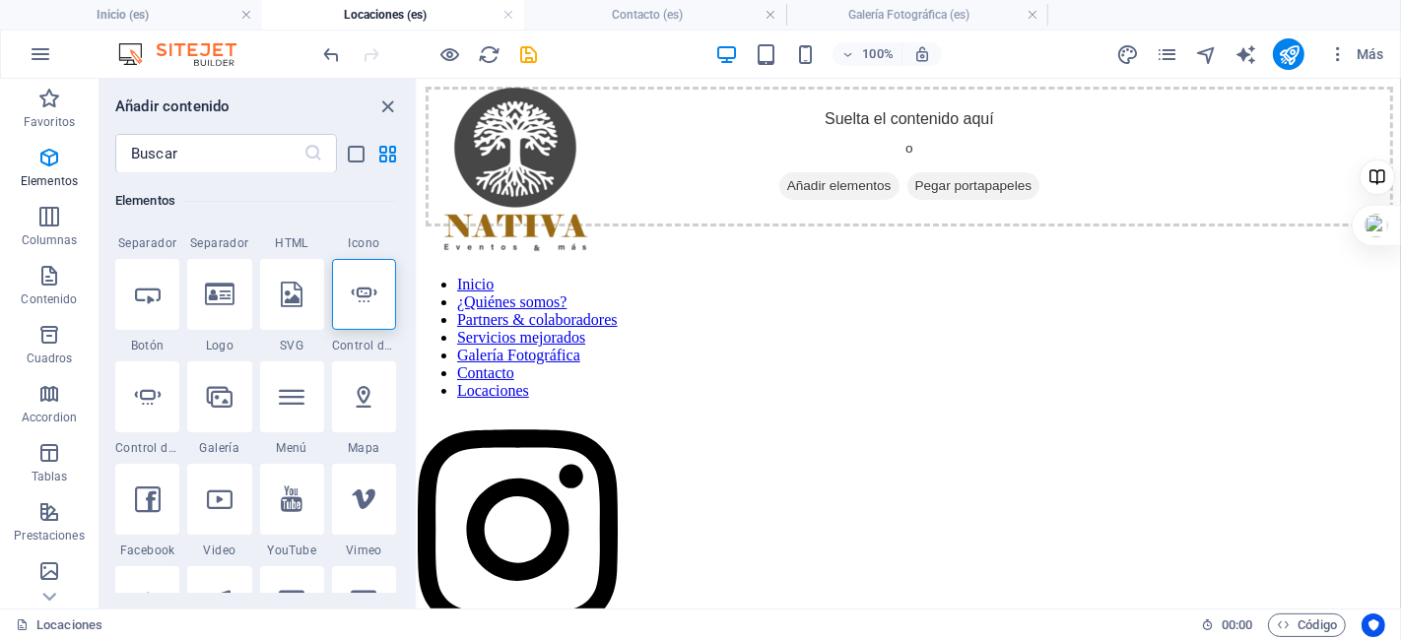
scroll to position [656, 0]
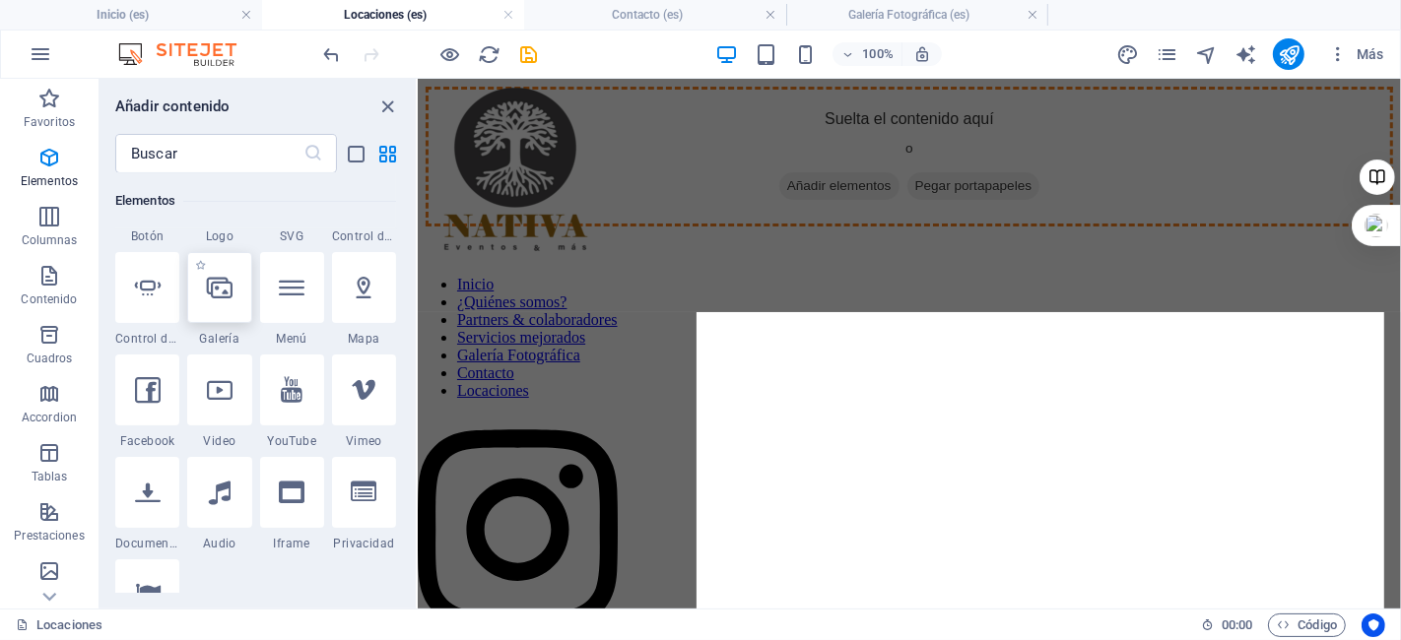
select select "4"
select select "%"
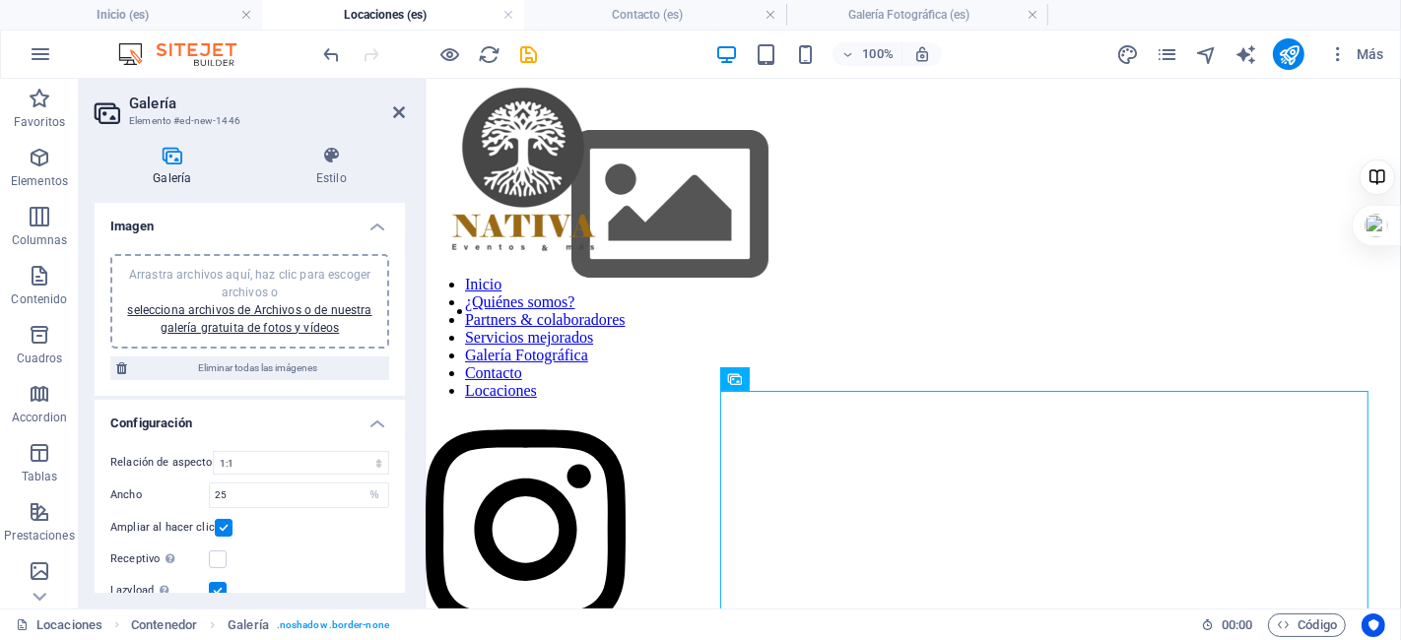
scroll to position [379, 0]
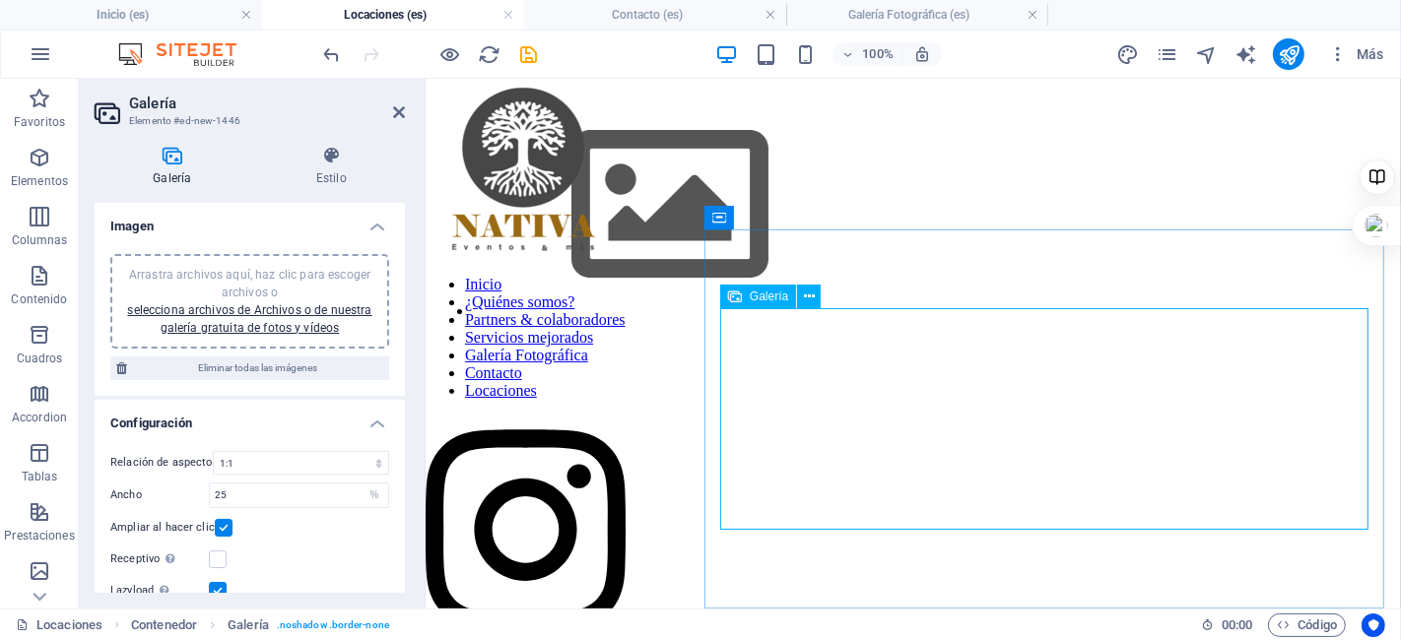
click at [866, 315] on img at bounding box center [669, 205] width 394 height 222
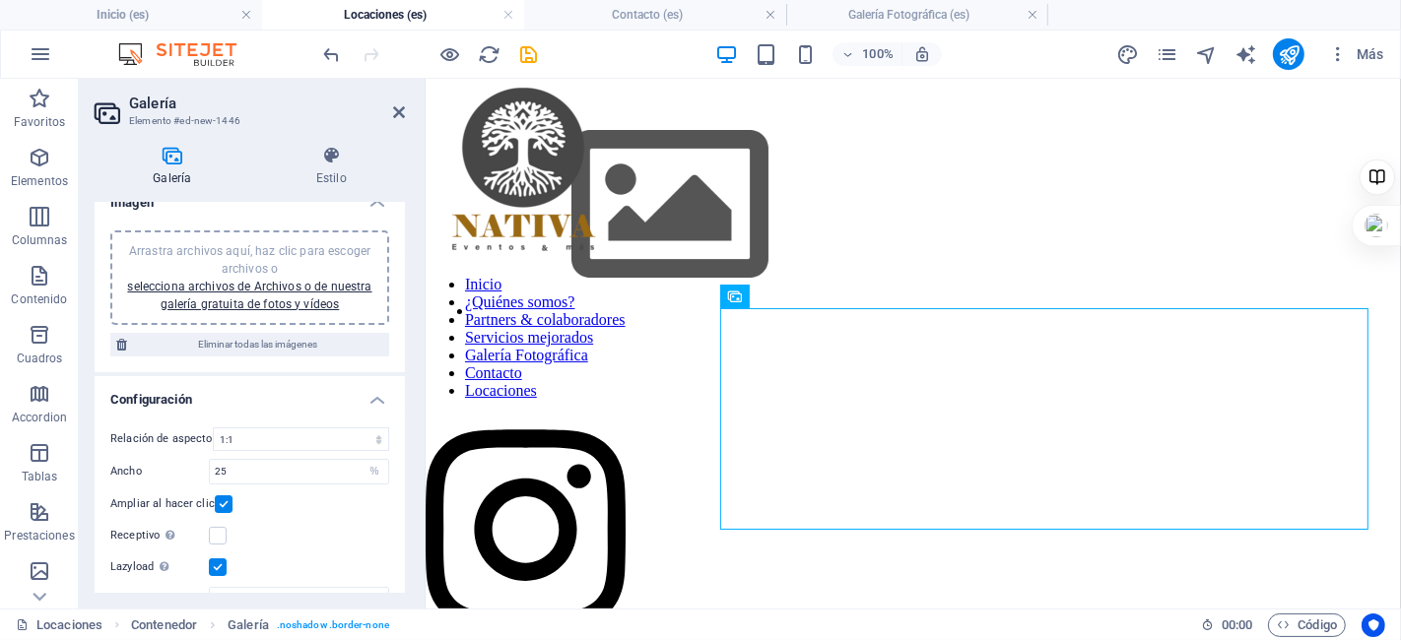
scroll to position [0, 0]
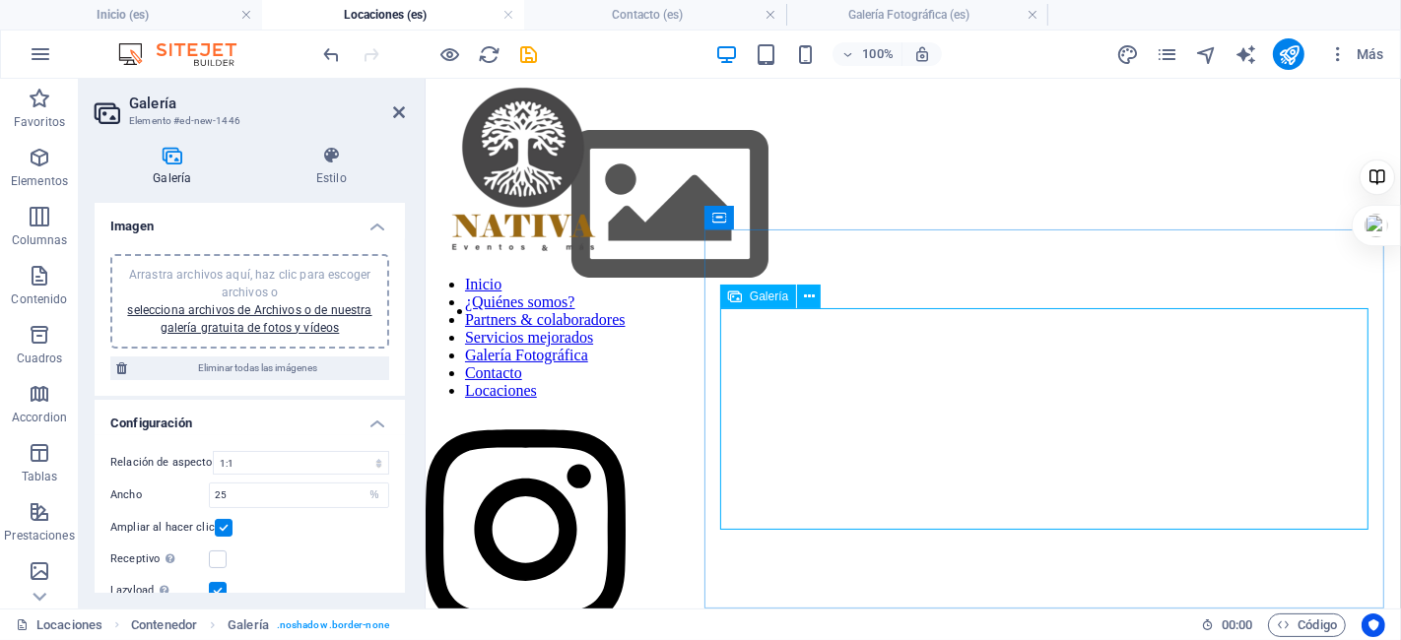
click at [866, 315] on img at bounding box center [669, 205] width 394 height 222
click at [336, 164] on icon at bounding box center [331, 156] width 147 height 20
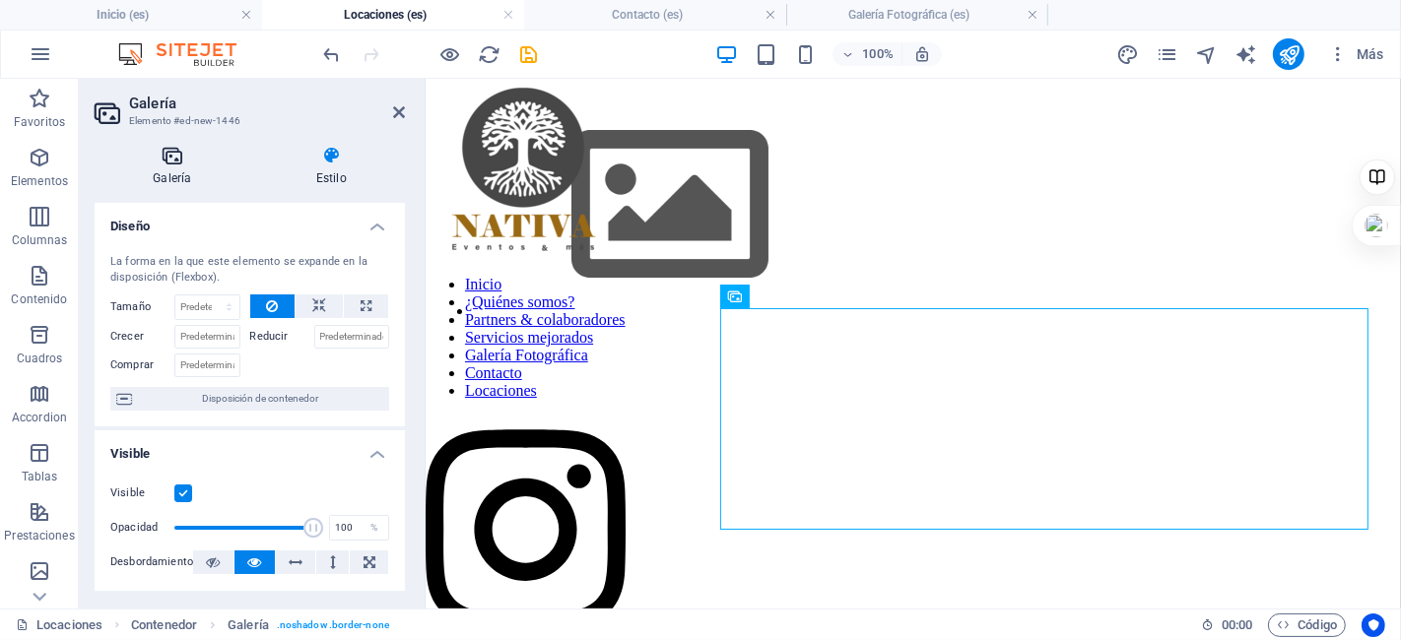
click at [174, 153] on icon at bounding box center [173, 156] width 156 height 20
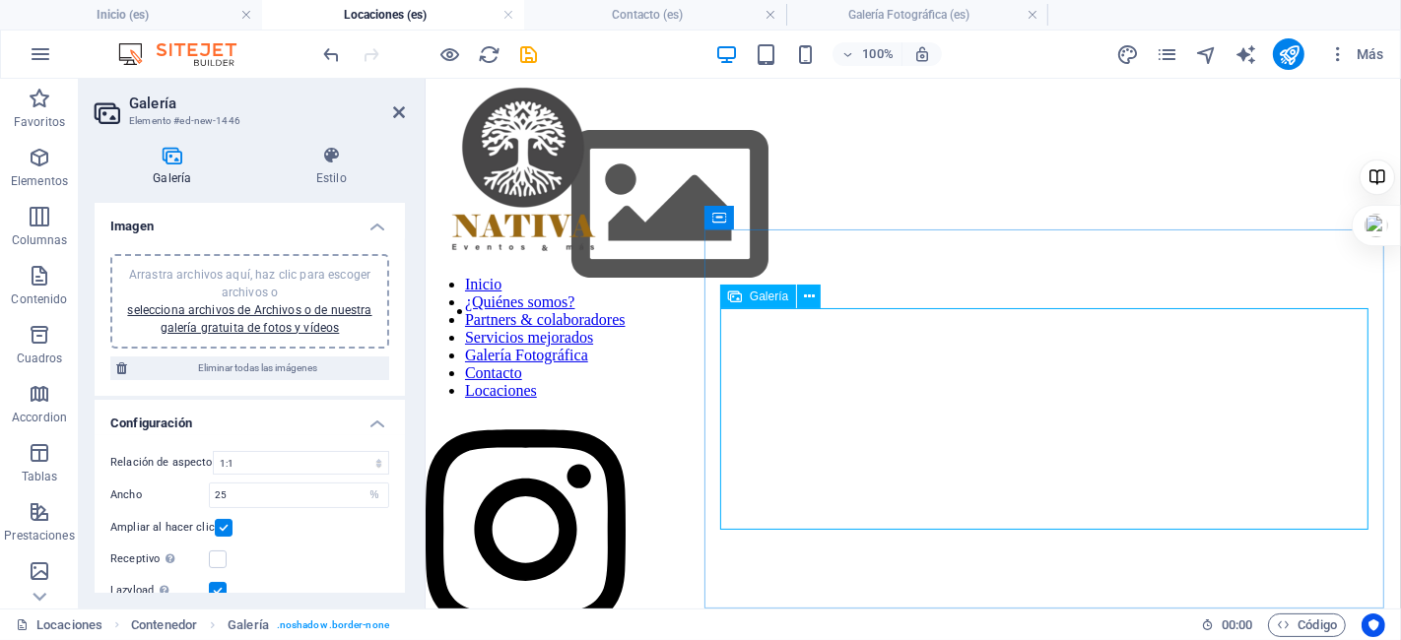
click at [866, 315] on img at bounding box center [669, 205] width 394 height 222
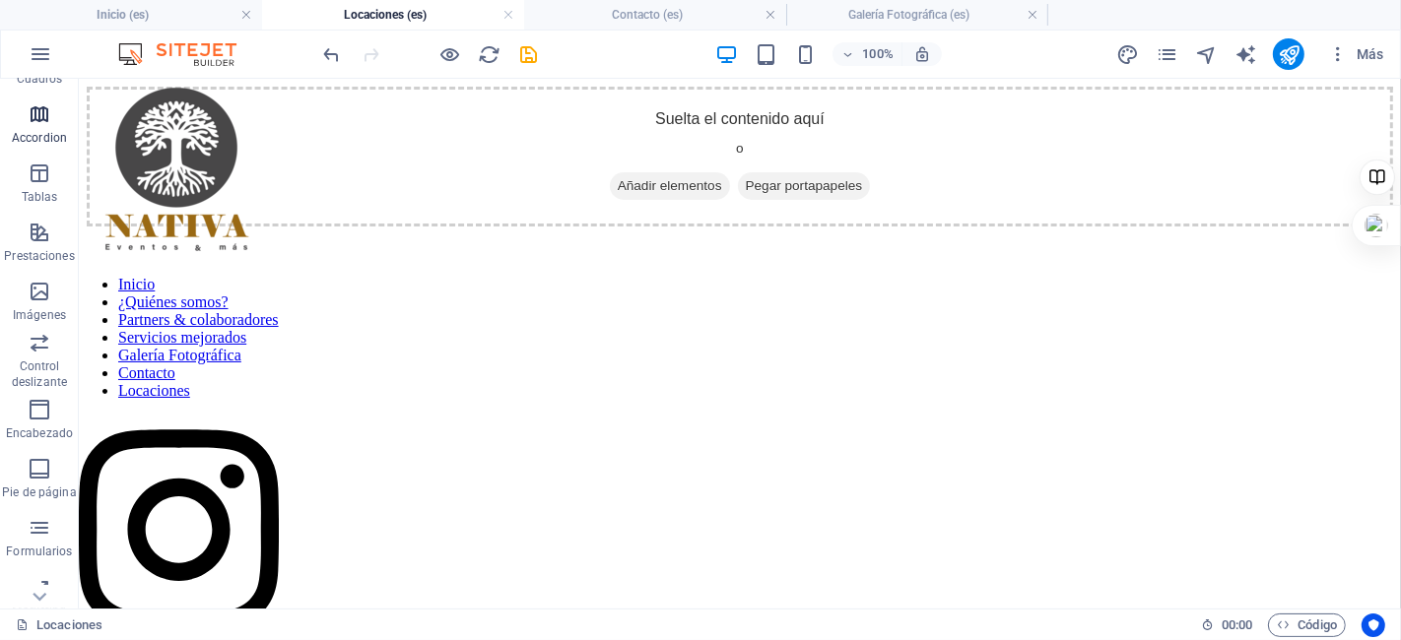
scroll to position [356, 0]
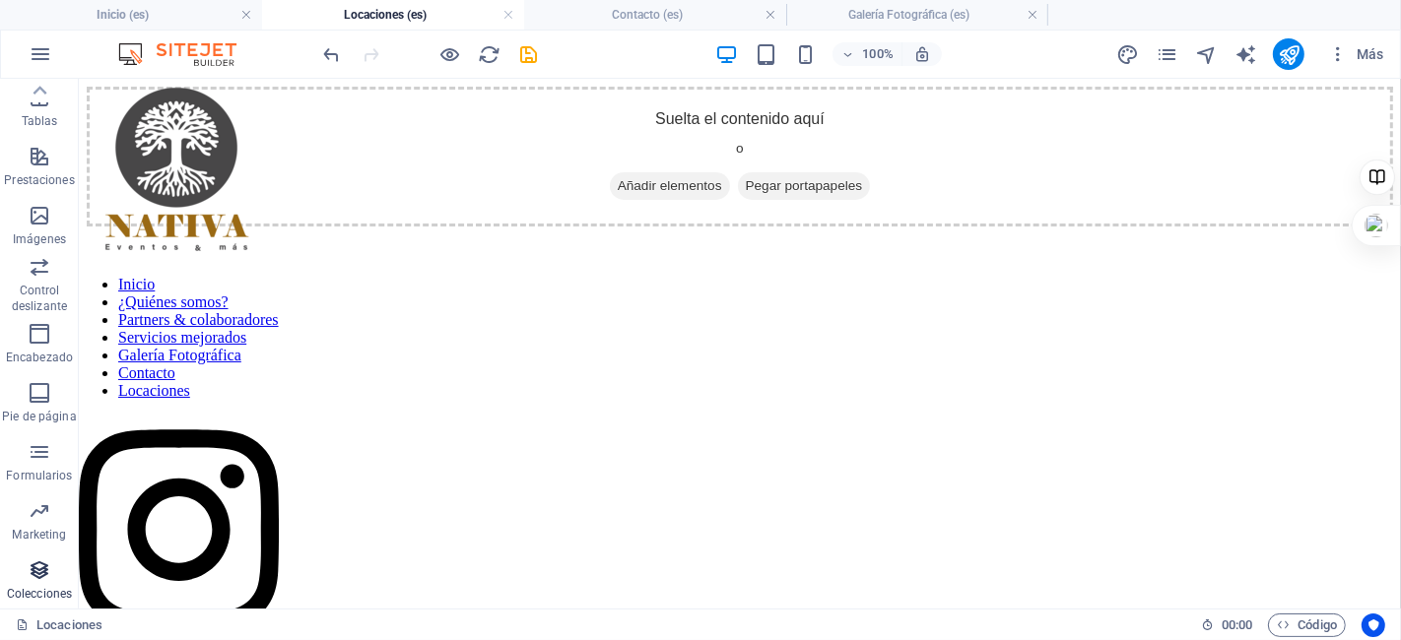
click at [31, 569] on icon "button" at bounding box center [40, 570] width 24 height 24
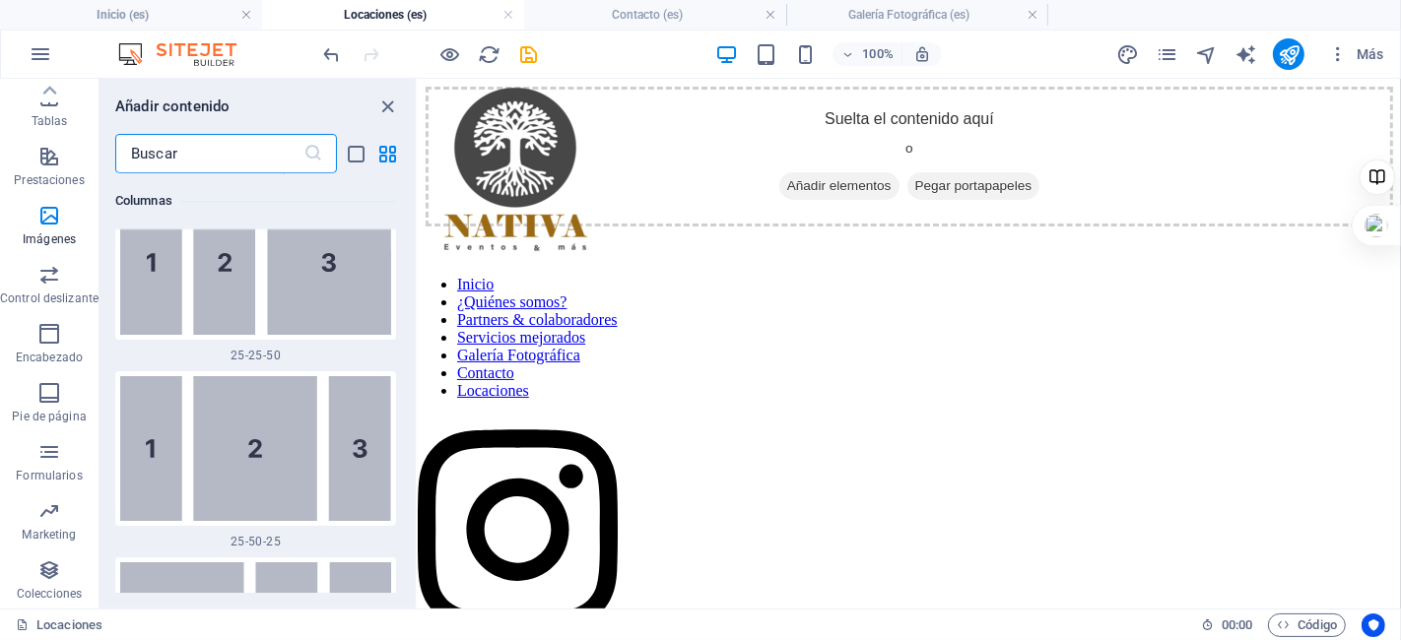
scroll to position [0, 0]
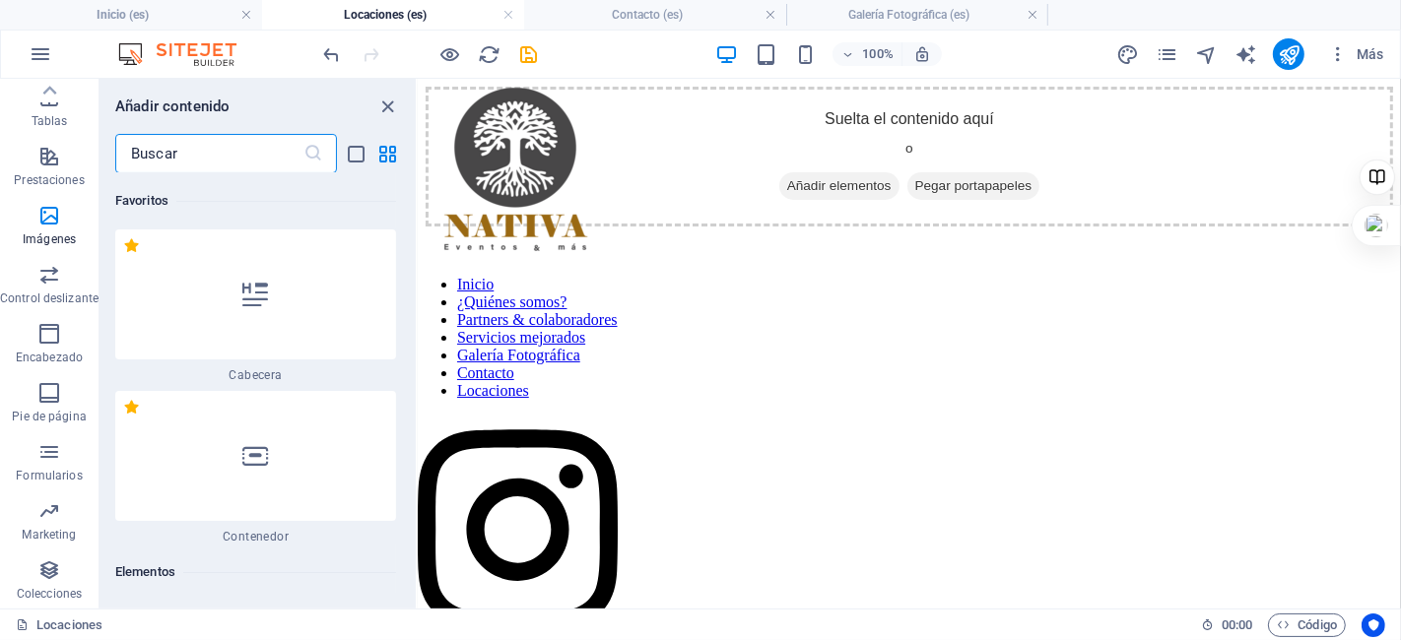
drag, startPoint x: 412, startPoint y: 434, endPoint x: 12, endPoint y: 20, distance: 576.1
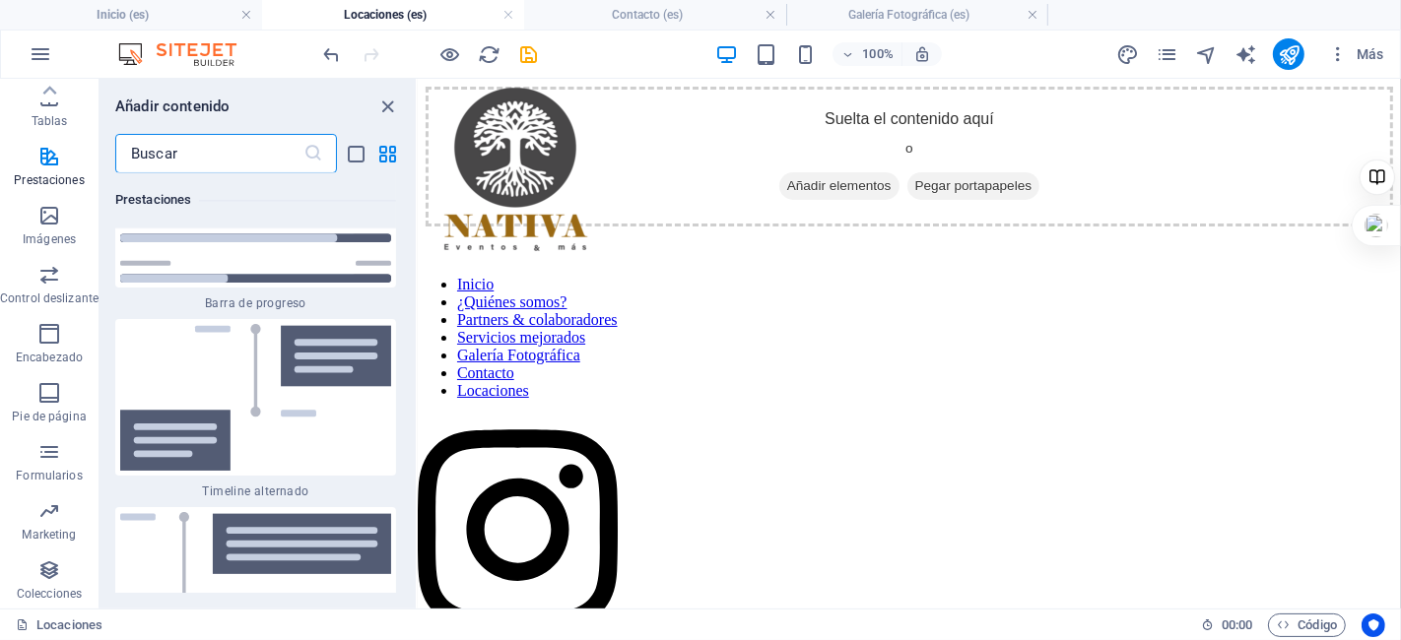
scroll to position [17073, 0]
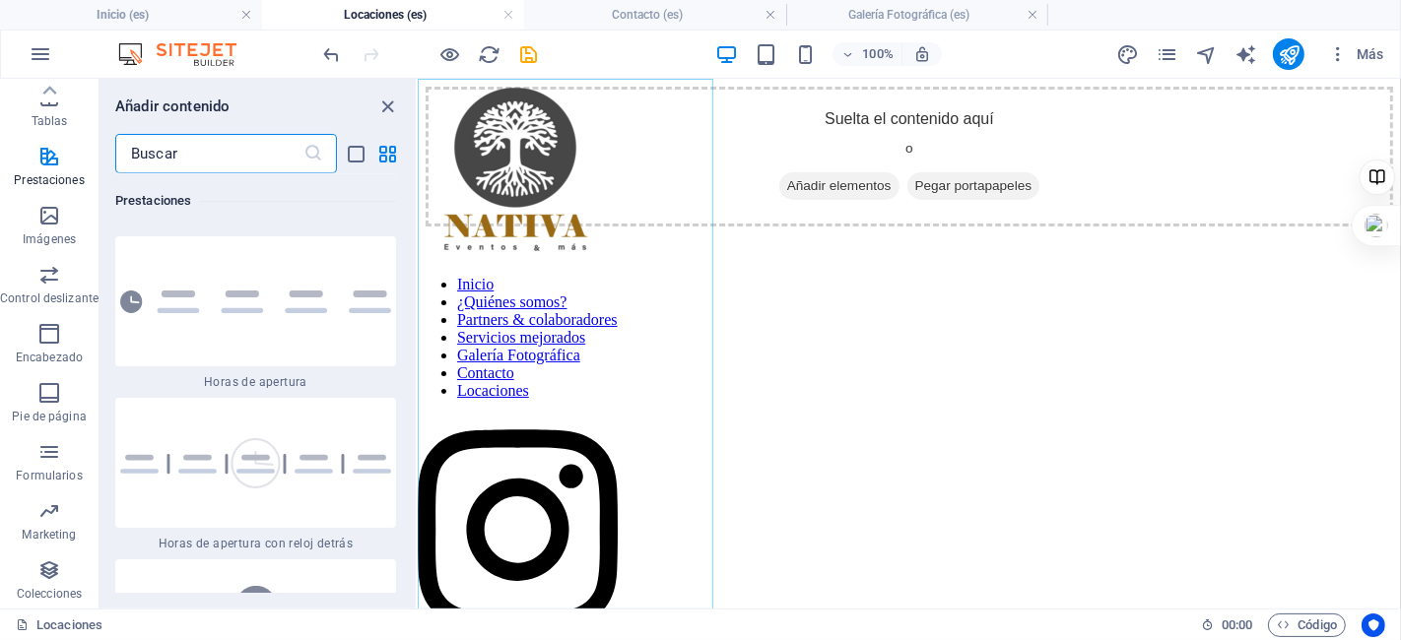
click at [582, 399] on nav "Inicio ¿Quiénes somos? Partners & colaboradores Servicios mejorados Galería Fot…" at bounding box center [517, 337] width 200 height 124
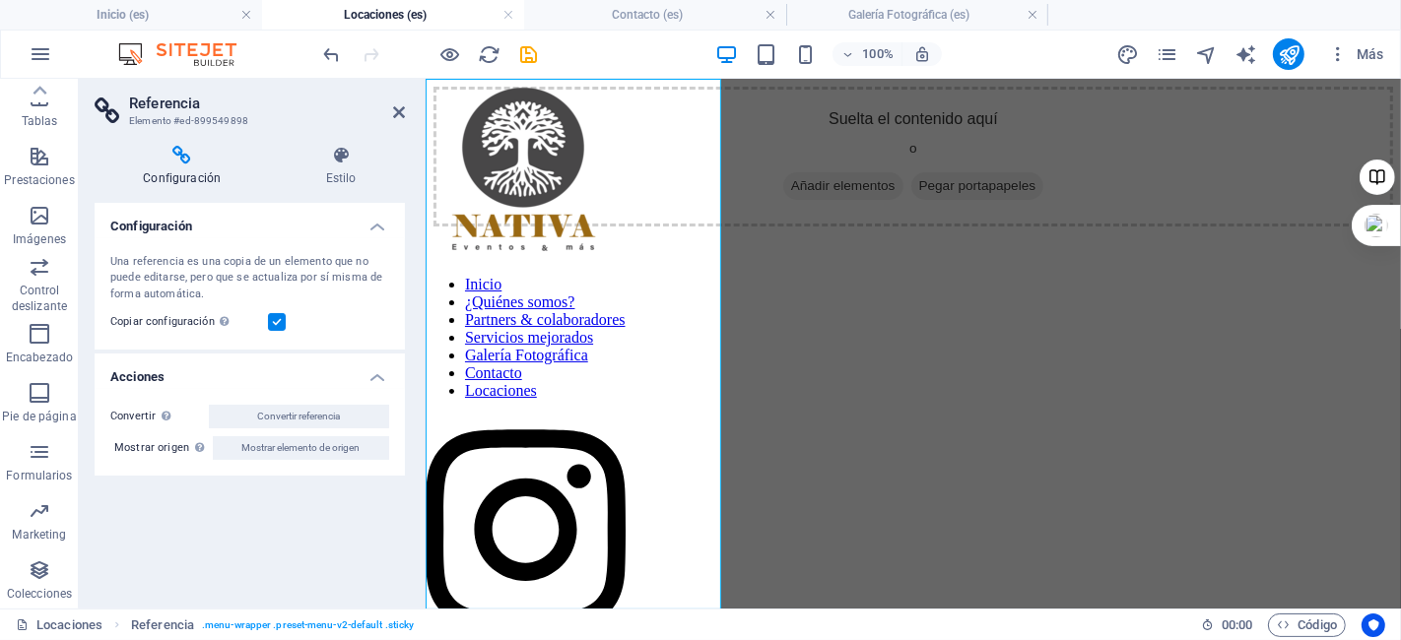
click at [582, 399] on nav "Inicio ¿Quiénes somos? Partners & colaboradores Servicios mejorados Galería Fot…" at bounding box center [525, 337] width 200 height 124
click at [1163, 54] on icon "pages" at bounding box center [1166, 54] width 23 height 23
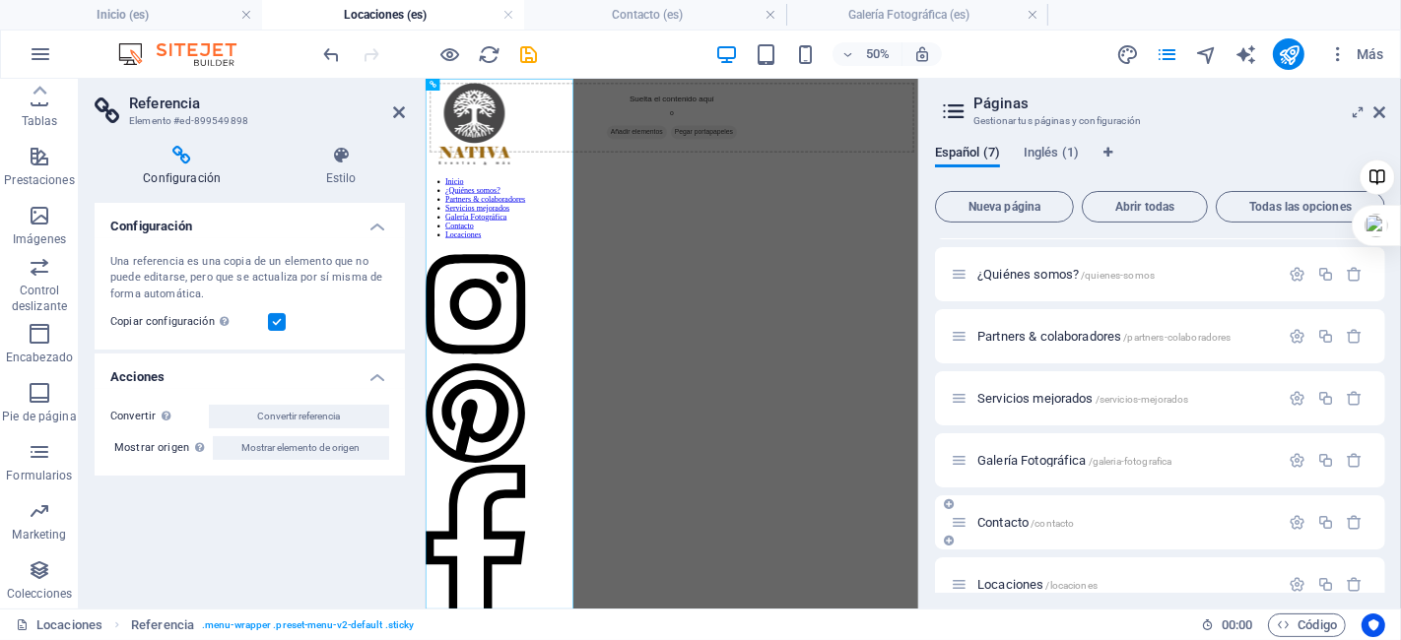
scroll to position [79, 0]
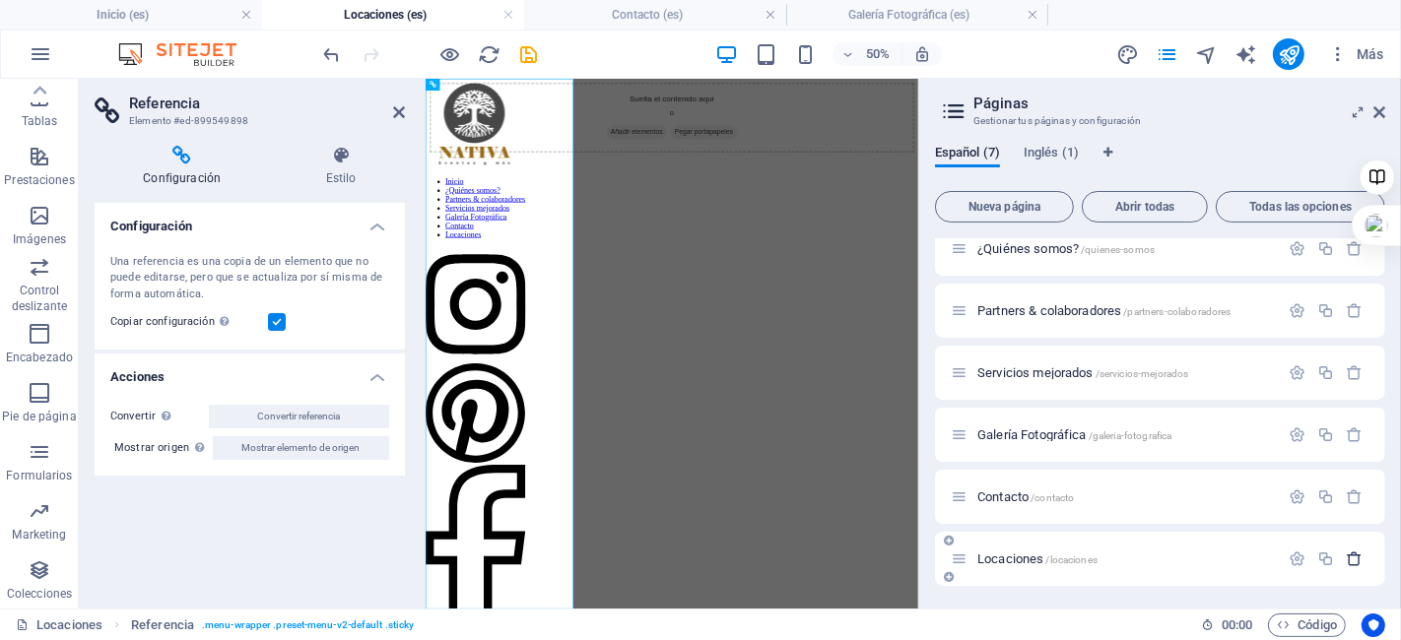
click at [1349, 558] on icon "button" at bounding box center [1354, 559] width 17 height 17
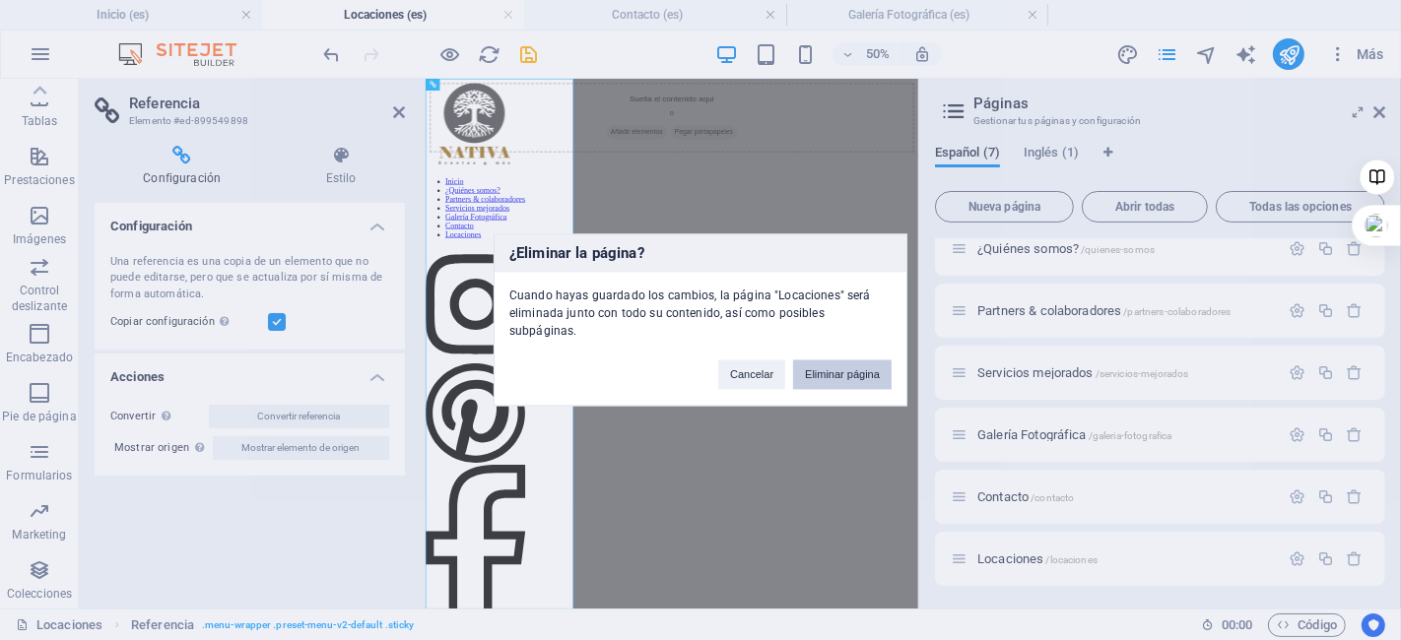
click at [828, 367] on button "Eliminar página" at bounding box center [842, 376] width 98 height 30
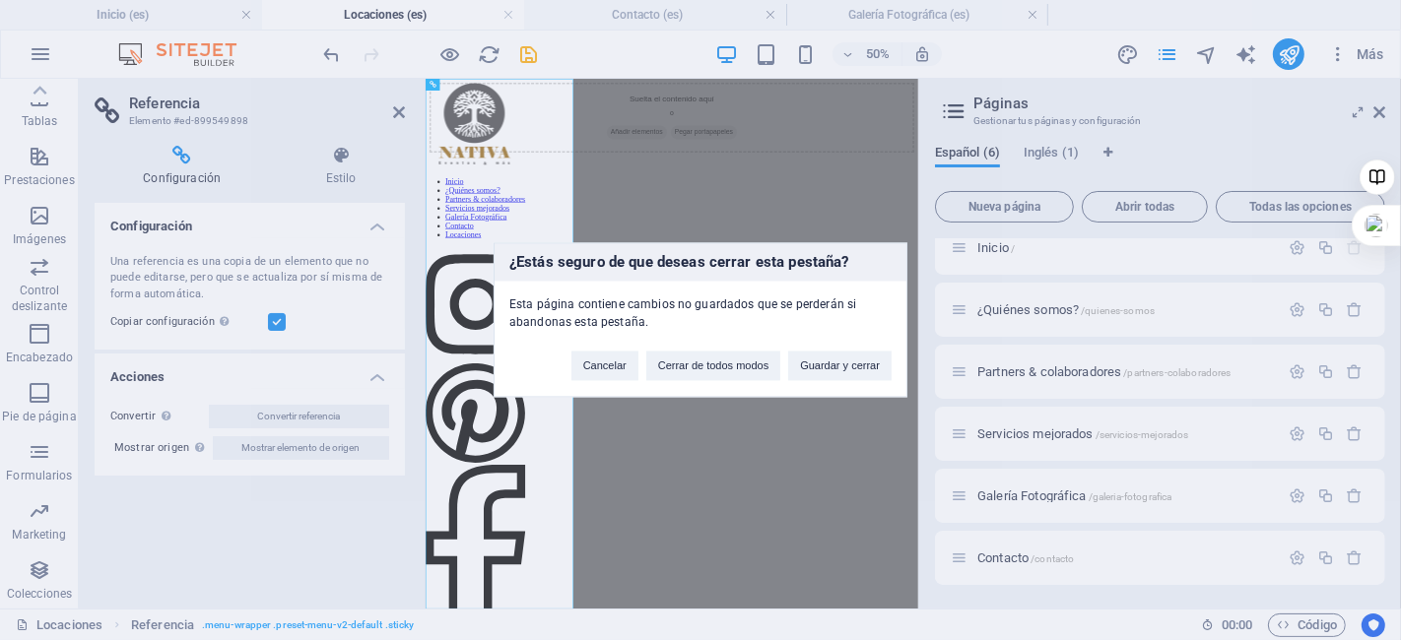
scroll to position [17, 0]
click at [840, 361] on button "Guardar y cerrar" at bounding box center [839, 367] width 103 height 30
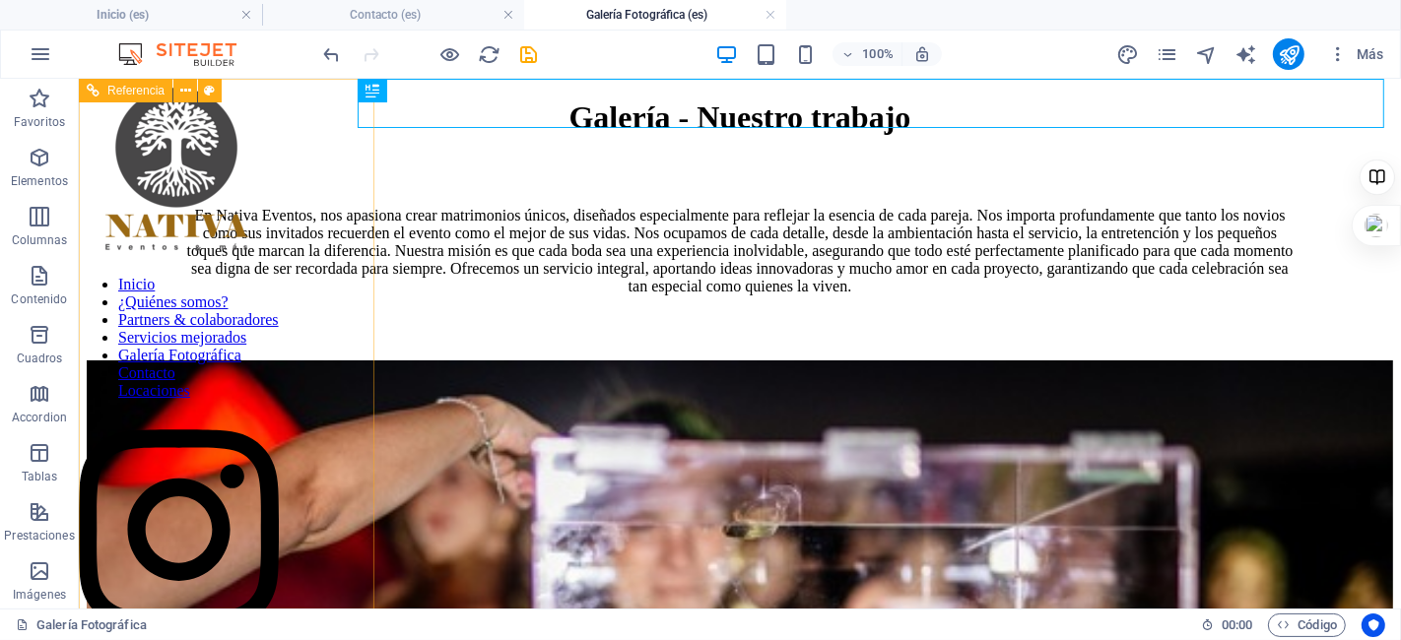
scroll to position [356, 0]
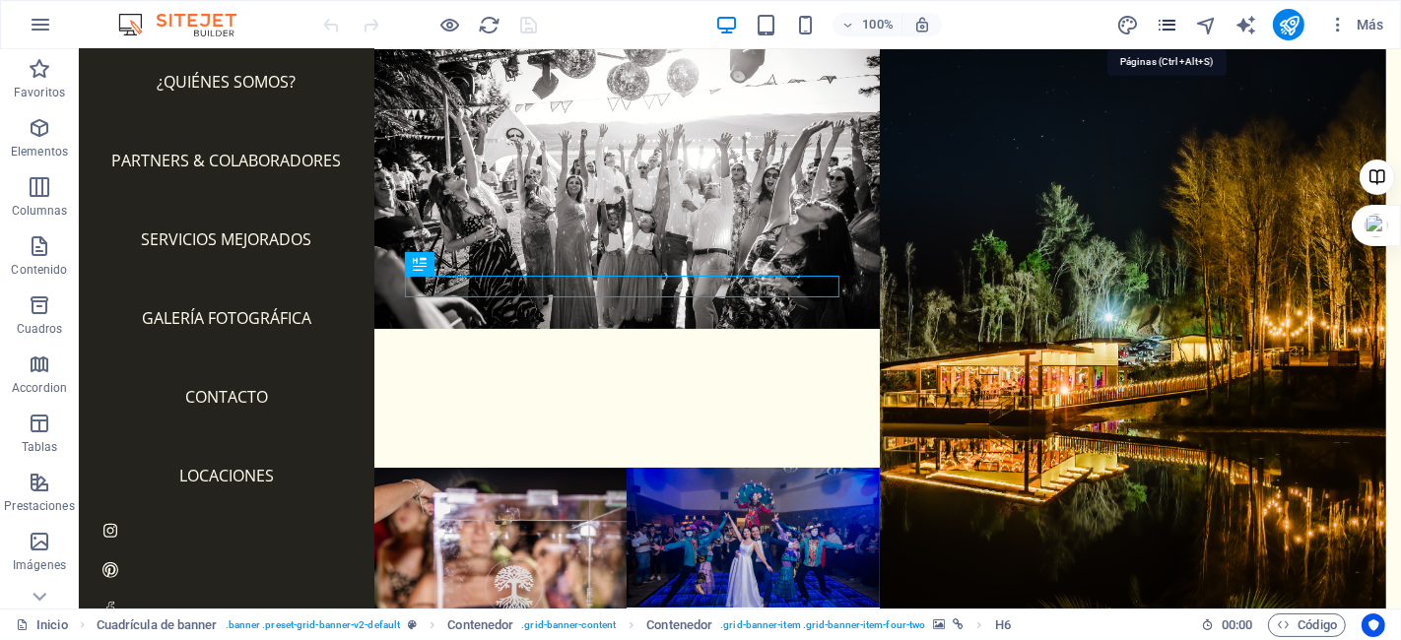
click at [1162, 23] on icon "pages" at bounding box center [1166, 25] width 23 height 23
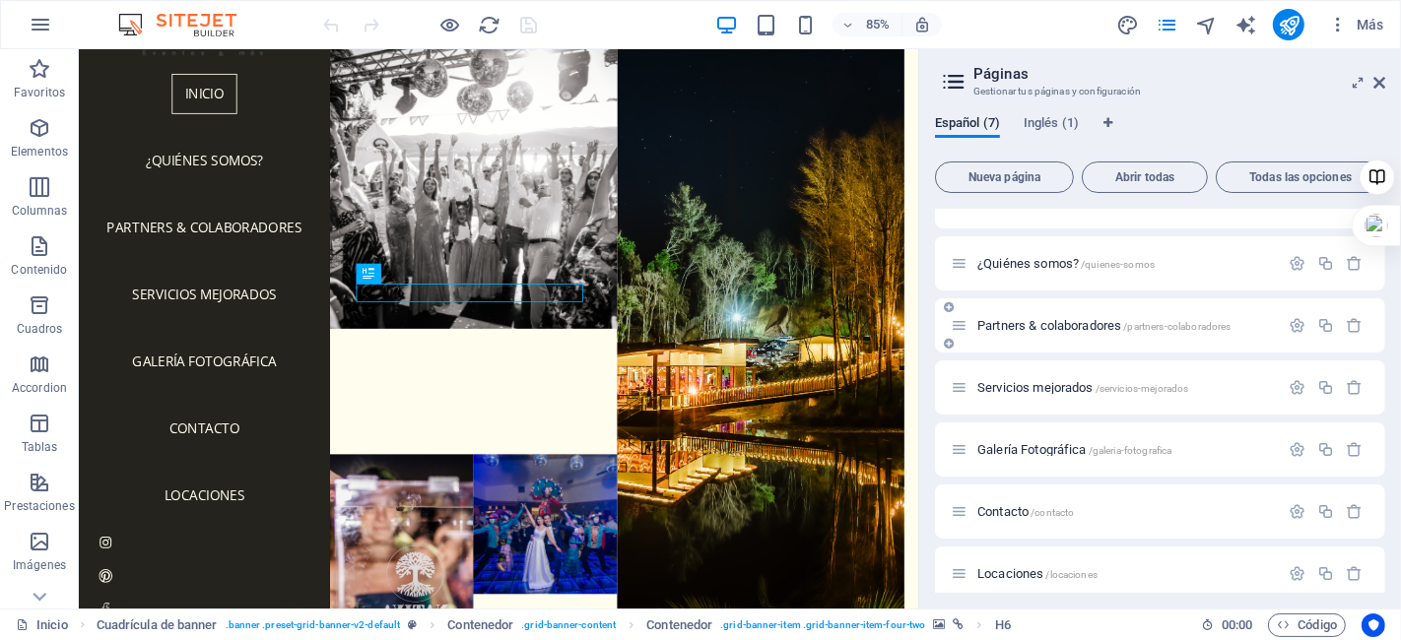
scroll to position [49, 0]
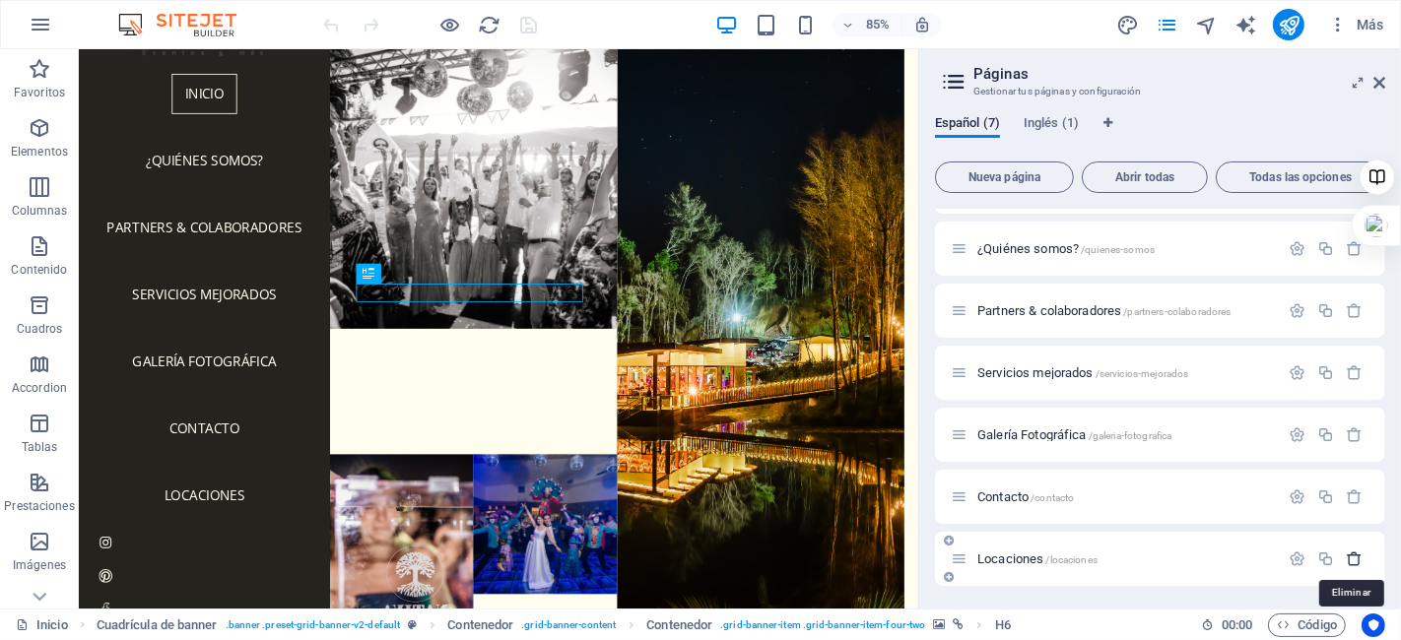
click at [1353, 561] on icon "button" at bounding box center [1354, 559] width 17 height 17
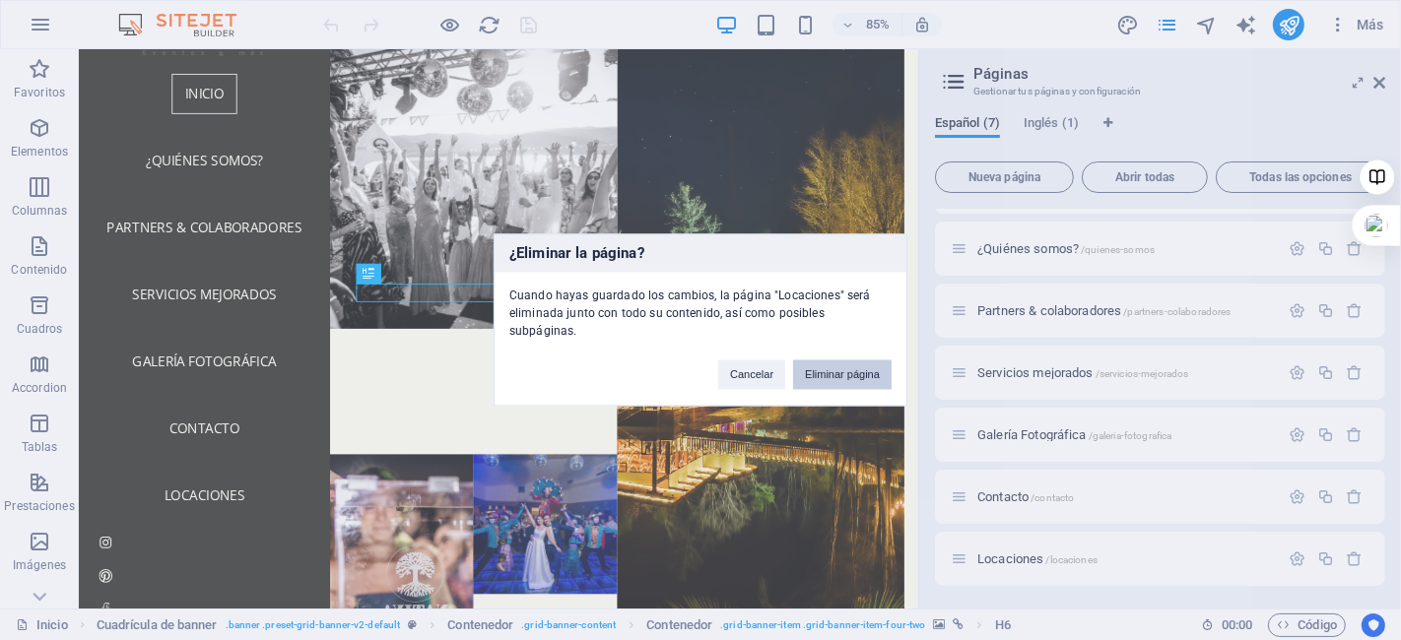
click at [829, 361] on button "Eliminar página" at bounding box center [842, 376] width 98 height 30
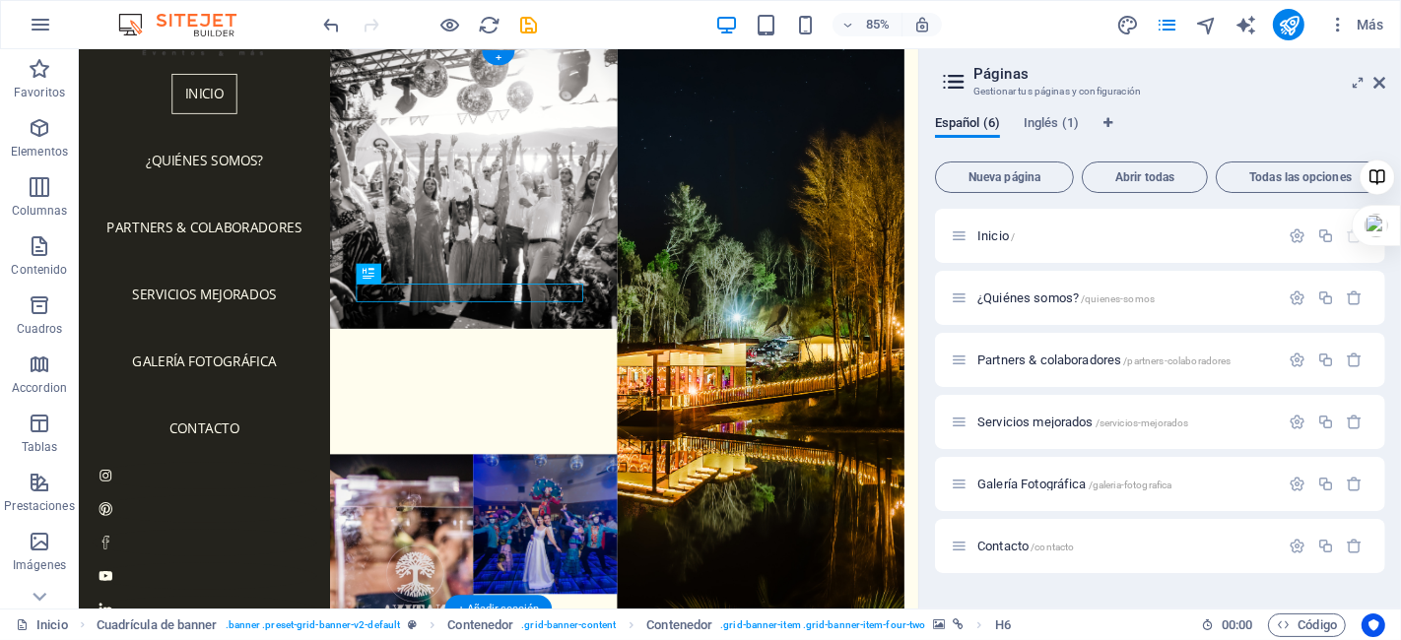
scroll to position [149, 0]
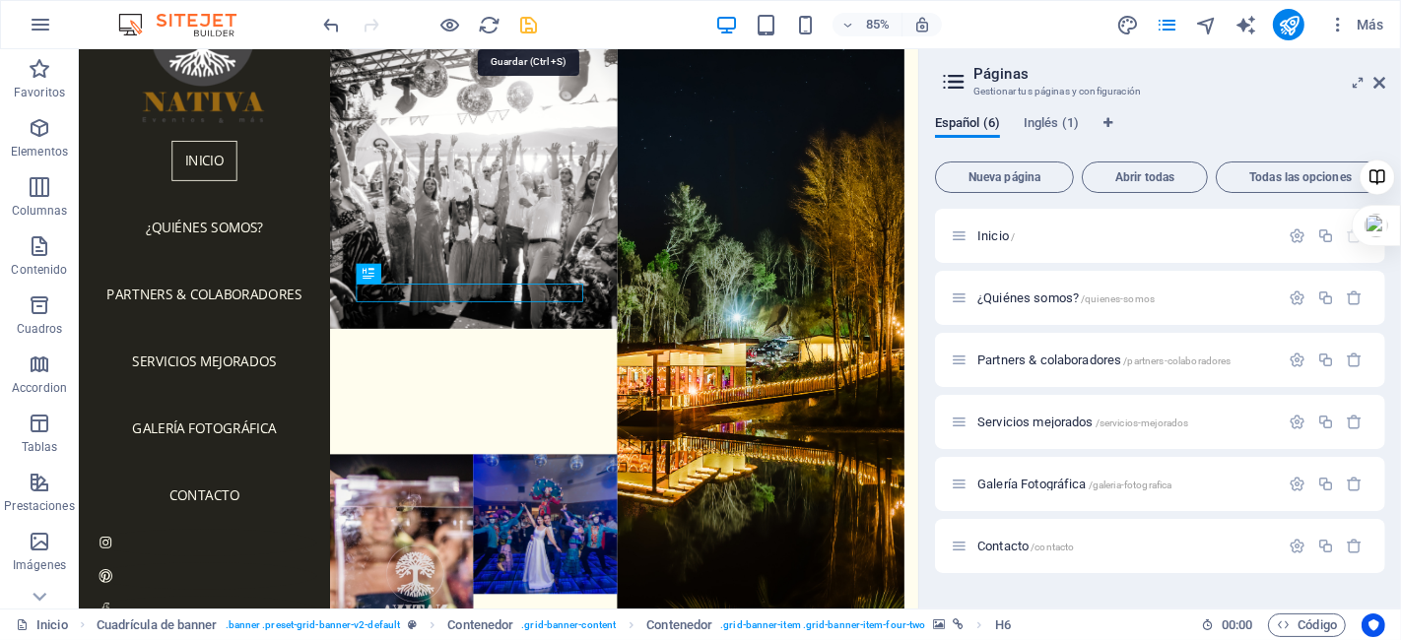
click at [532, 18] on icon "save" at bounding box center [529, 25] width 23 height 23
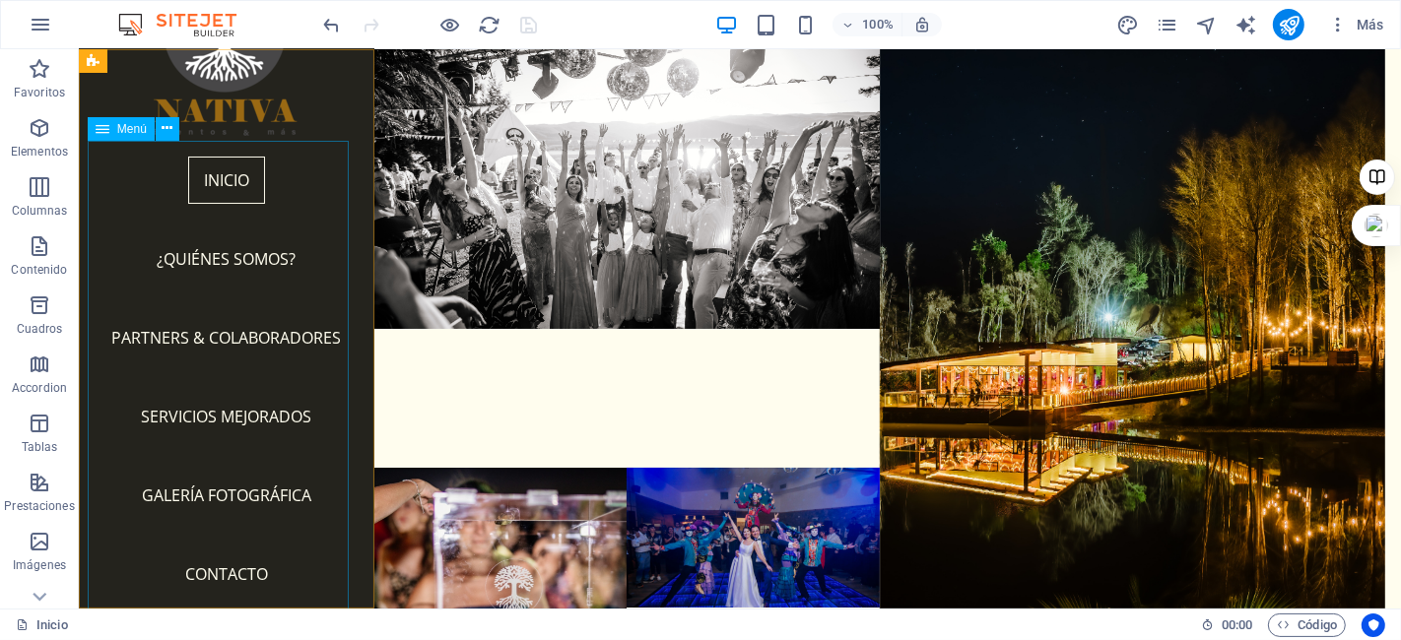
click at [232, 331] on nav "Inicio ¿Quiénes somos? Partners & colaboradores Servicios mejorados Galería Fot…" at bounding box center [226, 377] width 264 height 473
